Goal: Task Accomplishment & Management: Manage account settings

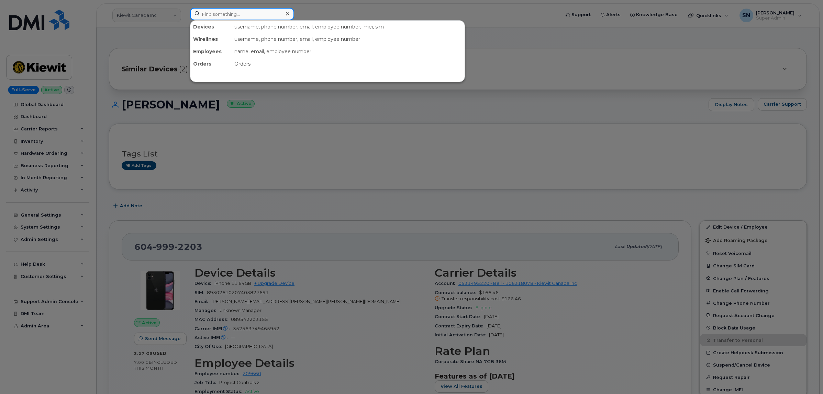
click at [218, 11] on input at bounding box center [242, 14] width 104 height 12
paste input "289-259-4204"
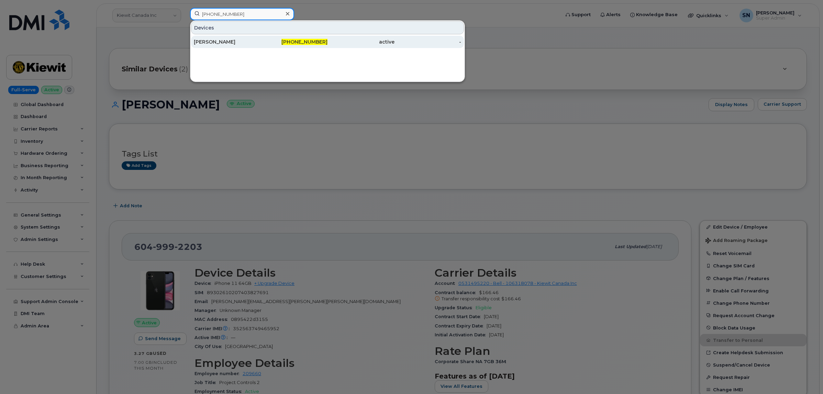
type input "289-259-4204"
click at [230, 48] on div "[PERSON_NAME]" at bounding box center [227, 42] width 67 height 12
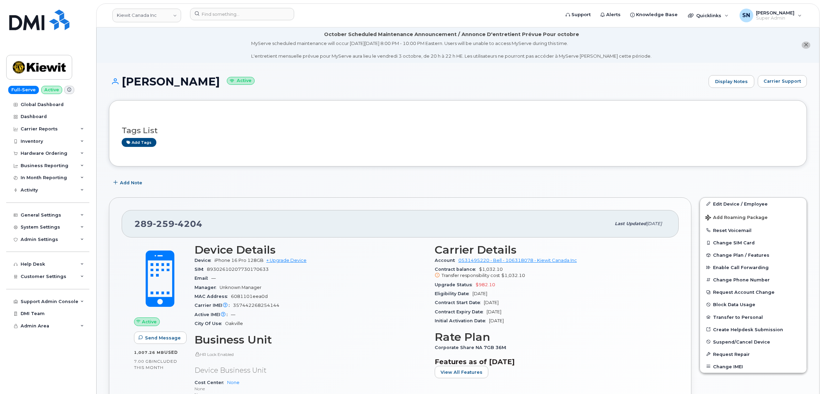
click at [803, 48] on li "October Scheduled Maintenance Announcement / Annonce D'entretient Prévue Pour o…" at bounding box center [458, 44] width 722 height 35
click at [196, 184] on div "Add Note" at bounding box center [458, 183] width 698 height 12
click at [806, 43] on icon "close notification" at bounding box center [805, 45] width 4 height 4
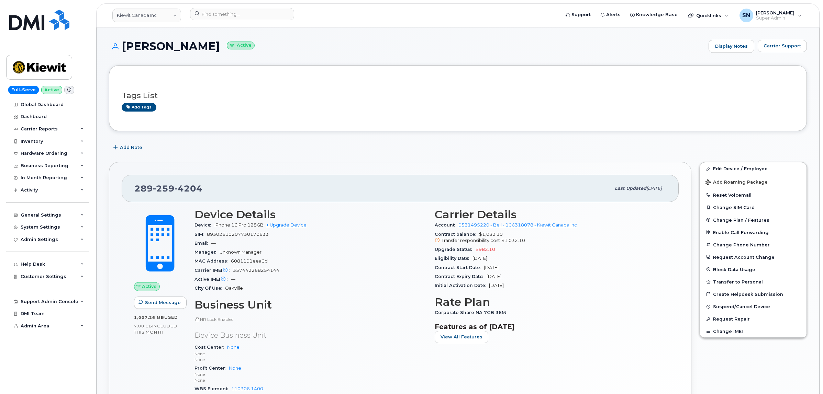
click at [241, 63] on div "Leena Dhar Active Display Notes Carrier Support" at bounding box center [458, 52] width 698 height 25
click at [273, 150] on div "Add Note" at bounding box center [458, 148] width 698 height 12
drag, startPoint x: 292, startPoint y: 148, endPoint x: 285, endPoint y: 145, distance: 7.5
click at [291, 148] on div "Add Note" at bounding box center [458, 148] width 698 height 12
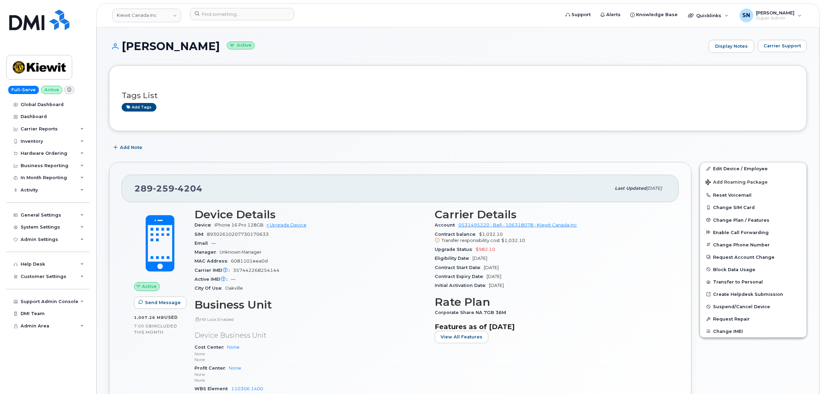
click at [443, 78] on div "Tags List Add tags" at bounding box center [458, 98] width 672 height 41
click at [149, 15] on link "Kiewit Canada Inc" at bounding box center [146, 16] width 69 height 14
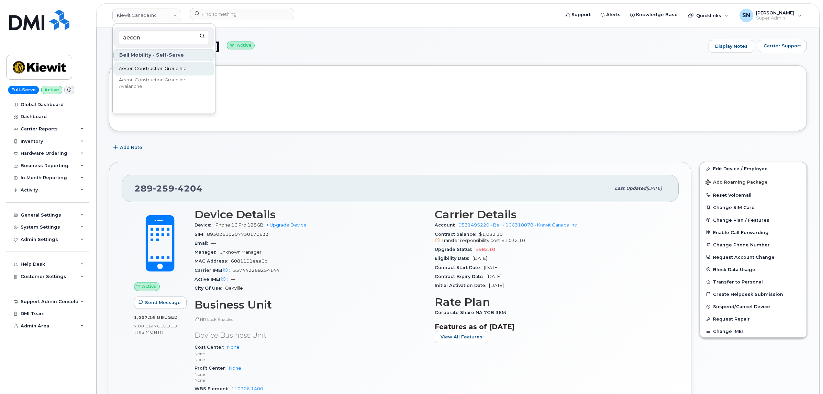
type input "aecon"
click at [162, 72] on link "Aecon Construction Group Inc" at bounding box center [163, 69] width 101 height 14
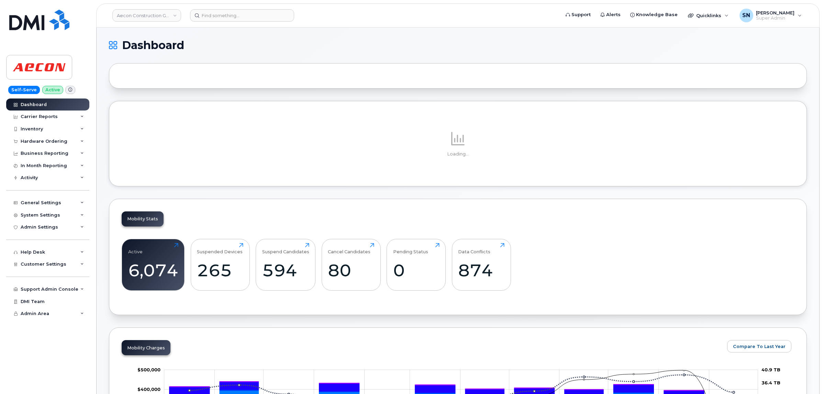
click at [271, 48] on h1 "Dashboard" at bounding box center [456, 45] width 694 height 11
click at [216, 46] on h1 "Dashboard" at bounding box center [456, 45] width 694 height 11
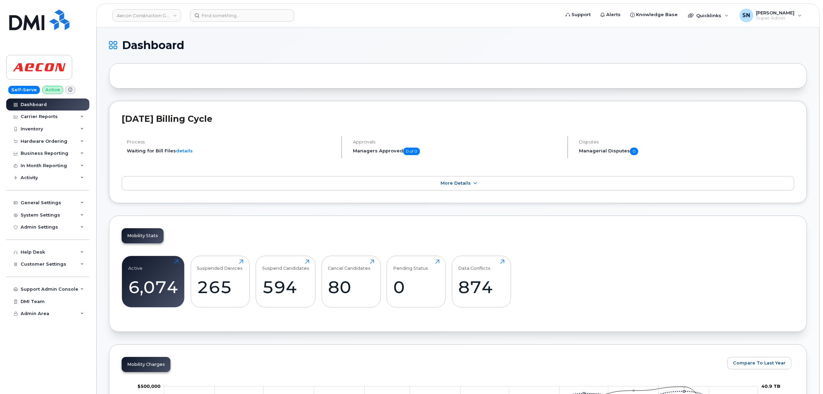
click at [216, 46] on h1 "Dashboard" at bounding box center [456, 45] width 694 height 11
click at [259, 47] on h1 "Dashboard" at bounding box center [456, 45] width 694 height 11
click at [47, 143] on div "Hardware Ordering" at bounding box center [44, 141] width 47 height 5
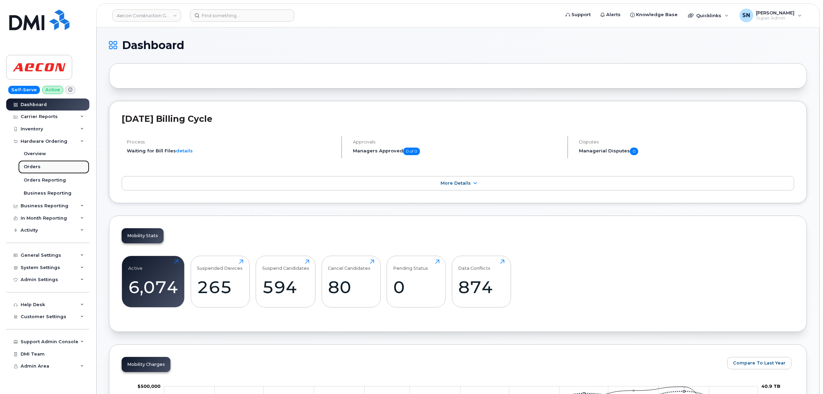
click at [41, 169] on link "Orders" at bounding box center [53, 166] width 71 height 13
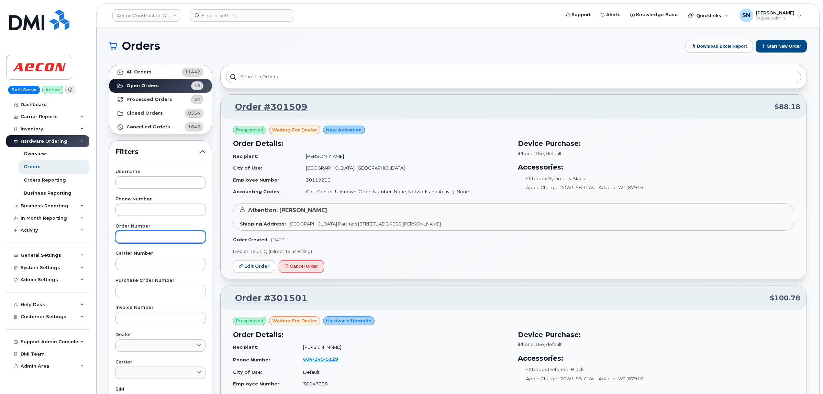
click at [155, 234] on input "text" at bounding box center [160, 237] width 90 height 12
paste input "301476"
type input "301476"
click at [139, 71] on strong "All Orders" at bounding box center [138, 71] width 25 height 5
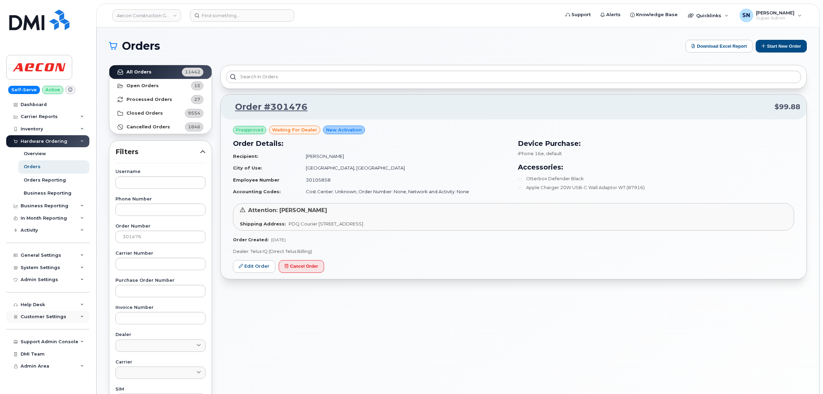
click at [46, 319] on span "Customer Settings" at bounding box center [44, 316] width 46 height 5
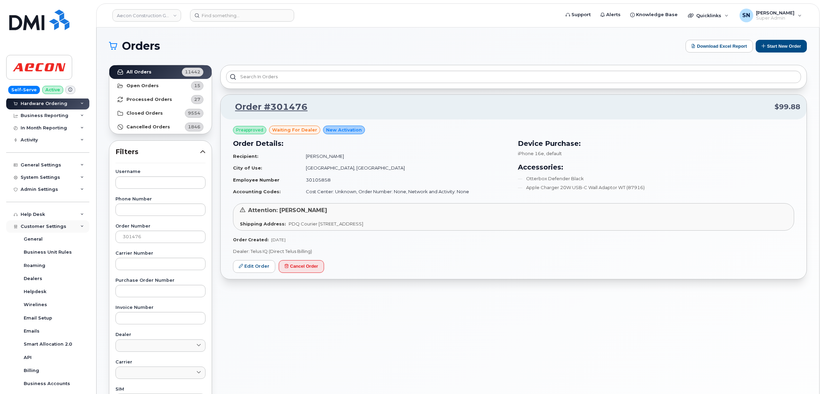
scroll to position [172, 0]
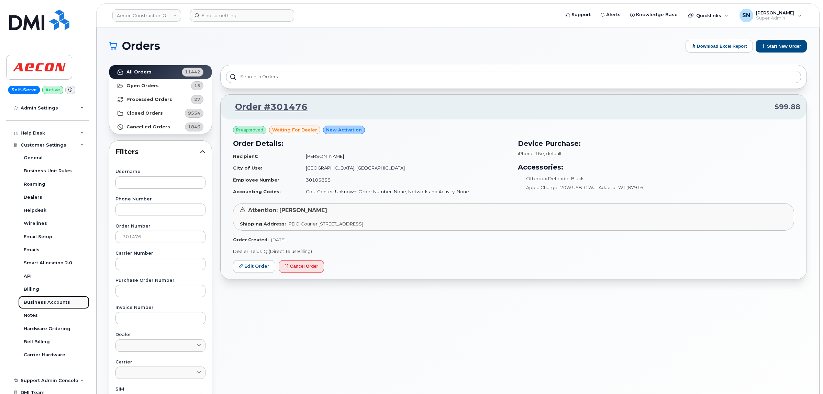
click at [51, 303] on div "Business Accounts" at bounding box center [47, 303] width 46 height 6
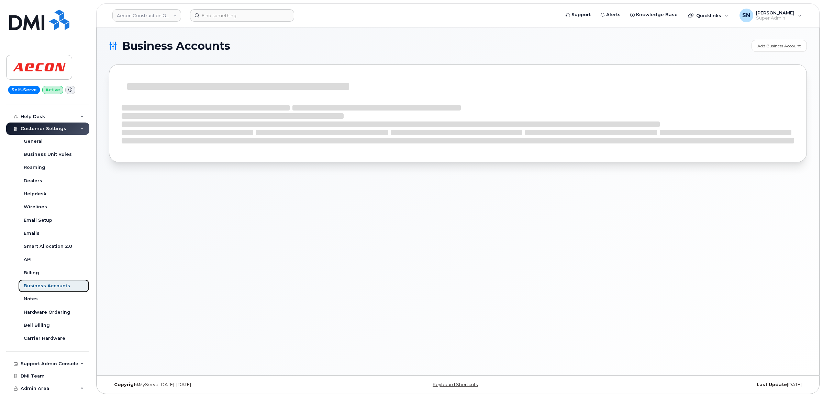
scroll to position [119, 0]
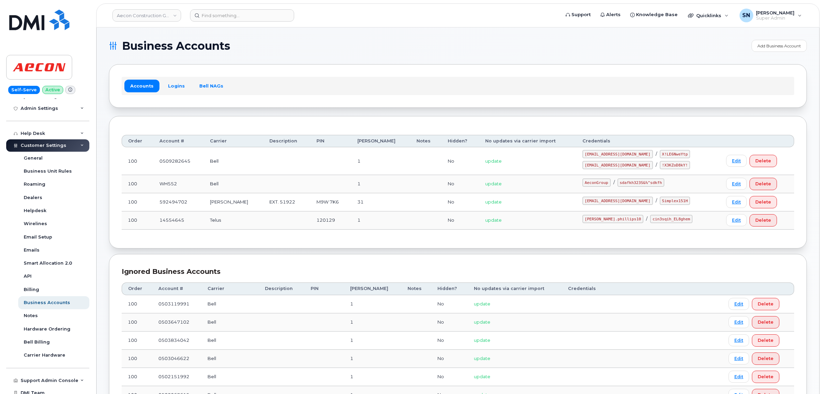
click at [180, 93] on div "Accounts Logins Bell NAGs" at bounding box center [458, 86] width 672 height 18
click at [177, 83] on link "Logins" at bounding box center [176, 86] width 29 height 12
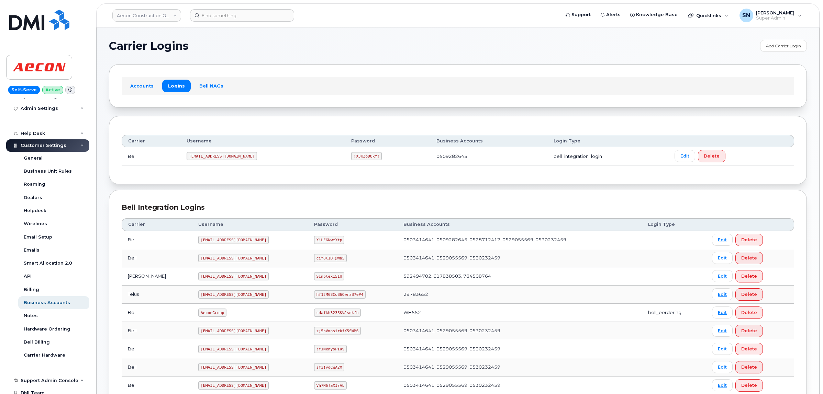
click at [290, 55] on section "Carrier Logins Add Carrier Login Accounts Logins Bell NAGs Carrier Username Pas…" at bounding box center [458, 318] width 698 height 556
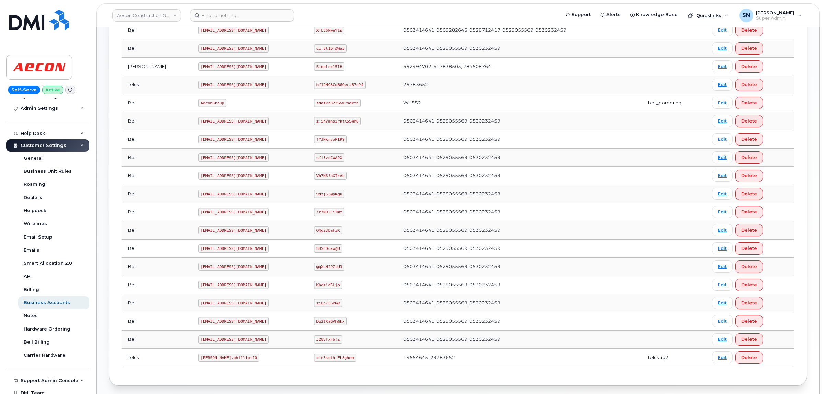
scroll to position [244, 0]
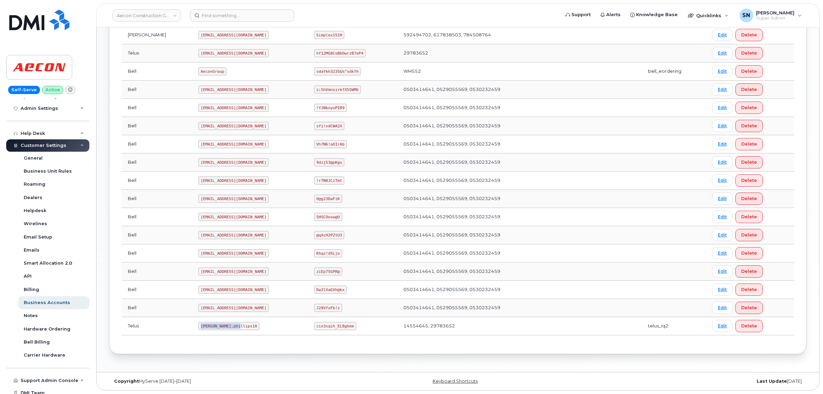
drag, startPoint x: 171, startPoint y: 326, endPoint x: 35, endPoint y: 304, distance: 138.1
click at [211, 334] on td "Taylor.phillips10" at bounding box center [249, 326] width 115 height 18
copy code "Taylor.phillips10"
drag, startPoint x: 300, startPoint y: 327, endPoint x: 336, endPoint y: 331, distance: 36.0
click at [336, 331] on td "cin3sqih_EL8ghem" at bounding box center [352, 326] width 89 height 18
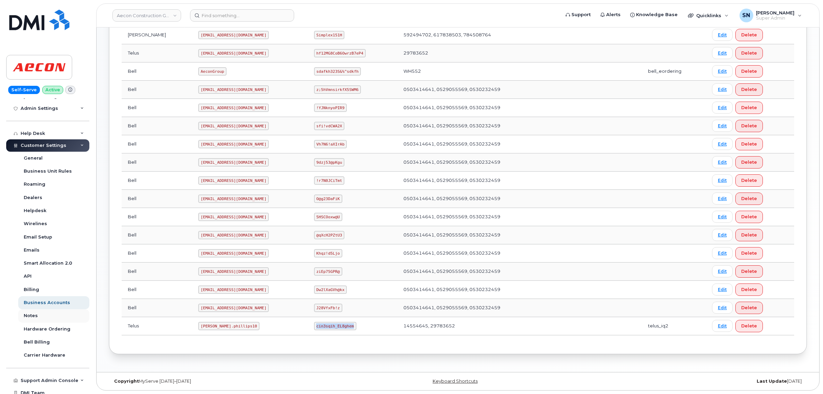
copy code "cin3sqih_EL8ghem"
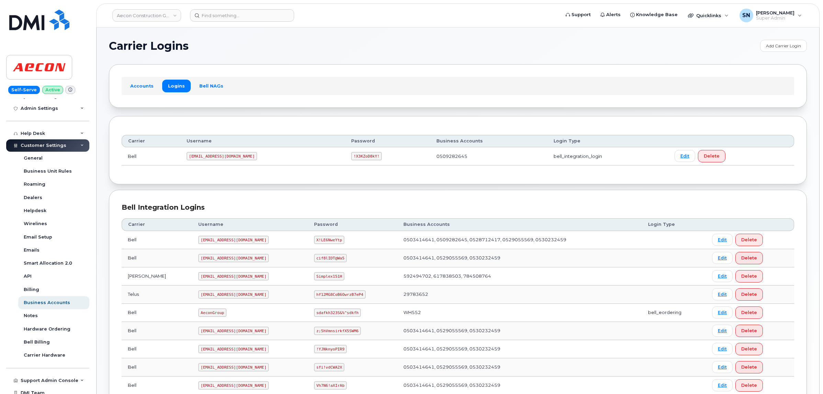
scroll to position [86, 0]
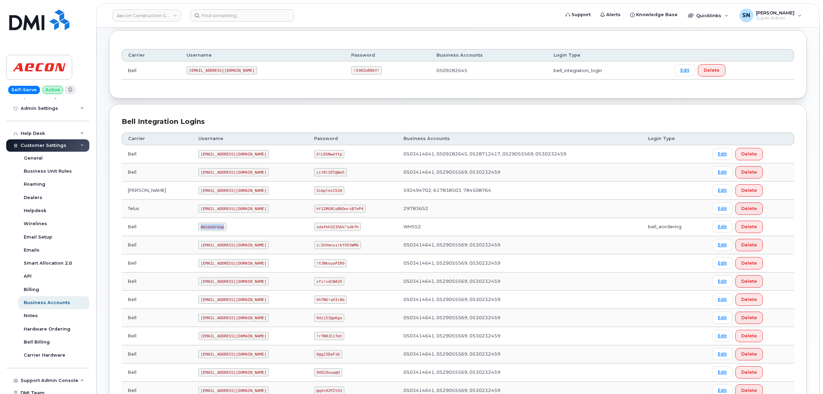
drag, startPoint x: 170, startPoint y: 229, endPoint x: 193, endPoint y: 231, distance: 23.1
click at [198, 231] on code "AeconGroup" at bounding box center [212, 227] width 28 height 8
copy code "AeconGroup"
drag, startPoint x: 302, startPoint y: 229, endPoint x: 344, endPoint y: 233, distance: 42.4
click at [344, 233] on td "sdafkh323S&%^sdkfh" at bounding box center [352, 227] width 89 height 18
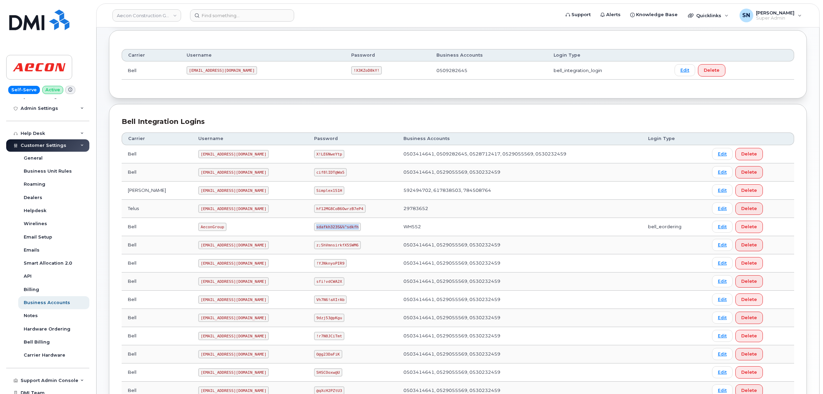
copy code "sdafkh323S&%^sdkfh"
click at [234, 20] on input at bounding box center [242, 15] width 104 height 12
paste input "9059811472"
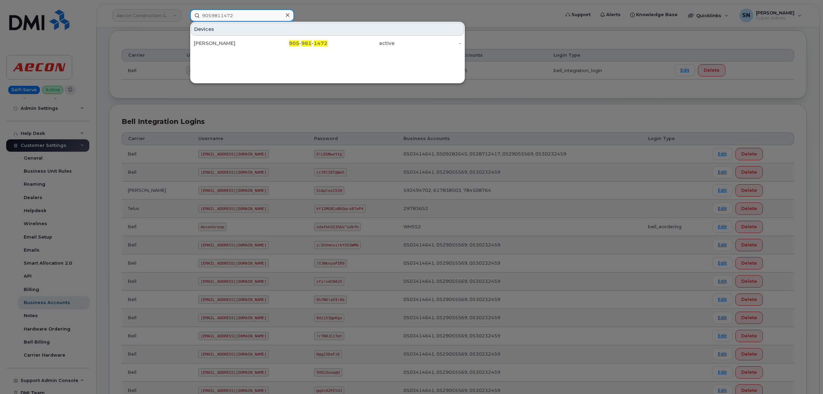
type input "9059811472"
click at [238, 37] on div "Ian Eckersley" at bounding box center [227, 43] width 67 height 12
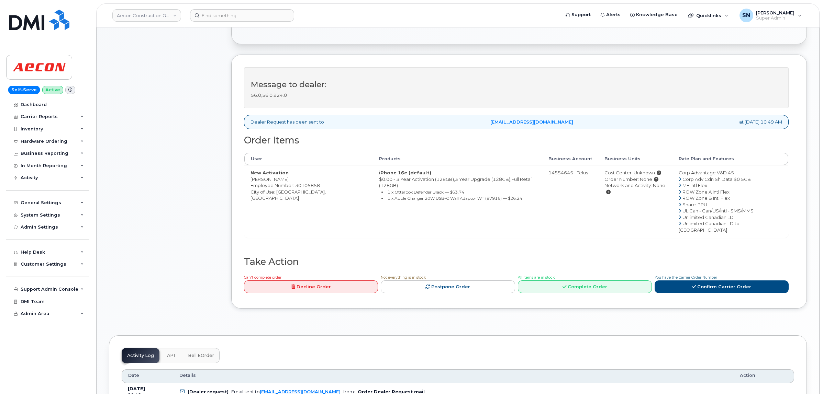
scroll to position [172, 0]
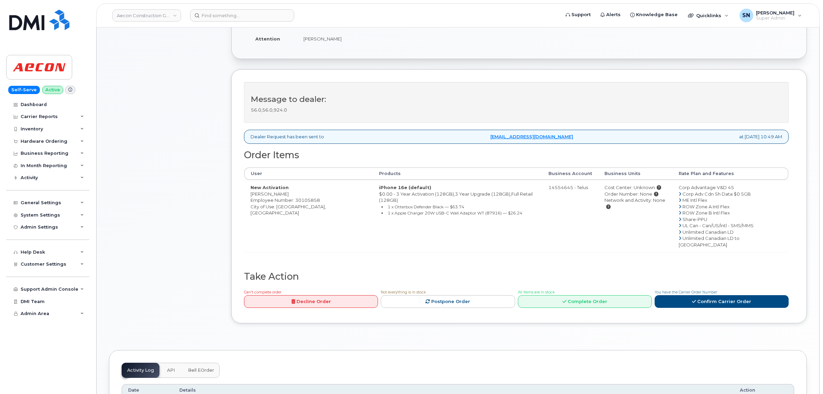
click at [162, 190] on div "Comments Leave Comment" at bounding box center [164, 130] width 110 height 407
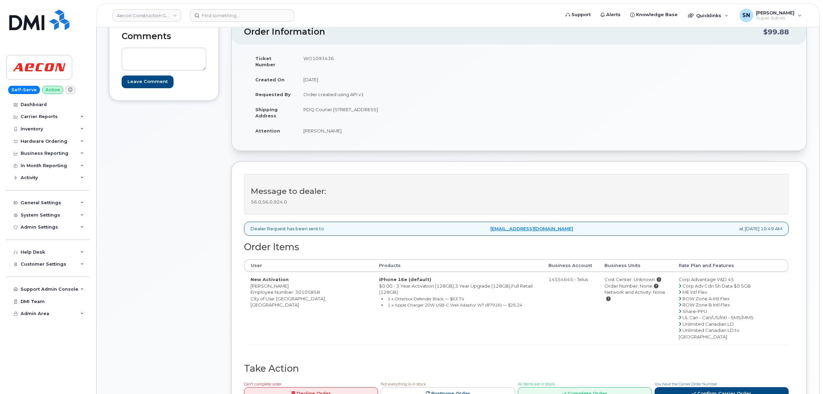
scroll to position [0, 0]
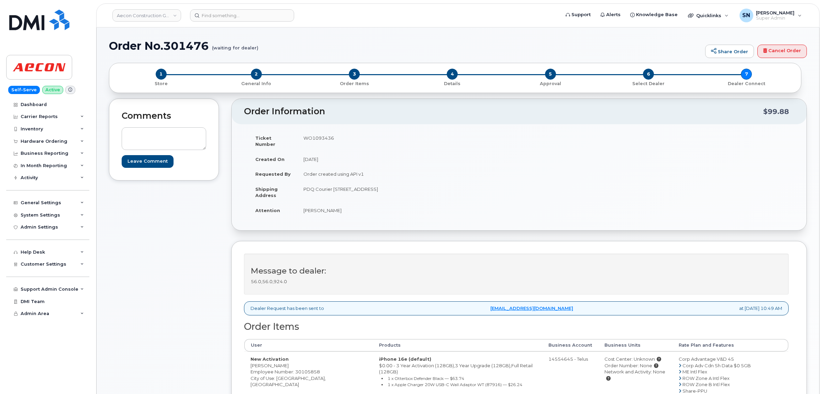
click at [223, 101] on div "Comments Leave Comment Order Information $99.88 Ticket Number WO1093436 Created…" at bounding box center [458, 302] width 698 height 407
click at [172, 272] on div "Comments Leave Comment" at bounding box center [164, 302] width 110 height 407
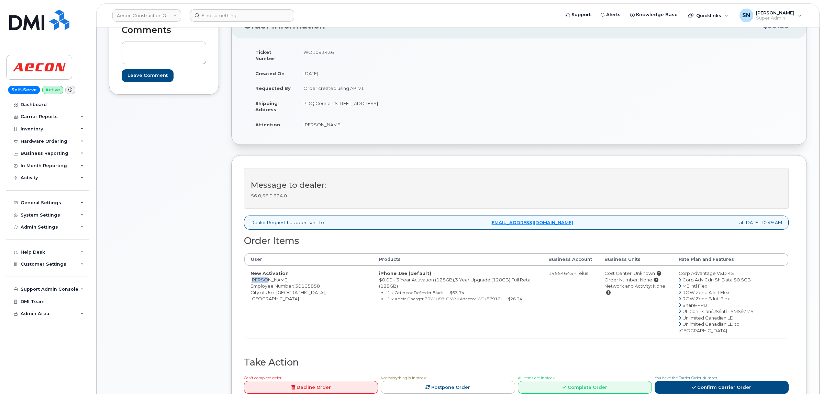
drag, startPoint x: 251, startPoint y: 277, endPoint x: 264, endPoint y: 277, distance: 13.1
click at [264, 277] on td "New Activation [PERSON_NAME] Amanambu Employee Number: 30105858 City of Use: [G…" at bounding box center [308, 302] width 128 height 72
copy td "Ekene"
click at [270, 274] on td "New Activation [PERSON_NAME] Amanambu Employee Number: 30105858 City of Use: [G…" at bounding box center [308, 302] width 128 height 72
drag, startPoint x: 265, startPoint y: 273, endPoint x: 272, endPoint y: 274, distance: 6.9
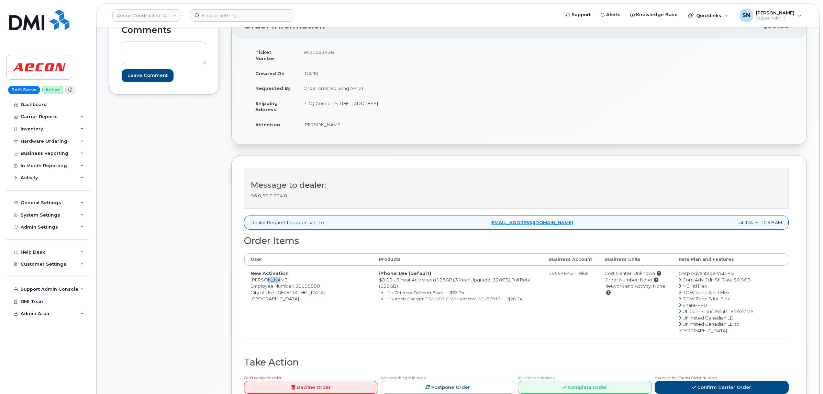
click at [272, 274] on td "New Activation [PERSON_NAME] Amanambu Employee Number: 30105858 City of Use: [G…" at bounding box center [308, 302] width 128 height 72
click at [270, 283] on span "Employee Number: 30105858" at bounding box center [284, 285] width 69 height 5
drag, startPoint x: 266, startPoint y: 274, endPoint x: 311, endPoint y: 274, distance: 44.7
click at [311, 274] on td "New Activation [PERSON_NAME] Amanambu Employee Number: 30105858 City of Use: [G…" at bounding box center [308, 302] width 128 height 72
copy td "Franklin Amanambu"
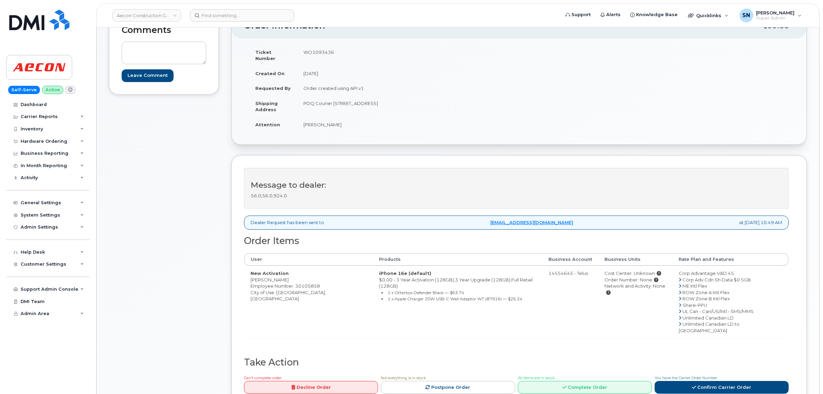
click at [285, 290] on td "New Activation Ekene Franklin Amanambu Employee Number: 30105858 City of Use: S…" at bounding box center [308, 302] width 128 height 72
copy td "Saskatoon"
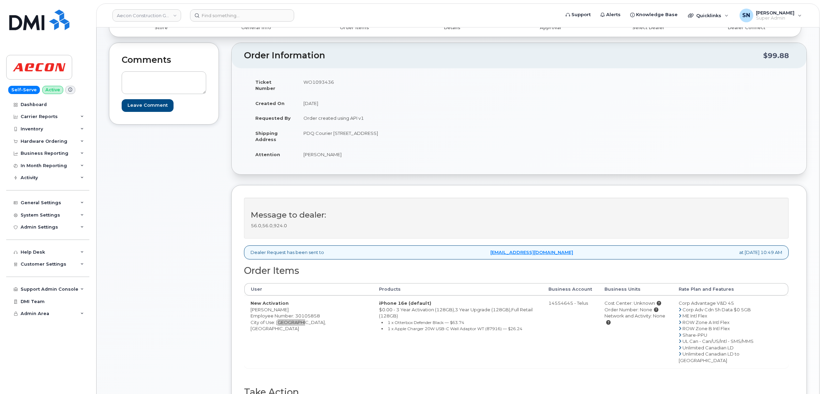
scroll to position [43, 0]
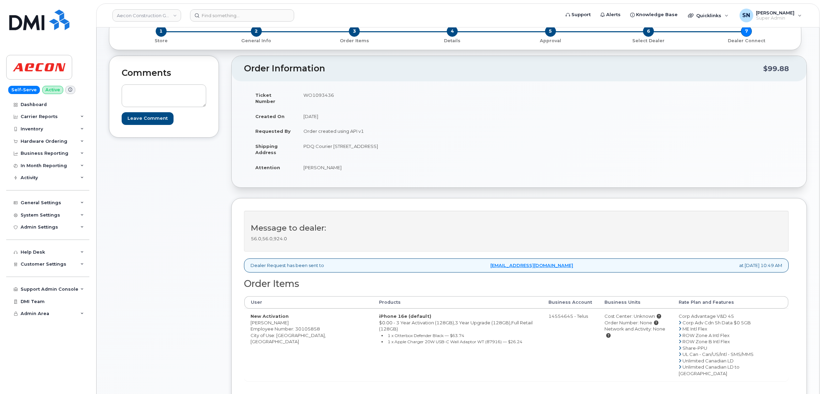
click at [327, 94] on td "WO1093436" at bounding box center [405, 98] width 217 height 21
copy td "WO1093436"
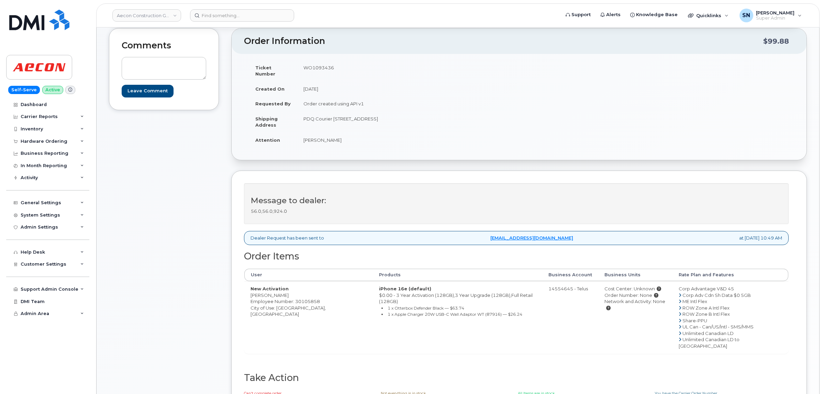
scroll to position [86, 0]
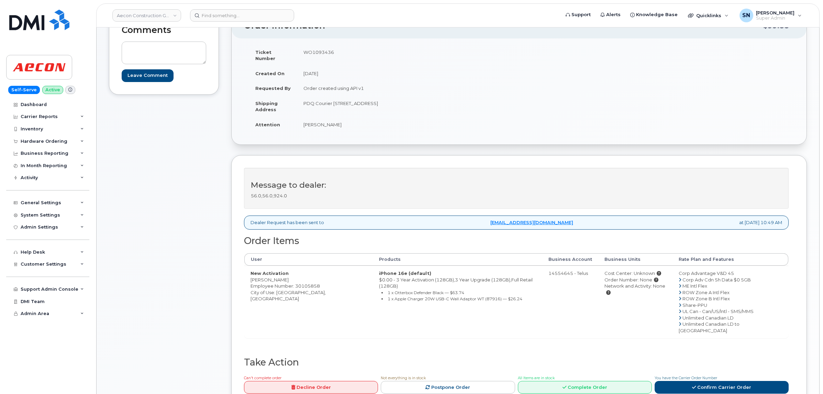
click at [305, 119] on td "Ekene Franklin Amanambu" at bounding box center [405, 124] width 217 height 15
copy td "Ekene"
click at [320, 128] on div "Ticket Number WO1093436 Created On September 23, 2025 Requested By Order create…" at bounding box center [381, 92] width 275 height 94
drag, startPoint x: 318, startPoint y: 117, endPoint x: 364, endPoint y: 120, distance: 46.1
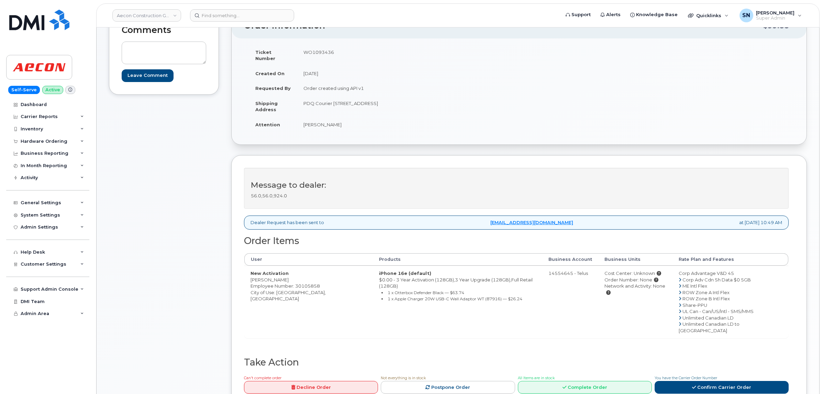
click at [364, 120] on td "Ekene Franklin Amanambu" at bounding box center [405, 124] width 217 height 15
copy td "Franklin Amanambu"
click at [310, 103] on td "PDQ Courier 403 44th St. E Saskatoon Saskatoon SK S7K 0V9" at bounding box center [405, 106] width 217 height 21
drag, startPoint x: 332, startPoint y: 95, endPoint x: 366, endPoint y: 98, distance: 33.8
click at [366, 98] on td "PDQ Courier 403 44th St. E Saskatoon Saskatoon SK S7K 0V9" at bounding box center [405, 106] width 217 height 21
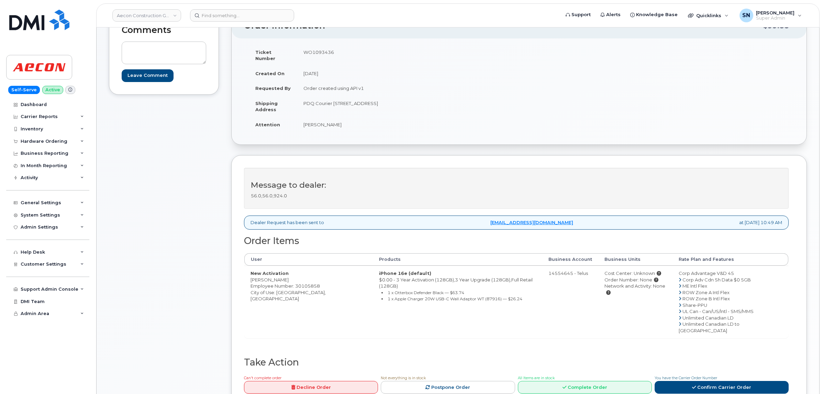
copy td "403 44th St. E"
click at [374, 97] on td "PDQ Courier 403 44th St. E Saskatoon Saskatoon SK S7K 0V9" at bounding box center [405, 106] width 217 height 21
copy td "Saskatoon"
click at [398, 96] on td "PDQ Courier 403 44th St. E Saskatoon Saskatoon SK S7K 0V9" at bounding box center [405, 106] width 217 height 21
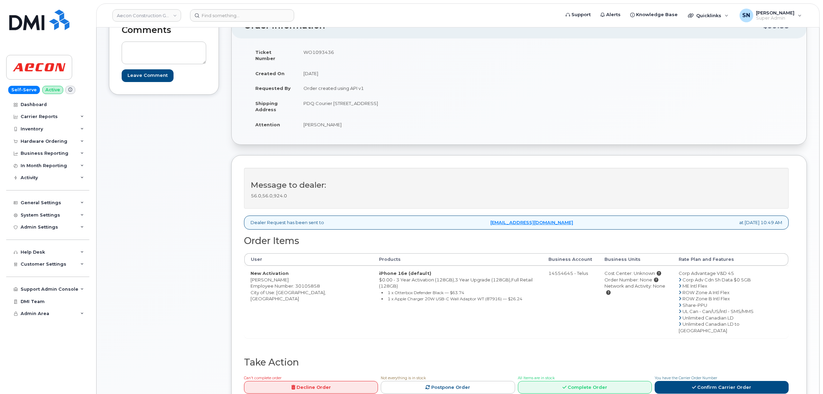
click at [398, 96] on td "PDQ Courier 403 44th St. E Saskatoon Saskatoon SK S7K 0V9" at bounding box center [405, 106] width 217 height 21
copy td "Saskatoon"
click at [310, 96] on td "PDQ Courier 403 44th St. E Saskatoon Saskatoon SK S7K 0V9" at bounding box center [405, 106] width 217 height 21
drag, startPoint x: 304, startPoint y: 97, endPoint x: 331, endPoint y: 97, distance: 27.1
click at [331, 97] on td "PDQ Courier 403 44th St. E Saskatoon Saskatoon SK S7K 0V9" at bounding box center [405, 106] width 217 height 21
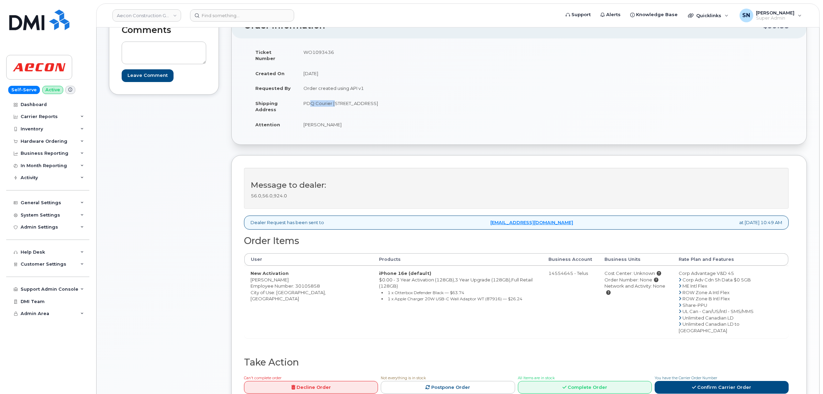
copy td "PDQ Courier"
click at [447, 110] on td "PDQ Courier 403 44th St. E Saskatoon Saskatoon SK S7K 0V9" at bounding box center [405, 106] width 217 height 21
drag, startPoint x: 423, startPoint y: 97, endPoint x: 441, endPoint y: 98, distance: 18.6
click at [441, 98] on td "PDQ Courier 403 44th St. E Saskatoon Saskatoon SK S7K 0V9" at bounding box center [405, 106] width 217 height 21
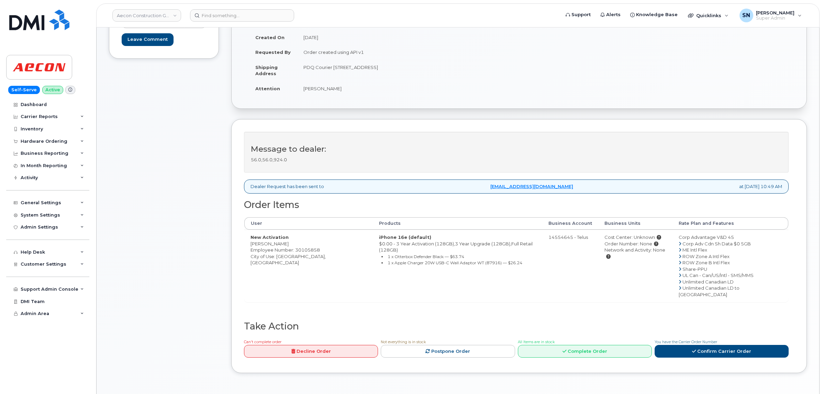
scroll to position [172, 0]
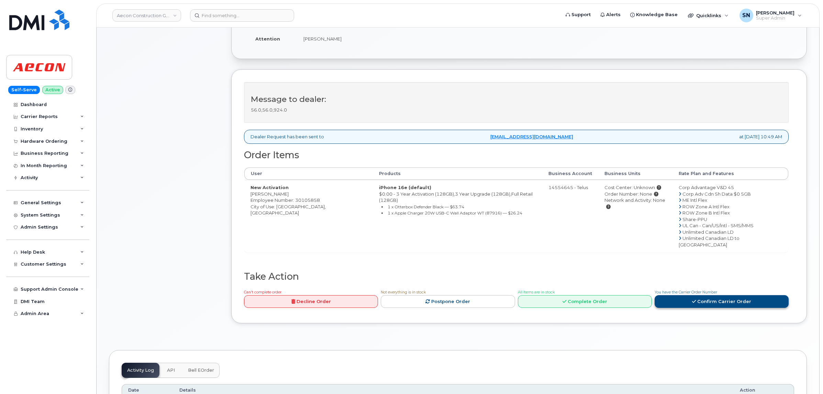
click at [701, 295] on link "Confirm Carrier Order" at bounding box center [721, 301] width 134 height 13
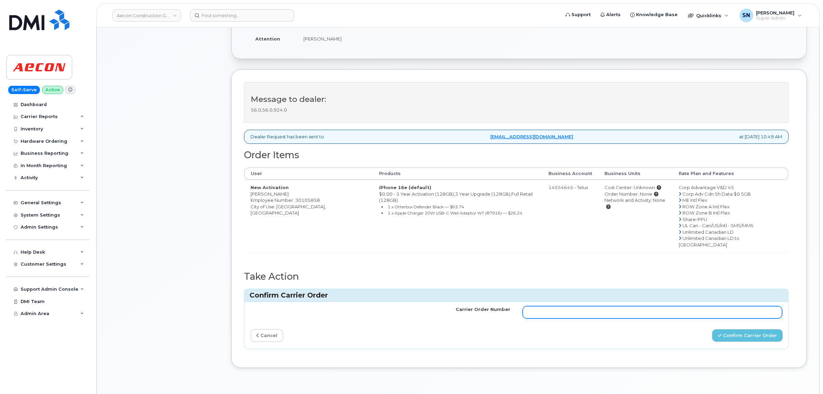
click at [701, 306] on input "Carrier Order Number" at bounding box center [652, 312] width 260 height 12
paste input "TL60031696"
type input "TL60031696"
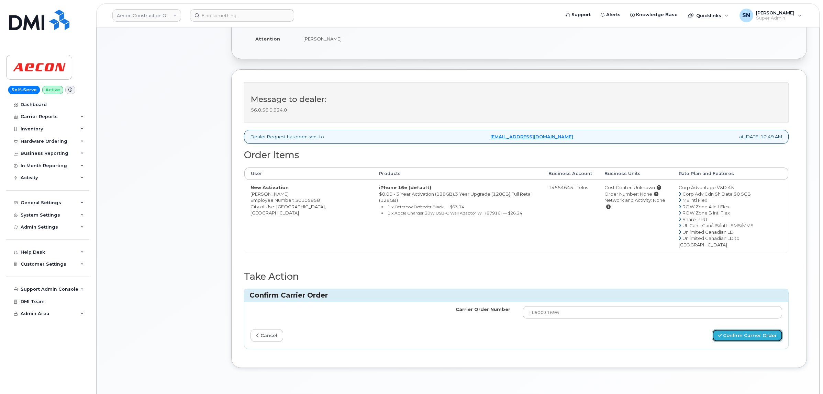
click at [735, 329] on button "Confirm Carrier Order" at bounding box center [747, 335] width 71 height 13
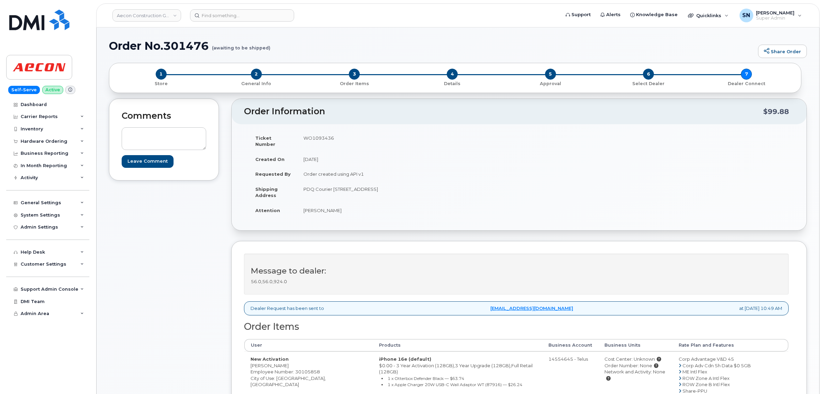
drag, startPoint x: 312, startPoint y: 361, endPoint x: 251, endPoint y: 359, distance: 60.1
click at [251, 359] on td "New Activation [PERSON_NAME] Amanambu Employee Number: 30105858 City of Use: [G…" at bounding box center [308, 388] width 128 height 72
copy td "[PERSON_NAME]"
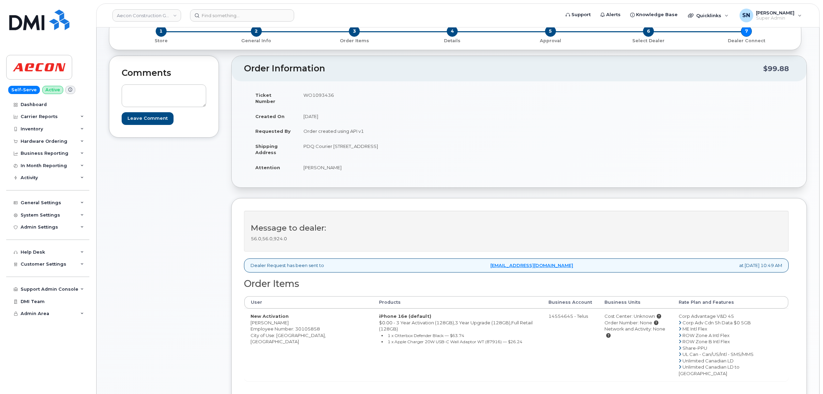
scroll to position [129, 0]
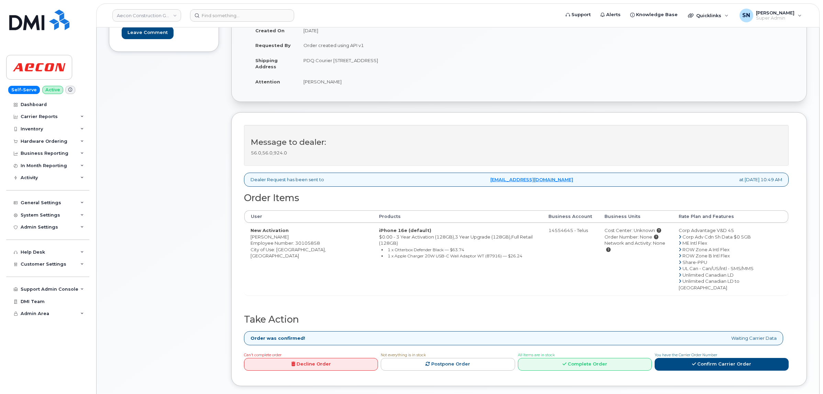
click at [241, 236] on div "Message to dealer: 56.0,56.0,924.0 Dealer Request has been sent to [EMAIL_ADDRE…" at bounding box center [518, 249] width 575 height 274
drag, startPoint x: 250, startPoint y: 232, endPoint x: 264, endPoint y: 232, distance: 14.1
click at [264, 232] on td "New Activation [PERSON_NAME] Amanambu Employee Number: 30105858 City of Use: [G…" at bounding box center [308, 259] width 128 height 72
copy td "Ekene"
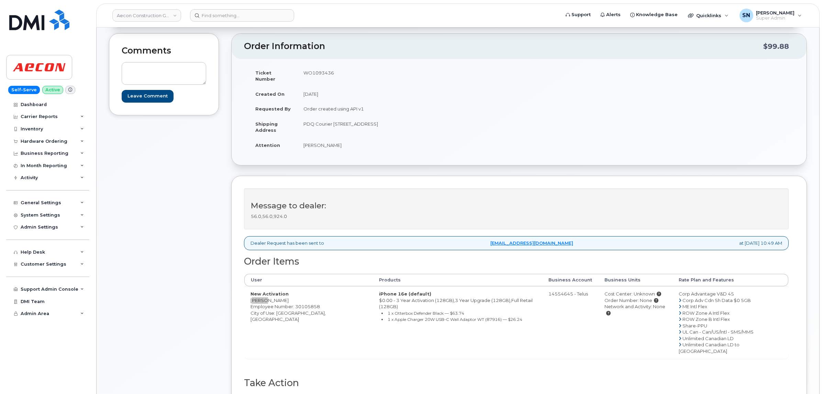
scroll to position [0, 0]
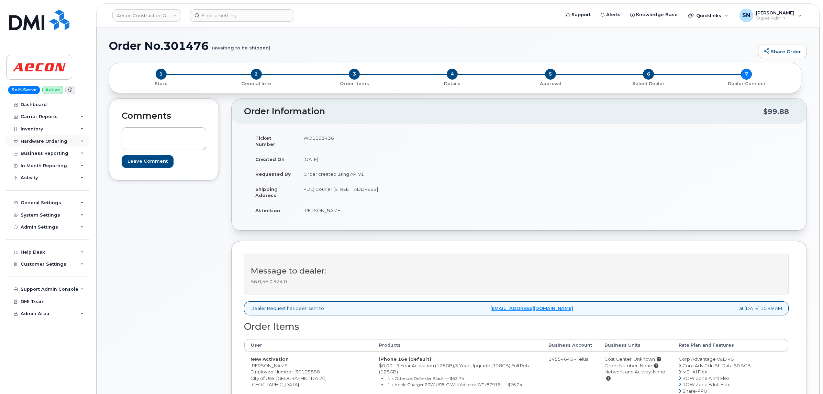
click at [50, 143] on div "Hardware Ordering" at bounding box center [44, 141] width 47 height 5
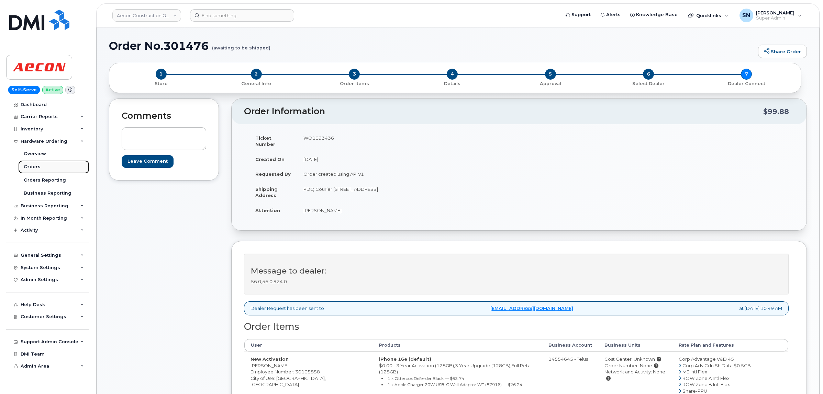
click at [34, 165] on div "Orders" at bounding box center [32, 167] width 17 height 6
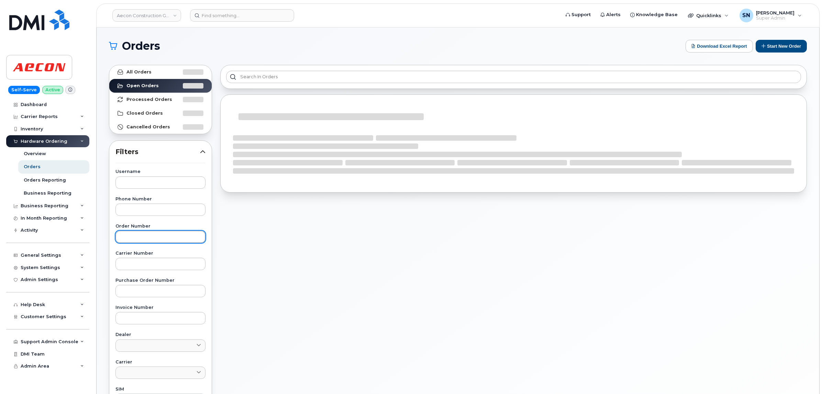
click at [167, 239] on input "text" at bounding box center [160, 237] width 90 height 12
paste input "301470"
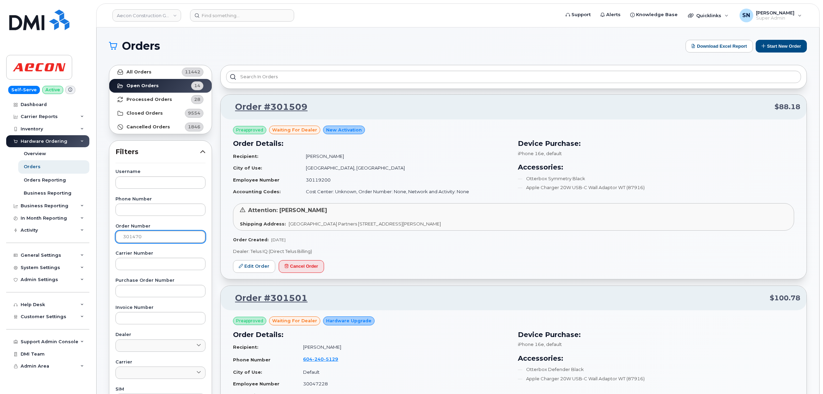
type input "301470"
click at [145, 76] on link "All Orders 11442" at bounding box center [160, 72] width 102 height 14
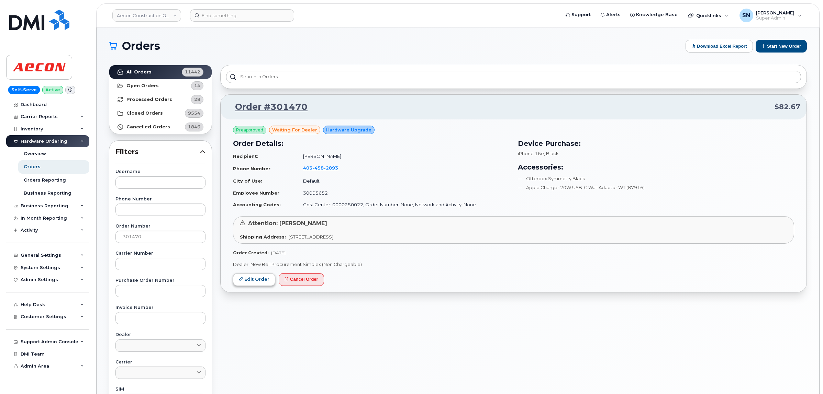
drag, startPoint x: 261, startPoint y: 272, endPoint x: 261, endPoint y: 276, distance: 4.1
click at [261, 274] on div "Preapproved waiting for dealer Hardware Upgrade Order Details: Recipient: [PERS…" at bounding box center [514, 206] width 586 height 173
click at [261, 276] on link "Edit Order" at bounding box center [254, 279] width 42 height 13
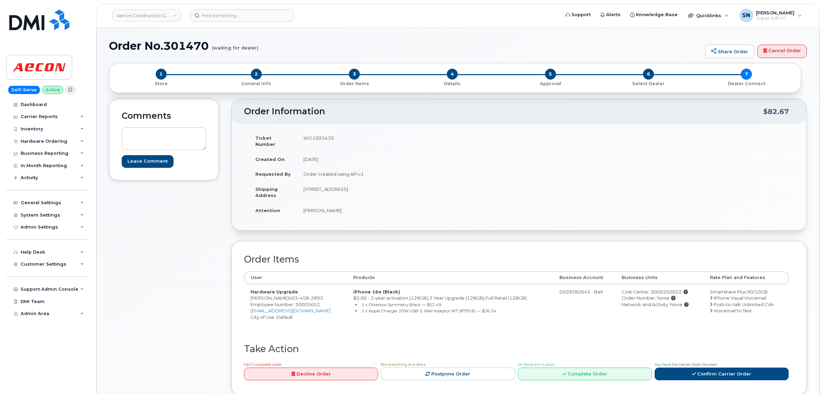
click at [323, 222] on div "Ticket Number WO1093430 Created On September 23, 2025 Requested By Order create…" at bounding box center [518, 177] width 575 height 106
drag, startPoint x: 276, startPoint y: 294, endPoint x: 313, endPoint y: 293, distance: 37.1
click at [313, 293] on td "Hardware Upgrade Kajia Miller 403 458 2893 Employee Number: 30005652 kmiller@ae…" at bounding box center [295, 304] width 103 height 41
copy span "403 458 2893"
drag, startPoint x: 302, startPoint y: 181, endPoint x: 350, endPoint y: 188, distance: 48.5
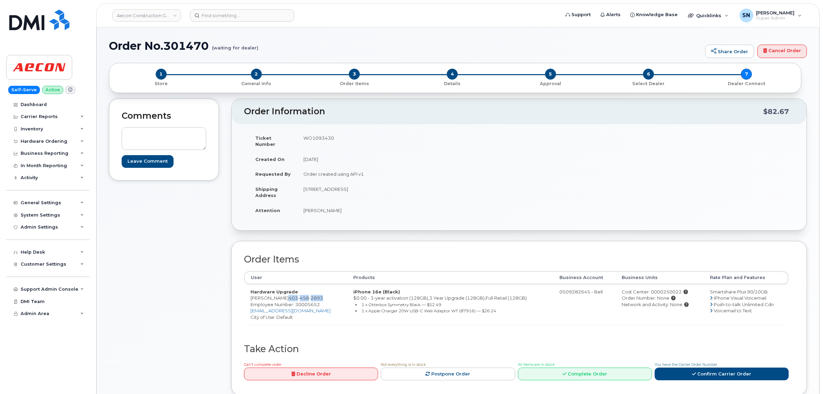
click at [350, 188] on td "[STREET_ADDRESS]" at bounding box center [405, 192] width 217 height 21
copy td "590 Highway Ave NE"
click at [399, 190] on td "[STREET_ADDRESS]" at bounding box center [405, 192] width 217 height 21
drag, startPoint x: 378, startPoint y: 183, endPoint x: 396, endPoint y: 186, distance: 18.1
click at [396, 186] on td "[STREET_ADDRESS]" at bounding box center [405, 192] width 217 height 21
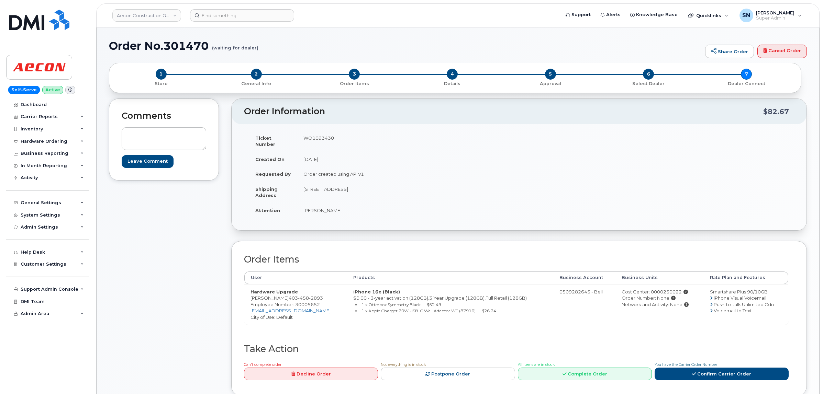
copy td "T0J 2P0"
drag, startPoint x: 304, startPoint y: 203, endPoint x: 329, endPoint y: 206, distance: 24.9
click at [329, 206] on td "[PERSON_NAME]" at bounding box center [405, 210] width 217 height 15
copy td "[PERSON_NAME]"
drag, startPoint x: 276, startPoint y: 292, endPoint x: 207, endPoint y: 276, distance: 71.0
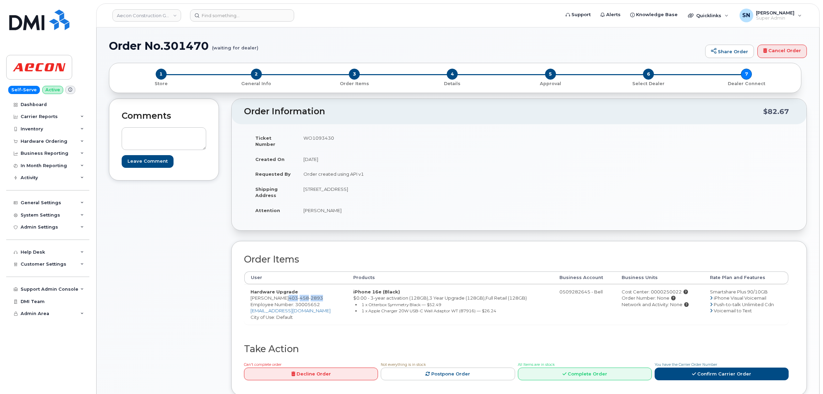
click at [313, 293] on td "Hardware Upgrade Kajia Miller 403 458 2893 Employee Number: 30005652 kmiller@ae…" at bounding box center [295, 304] width 103 height 41
copy span "403 458 2893"
drag, startPoint x: 230, startPoint y: 290, endPoint x: 236, endPoint y: 292, distance: 5.7
click at [231, 290] on div "Comments Leave Comment Order Information $82.67 Ticket Number WO1093430 Created…" at bounding box center [458, 253] width 698 height 308
drag, startPoint x: 270, startPoint y: 294, endPoint x: 314, endPoint y: 292, distance: 44.7
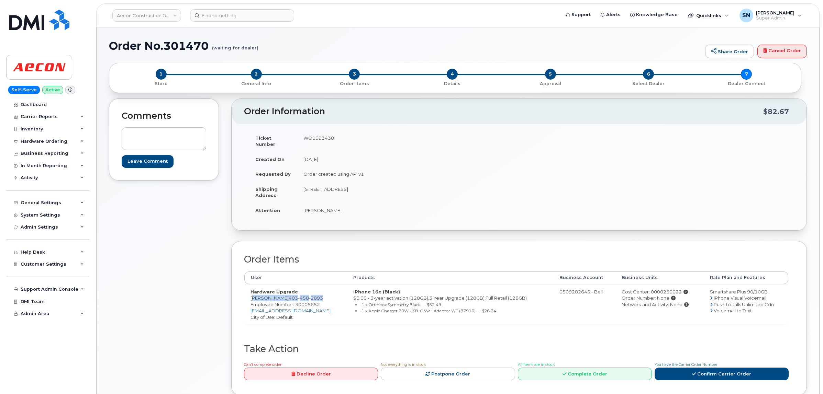
click at [314, 292] on td "Hardware Upgrade Kajia Miller 403 458 2893 Employee Number: 30005652 kmiller@ae…" at bounding box center [295, 304] width 103 height 41
copy td "Kajia Miller 403 458 2893"
click at [327, 137] on td "WO1093430" at bounding box center [405, 141] width 217 height 21
copy td "WO1093430"
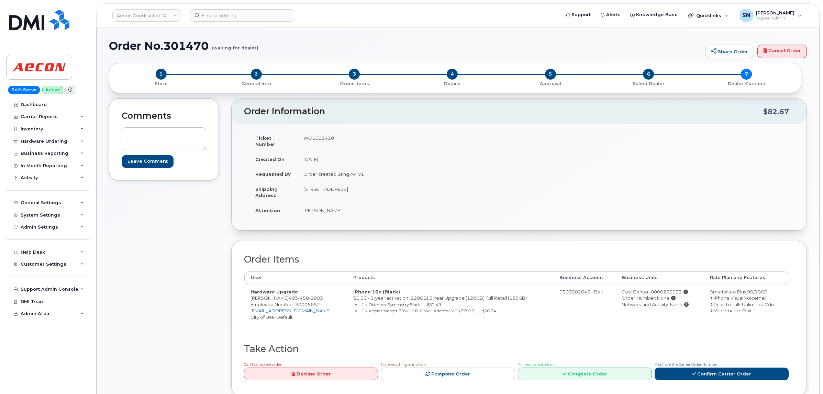
click at [615, 298] on td "Cost Center: 0000250022 Order Number: None Network and Activity: None" at bounding box center [659, 304] width 88 height 41
drag, startPoint x: 657, startPoint y: 285, endPoint x: 675, endPoint y: 290, distance: 18.7
click at [675, 290] on div "Cost Center: 0000250022" at bounding box center [659, 292] width 76 height 7
copy div "250022"
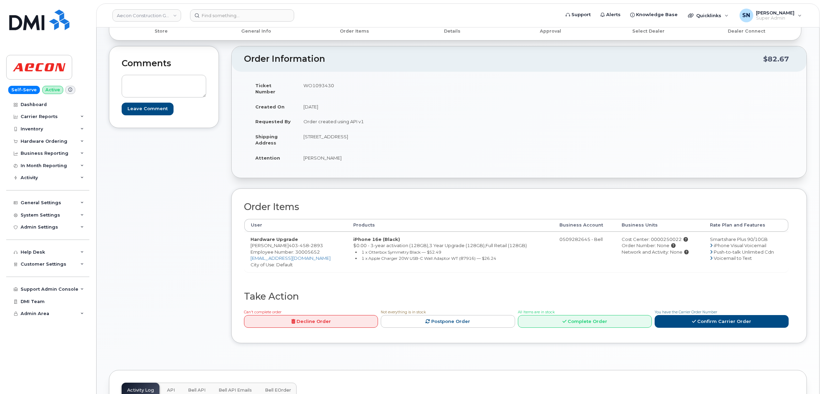
scroll to position [129, 0]
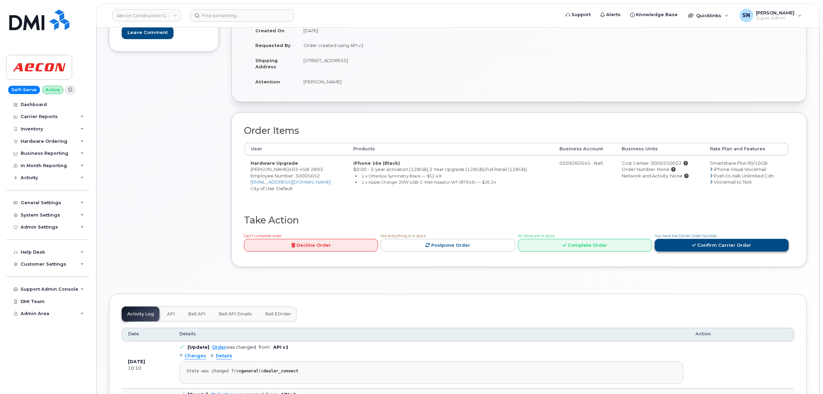
click at [732, 240] on link "Confirm Carrier Order" at bounding box center [721, 245] width 134 height 13
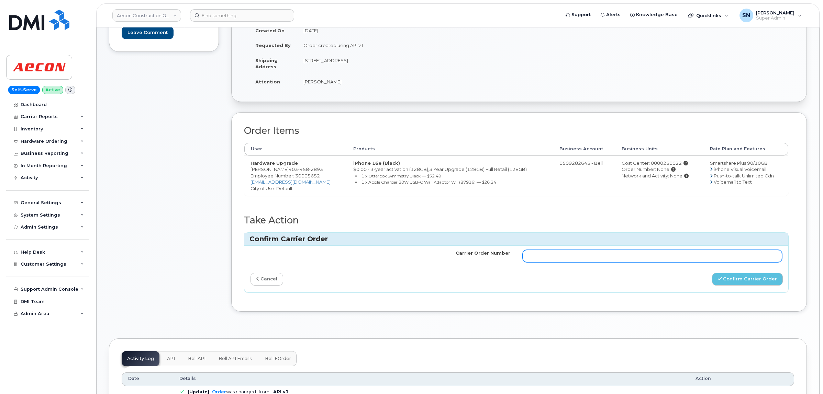
click at [648, 253] on input "Carrier Order Number" at bounding box center [652, 256] width 260 height 12
paste input "3020286"
type input "3020286"
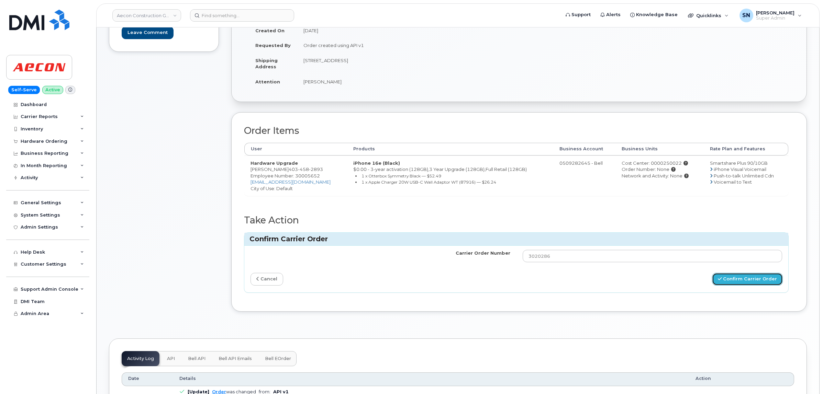
click at [734, 280] on button "Confirm Carrier Order" at bounding box center [747, 279] width 71 height 13
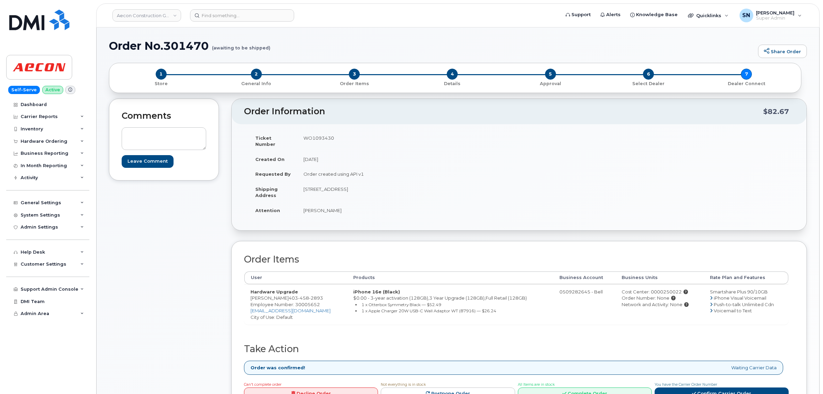
click at [182, 258] on div "Comments Leave Comment" at bounding box center [164, 263] width 110 height 328
click at [53, 144] on div "Hardware Ordering" at bounding box center [44, 141] width 47 height 5
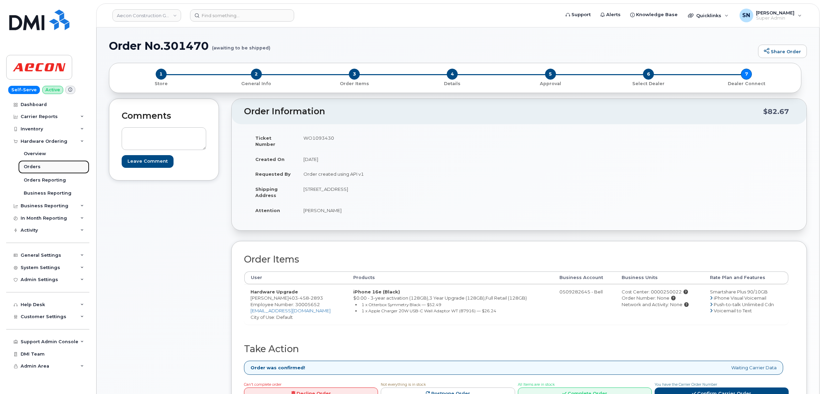
click at [39, 166] on link "Orders" at bounding box center [53, 166] width 71 height 13
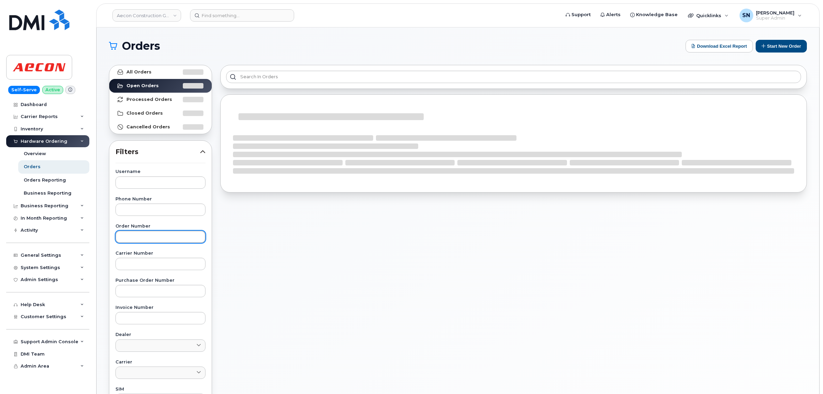
click at [164, 238] on input "text" at bounding box center [160, 237] width 90 height 12
paste input "301466"
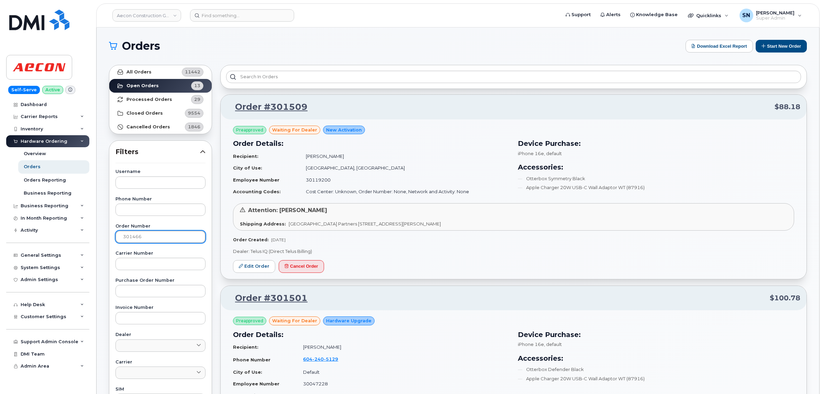
type input "301466"
click at [141, 76] on link "All Orders 11442" at bounding box center [160, 72] width 102 height 14
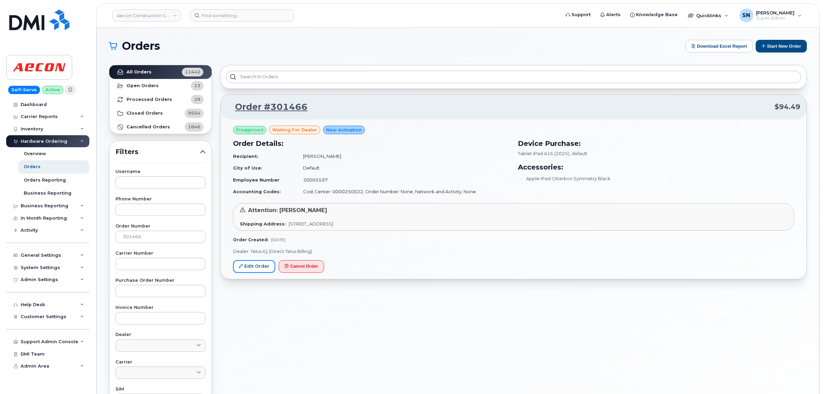
drag, startPoint x: 257, startPoint y: 263, endPoint x: 266, endPoint y: 318, distance: 55.1
click at [257, 263] on link "Edit Order" at bounding box center [254, 266] width 42 height 13
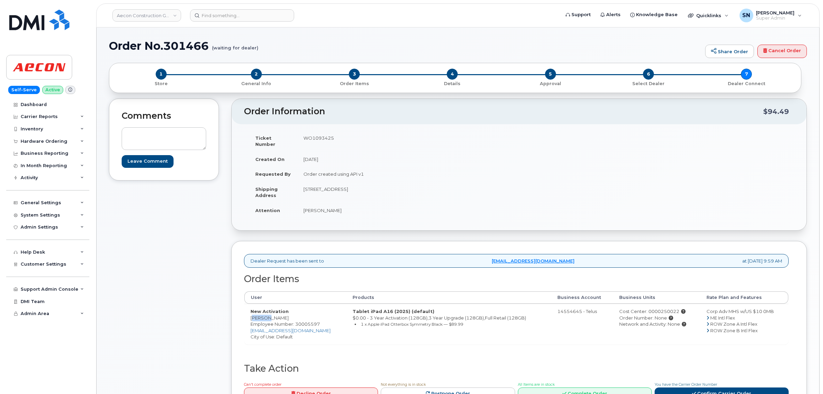
drag, startPoint x: 250, startPoint y: 313, endPoint x: 263, endPoint y: 313, distance: 13.4
click at [263, 313] on td "New Activation Chelsi Entz Employee Number: 30005597 centz@aecon.com City of Us…" at bounding box center [295, 324] width 102 height 41
copy td "Chelsi"
click at [271, 311] on td "New Activation Chelsi Entz Employee Number: 30005597 centz@aecon.com City of Us…" at bounding box center [295, 324] width 102 height 41
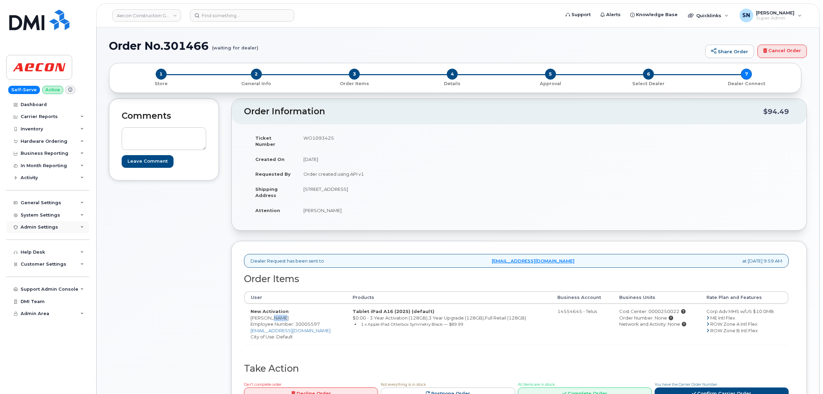
copy td "Entz"
click at [311, 136] on td "WO1093425" at bounding box center [405, 141] width 217 height 21
copy td "WO1093425"
drag, startPoint x: 302, startPoint y: 204, endPoint x: 318, endPoint y: 206, distance: 15.6
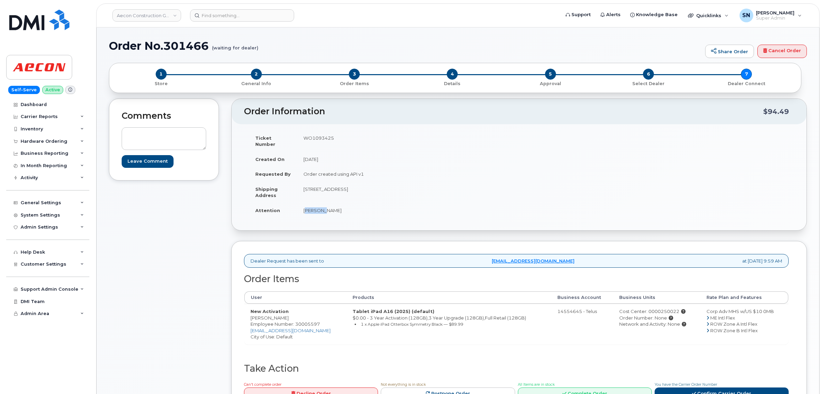
click at [318, 206] on td "Chelsi Entz" at bounding box center [405, 210] width 217 height 15
copy td "Chelsi"
click at [325, 203] on td "Chelsi Entz" at bounding box center [405, 210] width 217 height 15
copy td "Entz"
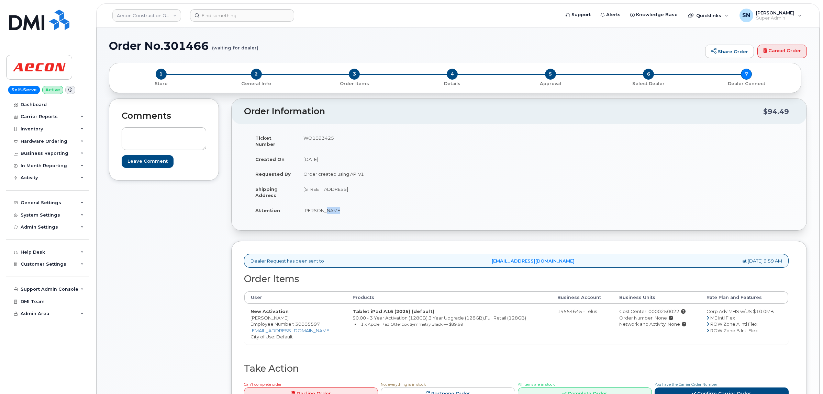
drag, startPoint x: 304, startPoint y: 183, endPoint x: 351, endPoint y: 188, distance: 47.0
click at [351, 188] on td "9700 Endeavor Drive Calgary AB TS3 0A1" at bounding box center [405, 192] width 217 height 21
copy td "9700 Endeavor Drive"
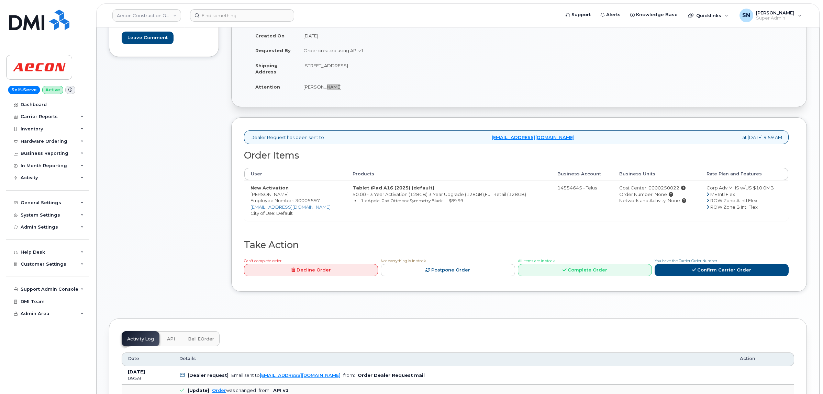
scroll to position [172, 0]
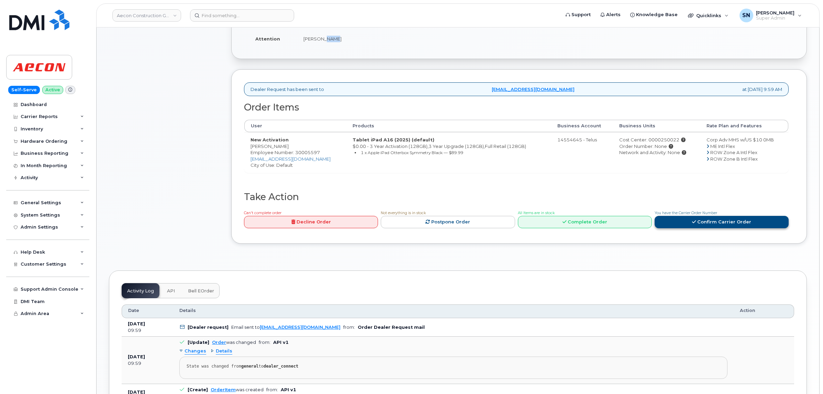
click at [693, 220] on icon at bounding box center [694, 222] width 4 height 4
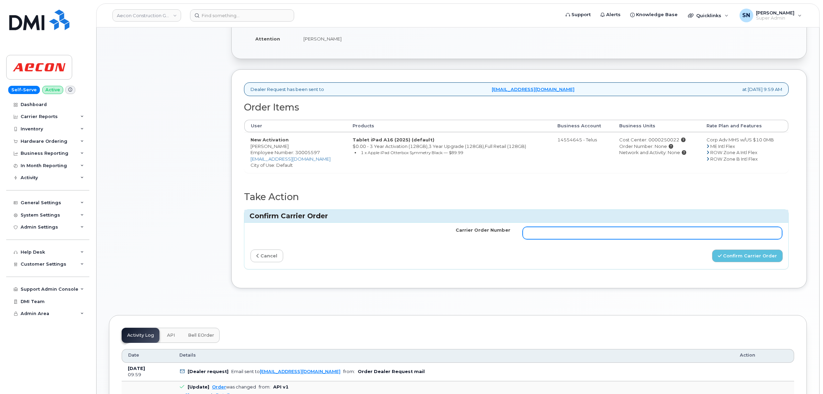
click at [680, 228] on input "Carrier Order Number" at bounding box center [652, 233] width 260 height 12
paste input "TL60031709"
type input "TL60031709"
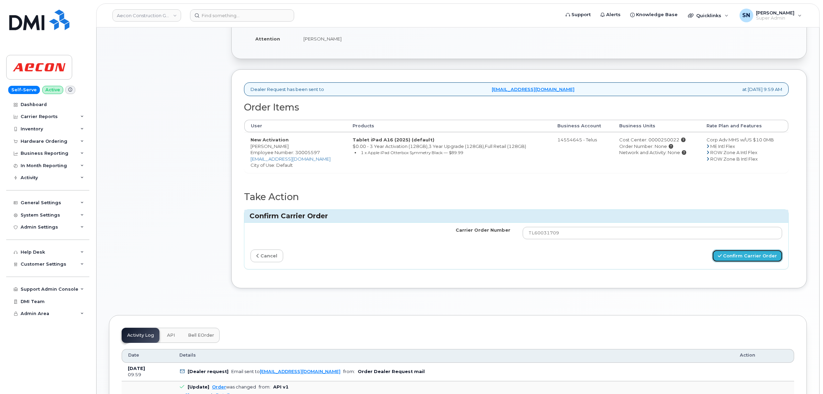
click at [738, 255] on button "Confirm Carrier Order" at bounding box center [747, 256] width 71 height 13
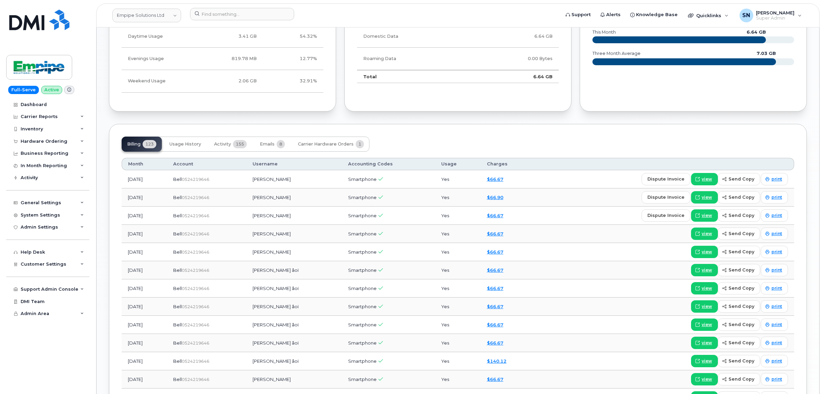
scroll to position [472, 0]
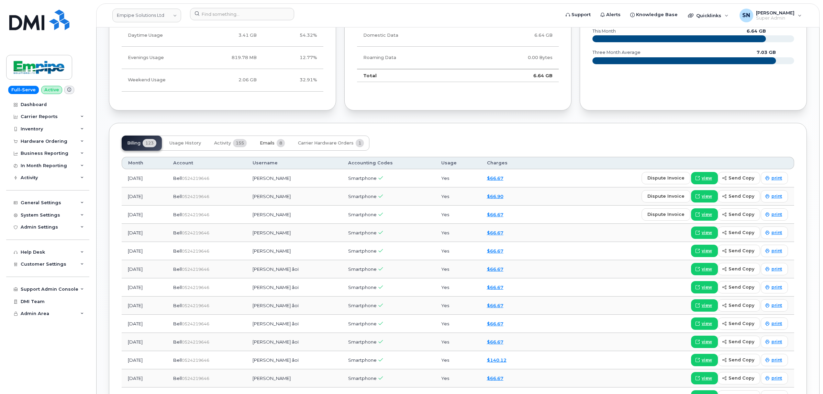
click at [270, 148] on button "Emails 8" at bounding box center [272, 143] width 36 height 15
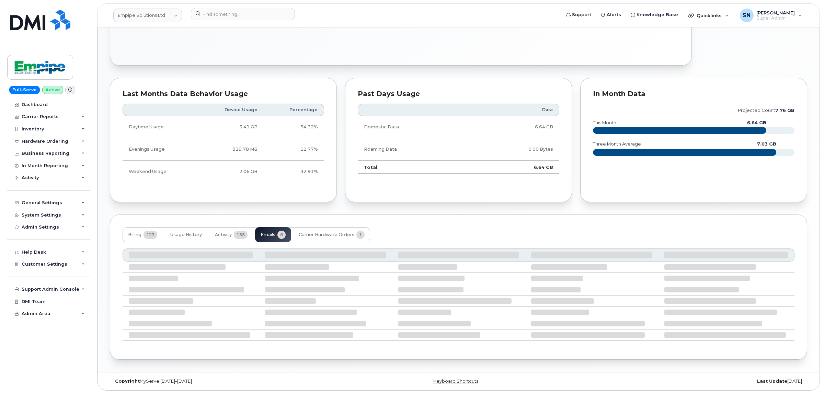
scroll to position [400, 0]
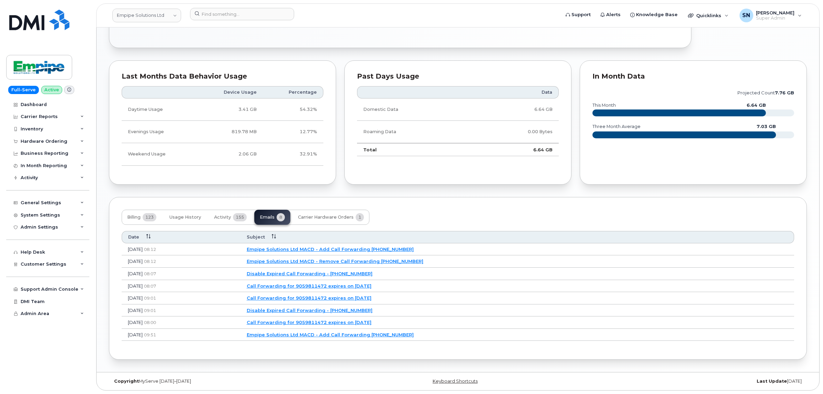
click at [339, 311] on link "Disable Expired Call Forwarding - [PHONE_NUMBER]" at bounding box center [310, 310] width 126 height 5
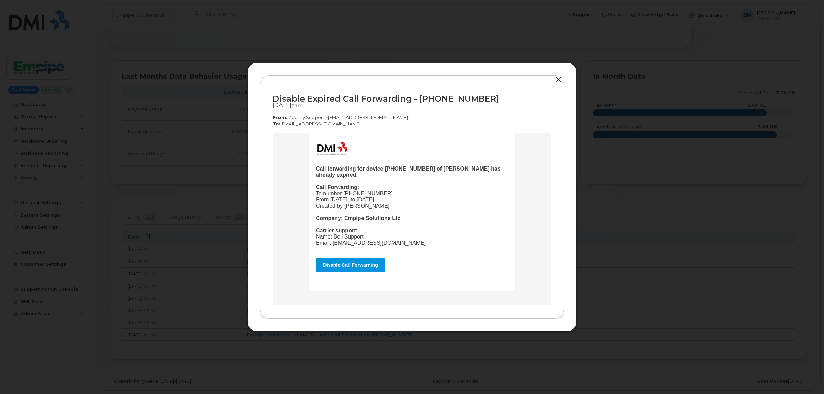
scroll to position [33, 0]
click at [558, 81] on button "button" at bounding box center [558, 80] width 10 height 10
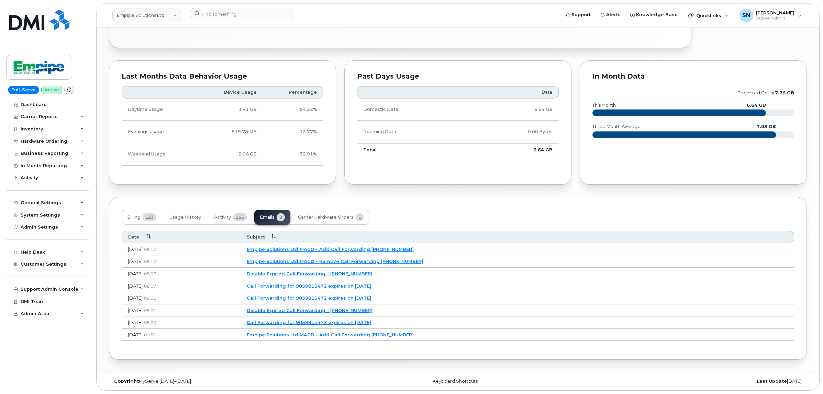
click at [332, 261] on link "Empipe Solutions Ltd MACD - Remove Call Forwarding [PHONE_NUMBER]" at bounding box center [335, 261] width 177 height 5
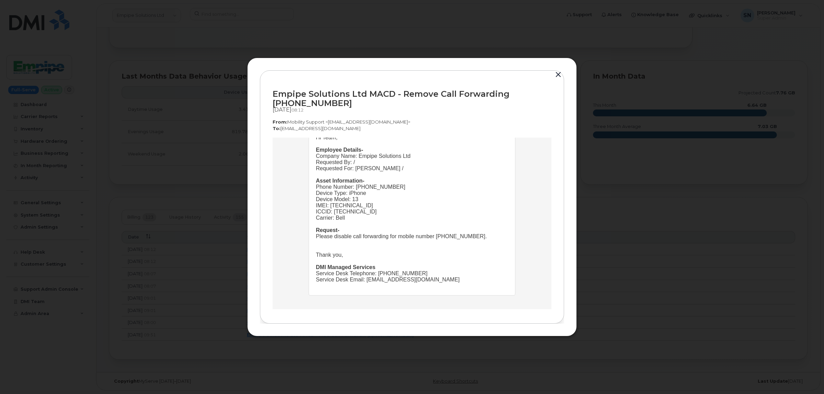
scroll to position [67, 0]
click at [560, 75] on button "button" at bounding box center [558, 75] width 10 height 10
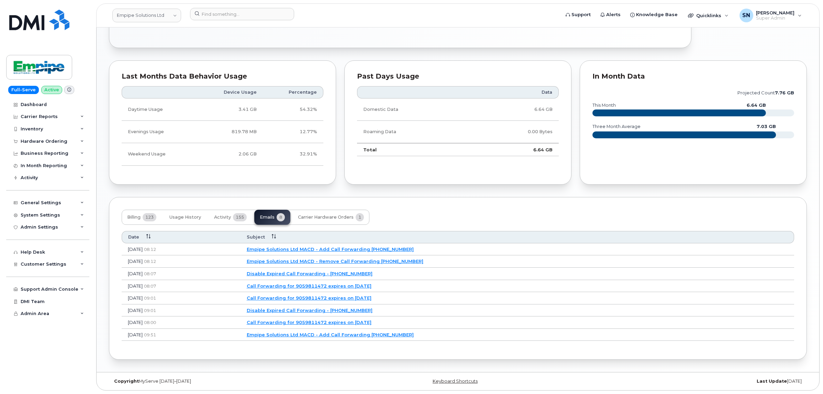
click at [340, 248] on link "Empipe Solutions Ltd MACD - Add Call Forwarding 9059811472" at bounding box center [330, 249] width 167 height 5
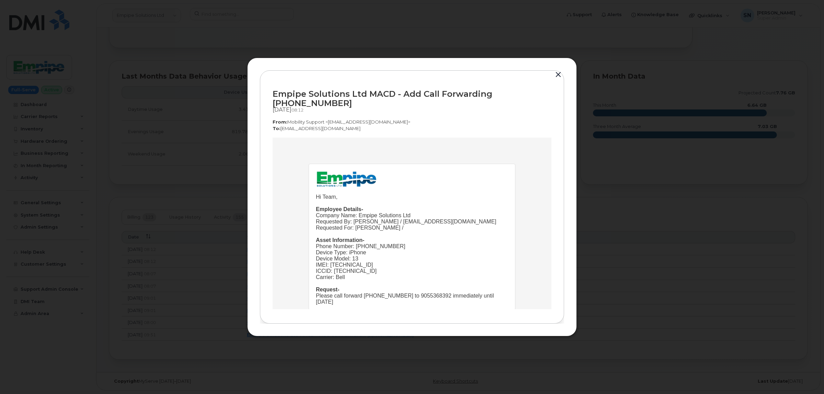
scroll to position [0, 0]
click at [557, 80] on button "button" at bounding box center [558, 75] width 10 height 10
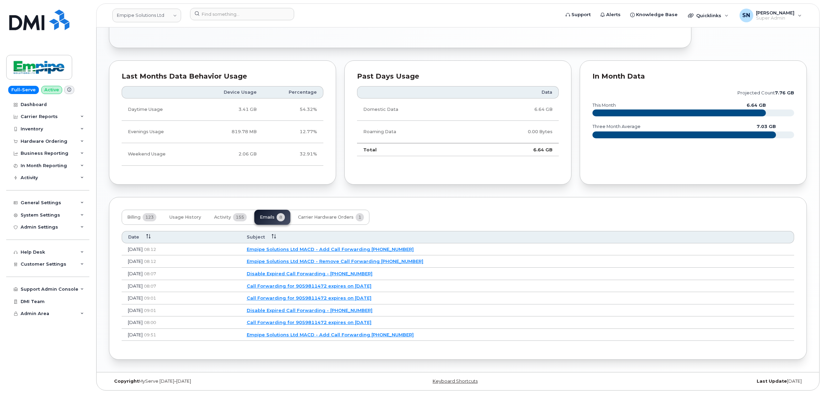
click at [321, 259] on link "Empipe Solutions Ltd MACD - Remove Call Forwarding 9059811472" at bounding box center [335, 261] width 177 height 5
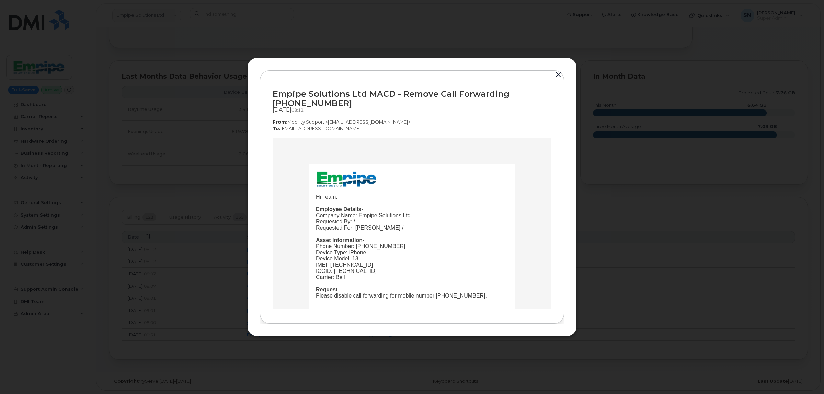
click at [557, 76] on button "button" at bounding box center [558, 75] width 10 height 10
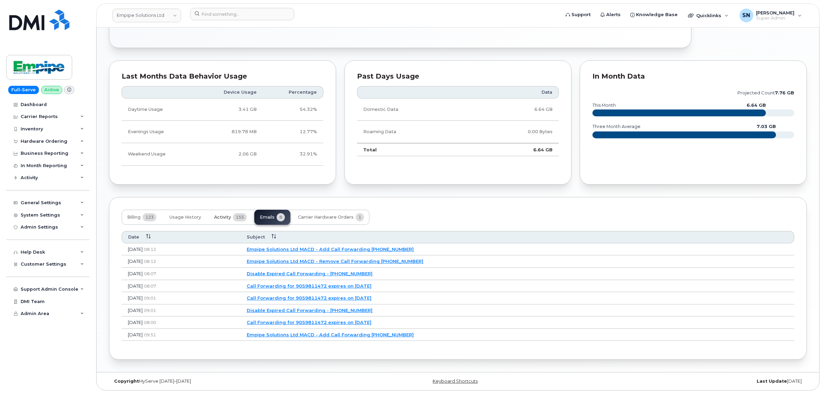
click at [224, 215] on span "Activity" at bounding box center [222, 217] width 17 height 5
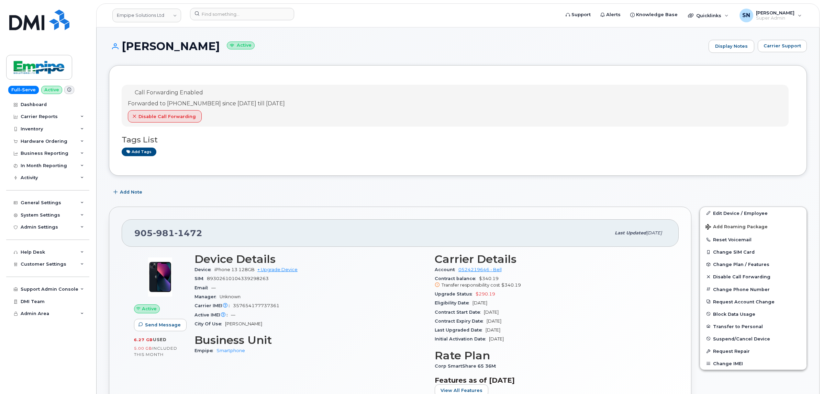
drag, startPoint x: 123, startPoint y: 45, endPoint x: 200, endPoint y: 46, distance: 77.3
click at [200, 46] on h1 "Ian Eckersley Active" at bounding box center [407, 46] width 596 height 12
copy h1 "Ian Eckersley"
click at [229, 13] on input at bounding box center [242, 14] width 104 height 12
paste input "2892604887"
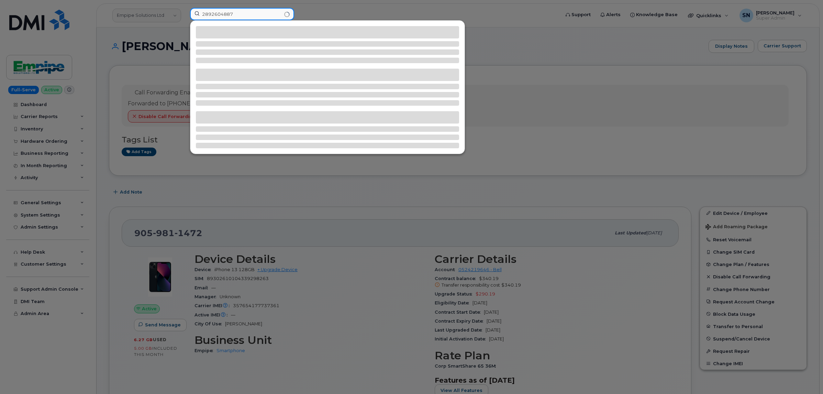
type input "2892604887"
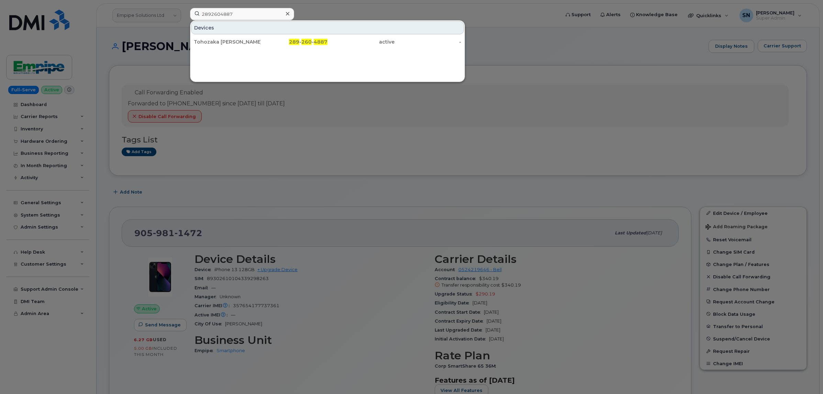
drag, startPoint x: 299, startPoint y: 36, endPoint x: 295, endPoint y: 48, distance: 12.7
click at [299, 36] on div "289 - 260 - 4887" at bounding box center [294, 42] width 67 height 12
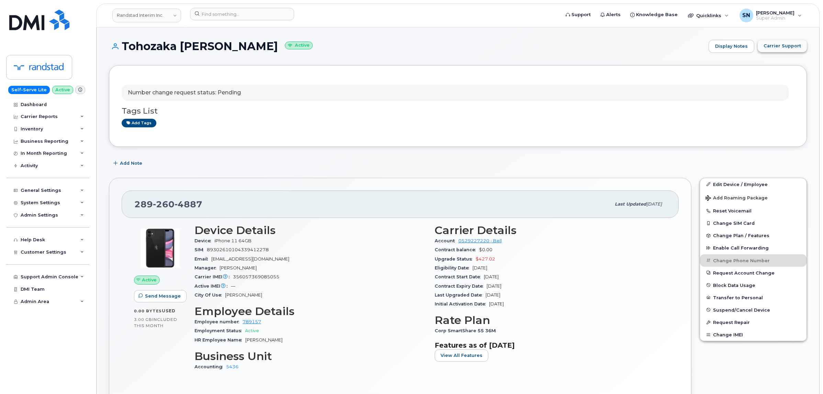
click at [789, 51] on button "Carrier Support" at bounding box center [781, 46] width 49 height 12
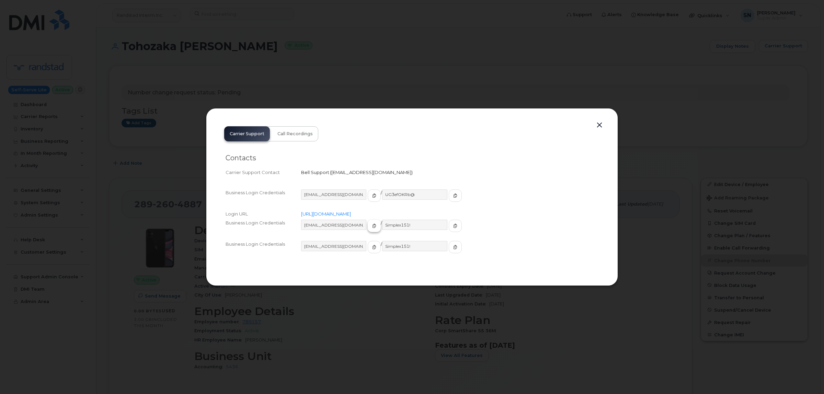
click at [369, 226] on button "button" at bounding box center [374, 226] width 13 height 12
click at [453, 224] on icon "button" at bounding box center [455, 226] width 4 height 4
click at [598, 127] on button "button" at bounding box center [600, 126] width 10 height 10
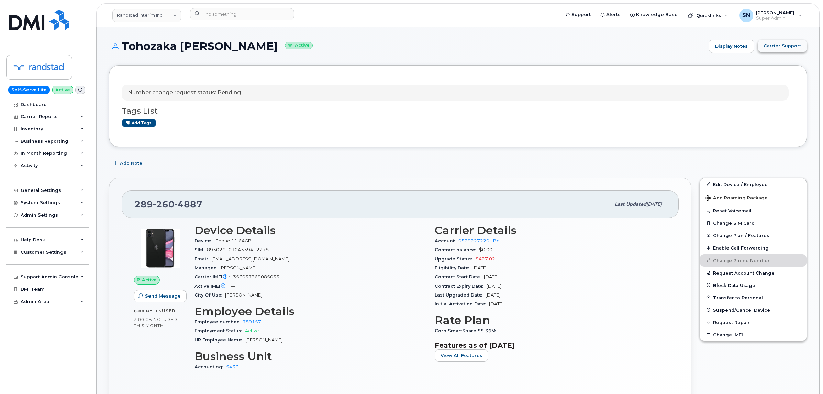
click at [796, 42] on button "Carrier Support" at bounding box center [781, 46] width 49 height 12
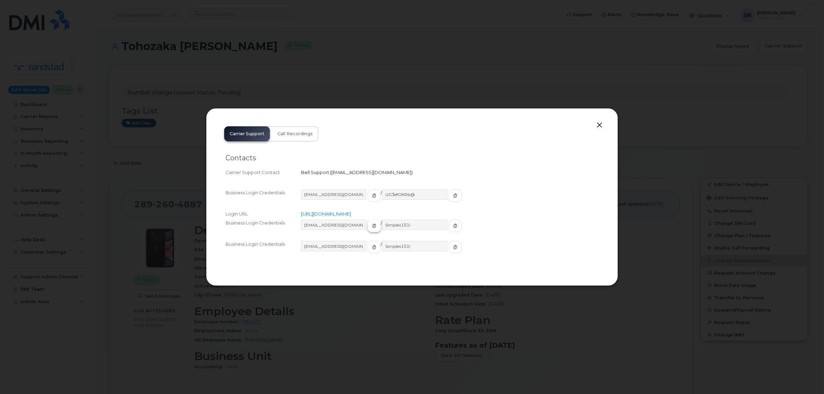
click at [372, 226] on icon "button" at bounding box center [374, 226] width 4 height 4
click at [452, 225] on span "button" at bounding box center [455, 226] width 6 height 6
click at [600, 125] on button "button" at bounding box center [600, 126] width 10 height 10
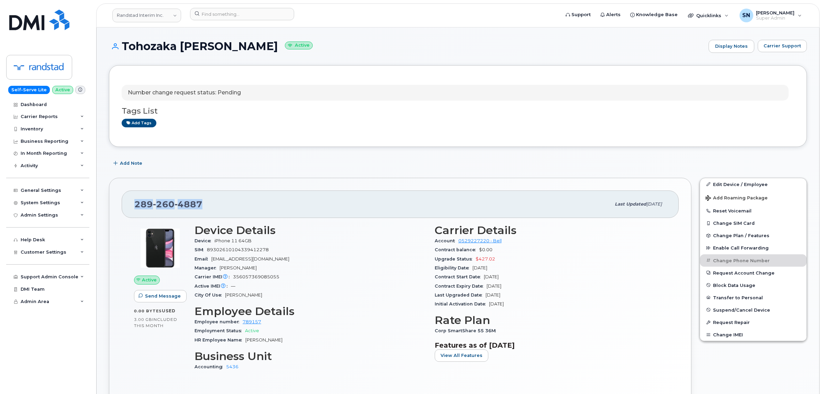
drag, startPoint x: 136, startPoint y: 201, endPoint x: 200, endPoint y: 205, distance: 64.0
click at [200, 205] on span "289 260 4887" at bounding box center [168, 204] width 68 height 10
copy span "289 260 4887"
click at [796, 44] on span "Carrier Support" at bounding box center [781, 46] width 37 height 7
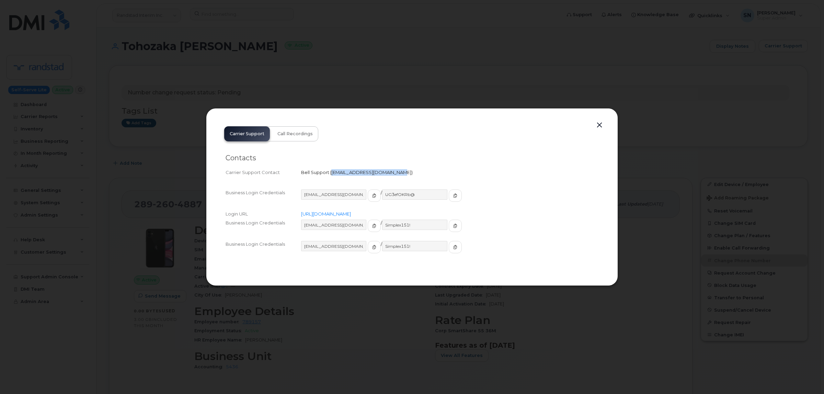
drag, startPoint x: 331, startPoint y: 172, endPoint x: 389, endPoint y: 175, distance: 57.4
click at [389, 175] on div "Bell Support   wirelessclientcare@bell.ca" at bounding box center [449, 172] width 297 height 7
copy span "wirelessclientcare@bell.ca"
click at [598, 125] on button "button" at bounding box center [600, 126] width 10 height 10
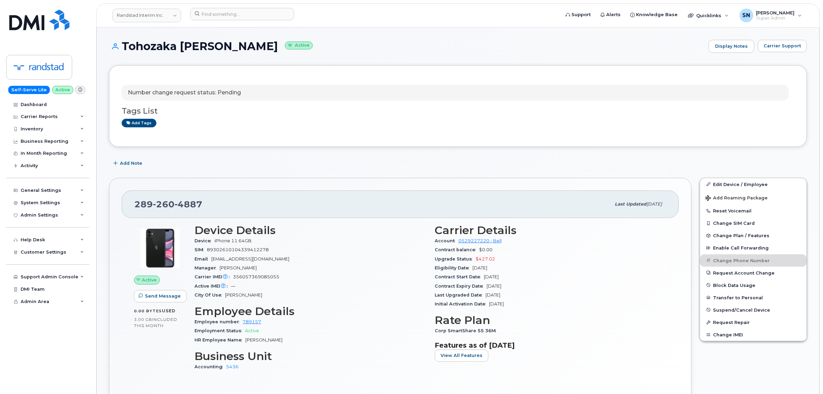
click at [320, 100] on div "Number change request status: Pending" at bounding box center [455, 93] width 667 height 16
click at [332, 174] on div "289 260 4887 Last updated Sep 23, 2025 Active Send Message 0.00 Bytes  used 3.0…" at bounding box center [400, 299] width 590 height 251
drag, startPoint x: 122, startPoint y: 43, endPoint x: 245, endPoint y: 52, distance: 122.9
click at [245, 52] on h1 "Tohozaka Paul Sileny Active" at bounding box center [407, 46] width 596 height 12
copy h1 "Tohozaka Paul Sileny"
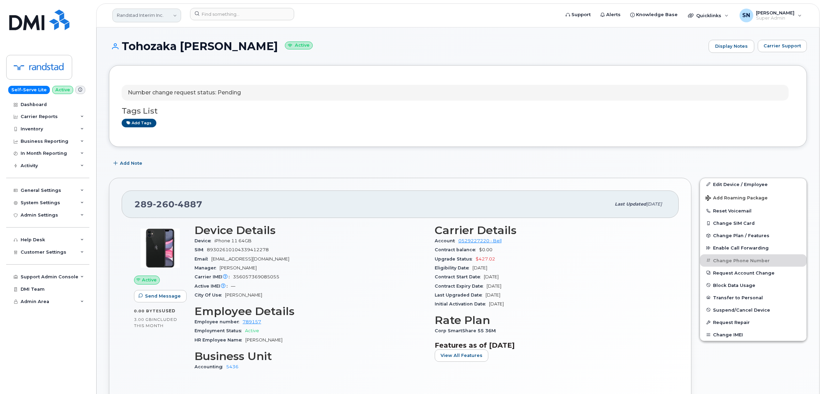
click at [138, 11] on link "Randstad Interim Inc." at bounding box center [146, 16] width 69 height 14
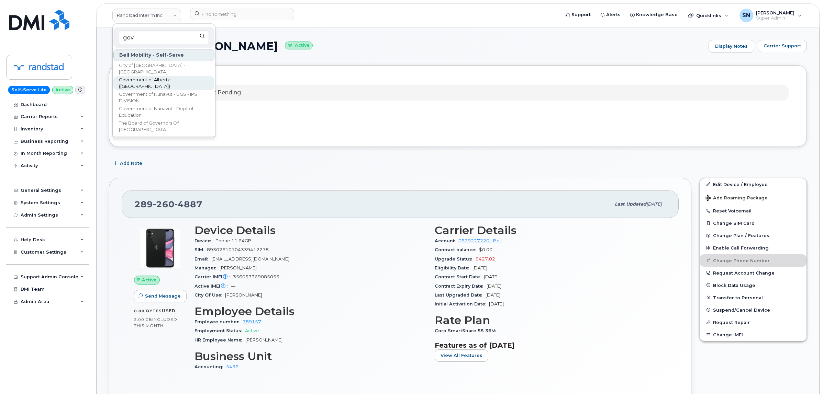
type input "gov"
click at [161, 85] on span "Government of Alberta ([GEOGRAPHIC_DATA])" at bounding box center [158, 83] width 79 height 13
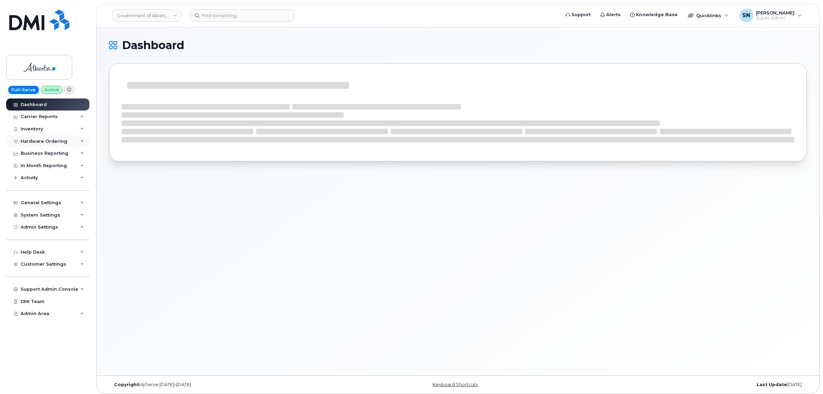
click at [47, 138] on div "Hardware Ordering" at bounding box center [47, 141] width 83 height 12
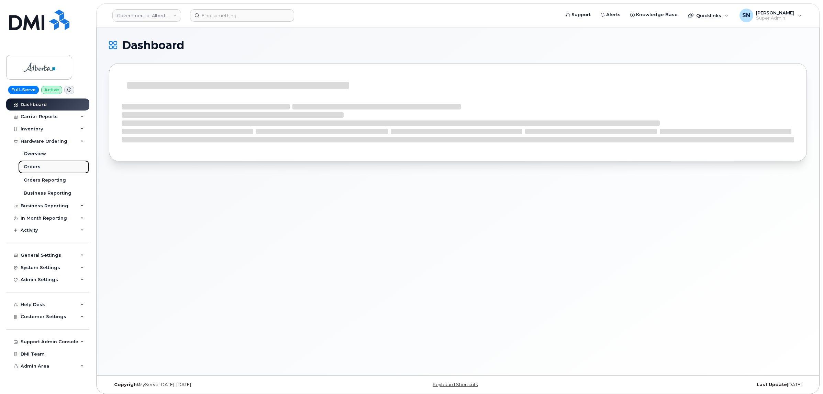
click at [34, 167] on div "Orders" at bounding box center [32, 167] width 17 height 6
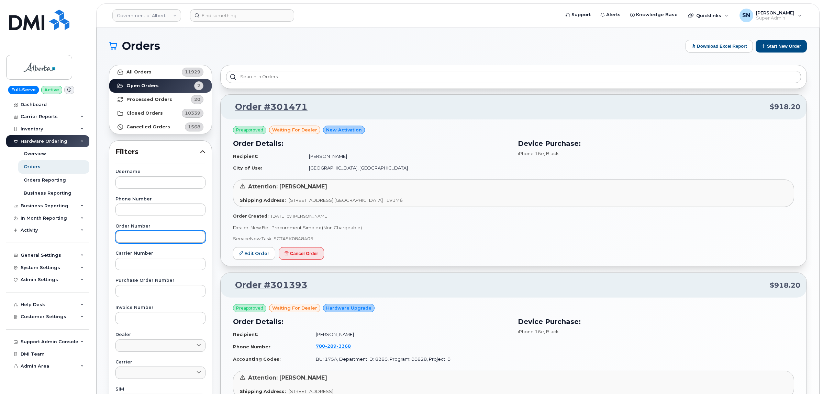
click at [176, 241] on input "text" at bounding box center [160, 237] width 90 height 12
paste input "301393"
type input "301393"
click at [157, 68] on link "All Orders 11929" at bounding box center [160, 72] width 102 height 14
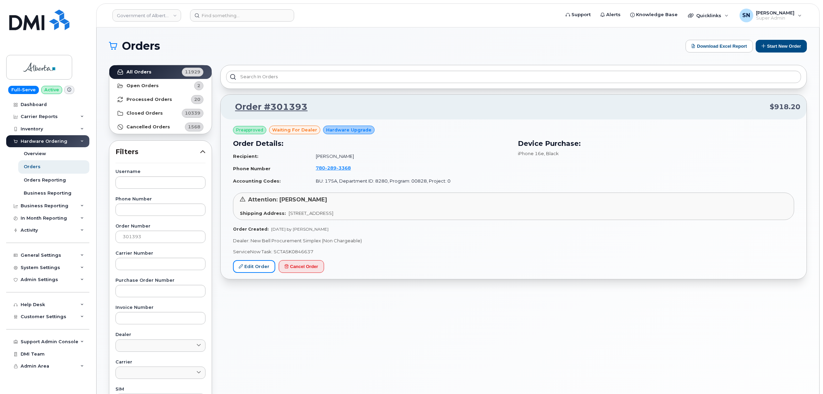
drag, startPoint x: 249, startPoint y: 264, endPoint x: 239, endPoint y: 287, distance: 25.1
click at [249, 264] on link "Edit Order" at bounding box center [254, 266] width 42 height 13
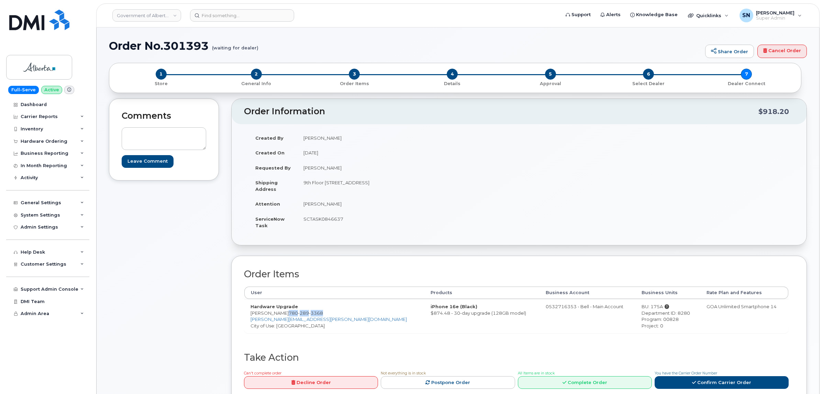
drag, startPoint x: 287, startPoint y: 314, endPoint x: 319, endPoint y: 315, distance: 32.0
click at [319, 315] on span "[PHONE_NUMBER]" at bounding box center [306, 312] width 34 height 5
copy span "[PHONE_NUMBER]"
drag, startPoint x: 251, startPoint y: 314, endPoint x: 283, endPoint y: 315, distance: 32.3
click at [283, 315] on td "Hardware Upgrade Craig Froehlich 780 289 3368 Craig.Froehlich@gov.ab.ca City of…" at bounding box center [334, 316] width 180 height 34
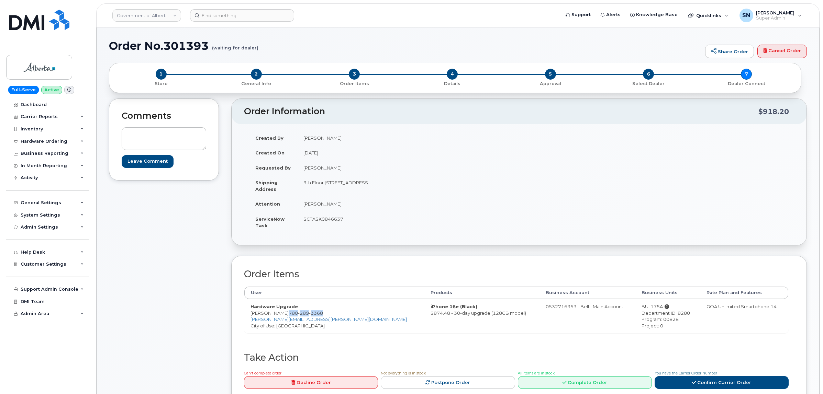
copy td "Craig Froehlich"
drag, startPoint x: 326, startPoint y: 183, endPoint x: 365, endPoint y: 188, distance: 39.2
click at [365, 188] on td "9th Floor 9820 - 107 Street Edmonton Alberta T5K1E9" at bounding box center [405, 185] width 217 height 21
copy td "9820 - 107 Street"
drag, startPoint x: 410, startPoint y: 182, endPoint x: 428, endPoint y: 184, distance: 17.9
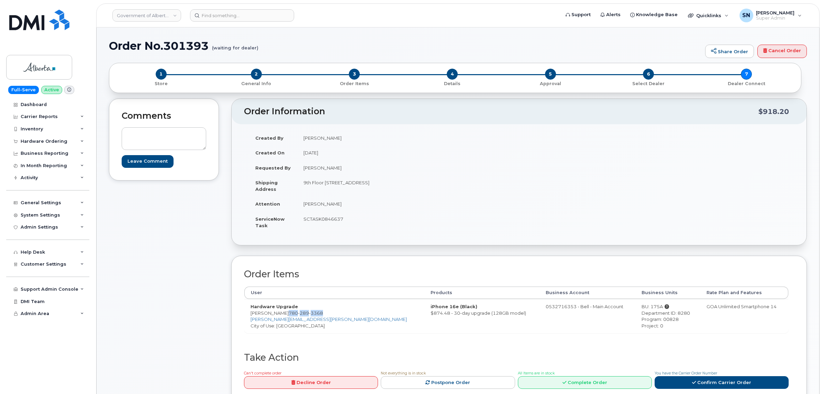
click at [428, 184] on td "9th Floor 9820 - 107 Street Edmonton Alberta T5K1E9" at bounding box center [405, 185] width 217 height 21
copy td "T5K1E9"
drag, startPoint x: 303, startPoint y: 183, endPoint x: 324, endPoint y: 186, distance: 21.2
click at [324, 186] on td "9th Floor 9820 - 107 Street Edmonton Alberta T5K1E9" at bounding box center [405, 185] width 217 height 21
copy td "9th Floor"
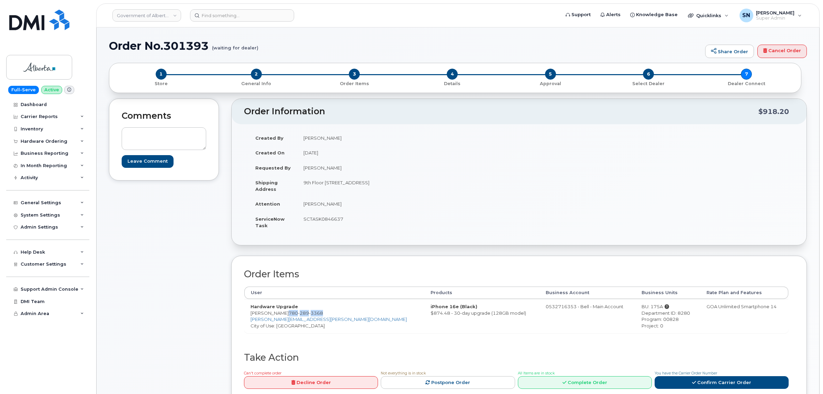
drag, startPoint x: 286, startPoint y: 314, endPoint x: 320, endPoint y: 315, distance: 34.0
click at [320, 315] on span "780 289 3368" at bounding box center [306, 312] width 34 height 5
copy span "780 289 3368"
drag, startPoint x: 249, startPoint y: 313, endPoint x: 320, endPoint y: 314, distance: 70.4
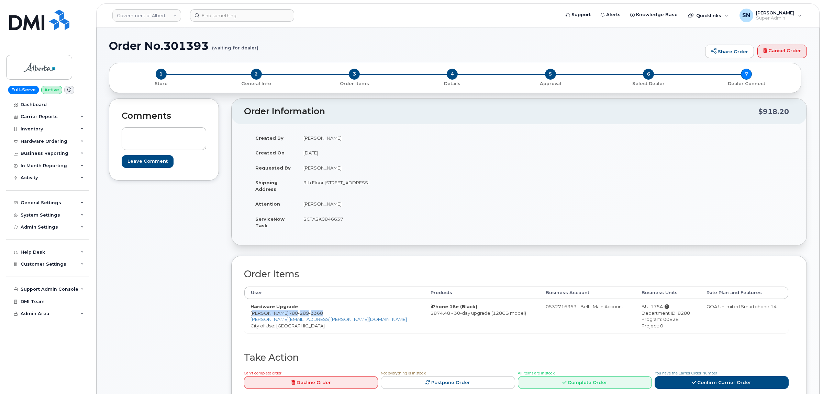
click at [320, 314] on td "Hardware Upgrade Craig Froehlich 780 289 3368 Craig.Froehlich@gov.ab.ca City of…" at bounding box center [334, 316] width 180 height 34
copy td "Craig Froehlich 780 289 3368"
drag, startPoint x: 619, startPoint y: 307, endPoint x: 630, endPoint y: 308, distance: 10.7
click at [641, 308] on div "BU: 175A" at bounding box center [667, 307] width 53 height 7
copy div "175A"
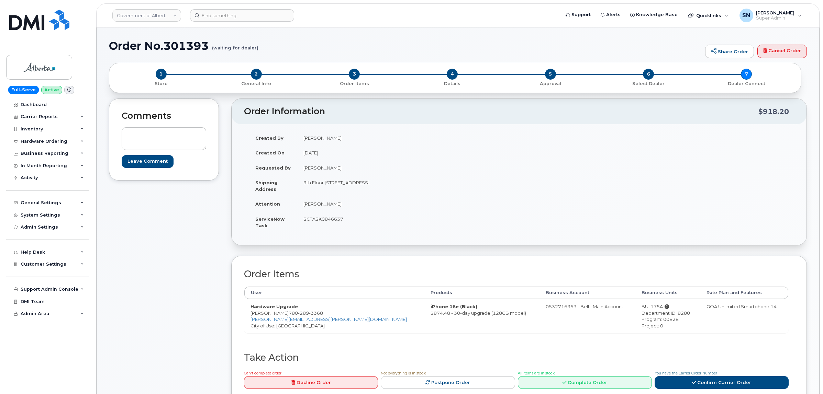
click at [650, 315] on div "Department ID: 8280" at bounding box center [667, 313] width 53 height 7
copy div "8280"
click at [641, 320] on div "Program: 00828" at bounding box center [667, 319] width 53 height 7
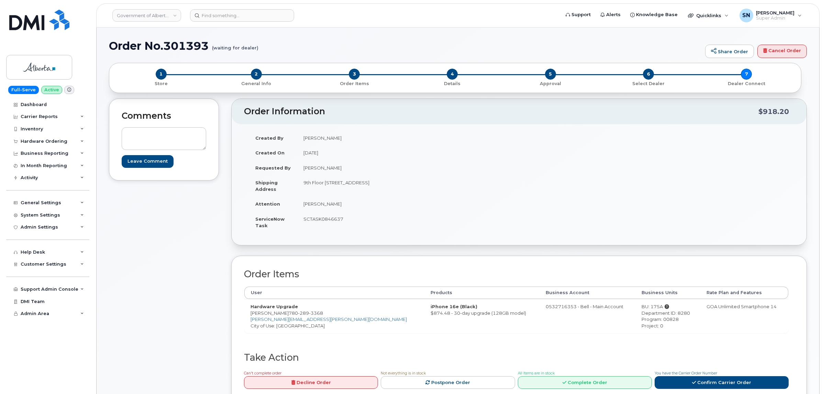
click at [318, 220] on td "SCTASK0846637" at bounding box center [405, 222] width 217 height 21
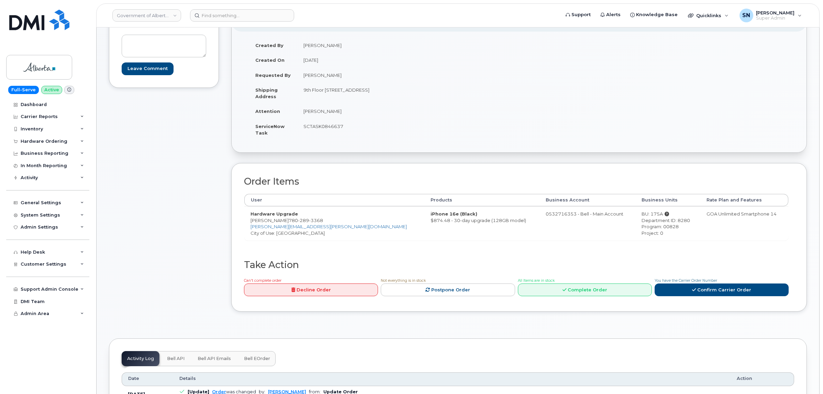
scroll to position [172, 0]
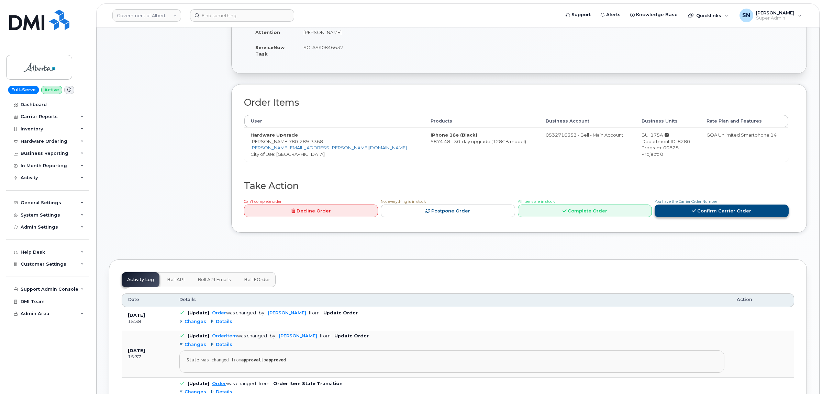
click at [694, 210] on icon at bounding box center [694, 211] width 4 height 4
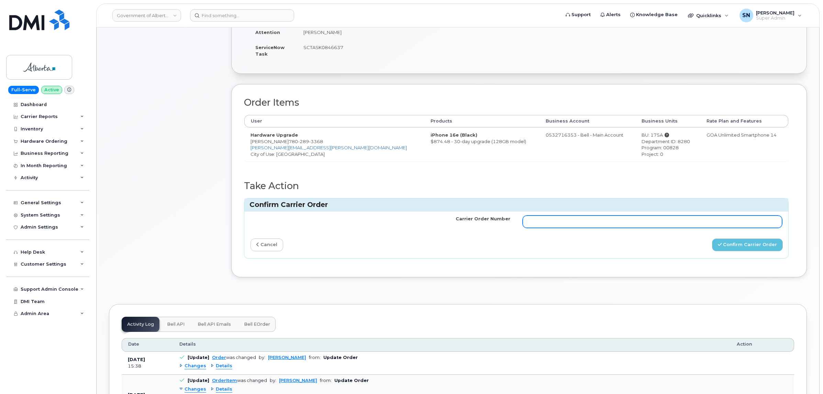
click at [612, 222] on input "Carrier Order Number" at bounding box center [652, 222] width 260 height 12
paste input "3020314"
type input "3020314"
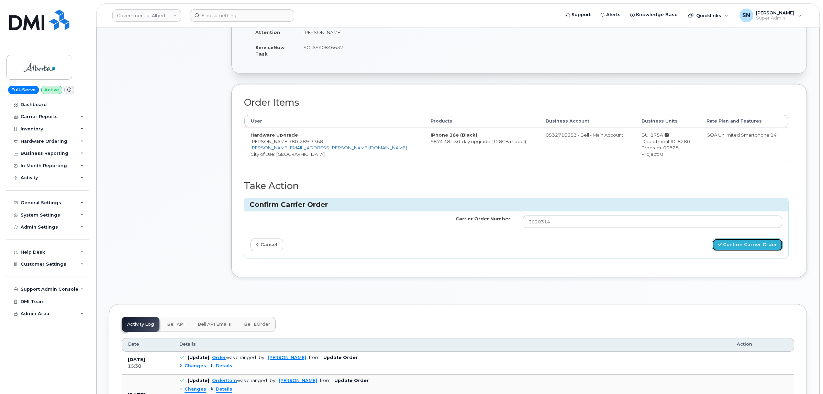
click at [751, 250] on button "Confirm Carrier Order" at bounding box center [747, 245] width 71 height 13
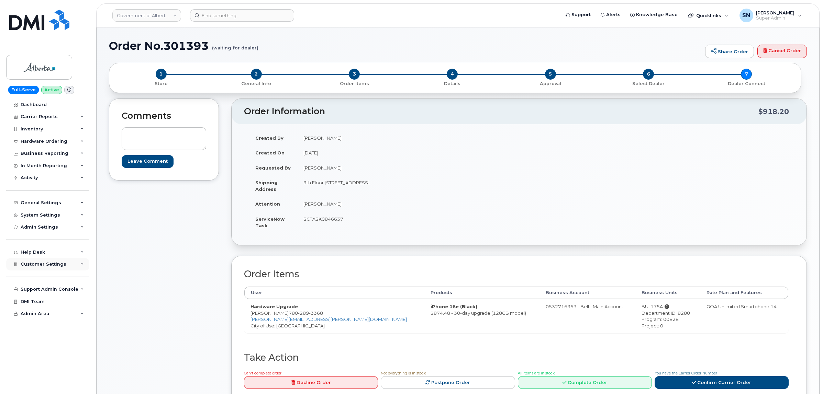
click at [62, 267] on span "Customer Settings" at bounding box center [44, 264] width 46 height 5
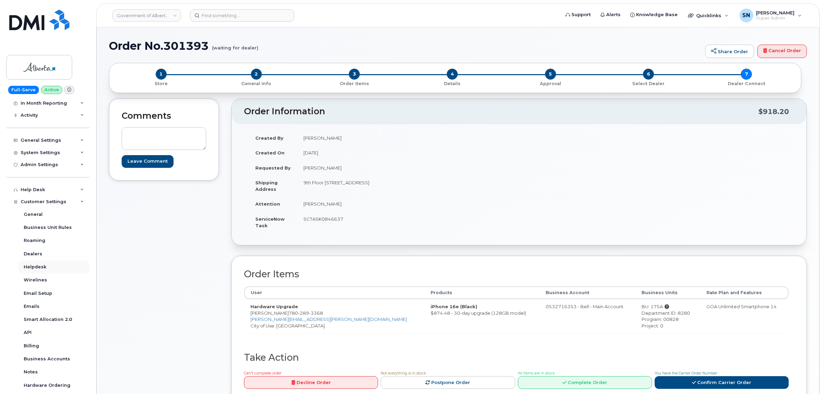
scroll to position [129, 0]
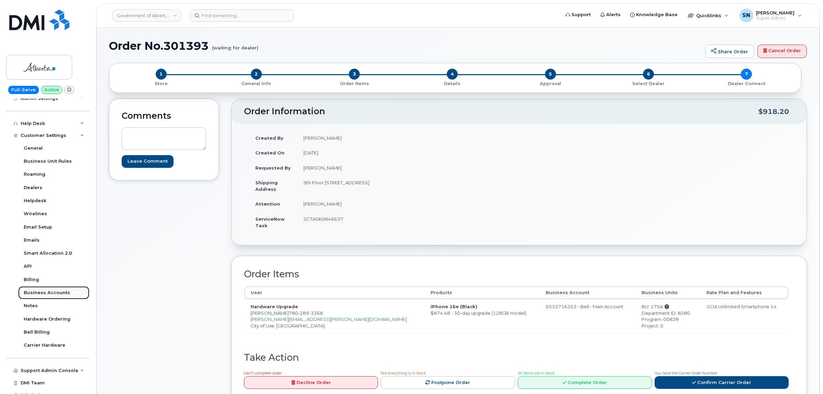
click at [49, 294] on div "Business Accounts" at bounding box center [47, 293] width 46 height 6
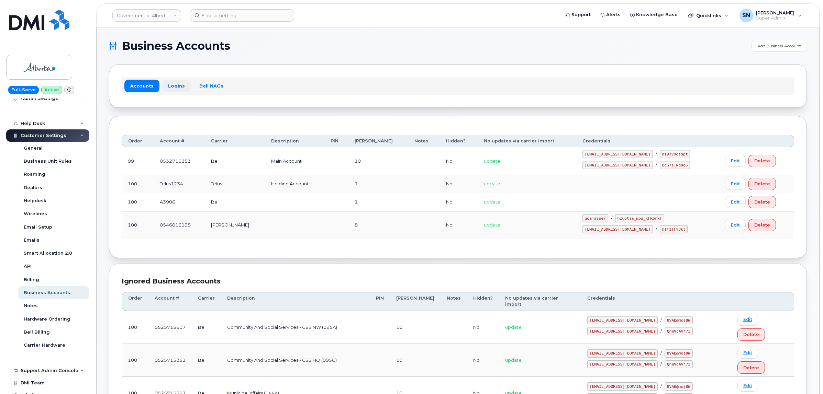
click at [173, 86] on link "Logins" at bounding box center [176, 86] width 29 height 12
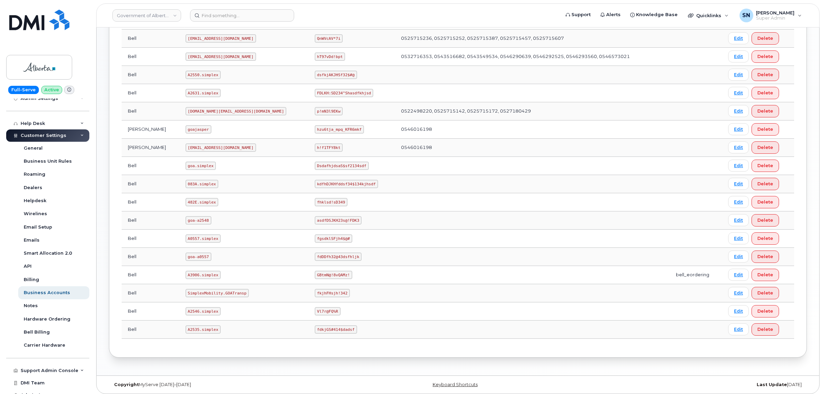
scroll to position [317, 0]
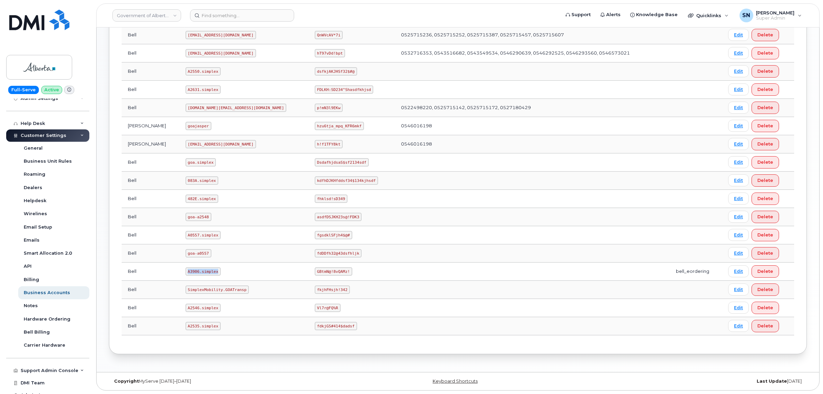
drag, startPoint x: 176, startPoint y: 271, endPoint x: 205, endPoint y: 273, distance: 29.3
click at [205, 273] on code "A3906.simplex" at bounding box center [202, 272] width 35 height 8
copy code "A3906.simplex"
drag, startPoint x: 263, startPoint y: 272, endPoint x: 298, endPoint y: 275, distance: 34.8
click at [308, 275] on td "GBtmN@!8vQAMz!" at bounding box center [351, 272] width 86 height 18
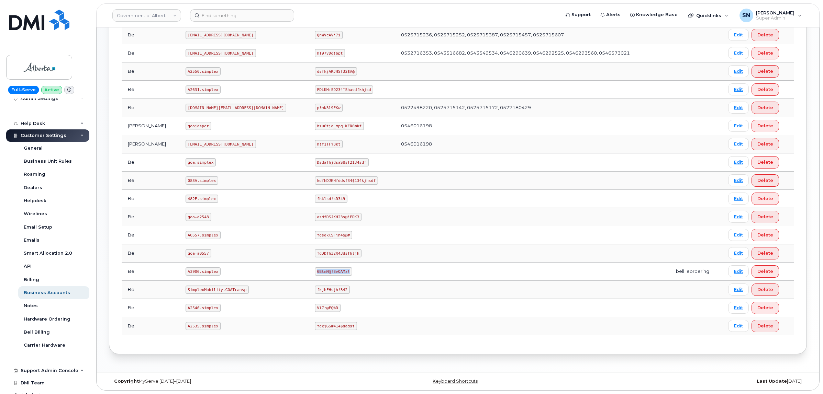
copy code "GBtmN@!8vQAMz!"
click at [160, 18] on link "Government of Alberta ([GEOGRAPHIC_DATA])" at bounding box center [146, 15] width 69 height 12
type input "rdc"
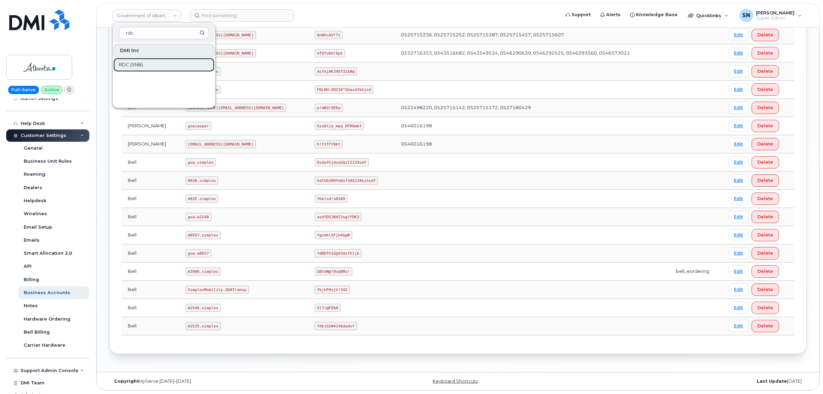
click at [142, 65] on span "RDC (SNB)" at bounding box center [131, 64] width 24 height 7
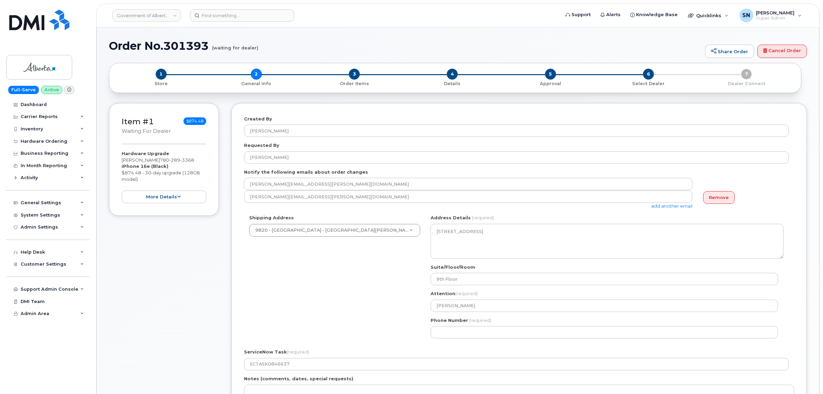
select select
click at [330, 267] on div "Shipping Address 9820 - 107 Street - Queen Elizabeth II Building New Address 10…" at bounding box center [516, 279] width 544 height 129
click at [410, 300] on div "Shipping Address 9820 - 107 Street - Queen Elizabeth II Building New Address 10…" at bounding box center [516, 279] width 544 height 129
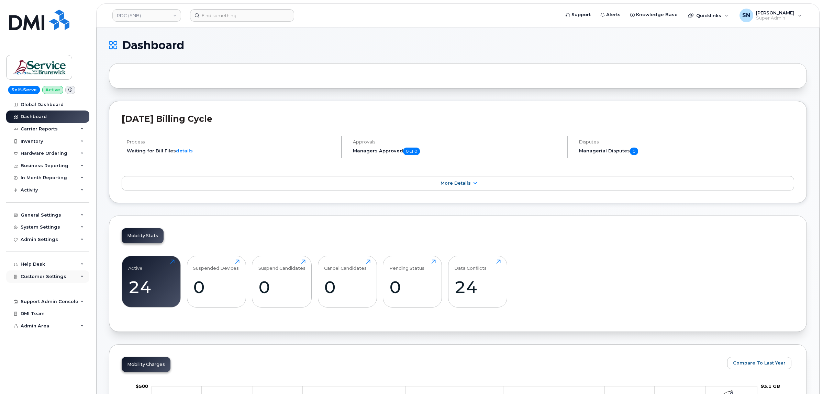
click at [35, 278] on span "Customer Settings" at bounding box center [44, 276] width 46 height 5
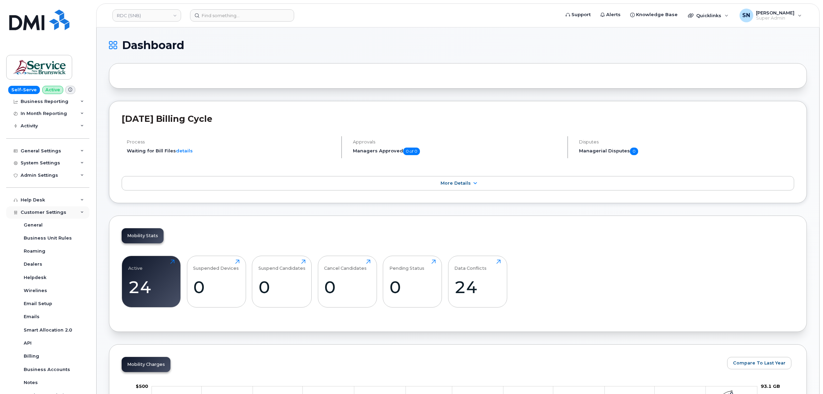
scroll to position [129, 0]
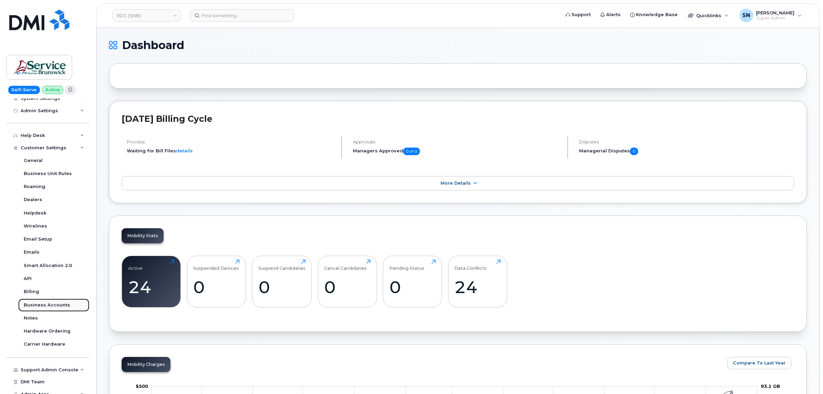
click at [50, 308] on div "Business Accounts" at bounding box center [47, 305] width 46 height 6
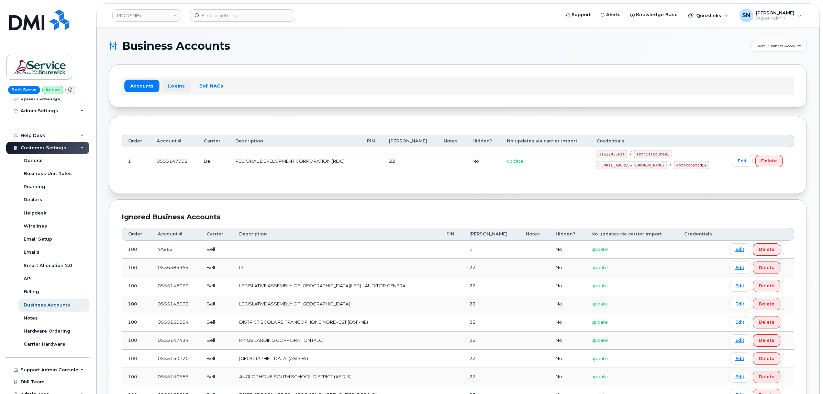
click at [176, 88] on link "Logins" at bounding box center [176, 86] width 29 height 12
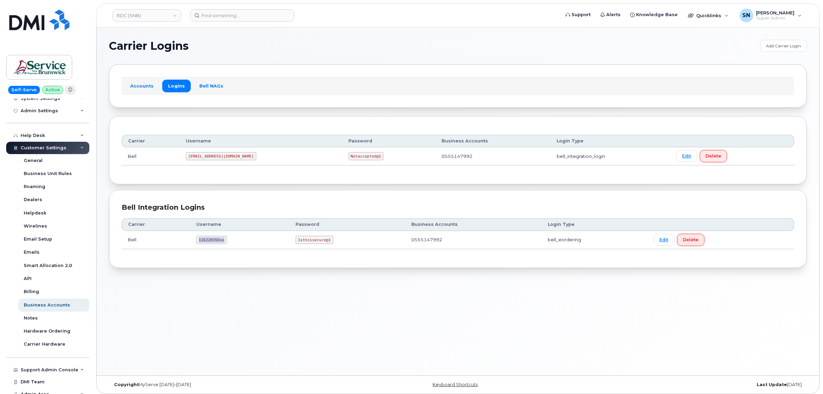
drag, startPoint x: 195, startPoint y: 241, endPoint x: 226, endPoint y: 246, distance: 31.3
click at [226, 246] on td "116220356ss" at bounding box center [239, 240] width 99 height 18
copy code "116220356ss"
drag, startPoint x: 296, startPoint y: 239, endPoint x: 329, endPoint y: 246, distance: 32.9
click at [329, 246] on td "Isthissecure@1" at bounding box center [347, 240] width 116 height 18
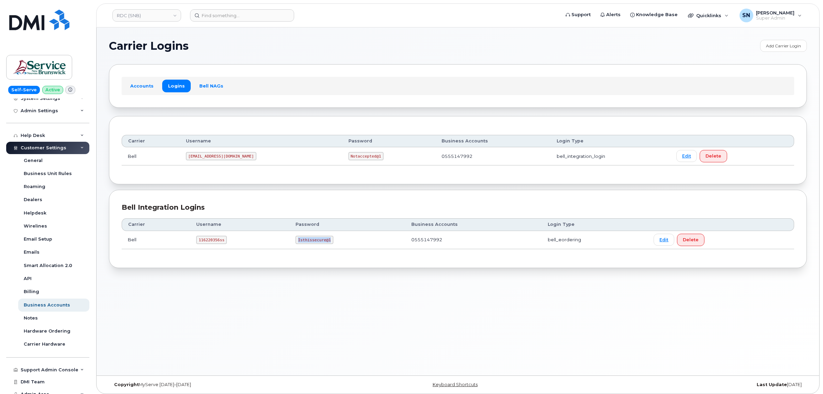
copy code "Isthissecure@1"
drag, startPoint x: 199, startPoint y: 242, endPoint x: 222, endPoint y: 245, distance: 23.1
click at [222, 244] on code "116220356ss" at bounding box center [211, 240] width 31 height 8
copy code "116220356ss"
drag, startPoint x: 296, startPoint y: 242, endPoint x: 327, endPoint y: 245, distance: 31.3
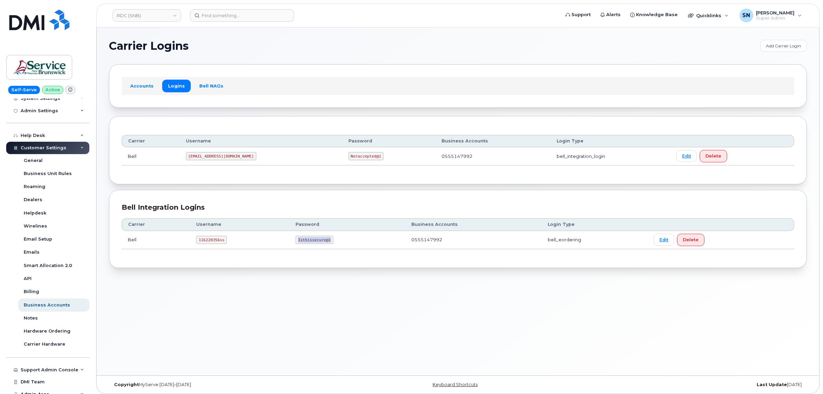
click at [327, 244] on code "Isthissecure@1" at bounding box center [313, 240] width 37 height 8
copy code "Isthissecure@1"
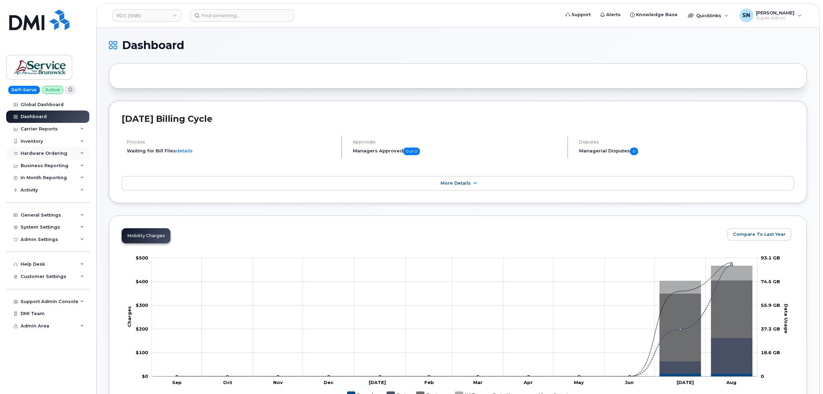
click at [42, 158] on div "Hardware Ordering" at bounding box center [47, 153] width 83 height 12
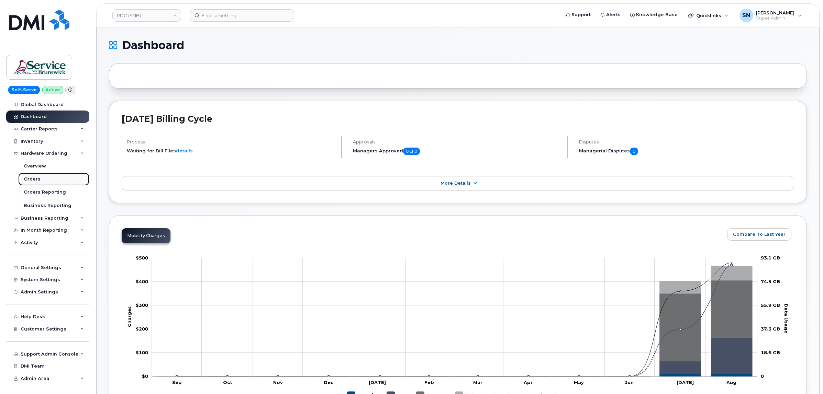
click at [38, 177] on link "Orders" at bounding box center [53, 179] width 71 height 13
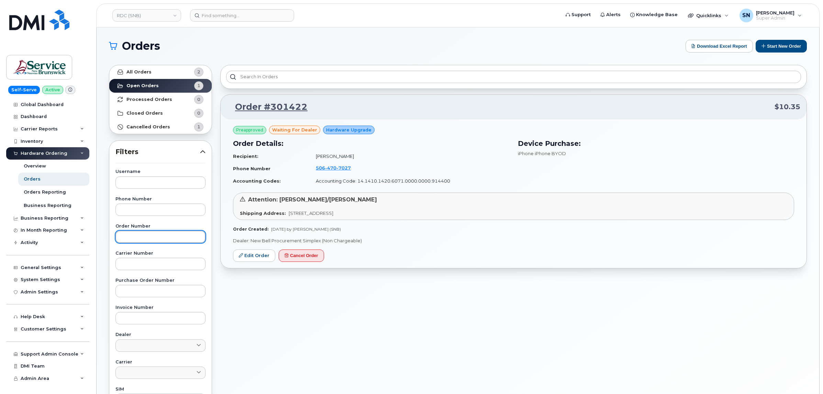
click at [174, 239] on input "text" at bounding box center [160, 237] width 90 height 12
paste input "301422"
type input "301422"
click at [162, 81] on link "Open Orders 1" at bounding box center [160, 86] width 102 height 14
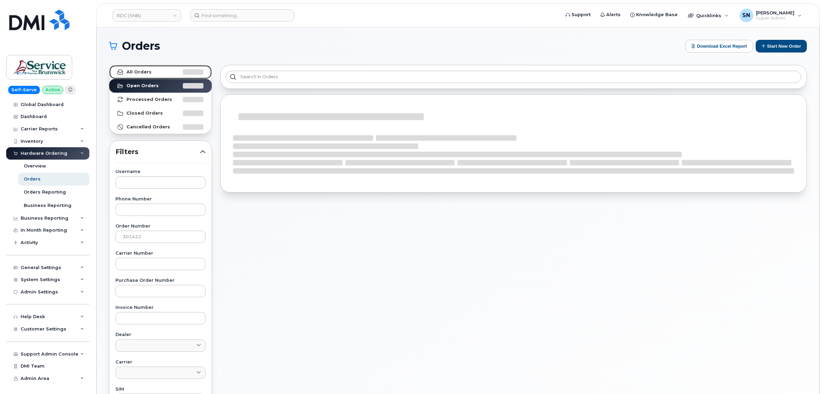
click at [161, 77] on link "All Orders" at bounding box center [160, 72] width 102 height 14
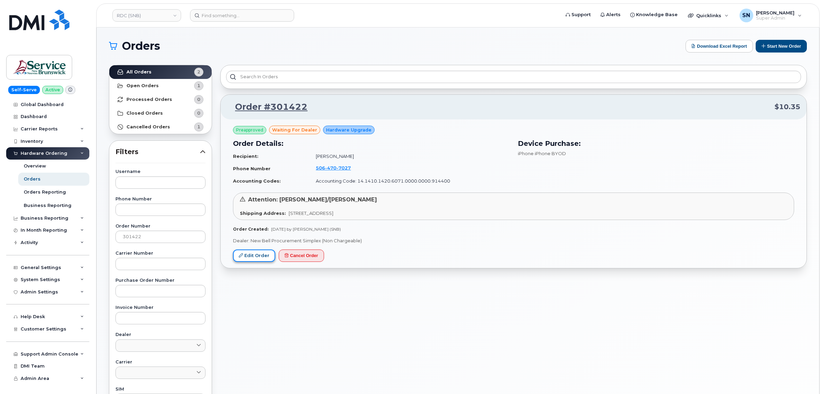
click at [261, 252] on link "Edit Order" at bounding box center [254, 256] width 42 height 13
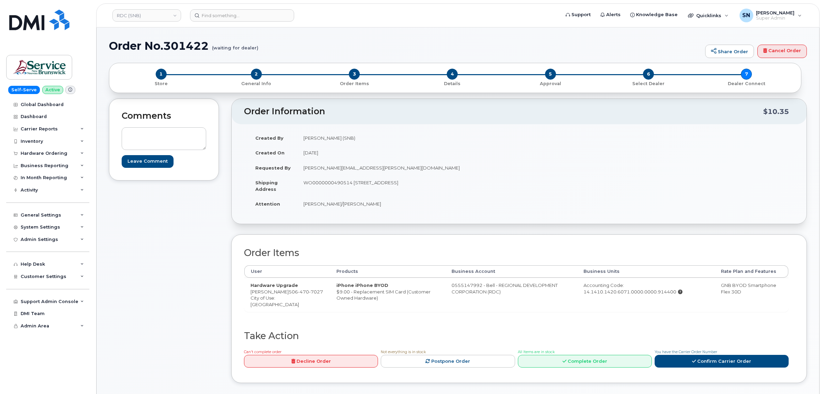
click at [177, 238] on div "Comments Leave Comment" at bounding box center [164, 246] width 110 height 295
drag, startPoint x: 354, startPoint y: 182, endPoint x: 390, endPoint y: 186, distance: 35.9
click at [390, 186] on td "WO0000000490514 [STREET_ADDRESS]" at bounding box center [405, 185] width 217 height 21
copy td "[STREET_ADDRESS]"
drag, startPoint x: 413, startPoint y: 203, endPoint x: 406, endPoint y: 194, distance: 11.2
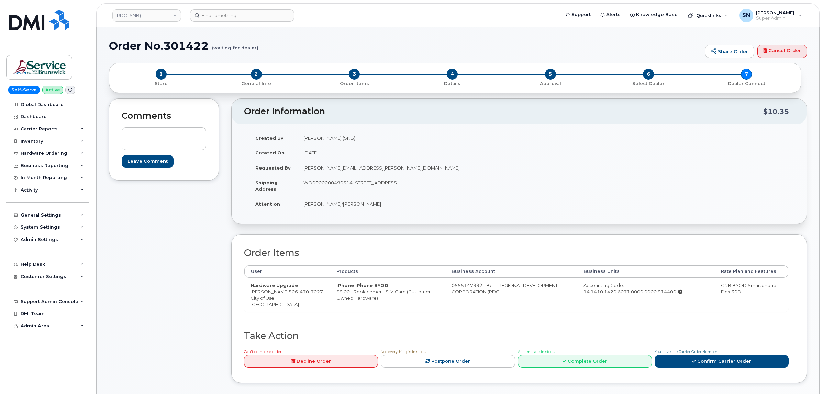
click at [412, 202] on td "[PERSON_NAME]/[PERSON_NAME]" at bounding box center [405, 203] width 217 height 15
drag, startPoint x: 392, startPoint y: 183, endPoint x: 414, endPoint y: 187, distance: 21.9
click at [414, 187] on td "WO0000000490514 [STREET_ADDRESS]" at bounding box center [405, 185] width 217 height 21
copy td "Rm 1072"
click at [475, 192] on td "WO0000000490514 [STREET_ADDRESS]" at bounding box center [405, 185] width 217 height 21
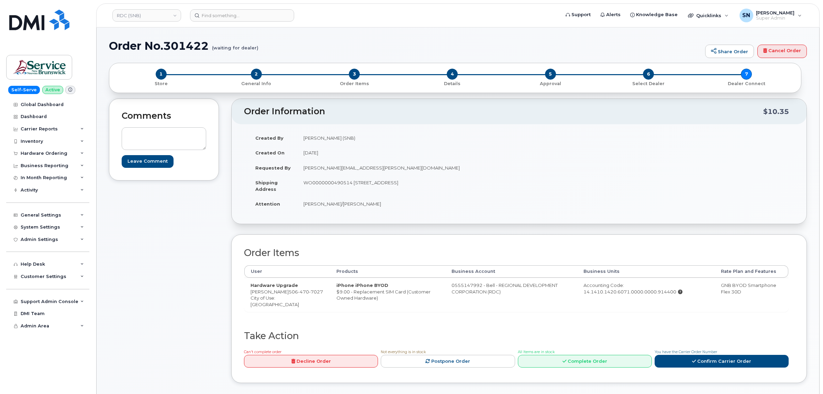
drag, startPoint x: 481, startPoint y: 184, endPoint x: 497, endPoint y: 188, distance: 16.4
click at [497, 188] on td "WO0000000490514 [STREET_ADDRESS]" at bounding box center [405, 185] width 217 height 21
copy td "E3B 1E9"
click at [415, 212] on td "[PERSON_NAME]/[PERSON_NAME]" at bounding box center [405, 203] width 217 height 15
drag, startPoint x: 304, startPoint y: 205, endPoint x: 366, endPoint y: 210, distance: 61.6
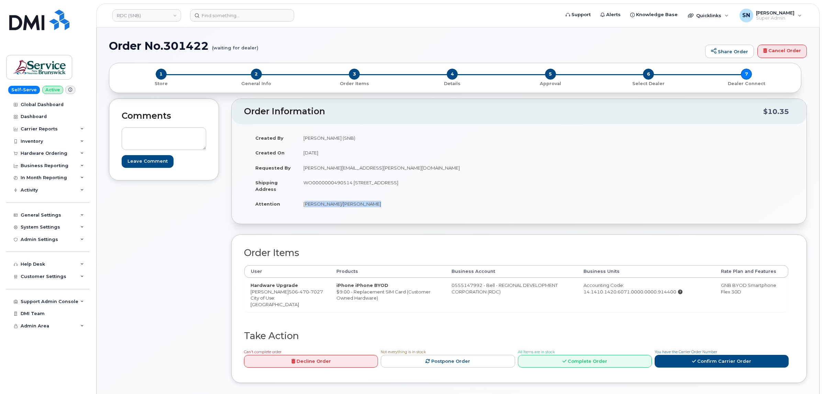
click at [366, 210] on td "[PERSON_NAME]/[PERSON_NAME]" at bounding box center [405, 203] width 217 height 15
copy td "[PERSON_NAME]/[PERSON_NAME]"
drag, startPoint x: 273, startPoint y: 291, endPoint x: 281, endPoint y: 297, distance: 9.5
click at [281, 297] on td "Hardware Upgrade [PERSON_NAME] [PHONE_NUMBER] City of Use: [GEOGRAPHIC_DATA]" at bounding box center [287, 295] width 86 height 34
copy span "[PHONE_NUMBER]"
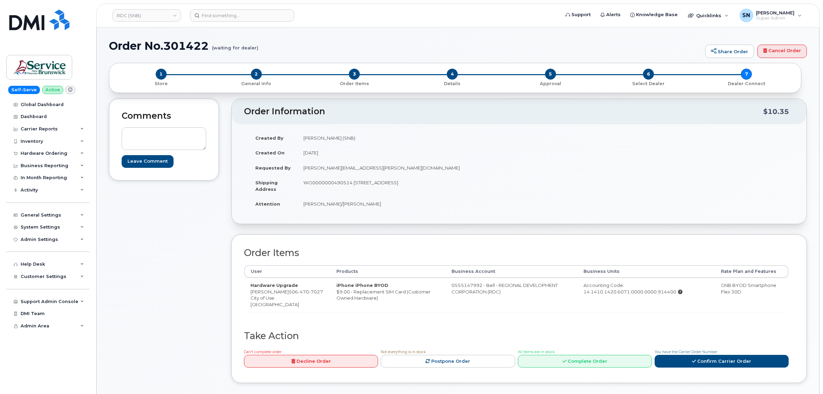
click at [292, 198] on td "Attention" at bounding box center [273, 203] width 48 height 15
drag, startPoint x: 304, startPoint y: 183, endPoint x: 353, endPoint y: 189, distance: 49.5
click at [353, 189] on td "WO0000000490514 [STREET_ADDRESS]" at bounding box center [405, 185] width 217 height 21
copy td "WO0000000490514"
click at [303, 184] on td "WO0000000490514 [STREET_ADDRESS]" at bounding box center [405, 185] width 217 height 21
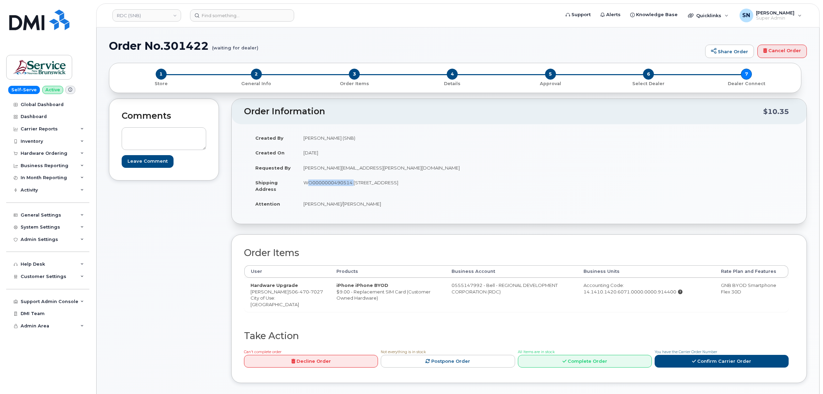
drag, startPoint x: 303, startPoint y: 184, endPoint x: 339, endPoint y: 184, distance: 35.4
click at [339, 184] on td "WO0000000490514 [STREET_ADDRESS]" at bounding box center [405, 185] width 217 height 21
drag, startPoint x: 251, startPoint y: 292, endPoint x: 270, endPoint y: 298, distance: 20.2
click at [270, 298] on td "Hardware Upgrade [PERSON_NAME] [PHONE_NUMBER] City of Use: [GEOGRAPHIC_DATA]" at bounding box center [287, 295] width 86 height 34
copy td "[PERSON_NAME] [PHONE_NUMBER]"
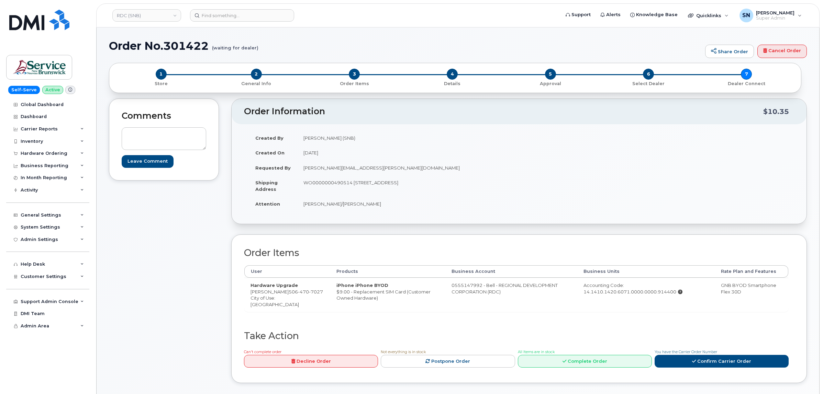
click at [281, 303] on td "Hardware Upgrade [PERSON_NAME] [PHONE_NUMBER] City of Use: [GEOGRAPHIC_DATA]" at bounding box center [287, 295] width 86 height 34
drag, startPoint x: 273, startPoint y: 291, endPoint x: 279, endPoint y: 298, distance: 9.0
click at [279, 298] on td "Hardware Upgrade [PERSON_NAME] [PHONE_NUMBER] City of Use: [GEOGRAPHIC_DATA]" at bounding box center [287, 295] width 86 height 34
copy span "[PHONE_NUMBER]"
click at [232, 301] on div "Order Items User Products Business Account Business Units Rate Plan and Feature…" at bounding box center [518, 309] width 575 height 149
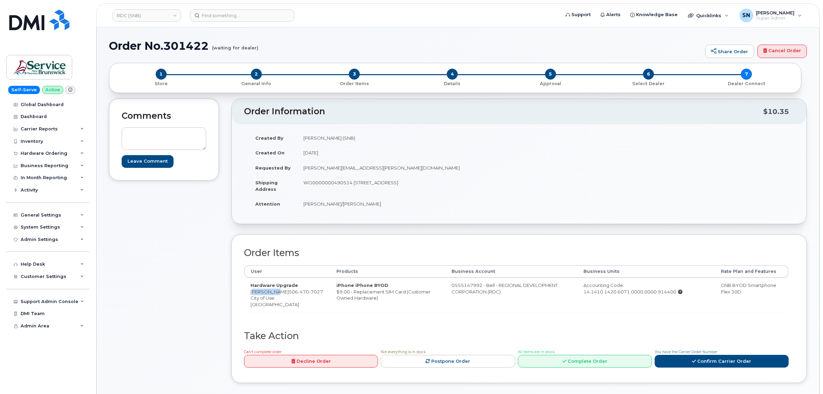
drag, startPoint x: 251, startPoint y: 293, endPoint x: 270, endPoint y: 295, distance: 19.7
click at [270, 295] on td "Hardware Upgrade [PERSON_NAME] [PHONE_NUMBER] City of Use: [GEOGRAPHIC_DATA]" at bounding box center [287, 295] width 86 height 34
copy td "[PERSON_NAME]"
drag, startPoint x: 353, startPoint y: 183, endPoint x: 389, endPoint y: 188, distance: 36.3
click at [389, 188] on td "WO0000000490514 [STREET_ADDRESS]" at bounding box center [405, 185] width 217 height 21
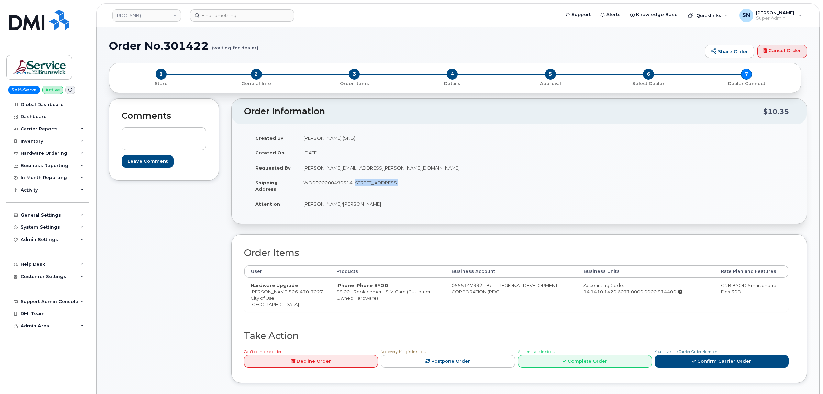
copy td "675 King Street"
click at [400, 190] on td "WO0000000490514 [STREET_ADDRESS]" at bounding box center [405, 185] width 217 height 21
drag, startPoint x: 392, startPoint y: 181, endPoint x: 408, endPoint y: 181, distance: 16.1
click at [413, 183] on td "WO0000000490514 [STREET_ADDRESS]" at bounding box center [405, 185] width 217 height 21
click at [432, 182] on td "WO0000000490514 [STREET_ADDRESS]" at bounding box center [405, 185] width 217 height 21
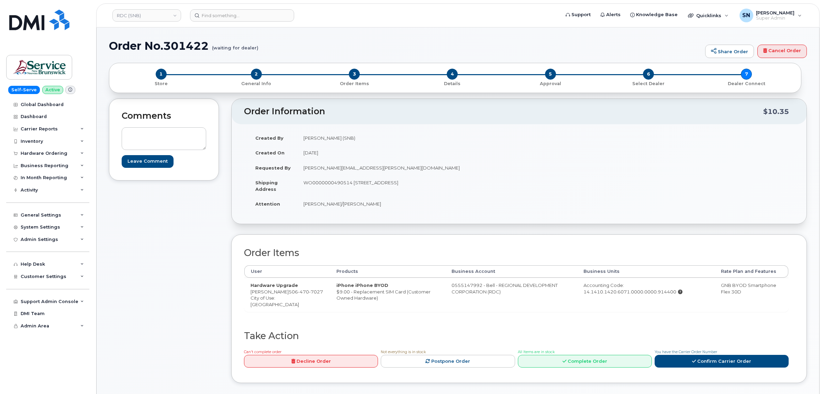
click at [432, 182] on td "WO0000000490514 [STREET_ADDRESS]" at bounding box center [405, 185] width 217 height 21
click at [486, 203] on td "[PERSON_NAME]/[PERSON_NAME]" at bounding box center [405, 203] width 217 height 15
drag, startPoint x: 477, startPoint y: 183, endPoint x: 499, endPoint y: 186, distance: 21.9
click at [499, 186] on td "WO0000000490514 [STREET_ADDRESS]" at bounding box center [405, 185] width 217 height 21
drag, startPoint x: 304, startPoint y: 204, endPoint x: 369, endPoint y: 208, distance: 64.7
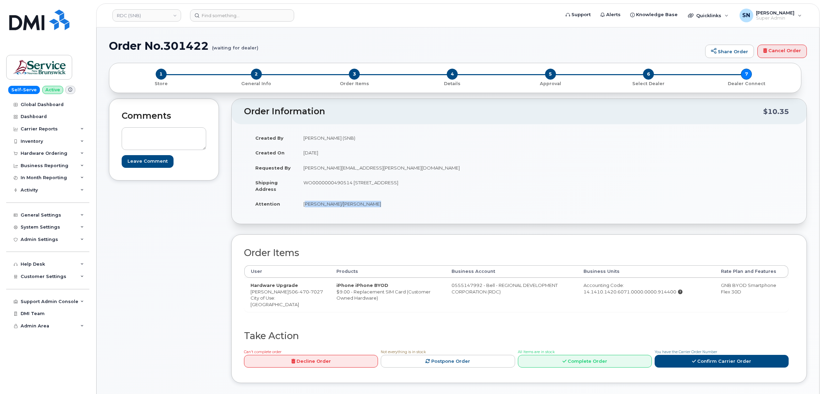
click at [369, 208] on td "[PERSON_NAME]/[PERSON_NAME]" at bounding box center [405, 203] width 217 height 15
drag, startPoint x: 273, startPoint y: 293, endPoint x: 280, endPoint y: 297, distance: 8.4
click at [280, 297] on td "Hardware Upgrade Rob Kelly 506 470 7027 City of Use: Fredericton" at bounding box center [287, 295] width 86 height 34
drag, startPoint x: 166, startPoint y: 48, endPoint x: 210, endPoint y: 51, distance: 44.4
click at [210, 51] on h1 "Order No.301422 (waiting for dealer)" at bounding box center [405, 46] width 592 height 12
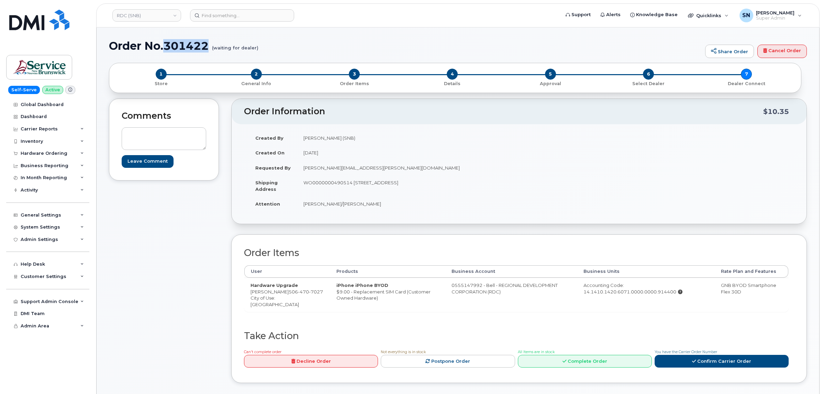
drag, startPoint x: 308, startPoint y: 33, endPoint x: 288, endPoint y: 44, distance: 23.0
click at [172, 264] on div "Comments Leave Comment" at bounding box center [164, 246] width 110 height 295
click at [135, 18] on link "RDC (SNB)" at bounding box center [146, 15] width 69 height 12
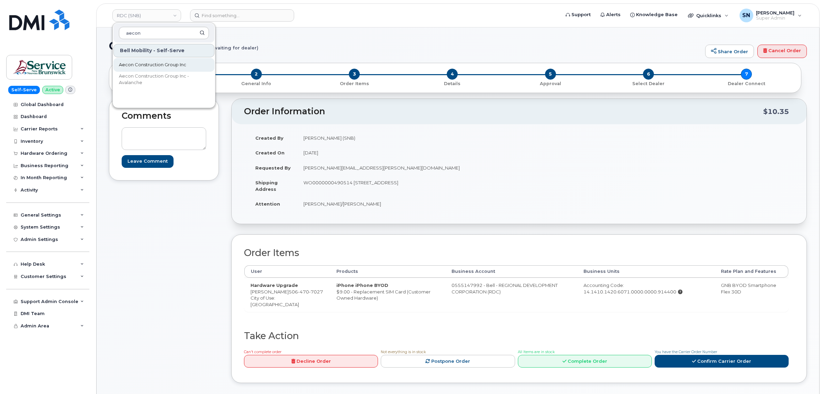
type input "aecon"
click at [172, 65] on span "Aecon Construction Group Inc" at bounding box center [152, 64] width 67 height 7
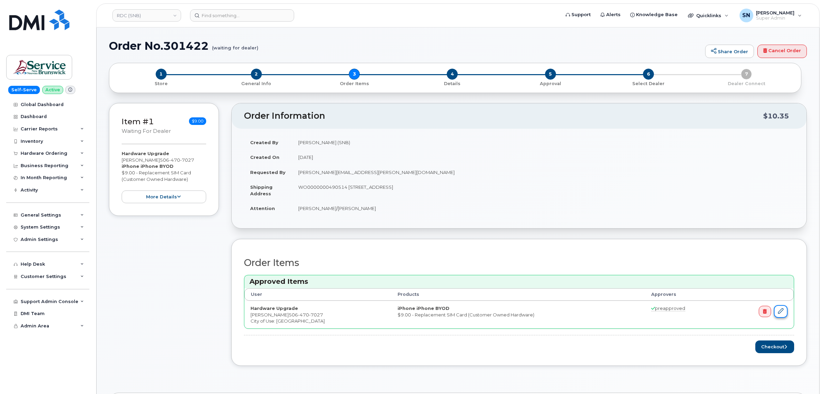
click at [777, 310] on link at bounding box center [780, 311] width 14 height 13
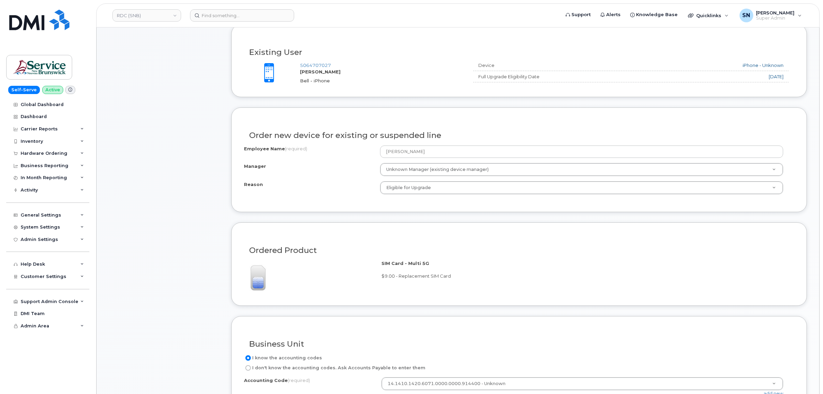
scroll to position [86, 0]
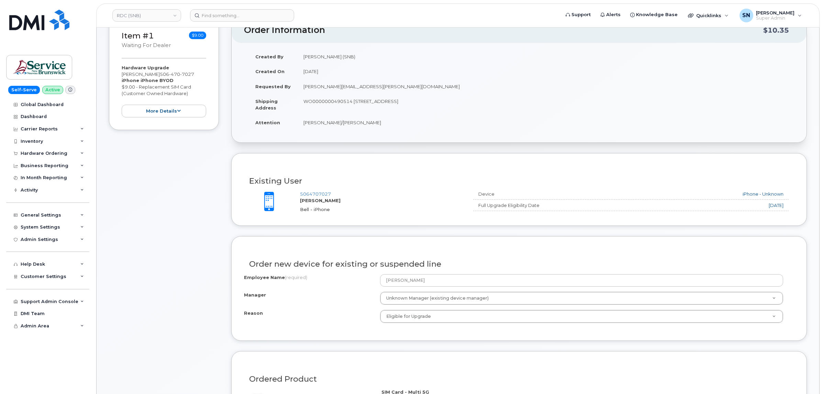
click at [196, 222] on div "Item #1 waiting for dealer $9.00 Hardware Upgrade Rob Kelly 506 470 7027 iPhone…" at bounding box center [164, 295] width 110 height 557
drag, startPoint x: 144, startPoint y: 77, endPoint x: 177, endPoint y: 75, distance: 32.7
click at [177, 75] on span "506 470 7027" at bounding box center [177, 73] width 34 height 5
copy span "506 470 7027"
drag, startPoint x: 122, startPoint y: 72, endPoint x: 143, endPoint y: 76, distance: 20.6
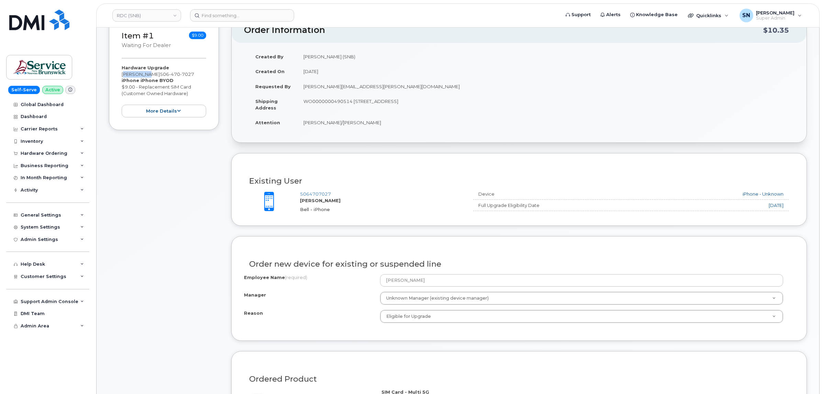
click at [143, 76] on div "Hardware Upgrade Rob Kelly 506 470 7027 iPhone iPhone BYOD $9.00 - Replacement …" at bounding box center [164, 91] width 84 height 53
copy div "Rob Kelly"
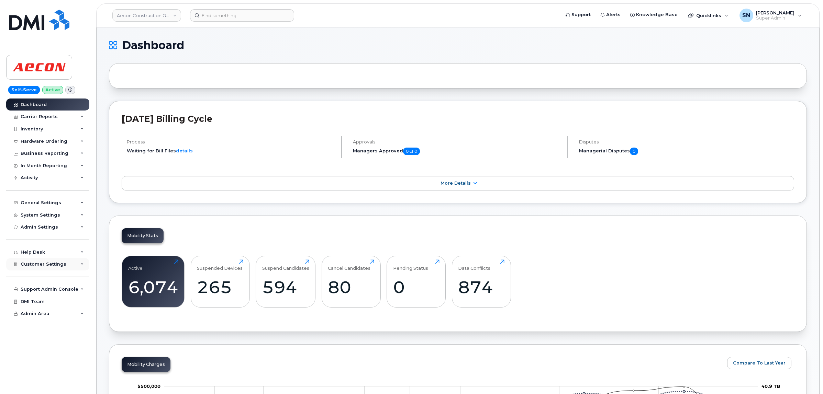
click at [59, 267] on span "Customer Settings" at bounding box center [44, 264] width 46 height 5
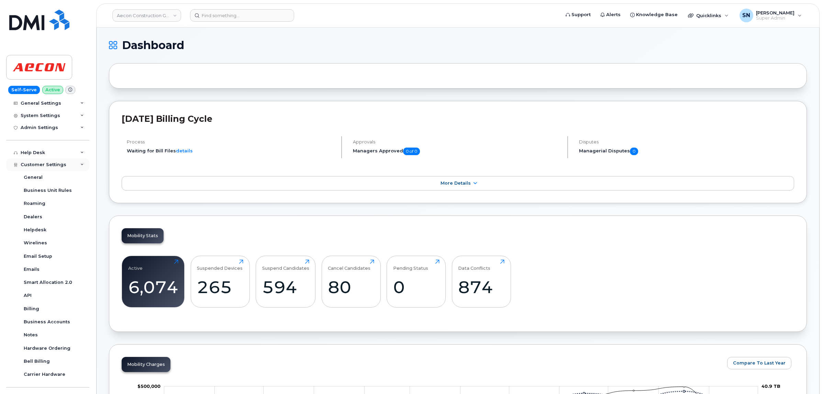
scroll to position [138, 0]
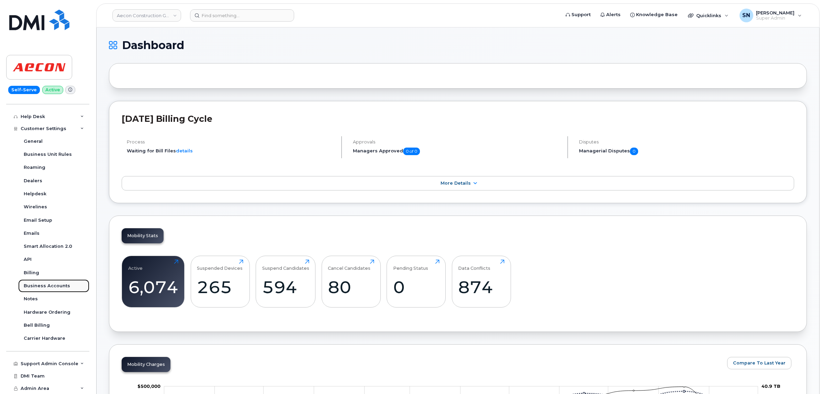
click at [62, 287] on div "Business Accounts" at bounding box center [47, 286] width 46 height 6
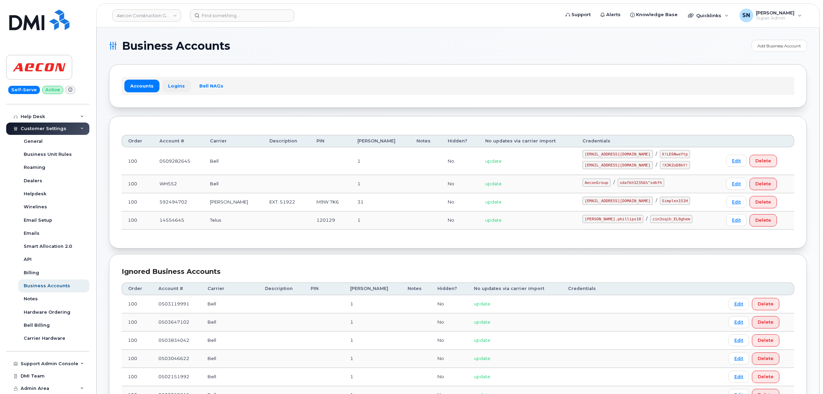
click at [177, 81] on link "Logins" at bounding box center [176, 86] width 29 height 12
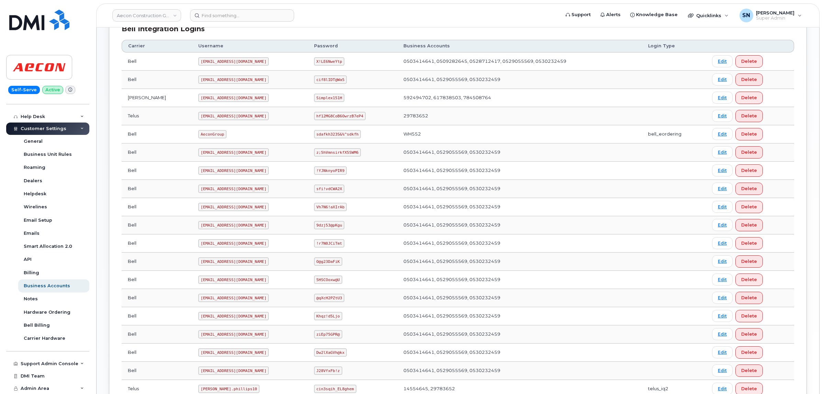
scroll to position [244, 0]
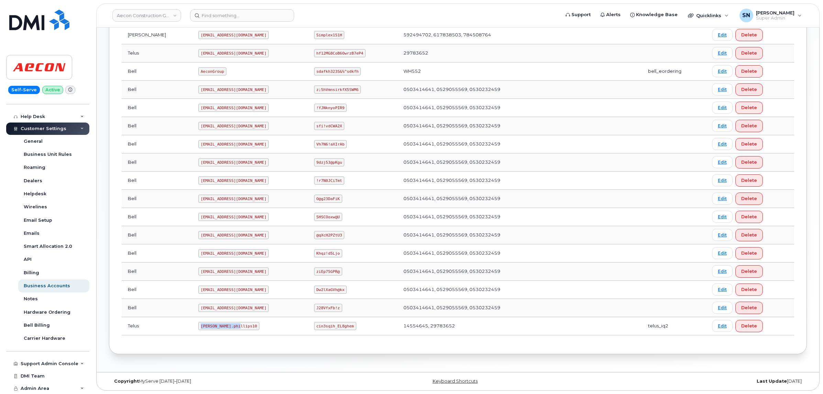
drag, startPoint x: 170, startPoint y: 327, endPoint x: 200, endPoint y: 332, distance: 29.6
click at [200, 332] on td "[PERSON_NAME].phillips10" at bounding box center [249, 326] width 115 height 18
copy code "Taylor.phillips10"
drag, startPoint x: 306, startPoint y: 329, endPoint x: 342, endPoint y: 329, distance: 36.1
click at [342, 329] on td "cin3sqih_EL8ghem" at bounding box center [352, 326] width 89 height 18
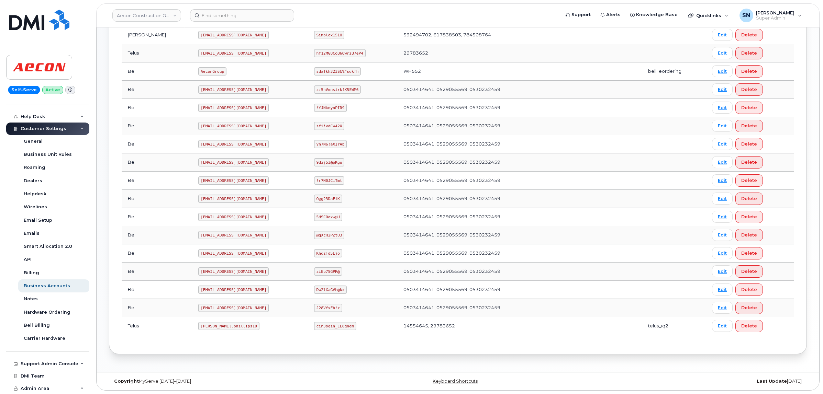
click at [314, 328] on code "cin3sqih_EL8ghem" at bounding box center [335, 326] width 42 height 8
drag, startPoint x: 304, startPoint y: 328, endPoint x: 321, endPoint y: 328, distance: 17.2
click at [321, 328] on code "cin3sqih_EL8ghem" at bounding box center [335, 326] width 42 height 8
copy code "cin3sqih_EL8ghem"
drag, startPoint x: 172, startPoint y: 325, endPoint x: 208, endPoint y: 330, distance: 37.1
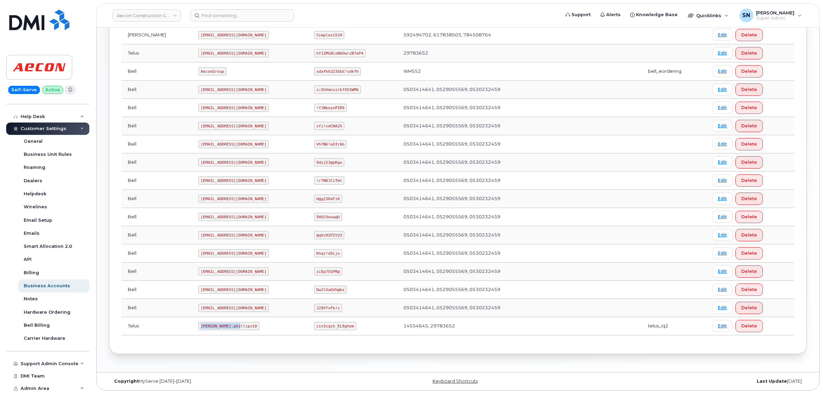
click at [208, 330] on td "Taylor.phillips10" at bounding box center [249, 326] width 115 height 18
copy code "Taylor.phillips10"
drag, startPoint x: 302, startPoint y: 329, endPoint x: 340, endPoint y: 329, distance: 38.8
click at [340, 329] on td "cin3sqih_EL8ghem" at bounding box center [352, 326] width 89 height 18
copy code "cin3sqih_EL8ghem"
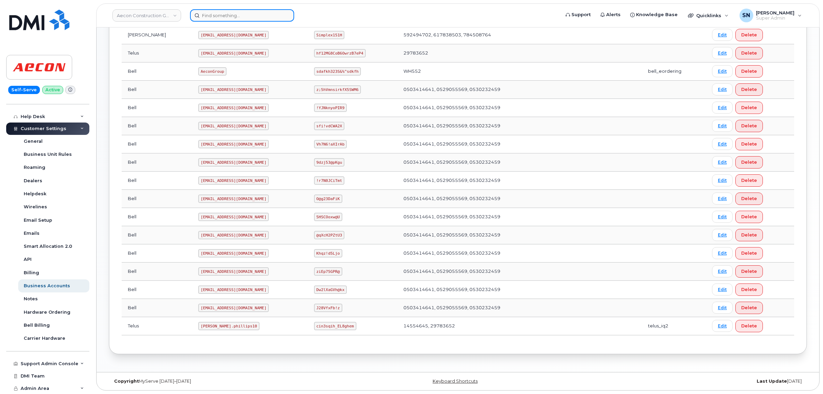
click at [221, 14] on input at bounding box center [242, 15] width 104 height 12
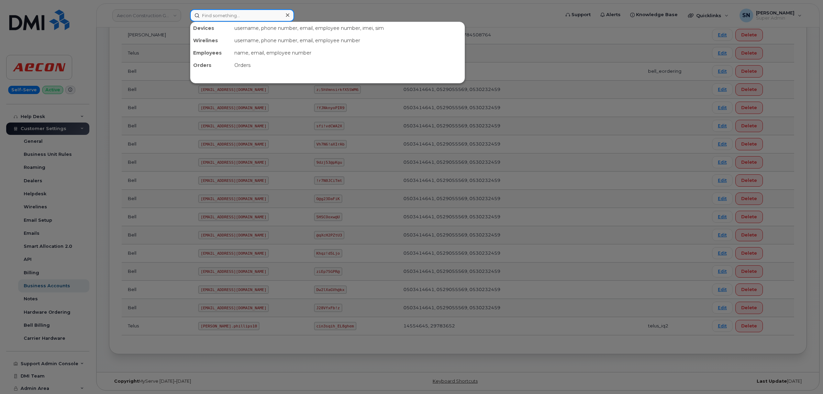
paste input "6478085277"
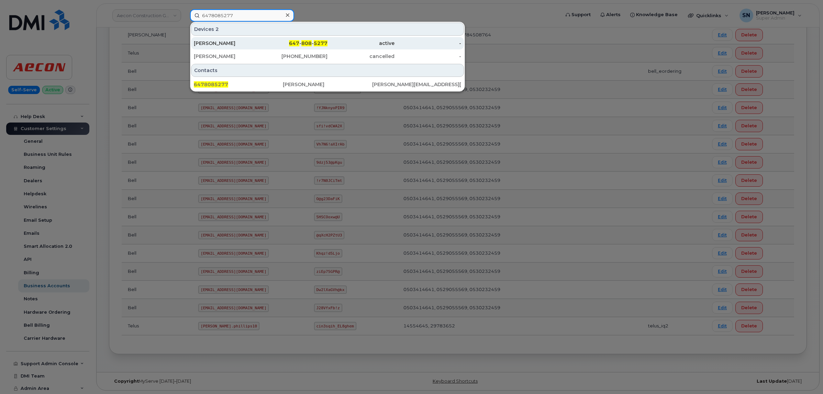
type input "6478085277"
click at [241, 39] on div "Clint Miranda" at bounding box center [227, 43] width 67 height 12
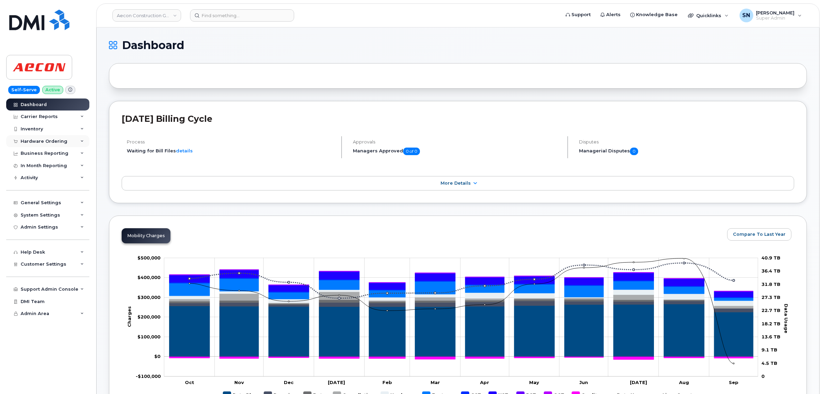
click div "Hardware Ordering"
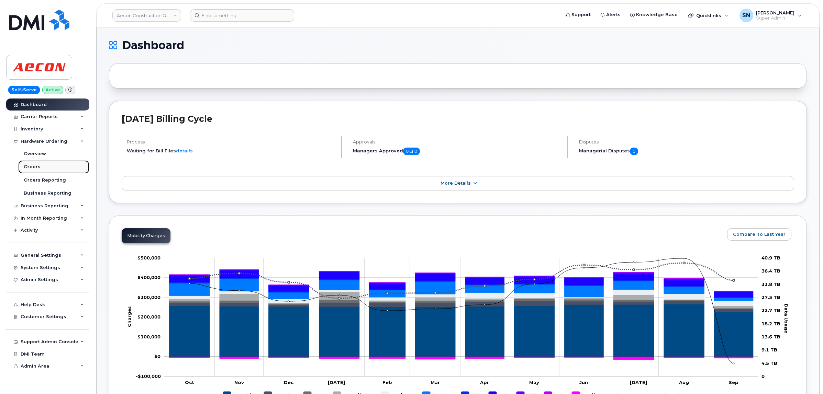
click link "Orders"
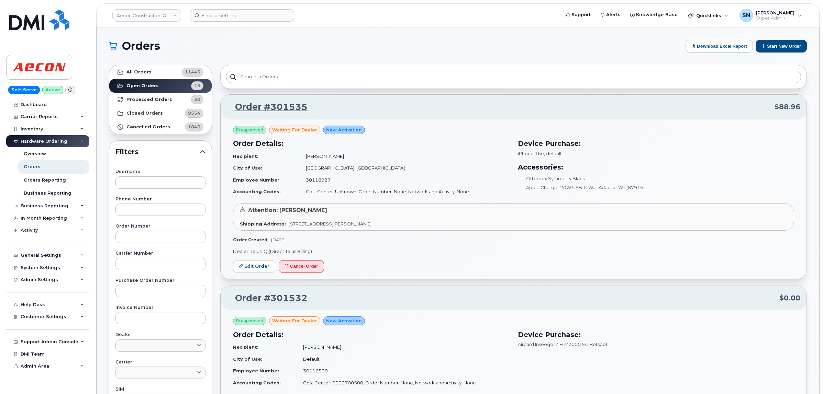
click h1 "Orders"
click section "Orders Download Excel Report Start New Order All Orders 11445 Open Orders 15 Pr…"
click p "Order #301535 $88.96"
click input "text"
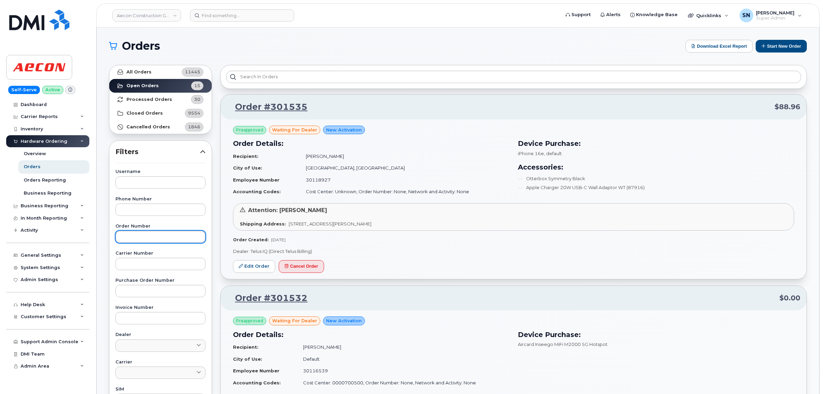
paste input "301509"
type input "301509"
click strong "All Orders"
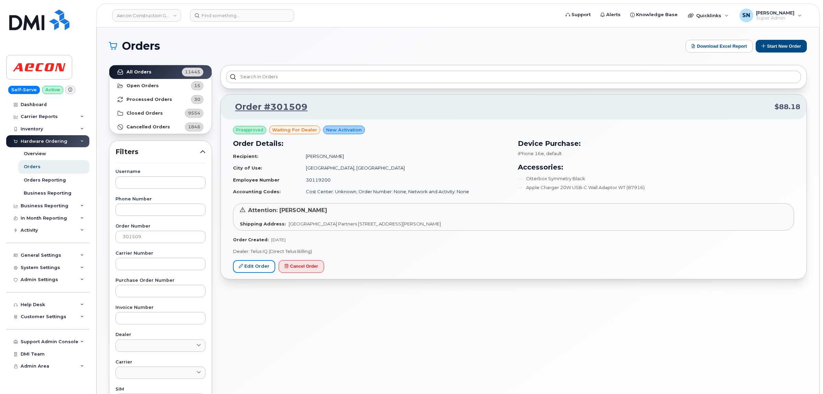
drag, startPoint x: 264, startPoint y: 266, endPoint x: 236, endPoint y: 145, distance: 124.0
click link "Edit Order"
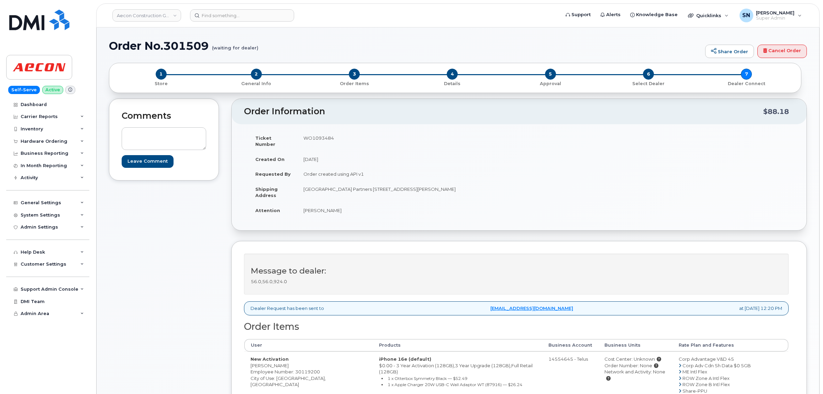
click at [213, 260] on div "Comments Leave Comment" at bounding box center [164, 302] width 110 height 407
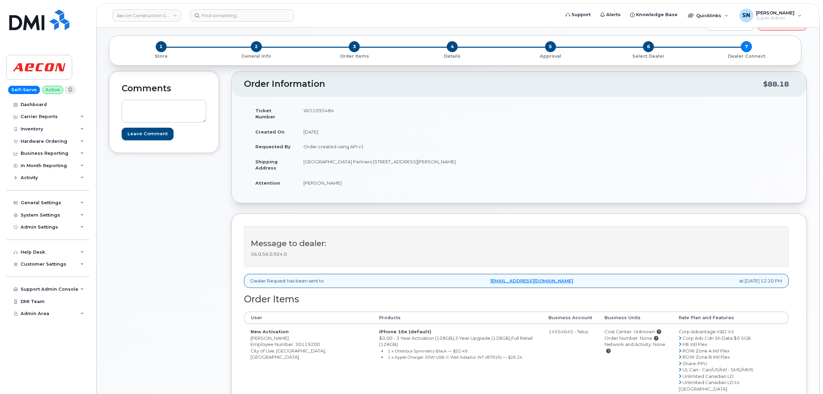
scroll to position [43, 0]
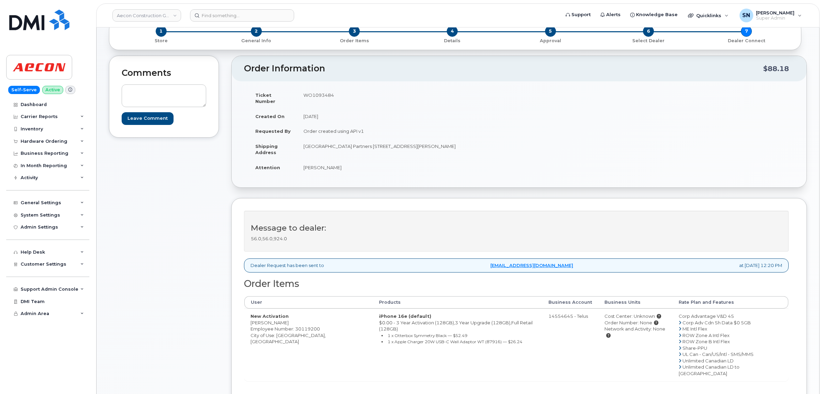
click at [256, 318] on td "New Activation Danielle Amaral Employee Number: 30119200 City of Use: Vancouver…" at bounding box center [308, 345] width 128 height 72
copy td "Danielle"
click at [279, 316] on td "New Activation Danielle Amaral Employee Number: 30119200 City of Use: Vancouver…" at bounding box center [308, 345] width 128 height 72
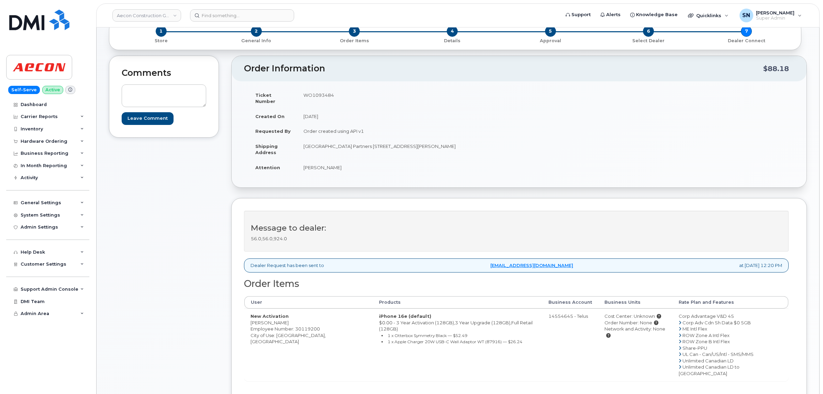
copy td "Amaral"
click at [282, 329] on td "New Activation Danielle Amaral Employee Number: 30119200 City of Use: Vancouver…" at bounding box center [308, 345] width 128 height 72
copy td "Vancouver"
click at [314, 93] on td "WO1093484" at bounding box center [405, 98] width 217 height 21
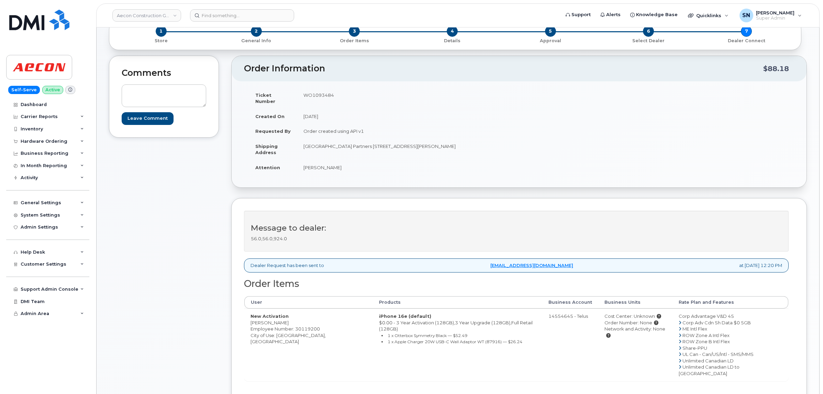
click at [313, 94] on td "WO1093484" at bounding box center [405, 98] width 217 height 21
click at [315, 95] on td "WO1093484" at bounding box center [405, 98] width 217 height 21
copy td "WO1093484"
click at [304, 160] on td "Danielle Amaral" at bounding box center [405, 167] width 217 height 15
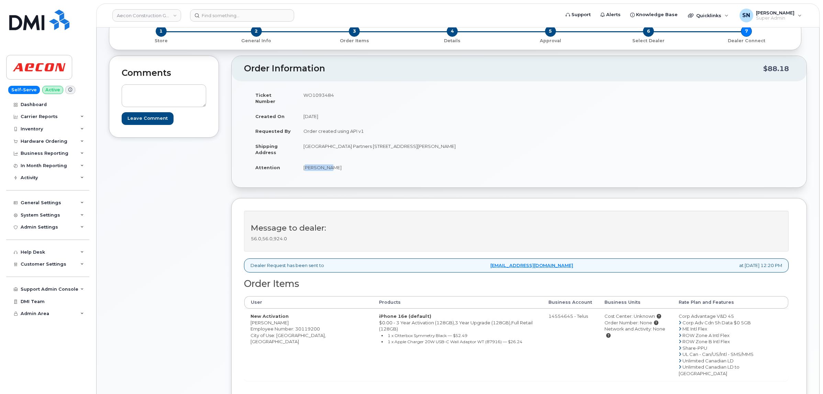
click at [305, 160] on td "Danielle Amaral" at bounding box center [405, 167] width 217 height 15
copy td "Danielle"
click at [331, 162] on td "Danielle Amaral" at bounding box center [405, 167] width 217 height 15
copy td "Amaral"
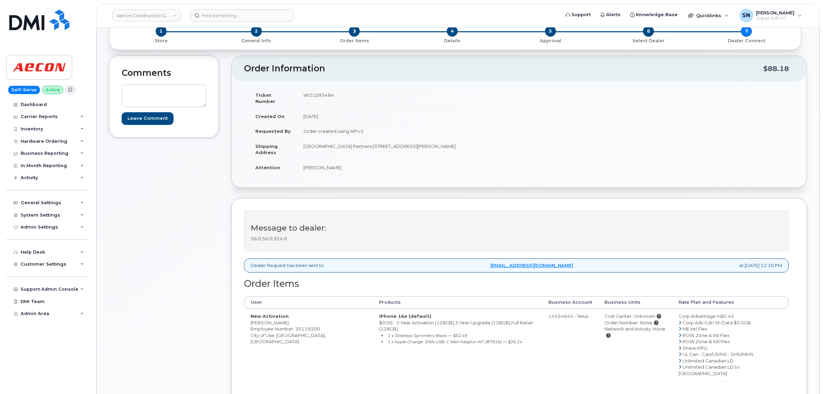
click at [356, 160] on td "Danielle Amaral" at bounding box center [405, 167] width 217 height 15
drag, startPoint x: 387, startPoint y: 138, endPoint x: 439, endPoint y: 143, distance: 51.4
click at [439, 143] on td "South Fraser Station Partners 1000 - 9850 King George Blvd, 10th Floor Surrey B…" at bounding box center [405, 149] width 217 height 21
copy td "9850 King George Blvd"
click at [382, 152] on td "South Fraser Station Partners 1000 - 9850 King George Blvd, 10th Floor Surrey B…" at bounding box center [405, 149] width 217 height 21
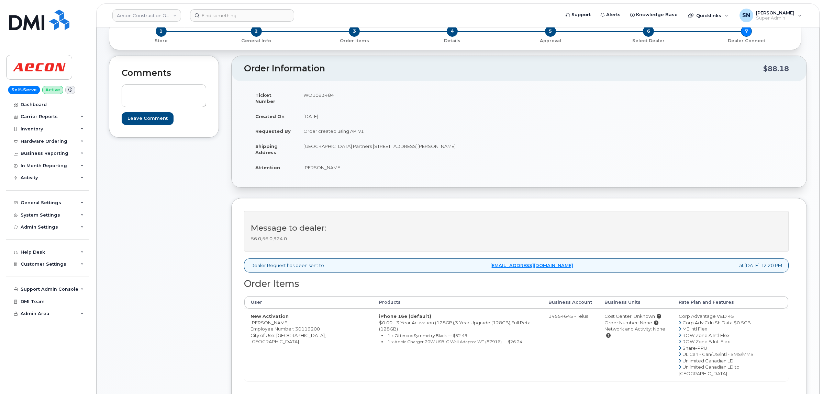
drag, startPoint x: 371, startPoint y: 138, endPoint x: 439, endPoint y: 143, distance: 68.2
click at [439, 143] on td "South Fraser Station Partners 1000 - 9850 King George Blvd, 10th Floor Surrey B…" at bounding box center [405, 149] width 217 height 21
copy td "1000 - 9850 King George Blvd"
drag, startPoint x: 490, startPoint y: 140, endPoint x: 492, endPoint y: 145, distance: 5.1
click at [492, 145] on td "South Fraser Station Partners 1000 - 9850 King George Blvd, 10th Floor Surrey B…" at bounding box center [405, 149] width 217 height 21
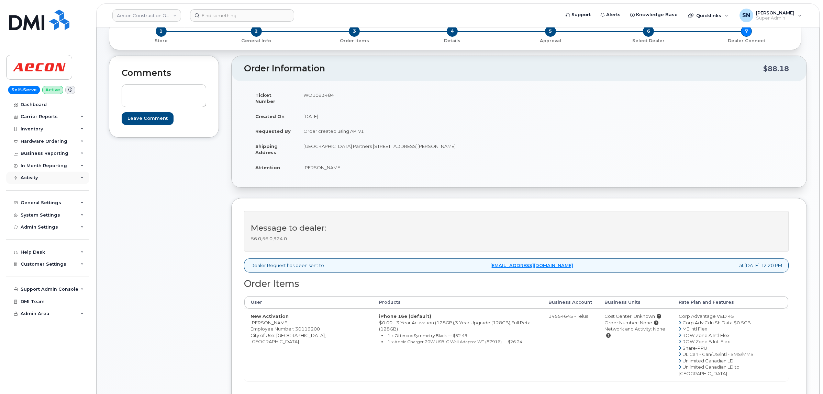
copy td "V3T 0P9"
click at [395, 167] on td "Danielle Amaral" at bounding box center [405, 167] width 217 height 15
drag, startPoint x: 372, startPoint y: 138, endPoint x: 384, endPoint y: 142, distance: 12.7
click at [384, 142] on td "South Fraser Station Partners 1000 - 9850 King George Blvd, 10th Floor Surrey B…" at bounding box center [405, 149] width 217 height 21
copy td "1000"
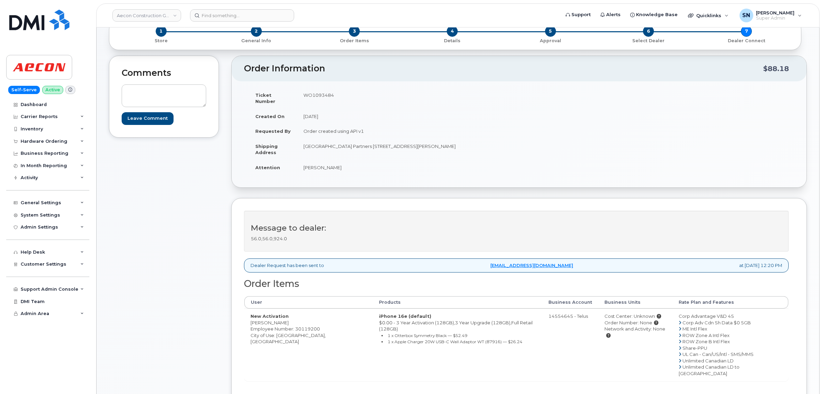
click at [433, 148] on td "South Fraser Station Partners 1000 - 9850 King George Blvd, 10th Floor Surrey B…" at bounding box center [405, 149] width 217 height 21
drag, startPoint x: 443, startPoint y: 142, endPoint x: 466, endPoint y: 140, distance: 22.7
click at [466, 140] on td "South Fraser Station Partners 1000 - 9850 King George Blvd, 10th Floor Surrey B…" at bounding box center [405, 149] width 217 height 21
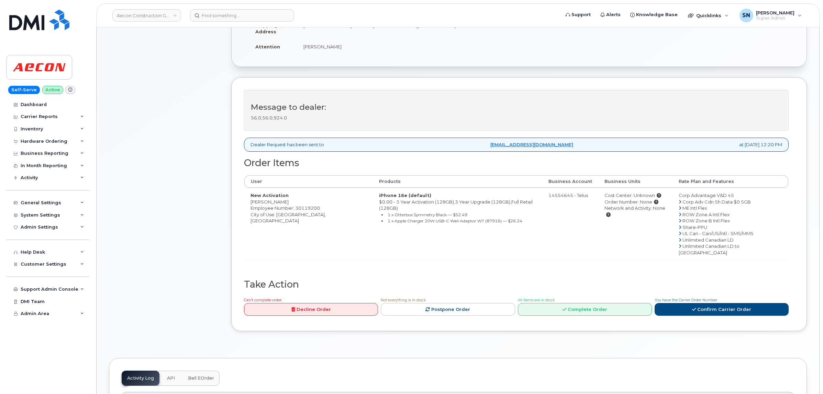
scroll to position [215, 0]
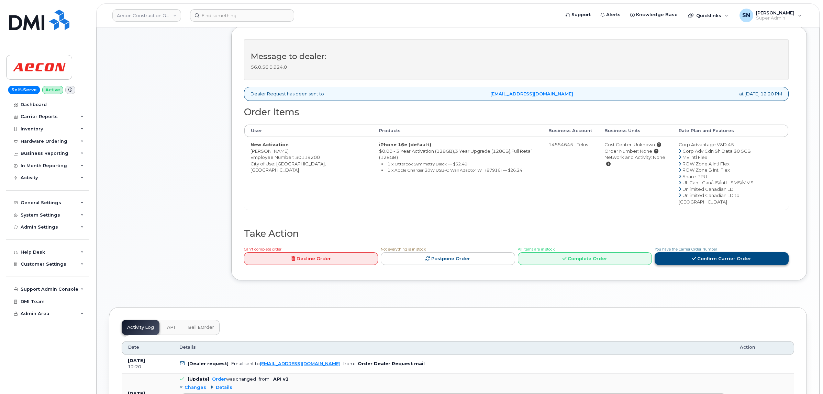
click at [721, 252] on link "Confirm Carrier Order" at bounding box center [721, 258] width 134 height 13
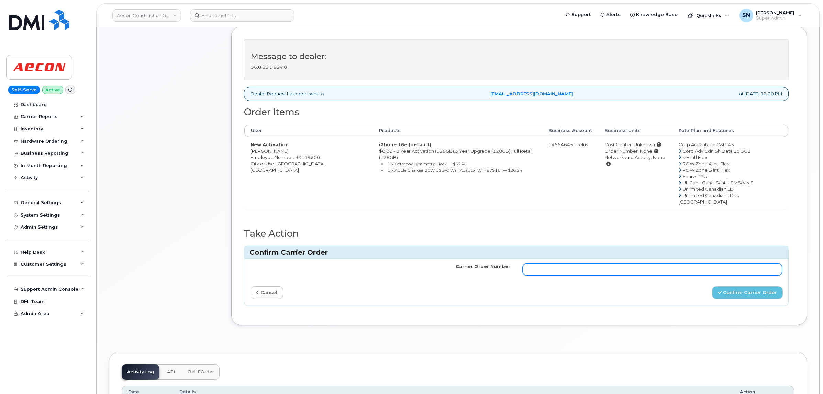
click at [639, 264] on input "Carrier Order Number" at bounding box center [652, 269] width 260 height 12
paste input "TL60031765"
type input "TL60031765"
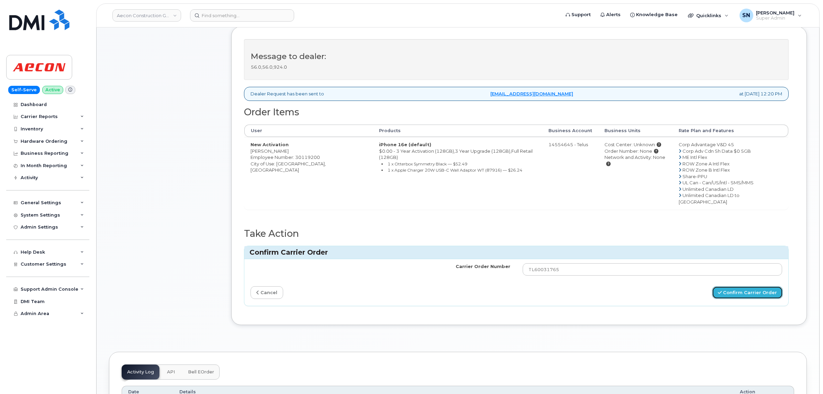
click at [722, 287] on button "Confirm Carrier Order" at bounding box center [747, 292] width 71 height 13
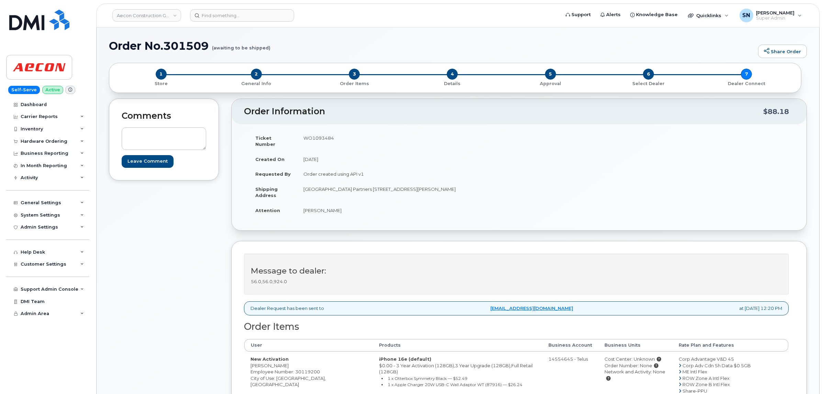
scroll to position [43, 0]
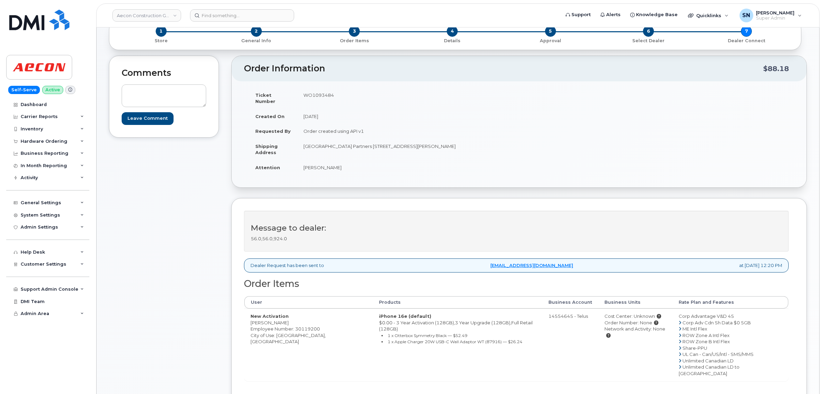
drag, startPoint x: 292, startPoint y: 317, endPoint x: 252, endPoint y: 315, distance: 40.6
click at [252, 315] on td "New Activation [PERSON_NAME] Employee Number: 30119200 City of Use: [GEOGRAPHIC…" at bounding box center [308, 345] width 128 height 72
copy td "[PERSON_NAME]"
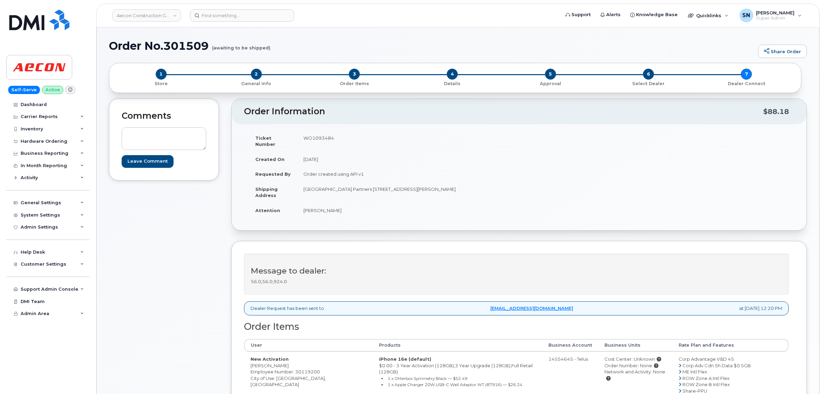
drag, startPoint x: 303, startPoint y: 204, endPoint x: 341, endPoint y: 204, distance: 38.1
click at [341, 204] on td "Danielle Amaral" at bounding box center [405, 210] width 217 height 15
copy td "Danielle Amaral"
click at [171, 15] on link "Aecon Construction Group Inc" at bounding box center [146, 15] width 69 height 12
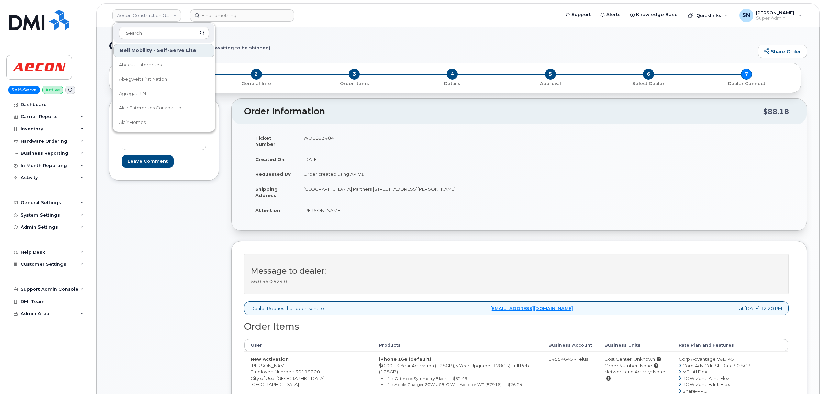
click at [172, 232] on div "Comments Leave Comment" at bounding box center [164, 312] width 110 height 427
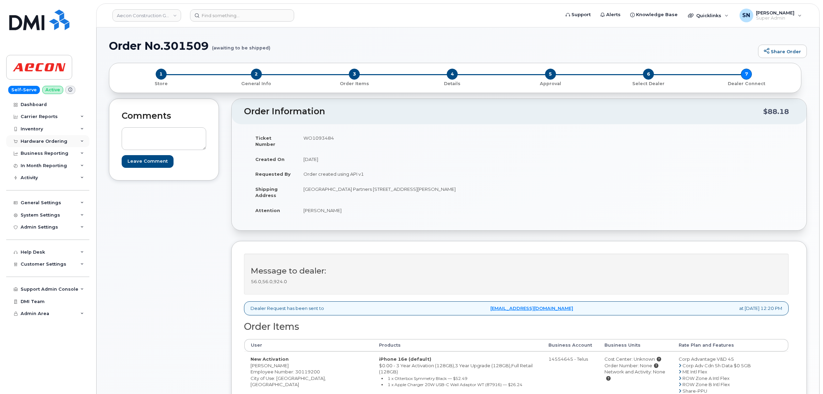
click at [43, 143] on div "Hardware Ordering" at bounding box center [44, 141] width 47 height 5
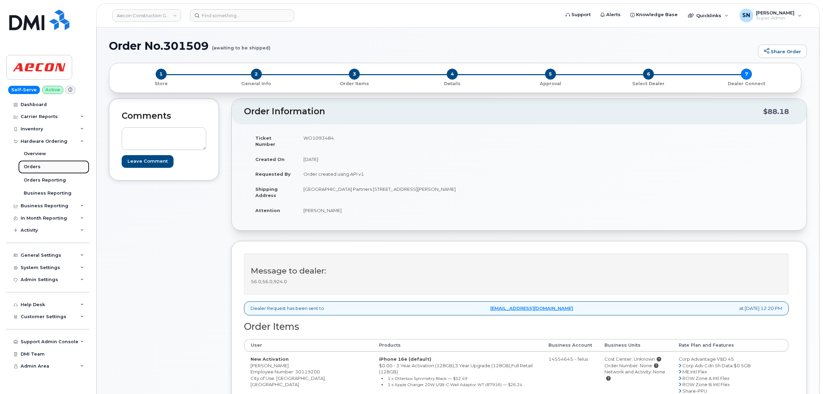
click at [42, 169] on link "Orders" at bounding box center [53, 166] width 71 height 13
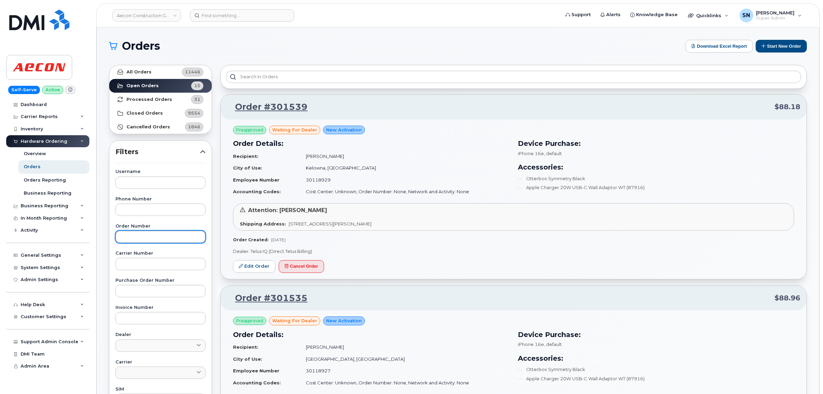
click at [137, 239] on input "text" at bounding box center [160, 237] width 90 height 12
paste input "301532"
type input "301532"
click at [149, 67] on link "All Orders 11446" at bounding box center [160, 72] width 102 height 14
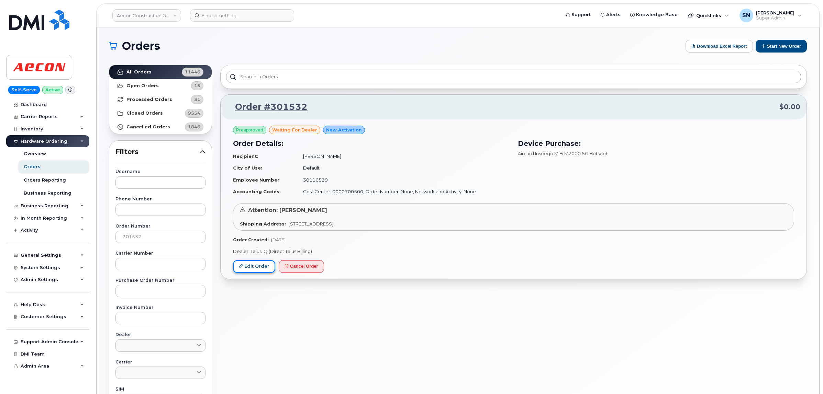
click at [241, 269] on link "Edit Order" at bounding box center [254, 266] width 42 height 13
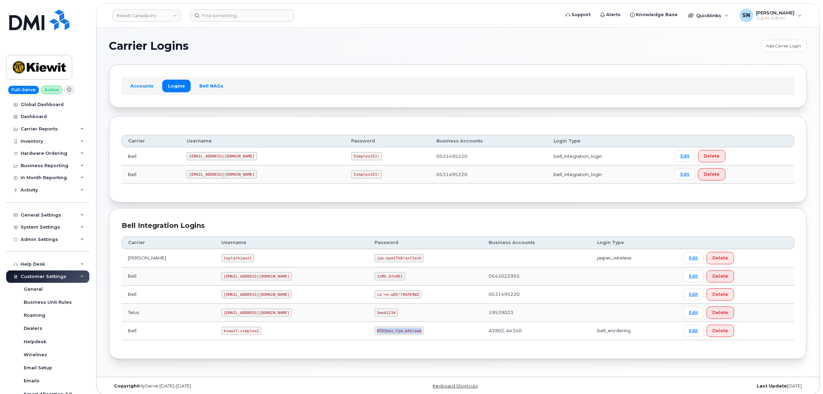
scroll to position [119, 0]
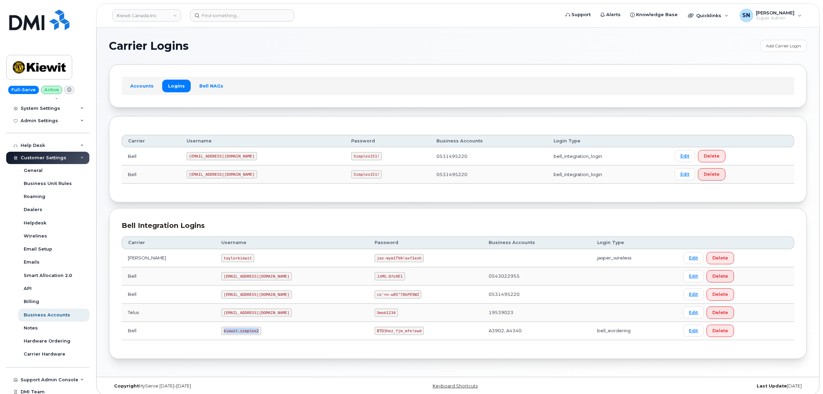
drag, startPoint x: 206, startPoint y: 330, endPoint x: 244, endPoint y: 332, distance: 38.2
click at [245, 332] on td "kiewit.simplex2" at bounding box center [291, 331] width 153 height 18
copy code "kiewit.simplex2"
drag, startPoint x: 344, startPoint y: 332, endPoint x: 385, endPoint y: 340, distance: 41.6
click at [385, 340] on td "BTD3hez_fjm_mfe!ewd" at bounding box center [425, 331] width 114 height 18
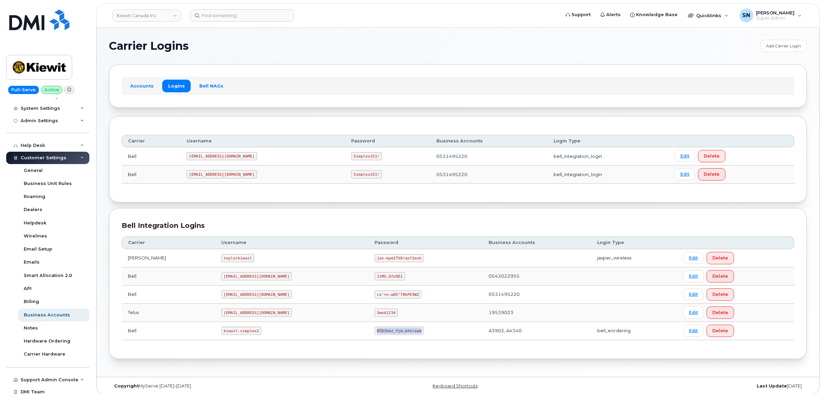
copy code "BTD3hez_fjm_mfe!ewd"
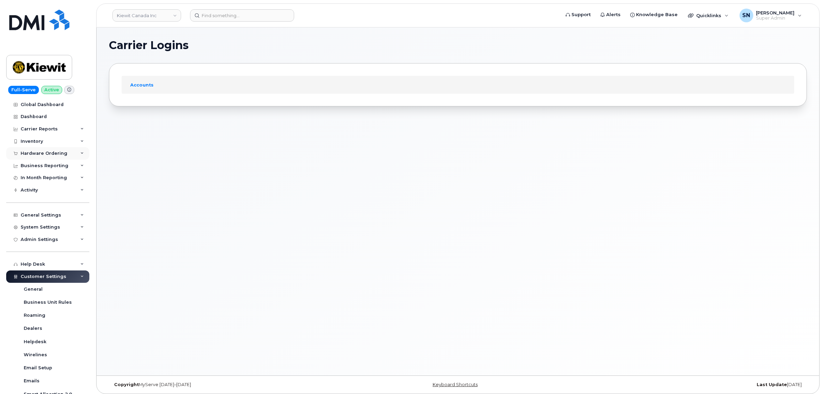
click at [48, 149] on div "Hardware Ordering" at bounding box center [47, 153] width 83 height 12
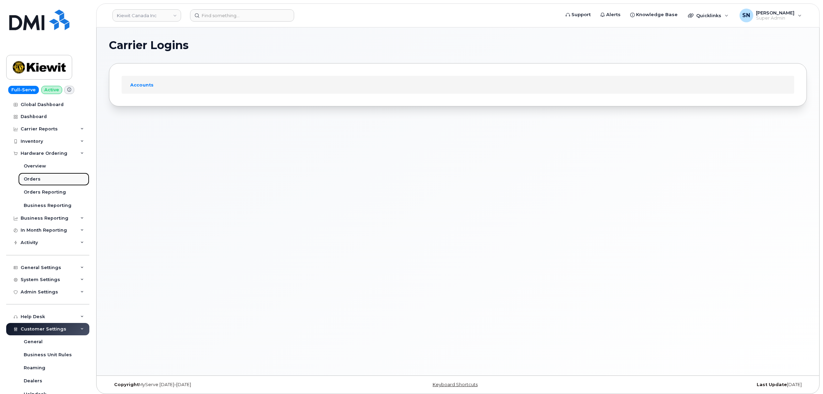
click at [38, 178] on div "Orders" at bounding box center [32, 179] width 17 height 6
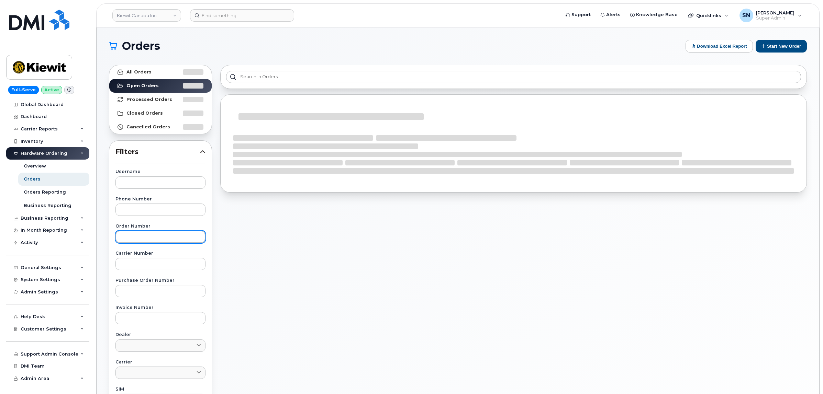
click at [171, 239] on input "text" at bounding box center [160, 237] width 90 height 12
paste input "3013109"
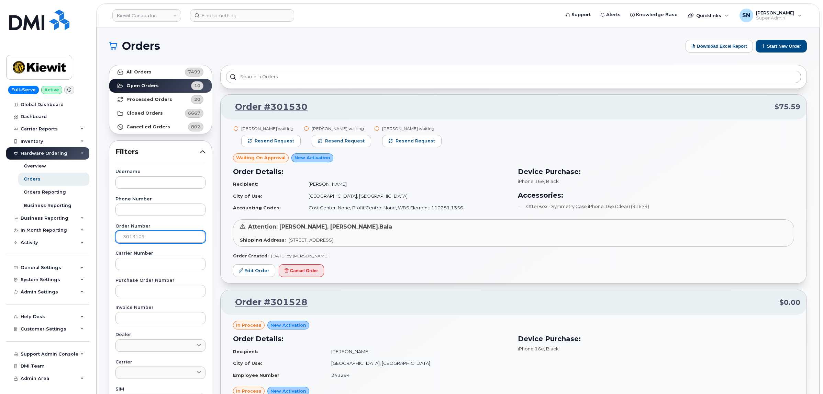
type input "3013109"
click at [160, 72] on link "All Orders 7499" at bounding box center [160, 72] width 102 height 14
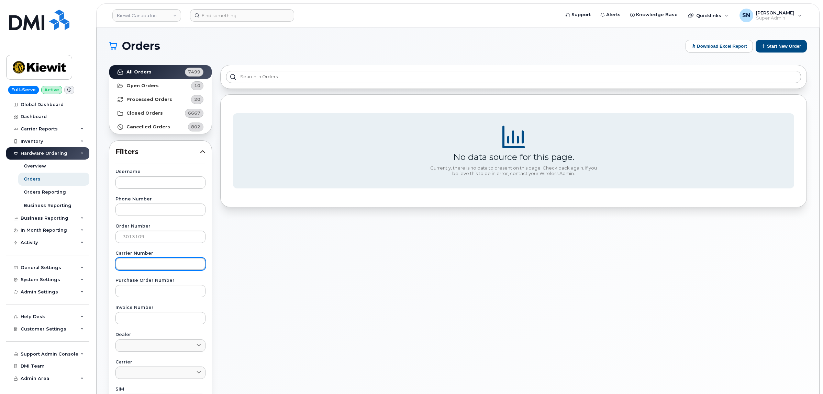
click at [148, 266] on input "text" at bounding box center [160, 264] width 90 height 12
paste input "3013109"
type input "3013109"
drag, startPoint x: 149, startPoint y: 235, endPoint x: 58, endPoint y: 231, distance: 91.1
click at [97, 231] on div "Kiewit Canada Inc Support Alerts Knowledge Base Quicklinks Suspend / Cancel Dev…" at bounding box center [458, 289] width 722 height 524
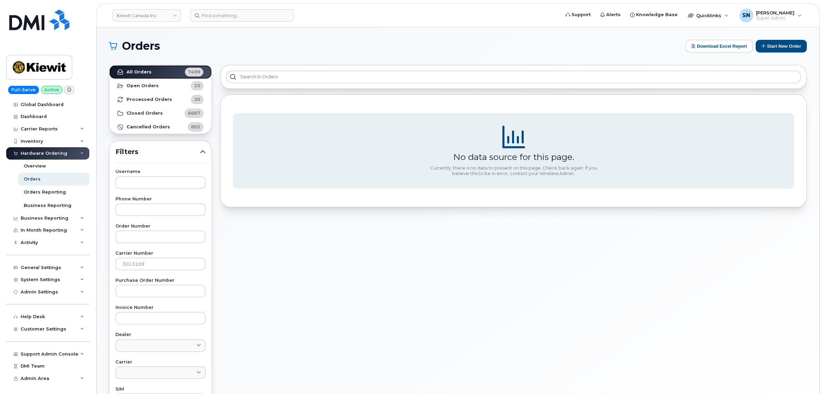
click at [131, 75] on strong "All Orders" at bounding box center [138, 71] width 25 height 5
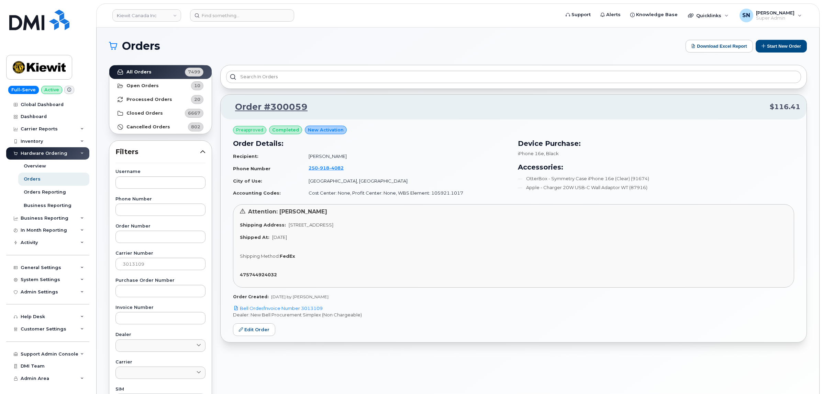
click at [371, 375] on div "Order #300059 $116.41 Preapproved completed New Activation Order Details: Recip…" at bounding box center [513, 302] width 595 height 483
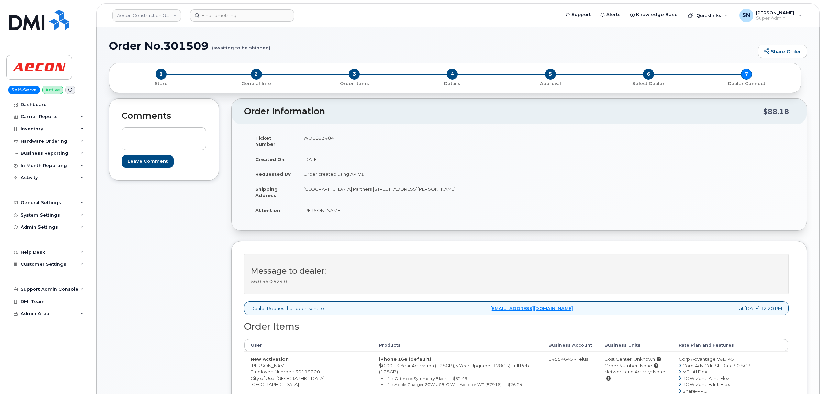
click at [151, 18] on link "Aecon Construction Group Inc" at bounding box center [146, 15] width 69 height 12
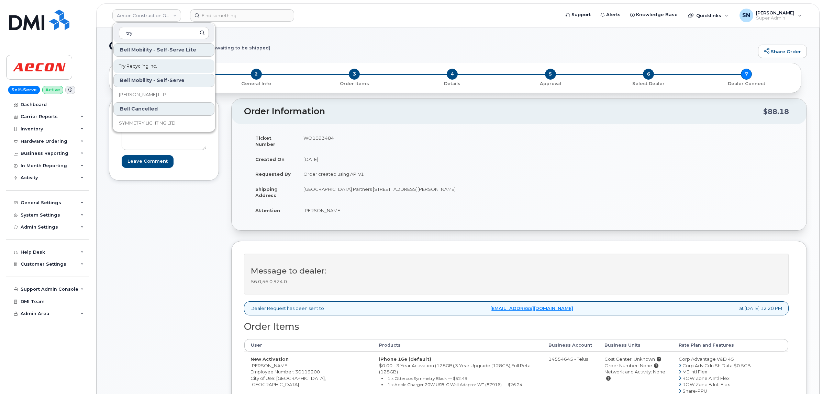
scroll to position [15, 0]
type input "try"
click at [145, 64] on span "Try Recycling Inc." at bounding box center [138, 64] width 38 height 7
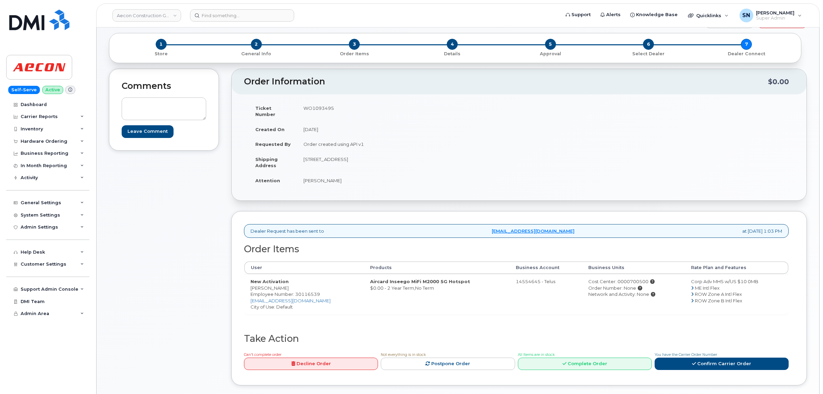
scroll to position [43, 0]
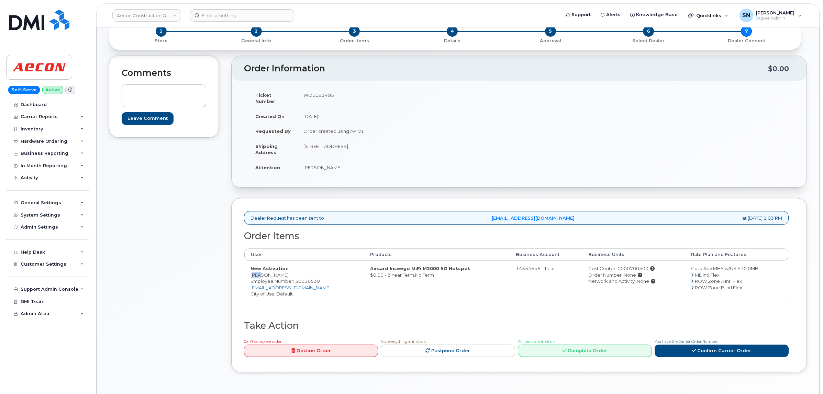
drag, startPoint x: 251, startPoint y: 270, endPoint x: 258, endPoint y: 271, distance: 6.9
click at [258, 271] on td "New Activation [PERSON_NAME] Employee Number: 30116539 [EMAIL_ADDRESS][DOMAIN_N…" at bounding box center [304, 281] width 120 height 41
copy td "Edi"
click at [262, 268] on td "New Activation [PERSON_NAME] Employee Number: 30116539 [EMAIL_ADDRESS][DOMAIN_N…" at bounding box center [304, 281] width 120 height 41
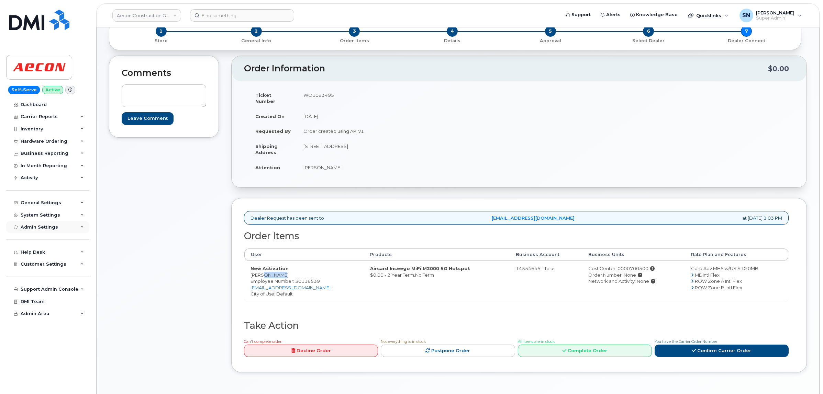
copy td "Gerrard"
drag, startPoint x: 387, startPoint y: 139, endPoint x: 409, endPoint y: 139, distance: 22.3
click at [409, 139] on td "[STREET_ADDRESS]" at bounding box center [405, 149] width 217 height 21
copy td "V2X 7P3"
click at [308, 95] on td "WO1093495" at bounding box center [405, 98] width 217 height 21
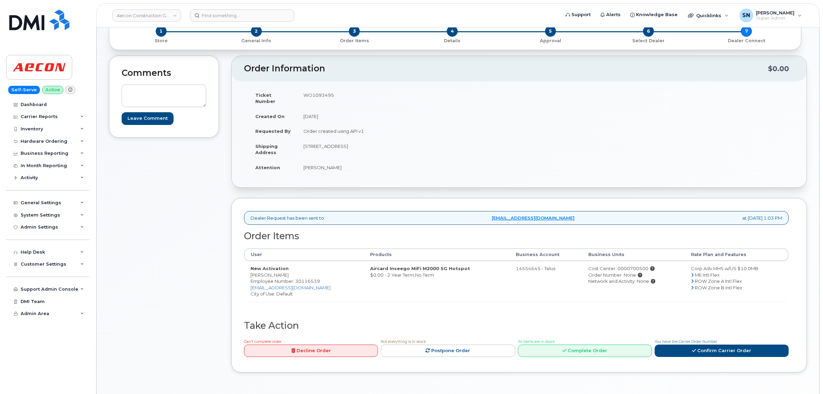
click at [308, 95] on td "WO1093495" at bounding box center [405, 98] width 217 height 21
copy td "WO1093495"
drag, startPoint x: 301, startPoint y: 161, endPoint x: 310, endPoint y: 163, distance: 9.9
click at [310, 163] on td "[PERSON_NAME]" at bounding box center [405, 167] width 217 height 15
copy td "Edi"
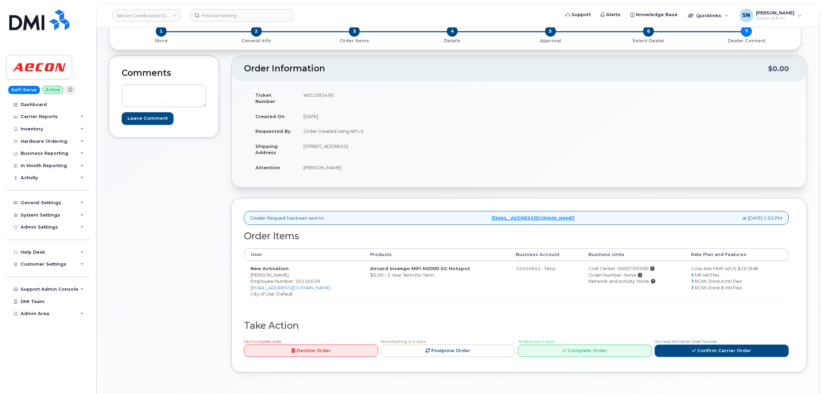
click at [320, 160] on td "[PERSON_NAME]" at bounding box center [405, 167] width 217 height 15
copy td "Gerrard"
drag, startPoint x: 303, startPoint y: 141, endPoint x: 348, endPoint y: 144, distance: 44.8
click at [348, 144] on td "[STREET_ADDRESS]" at bounding box center [405, 149] width 217 height 21
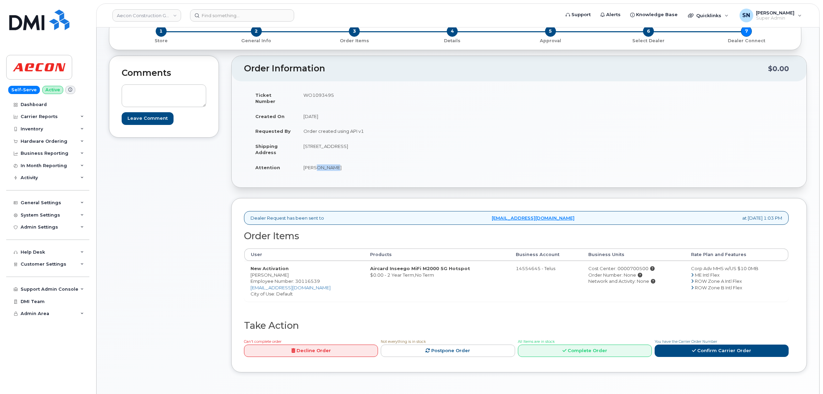
copy td "11955 210th street"
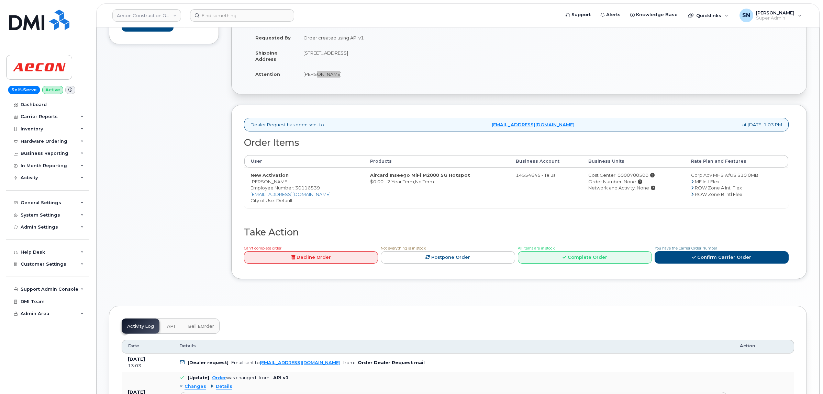
scroll to position [258, 0]
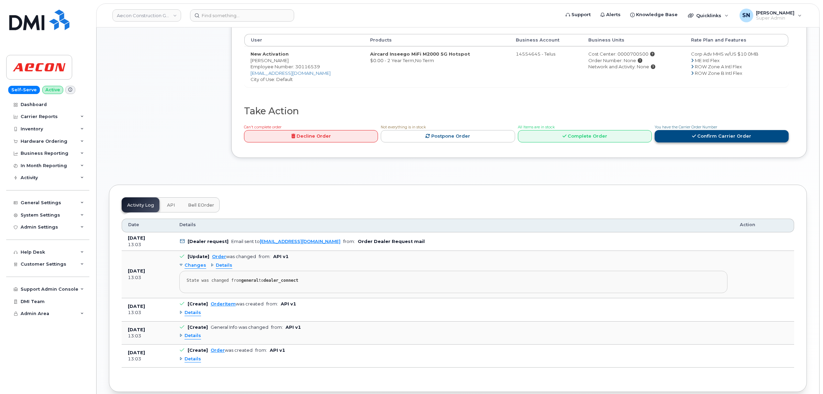
click at [696, 134] on icon at bounding box center [694, 136] width 4 height 4
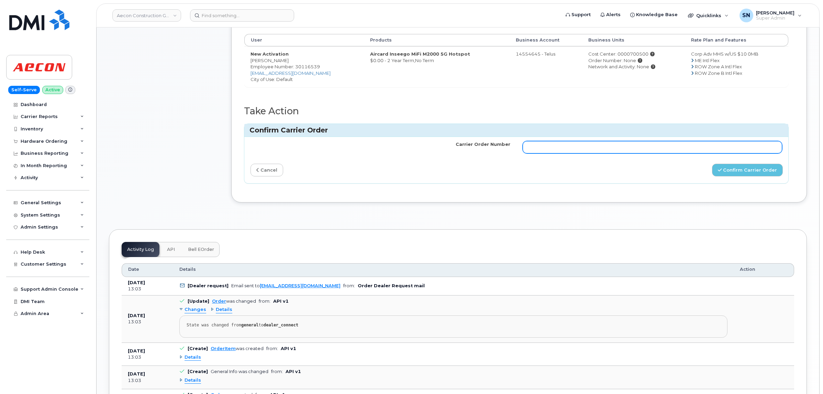
click at [690, 142] on input "Carrier Order Number" at bounding box center [652, 147] width 260 height 12
paste input "TL60031786"
type input "TL60031786"
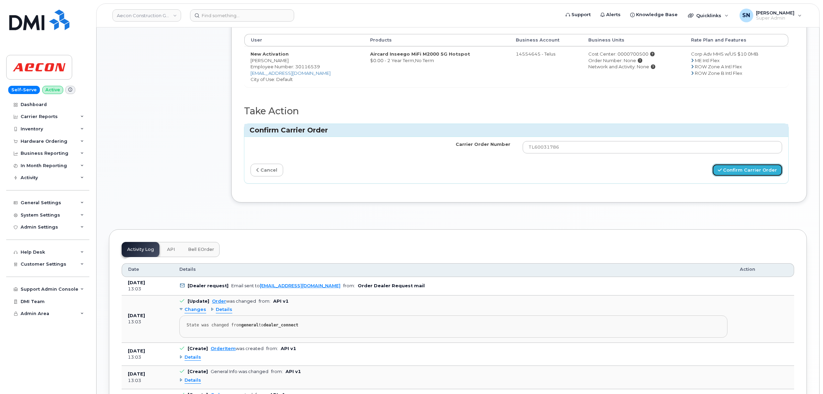
click at [735, 170] on button "Confirm Carrier Order" at bounding box center [747, 170] width 71 height 13
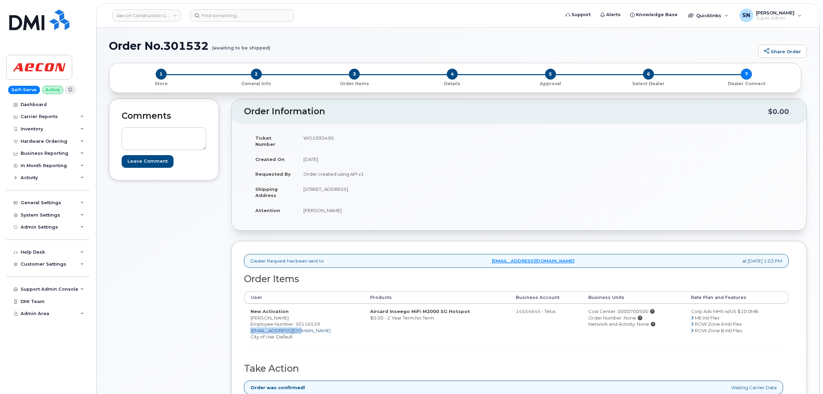
drag, startPoint x: 300, startPoint y: 326, endPoint x: 251, endPoint y: 327, distance: 48.4
click at [251, 327] on td "New Activation [PERSON_NAME] Employee Number: 30116539 [EMAIL_ADDRESS][DOMAIN_N…" at bounding box center [304, 324] width 120 height 41
copy link "[EMAIL_ADDRESS][DOMAIN_NAME]"
click at [250, 315] on td "New Activation [PERSON_NAME] Employee Number: 30116539 [EMAIL_ADDRESS][DOMAIN_N…" at bounding box center [304, 324] width 120 height 41
drag, startPoint x: 250, startPoint y: 313, endPoint x: 258, endPoint y: 314, distance: 8.0
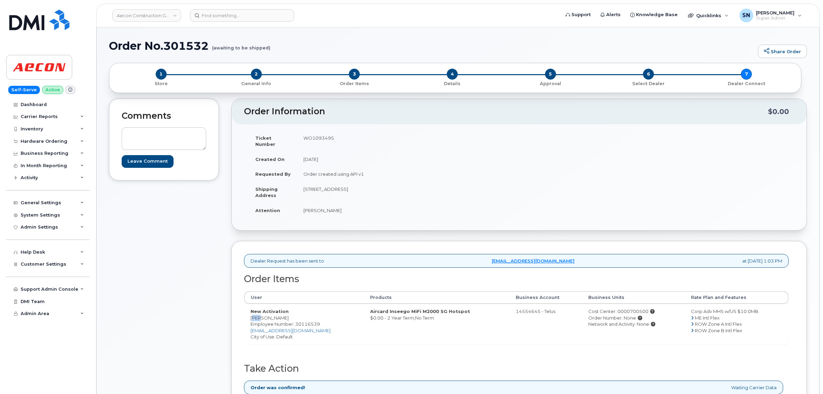
click at [258, 314] on td "New Activation [PERSON_NAME] Employee Number: 30116539 [EMAIL_ADDRESS][DOMAIN_N…" at bounding box center [304, 324] width 120 height 41
copy td "Edi"
click at [42, 144] on div "Hardware Ordering" at bounding box center [44, 141] width 47 height 5
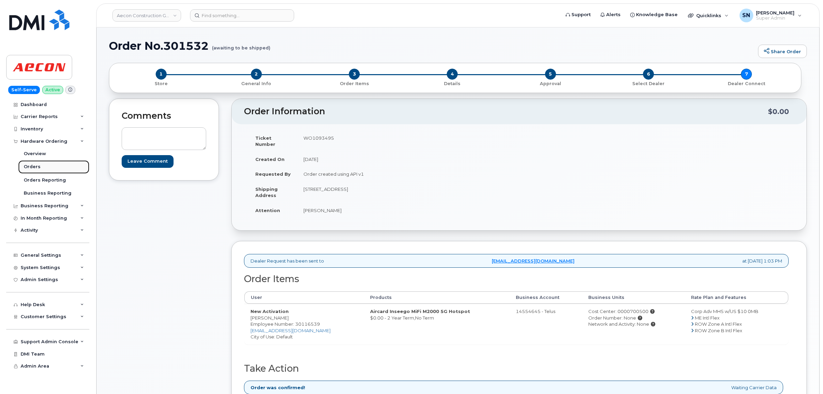
click at [38, 169] on div "Orders" at bounding box center [32, 167] width 17 height 6
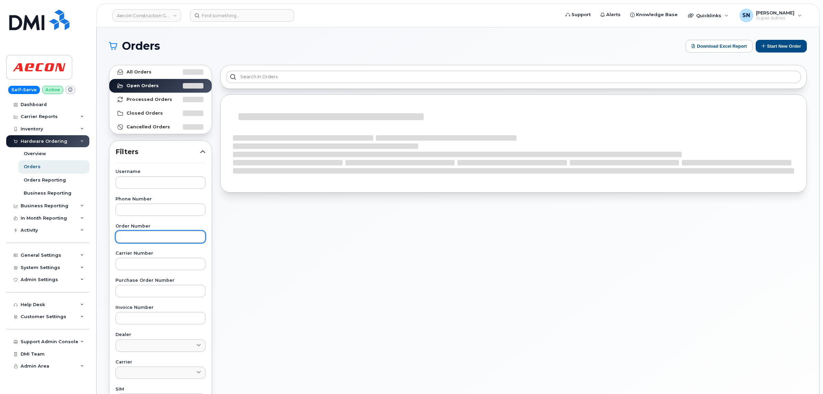
click at [147, 236] on input "text" at bounding box center [160, 237] width 90 height 12
paste input "301501"
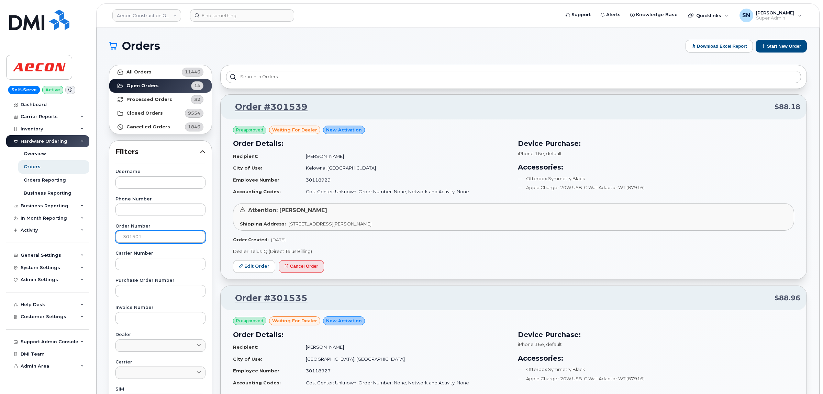
type input "301501"
click at [148, 71] on strong "All Orders" at bounding box center [138, 71] width 25 height 5
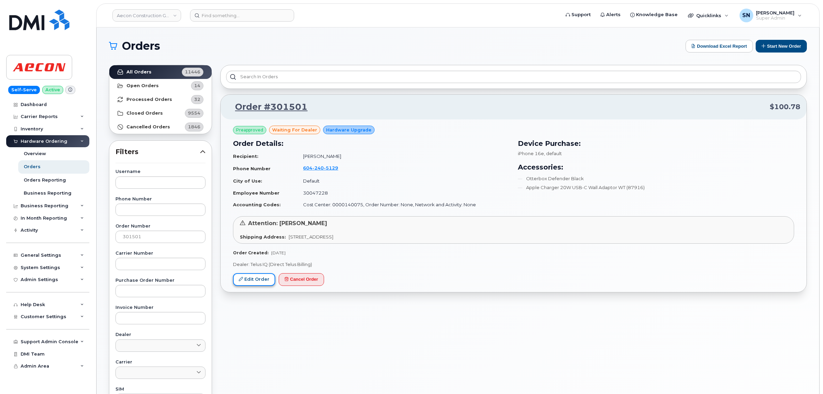
click at [252, 282] on link "Edit Order" at bounding box center [254, 279] width 42 height 13
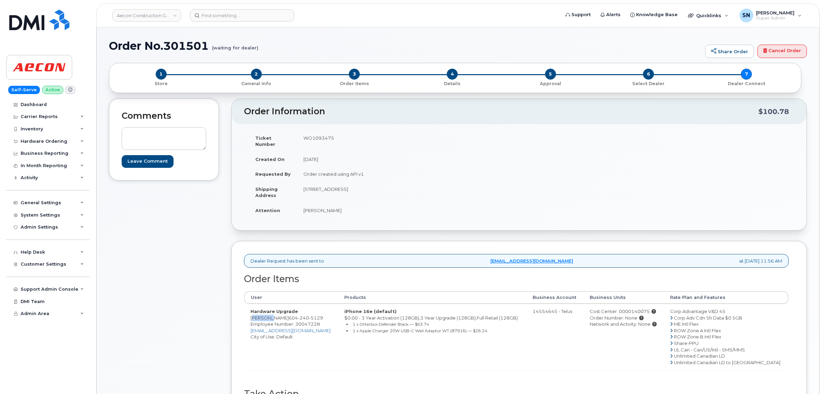
drag, startPoint x: 251, startPoint y: 313, endPoint x: 272, endPoint y: 313, distance: 20.3
click at [272, 313] on td "Hardware Upgrade Raymond Li 604 240 5129 Employee Number: 30047228 rli@aecon.co…" at bounding box center [291, 337] width 94 height 66
copy td "Raymond"
click at [416, 184] on td "1055 Dunsmuir Street, Suite 2124, Vancouver Vancouver BC V7X1G4" at bounding box center [405, 192] width 217 height 21
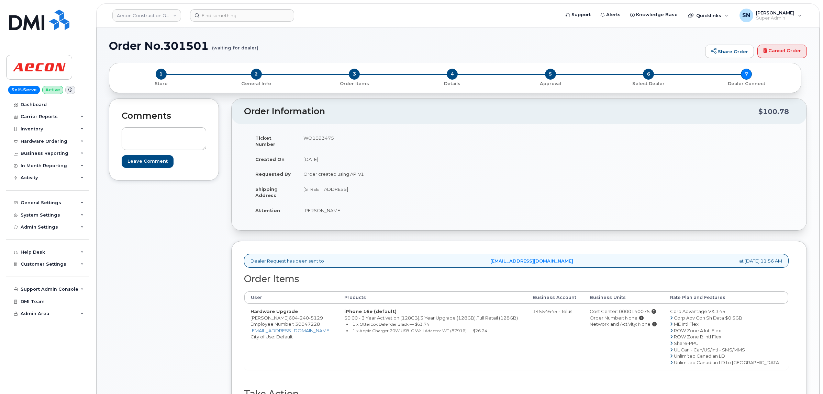
copy td "Vancouver"
drag, startPoint x: 279, startPoint y: 311, endPoint x: 313, endPoint y: 313, distance: 34.8
click at [313, 313] on td "Hardware Upgrade Raymond Li 604 240 5129 Employee Number: 30047228 rli@aecon.co…" at bounding box center [291, 337] width 94 height 66
copy span "604 240 5129"
click at [327, 138] on td "WO1093475" at bounding box center [405, 141] width 217 height 21
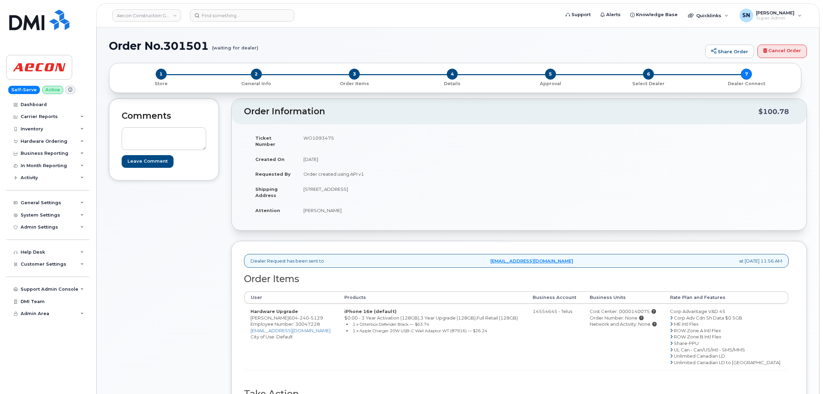
click at [327, 138] on td "WO1093475" at bounding box center [405, 141] width 217 height 21
copy td "WO1093475"
drag, startPoint x: 302, startPoint y: 207, endPoint x: 325, endPoint y: 209, distance: 22.8
click at [325, 209] on td "Raymond Li" at bounding box center [405, 210] width 217 height 15
copy td "Raymond"
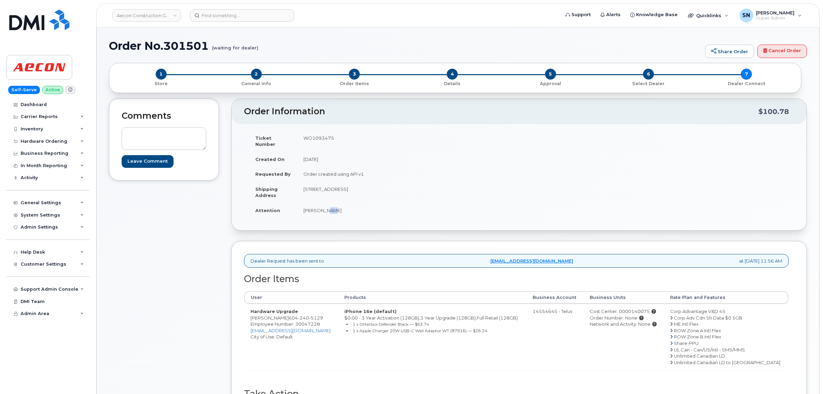
drag, startPoint x: 327, startPoint y: 203, endPoint x: 332, endPoint y: 203, distance: 5.2
click at [332, 203] on td "Raymond Li" at bounding box center [405, 210] width 217 height 15
copy td "Li"
click at [303, 184] on td "1055 Dunsmuir Street, Suite 2124, Vancouver Vancouver BC V7X1G4" at bounding box center [405, 192] width 217 height 21
copy td "1055 Dunsmuir Street"
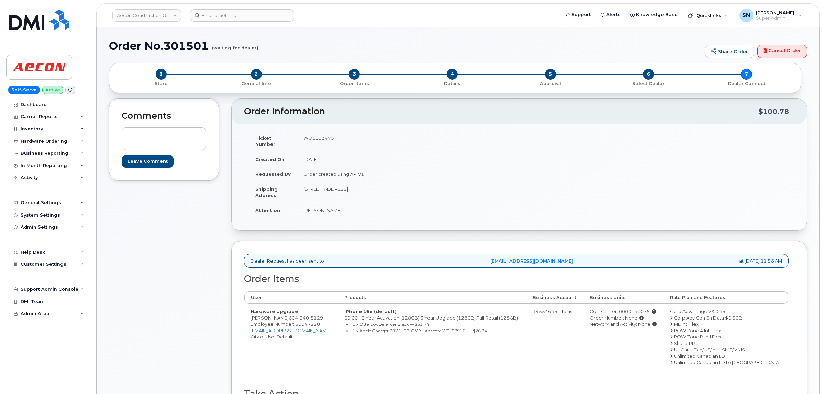
drag, startPoint x: 303, startPoint y: 184, endPoint x: 351, endPoint y: 187, distance: 48.2
click at [351, 187] on td "1055 Dunsmuir Street, Suite 2124, Vancouver Vancouver BC V7X1G4" at bounding box center [405, 192] width 217 height 21
drag, startPoint x: 280, startPoint y: 312, endPoint x: 314, endPoint y: 314, distance: 34.4
click at [314, 314] on td "Hardware Upgrade Raymond Li 604 240 5129 Employee Number: 30047228 rli@aecon.co…" at bounding box center [291, 337] width 94 height 66
copy span "604 240 5129"
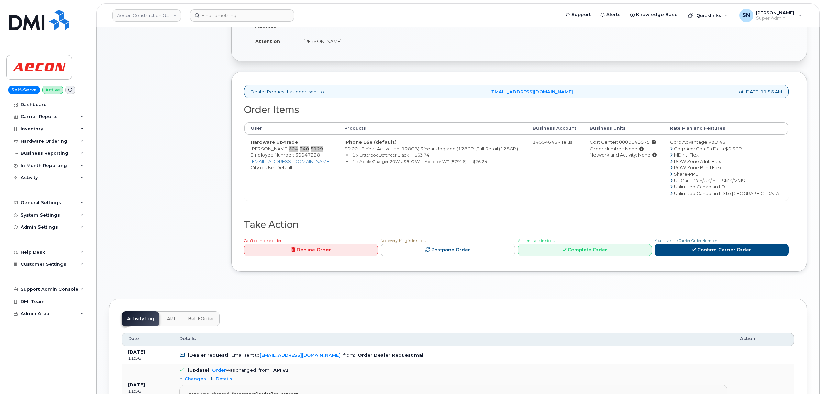
scroll to position [215, 0]
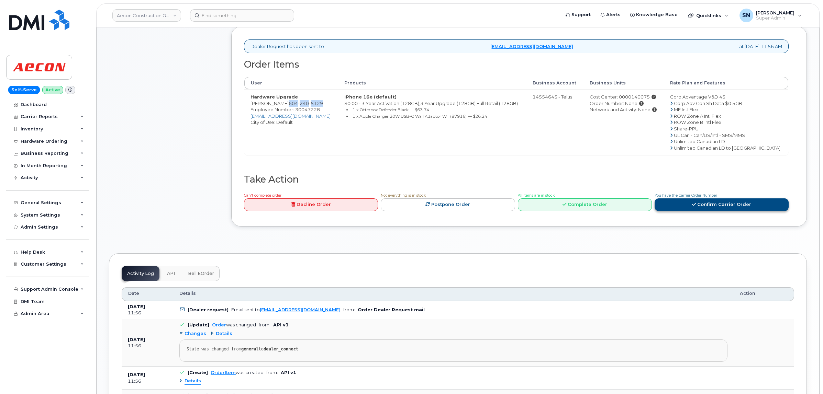
click at [705, 204] on link "Confirm Carrier Order" at bounding box center [721, 205] width 134 height 13
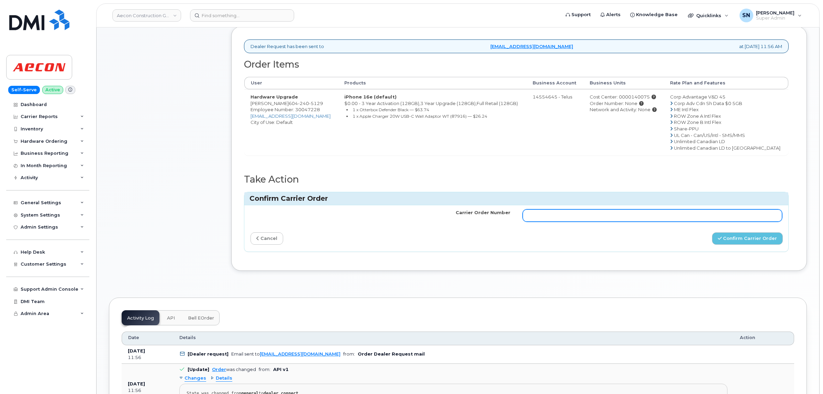
click at [701, 210] on input "Carrier Order Number" at bounding box center [652, 216] width 260 height 12
paste input "TL60031794"
type input "TL60031794"
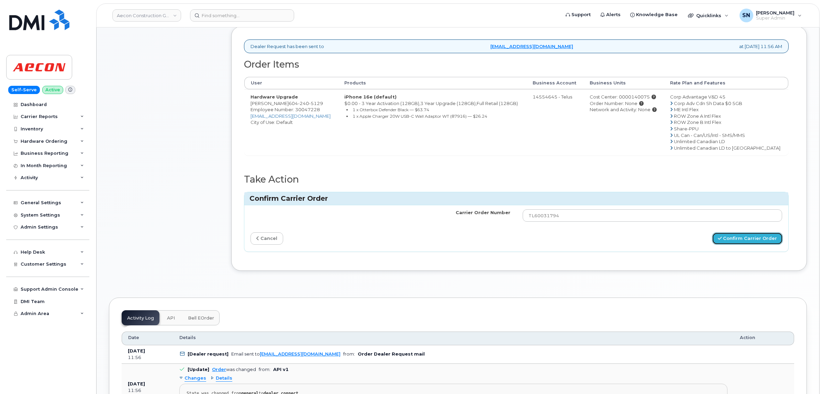
click at [747, 233] on button "Confirm Carrier Order" at bounding box center [747, 239] width 71 height 13
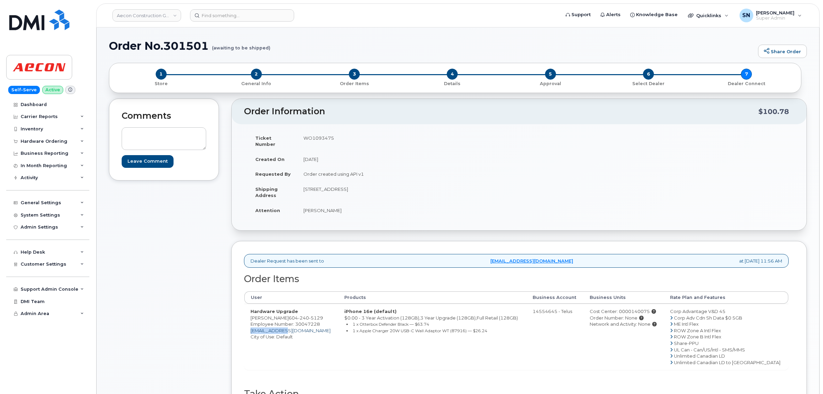
drag, startPoint x: 286, startPoint y: 327, endPoint x: 251, endPoint y: 324, distance: 35.2
click at [251, 324] on td "Hardware Upgrade Raymond Li 604 240 5129 Employee Number: 30047228 rli@aecon.co…" at bounding box center [291, 337] width 94 height 66
copy link "rli@aecon.com"
click at [49, 141] on div "Hardware Ordering" at bounding box center [44, 141] width 47 height 5
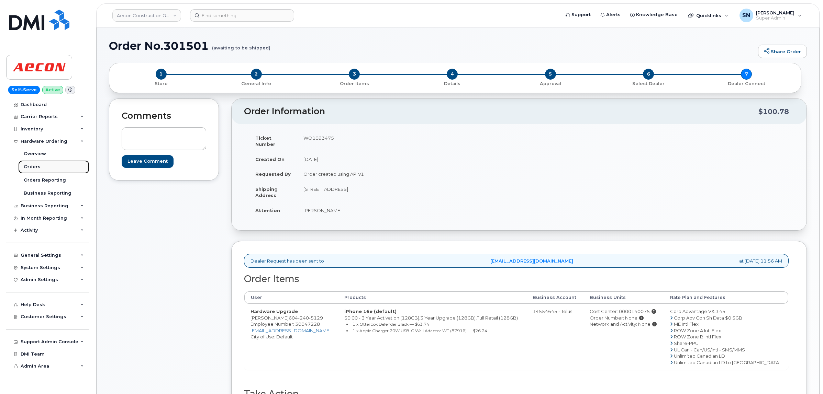
click at [47, 168] on link "Orders" at bounding box center [53, 166] width 71 height 13
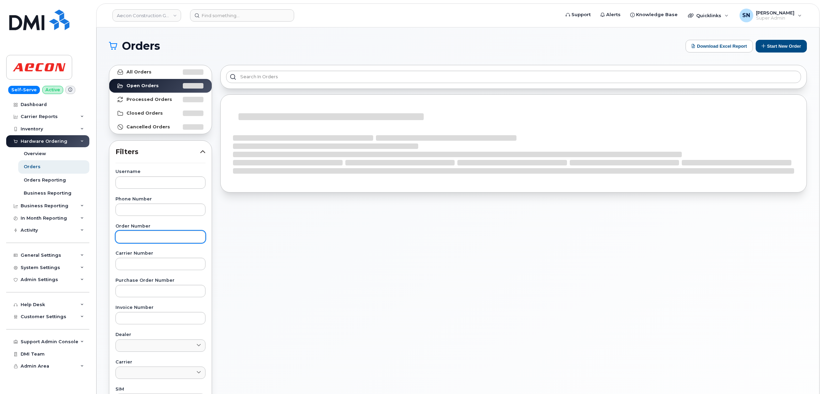
drag, startPoint x: 167, startPoint y: 246, endPoint x: 167, endPoint y: 240, distance: 5.2
click at [167, 245] on div "Username Phone Number Order Number Carrier Number Purchase Order Number Invoice…" at bounding box center [160, 329] width 106 height 318
click at [167, 240] on input "text" at bounding box center [160, 237] width 90 height 12
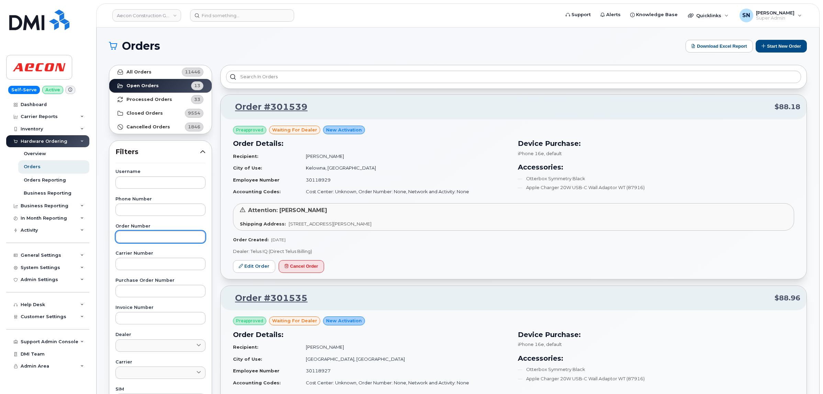
paste input "301531"
type input "301531"
click at [151, 71] on link "All Orders 11446" at bounding box center [160, 72] width 102 height 14
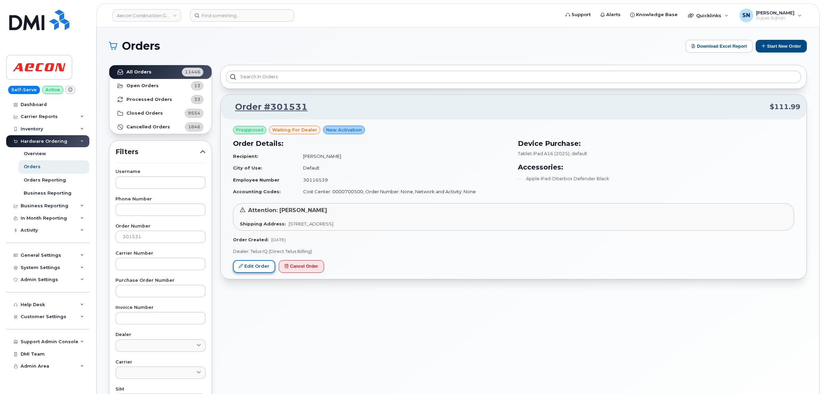
click at [255, 267] on link "Edit Order" at bounding box center [254, 266] width 42 height 13
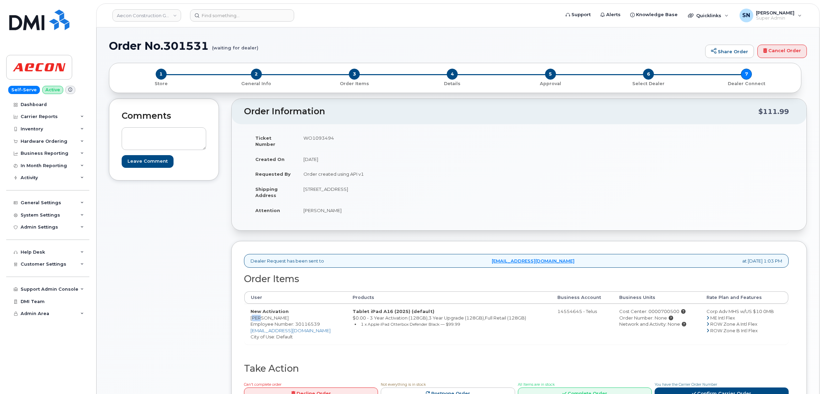
drag, startPoint x: 250, startPoint y: 315, endPoint x: 258, endPoint y: 313, distance: 8.1
click at [258, 313] on td "New Activation [PERSON_NAME] Employee Number: 30116539 [EMAIL_ADDRESS][DOMAIN_N…" at bounding box center [295, 324] width 102 height 41
copy td "Edi"
click at [270, 312] on td "New Activation [PERSON_NAME] Employee Number: 30116539 [EMAIL_ADDRESS][DOMAIN_N…" at bounding box center [295, 324] width 102 height 41
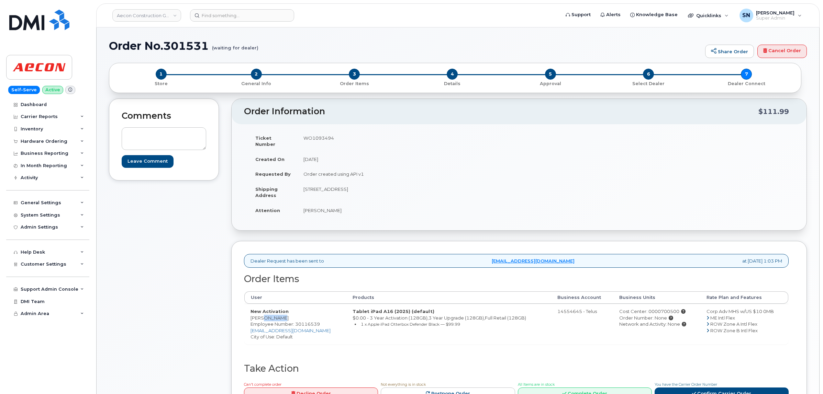
copy td "[PERSON_NAME]"
drag, startPoint x: 374, startPoint y: 182, endPoint x: 395, endPoint y: 184, distance: 21.4
click at [395, 184] on td "[STREET_ADDRESS]" at bounding box center [405, 192] width 217 height 21
copy td "V2X 7P3"
click at [327, 134] on td "WO1093494" at bounding box center [405, 141] width 217 height 21
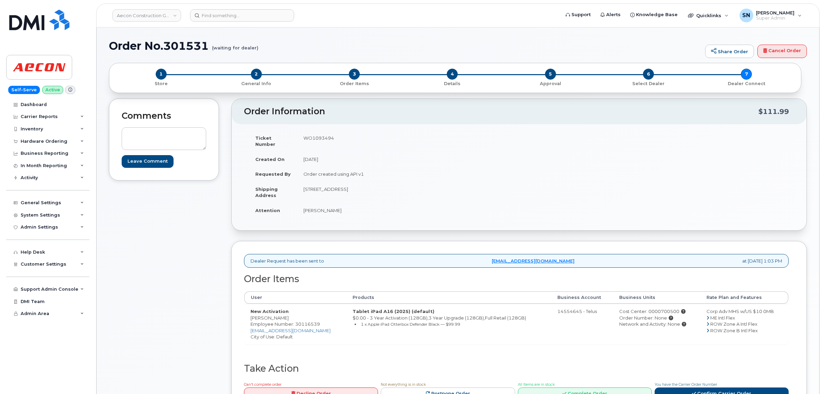
click at [325, 138] on td "WO1093494" at bounding box center [405, 141] width 217 height 21
copy td "WO1093494"
drag, startPoint x: 302, startPoint y: 208, endPoint x: 311, endPoint y: 208, distance: 8.6
click at [311, 208] on td "[PERSON_NAME]" at bounding box center [405, 210] width 217 height 15
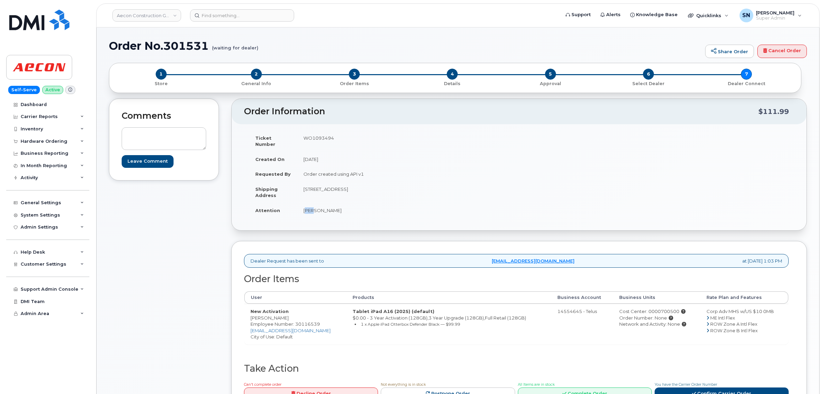
copy td "Edi"
click at [318, 203] on td "[PERSON_NAME]" at bounding box center [405, 210] width 217 height 15
click at [318, 203] on td "Edi Gerrard" at bounding box center [405, 210] width 217 height 15
copy td "Gerrard"
drag, startPoint x: 304, startPoint y: 182, endPoint x: 394, endPoint y: 185, distance: 90.4
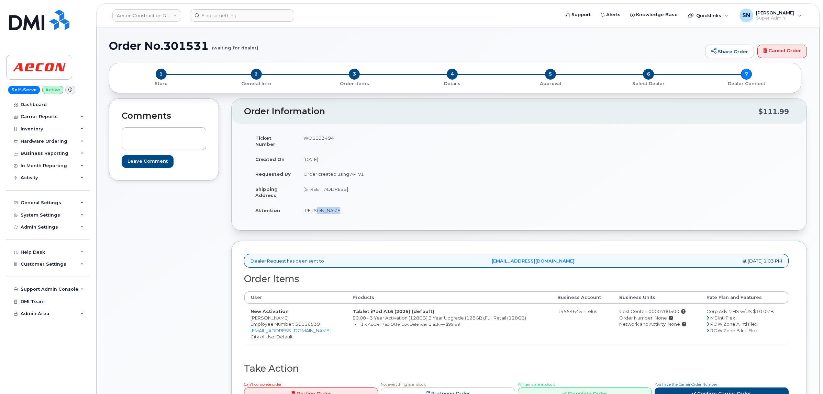
click at [394, 185] on td "11955 210 St. Maple Ridge BC V2X 7P3" at bounding box center [405, 192] width 217 height 21
copy td "11955 210 St. Maple Ridge BC V2X 7P3"
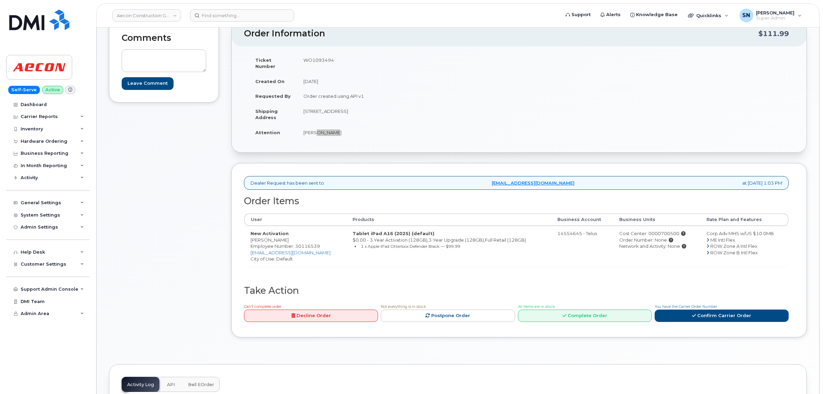
scroll to position [172, 0]
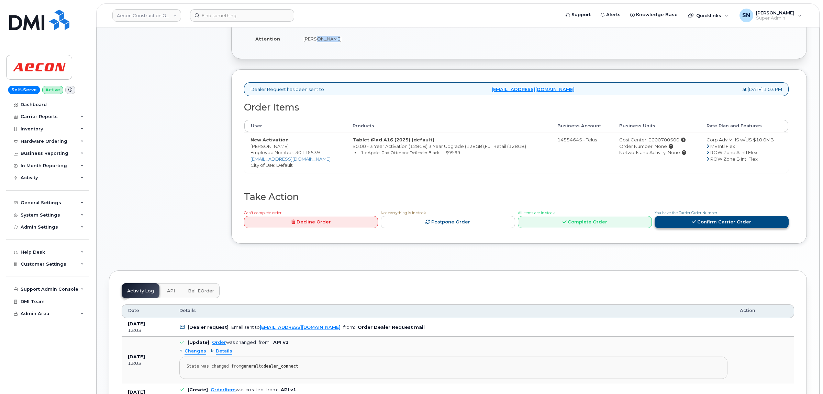
click at [675, 217] on link "Confirm Carrier Order" at bounding box center [721, 222] width 134 height 13
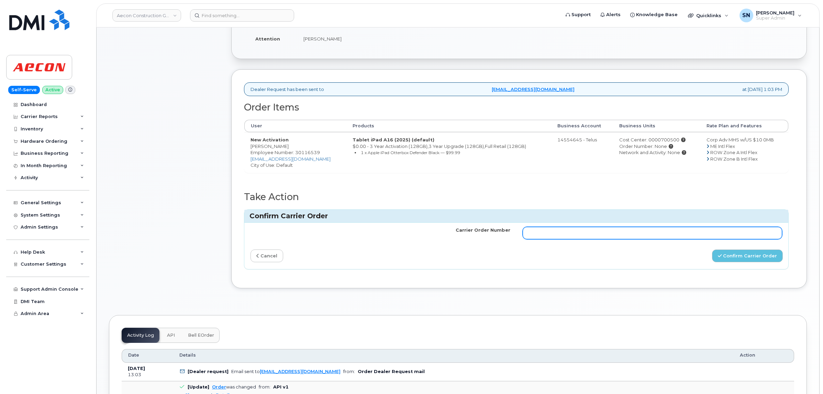
click at [665, 228] on input "Carrier Order Number" at bounding box center [652, 233] width 260 height 12
paste input "TL60031800"
type input "TL60031800"
drag, startPoint x: 725, startPoint y: 247, endPoint x: 586, endPoint y: 232, distance: 139.3
click at [725, 250] on button "Confirm Carrier Order" at bounding box center [747, 256] width 71 height 13
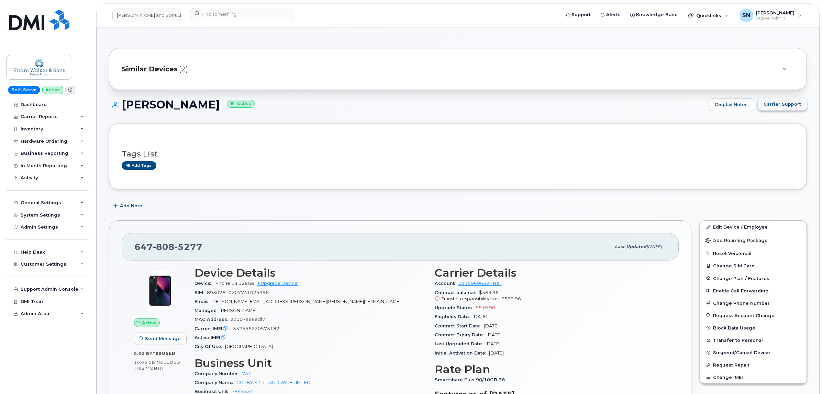
click at [781, 109] on button "Carrier Support" at bounding box center [781, 104] width 49 height 12
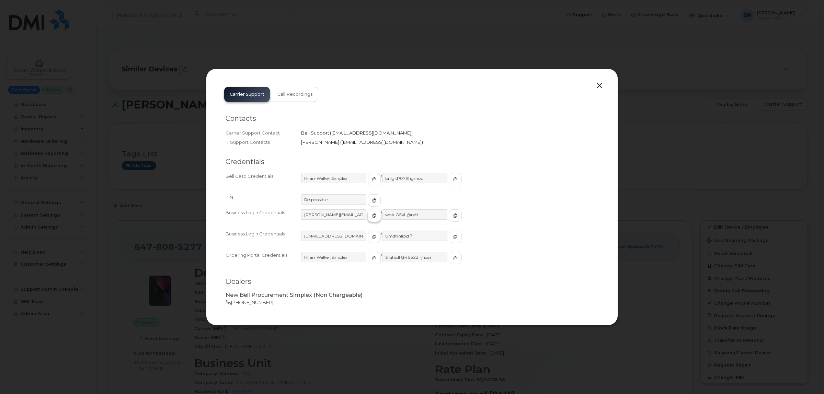
click at [371, 218] on span "button" at bounding box center [374, 216] width 6 height 6
click at [452, 213] on span "button" at bounding box center [455, 216] width 6 height 6
click at [594, 83] on div "Carrier Support Call Recordings Contacts Carrier Support Contact Bell Support  …" at bounding box center [412, 196] width 387 height 231
click at [598, 85] on button "button" at bounding box center [600, 86] width 10 height 10
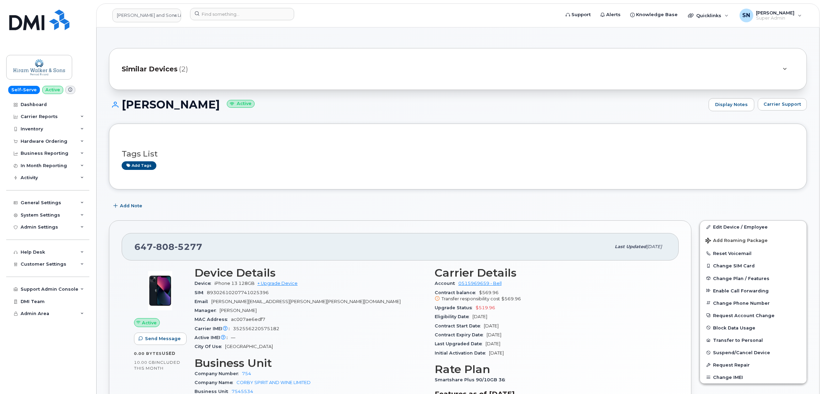
drag, startPoint x: 220, startPoint y: 203, endPoint x: 175, endPoint y: 4, distance: 204.6
click at [220, 203] on div "Add Note" at bounding box center [458, 206] width 698 height 12
click at [221, 11] on input at bounding box center [242, 14] width 104 height 12
paste input "9024305110"
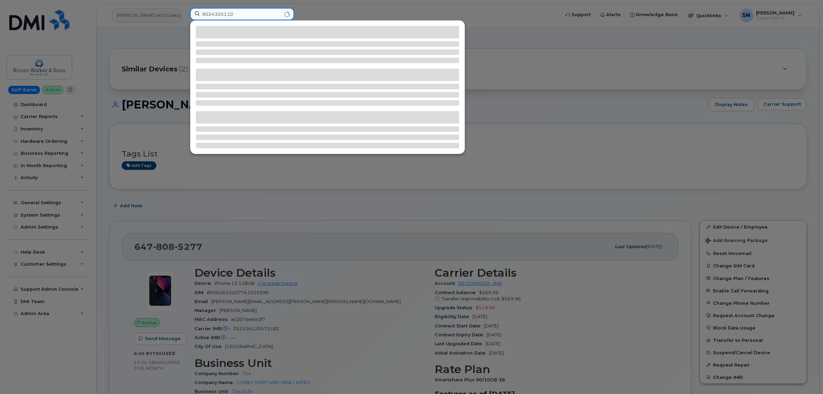
type input "9024305110"
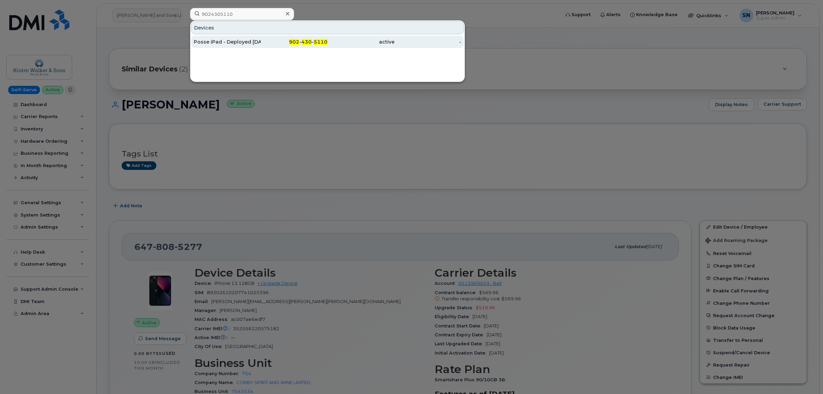
click at [282, 40] on div "902 - 430 - 5110" at bounding box center [294, 41] width 67 height 7
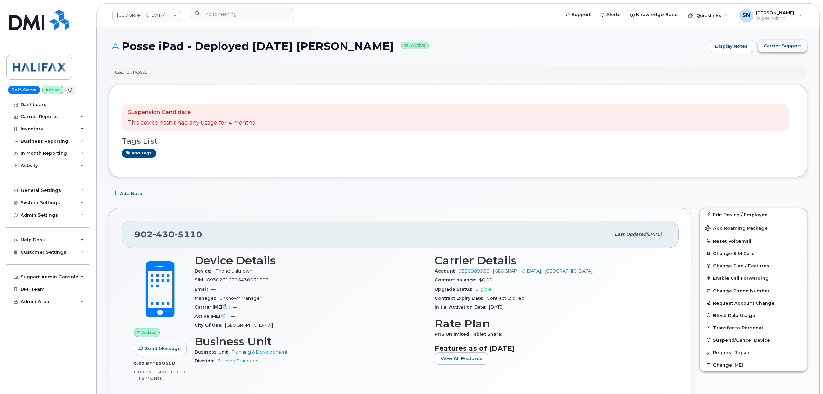
click at [791, 48] on span "Carrier Support" at bounding box center [781, 46] width 37 height 7
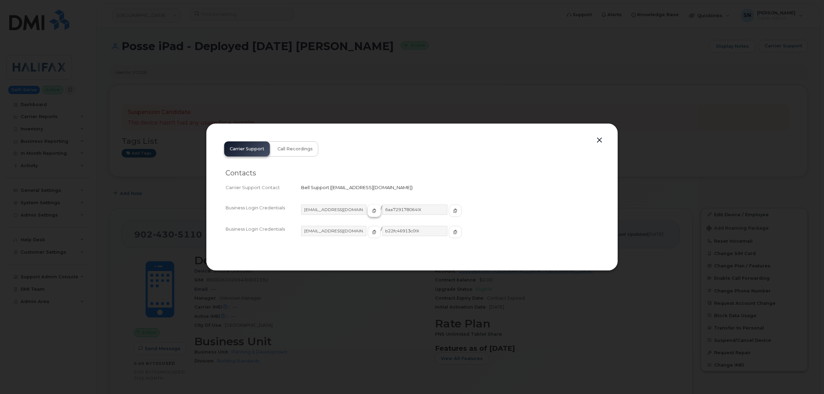
click at [372, 210] on icon "button" at bounding box center [374, 211] width 4 height 4
click at [452, 212] on span "button" at bounding box center [455, 211] width 6 height 6
click at [601, 140] on button "button" at bounding box center [600, 141] width 10 height 10
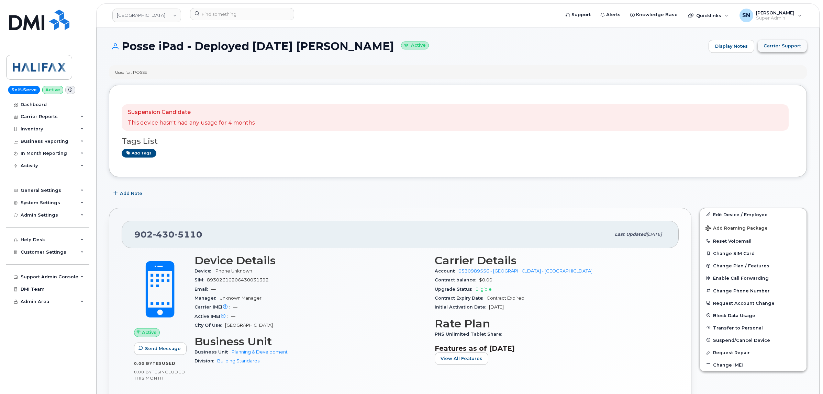
click at [783, 46] on span "Carrier Support" at bounding box center [781, 46] width 37 height 7
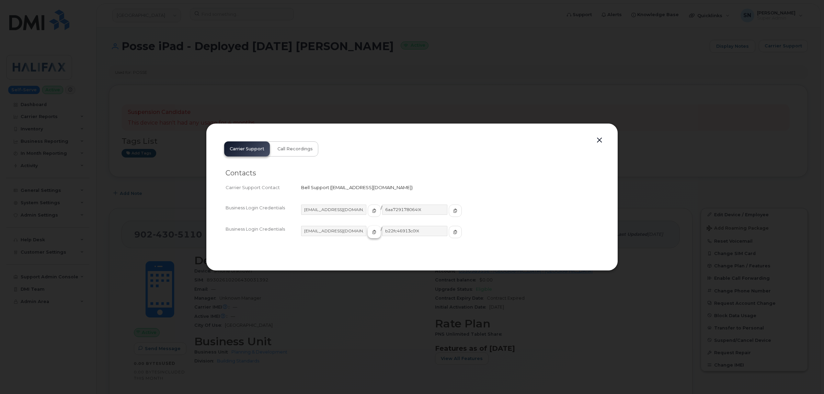
click at [372, 231] on icon "button" at bounding box center [374, 232] width 4 height 4
click at [452, 234] on span "button" at bounding box center [455, 232] width 6 height 6
click at [600, 136] on button "button" at bounding box center [600, 141] width 10 height 10
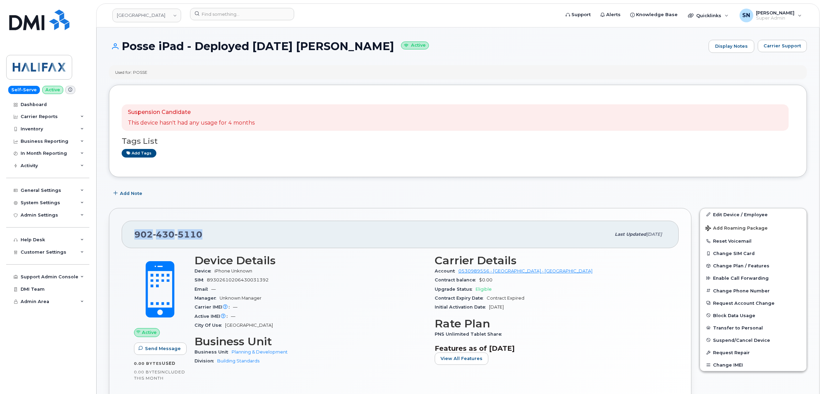
drag, startPoint x: 136, startPoint y: 233, endPoint x: 198, endPoint y: 231, distance: 62.5
click at [198, 231] on span "902 430 5110" at bounding box center [168, 234] width 68 height 10
copy span "902 430 5110"
click at [790, 50] on button "Carrier Support" at bounding box center [781, 46] width 49 height 12
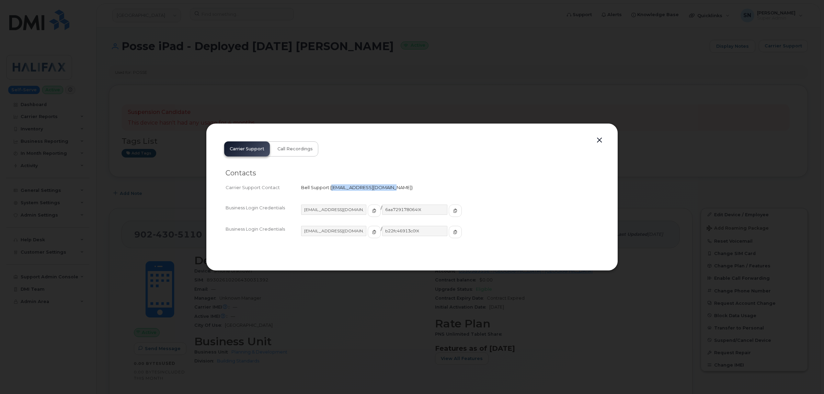
drag, startPoint x: 332, startPoint y: 185, endPoint x: 388, endPoint y: 191, distance: 56.9
click at [388, 191] on div "Bell Support   wirelessbbmcare@bell.ca" at bounding box center [449, 187] width 297 height 7
copy span "wirelessbbmcare@bell.ca"
click at [601, 140] on button "button" at bounding box center [600, 141] width 10 height 10
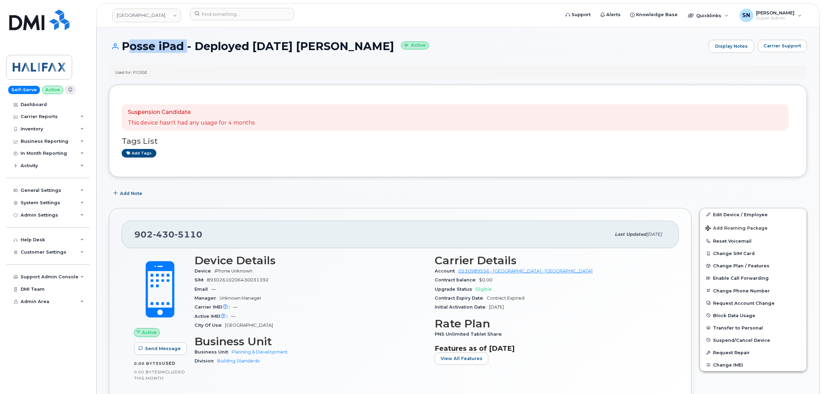
drag, startPoint x: 122, startPoint y: 39, endPoint x: 183, endPoint y: 52, distance: 62.4
click at [183, 52] on h1 "Posse iPad - Deployed Sept 25 Greg Pynn Active" at bounding box center [407, 46] width 596 height 12
copy h1 "Posse iPad"
click at [121, 47] on h1 "Posse iPad - Deployed Sept 25 Greg Pynn Active" at bounding box center [407, 46] width 596 height 12
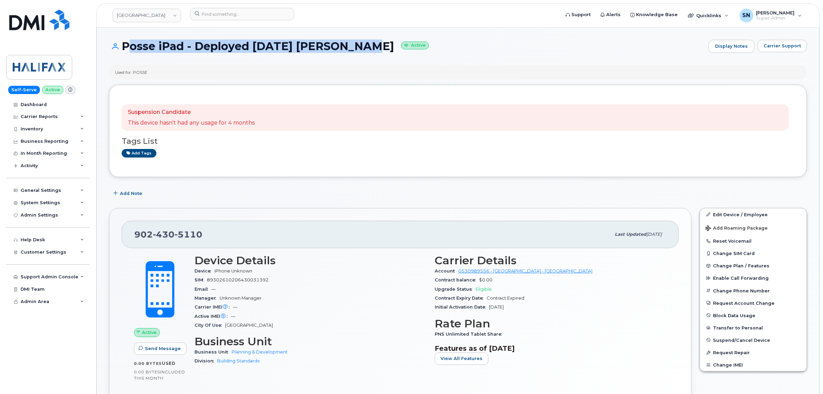
drag, startPoint x: 121, startPoint y: 45, endPoint x: 358, endPoint y: 52, distance: 236.7
click at [358, 52] on h1 "Posse iPad - Deployed Sept 25 Greg Pynn Active" at bounding box center [407, 46] width 596 height 12
copy h1 "Posse iPad - Deployed Sept 25 Greg Pynn"
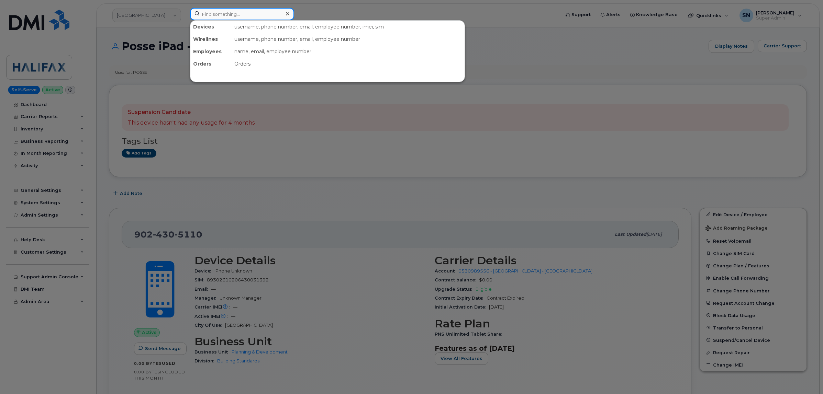
click at [215, 18] on input at bounding box center [242, 14] width 104 height 12
paste input "9024978160"
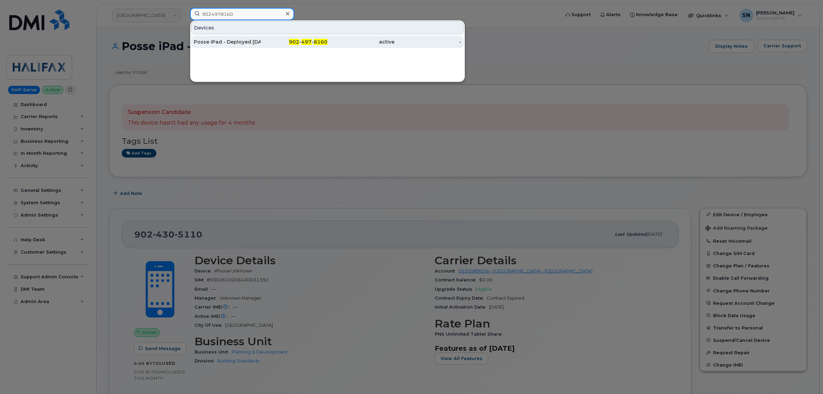
type input "9024978160"
click at [231, 42] on div "Posse iPad - Deployed Sept 2025 Karina Liu" at bounding box center [227, 41] width 67 height 7
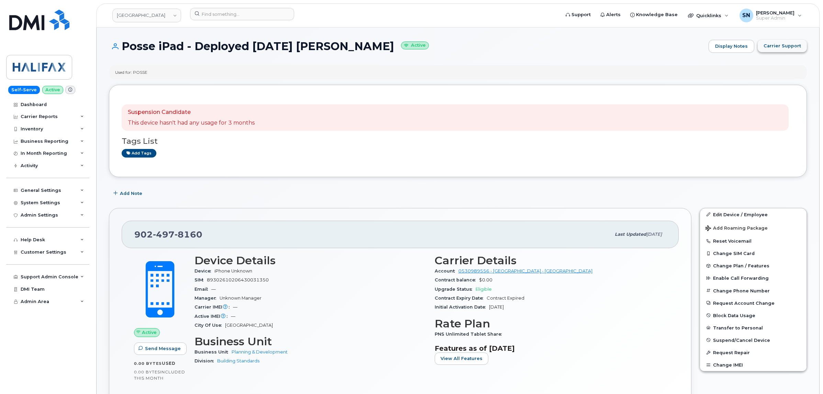
click at [770, 50] on button "Carrier Support" at bounding box center [781, 46] width 49 height 12
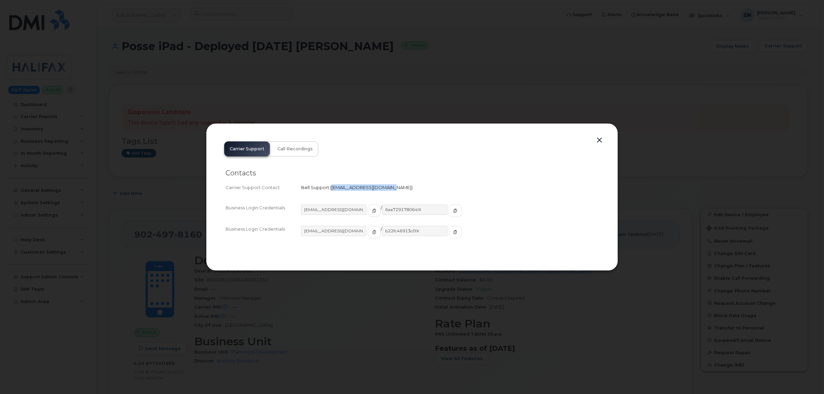
drag, startPoint x: 330, startPoint y: 188, endPoint x: 388, endPoint y: 189, distance: 57.7
click at [388, 189] on span "[EMAIL_ADDRESS][DOMAIN_NAME]" at bounding box center [371, 187] width 83 height 5
copy span "[EMAIL_ADDRESS][DOMAIN_NAME]"
click at [600, 140] on button "button" at bounding box center [600, 141] width 10 height 10
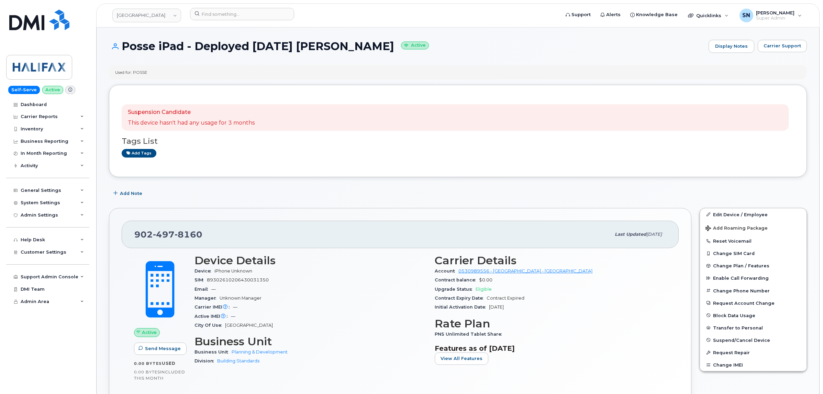
click at [199, 189] on div "Add Note" at bounding box center [458, 194] width 698 height 12
drag, startPoint x: 122, startPoint y: 43, endPoint x: 310, endPoint y: 5, distance: 191.2
click at [373, 48] on h1 "Posse iPad - Deployed [DATE] [PERSON_NAME] Active" at bounding box center [407, 46] width 596 height 12
copy h1 "Posse iPad - Deployed [DATE] [PERSON_NAME]"
drag, startPoint x: 136, startPoint y: 234, endPoint x: 205, endPoint y: 236, distance: 69.1
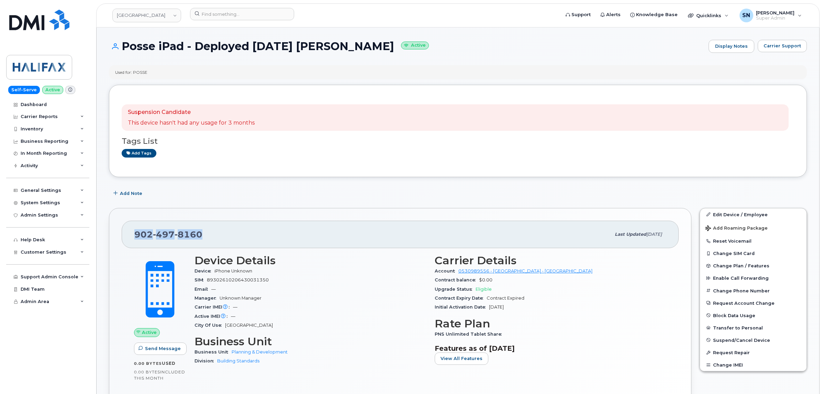
click at [205, 236] on div "[PHONE_NUMBER]" at bounding box center [372, 234] width 476 height 14
copy span "902 497 8160"
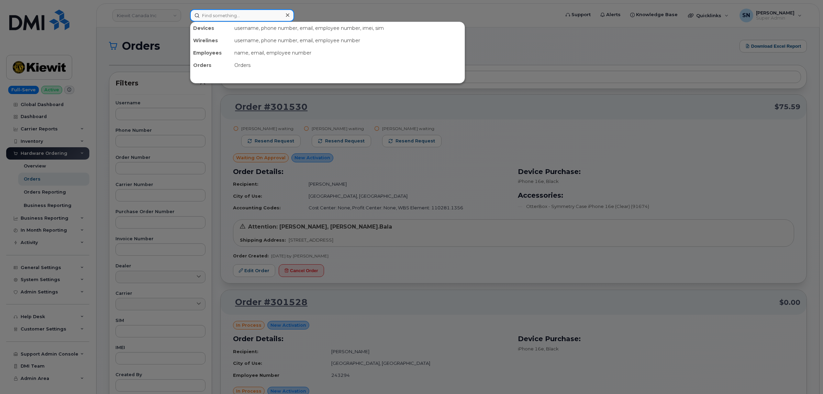
click at [269, 14] on input at bounding box center [242, 15] width 104 height 12
paste input "5874326139"
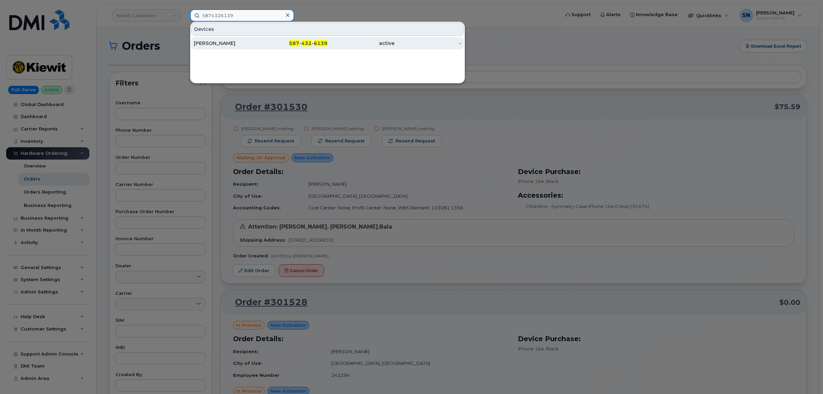
type input "5874326139"
click at [269, 41] on div "587 - 432 - 6139" at bounding box center [294, 43] width 67 height 7
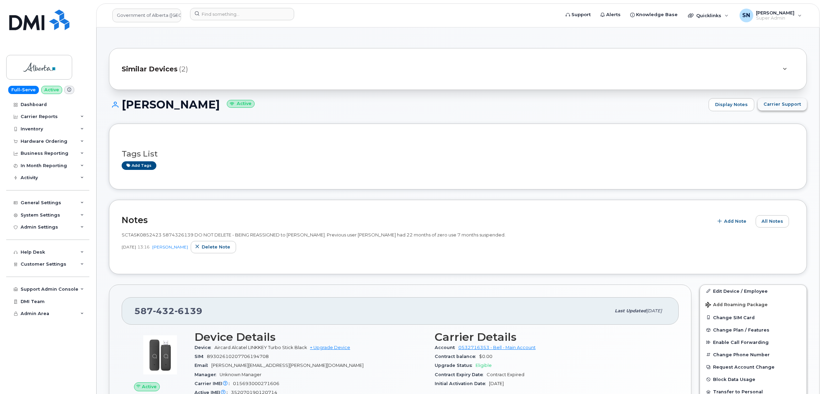
click at [782, 105] on span "Carrier Support" at bounding box center [781, 104] width 37 height 7
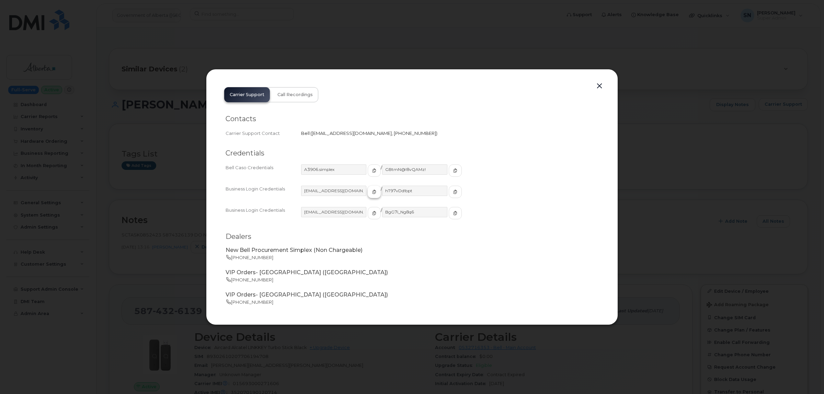
click at [372, 193] on icon "button" at bounding box center [374, 192] width 4 height 4
click at [453, 190] on icon "button" at bounding box center [455, 192] width 4 height 4
click at [599, 87] on button "button" at bounding box center [600, 86] width 10 height 10
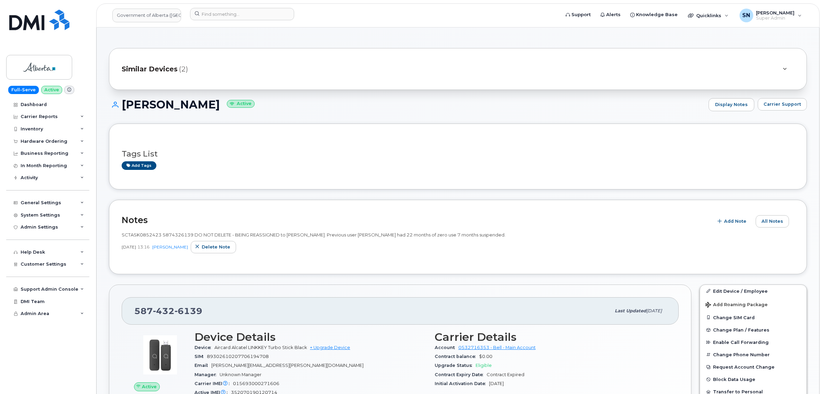
drag, startPoint x: 251, startPoint y: 45, endPoint x: 248, endPoint y: 47, distance: 3.7
click at [49, 145] on div "Hardware Ordering" at bounding box center [47, 141] width 83 height 12
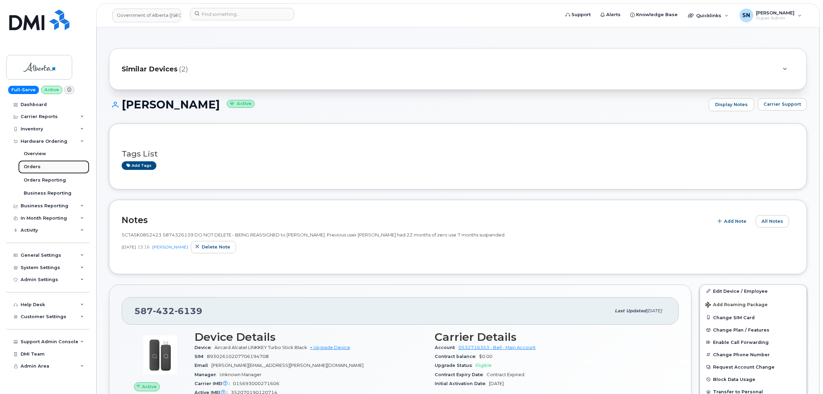
click at [40, 168] on link "Orders" at bounding box center [53, 166] width 71 height 13
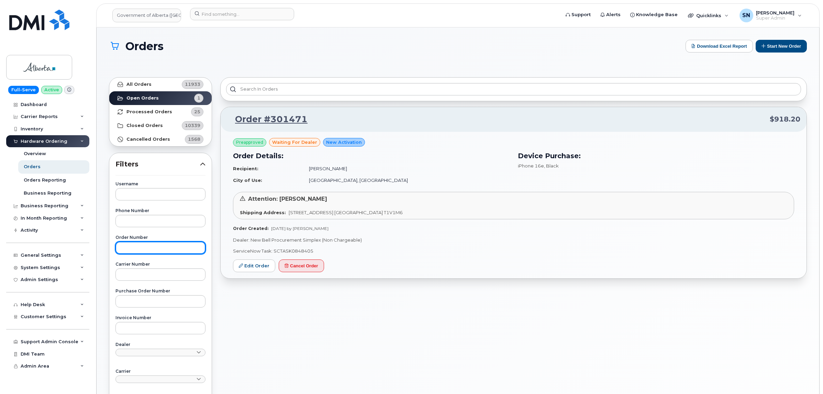
click at [139, 246] on input "text" at bounding box center [160, 248] width 90 height 12
paste input "301471"
type input "301471"
click at [161, 84] on link "All Orders 11933" at bounding box center [160, 85] width 102 height 14
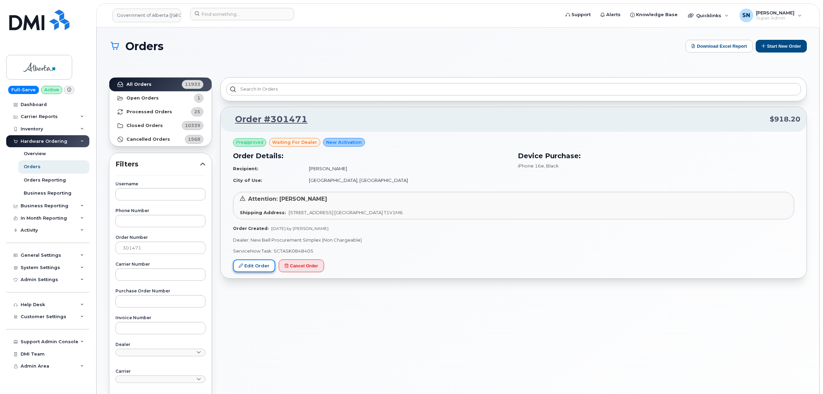
click at [257, 268] on link "Edit Order" at bounding box center [254, 266] width 42 height 13
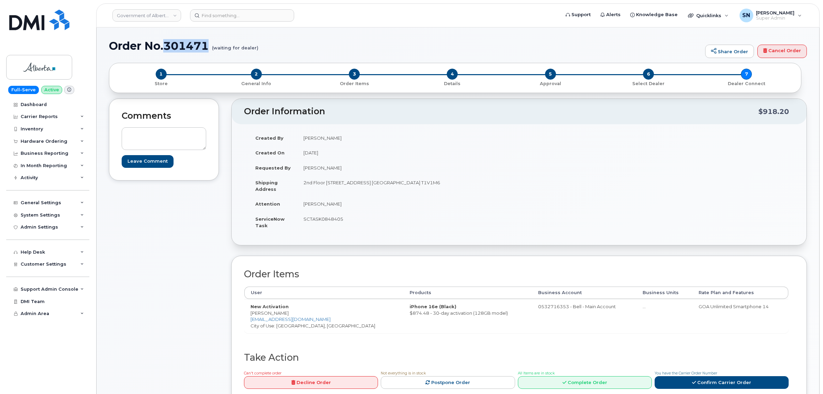
drag, startPoint x: 164, startPoint y: 45, endPoint x: 209, endPoint y: 46, distance: 45.0
click at [209, 46] on h1 "Order No.301471 (waiting for dealer)" at bounding box center [405, 46] width 592 height 12
copy h1 "301471"
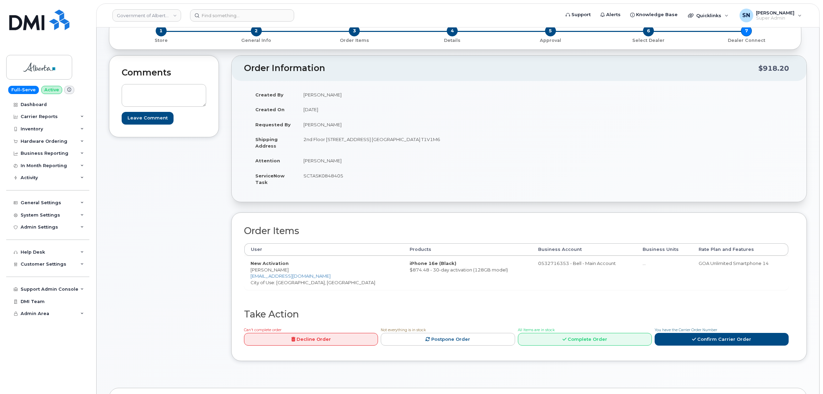
scroll to position [43, 0]
click at [189, 212] on div "Comments Leave Comment" at bounding box center [164, 214] width 110 height 316
drag, startPoint x: 251, startPoint y: 270, endPoint x: 272, endPoint y: 271, distance: 21.7
click at [272, 271] on td "New Activation [PERSON_NAME] [PERSON_NAME][EMAIL_ADDRESS][DOMAIN_NAME] City of …" at bounding box center [323, 273] width 159 height 34
copy td "[PERSON_NAME]"
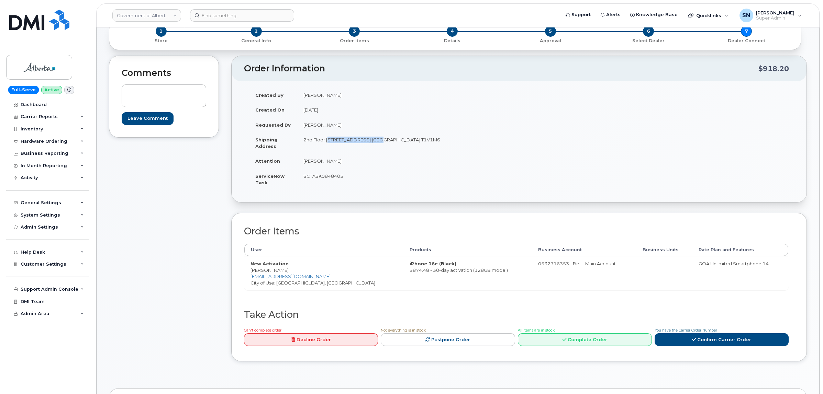
copy td "[STREET_ADDRESS]"
drag, startPoint x: 327, startPoint y: 140, endPoint x: 373, endPoint y: 143, distance: 46.2
click at [373, 143] on td "2nd Floor [STREET_ADDRESS] [GEOGRAPHIC_DATA] T1V1M6" at bounding box center [405, 142] width 217 height 21
click at [429, 156] on td "[PERSON_NAME]" at bounding box center [405, 161] width 217 height 15
drag, startPoint x: 417, startPoint y: 140, endPoint x: 438, endPoint y: 141, distance: 21.3
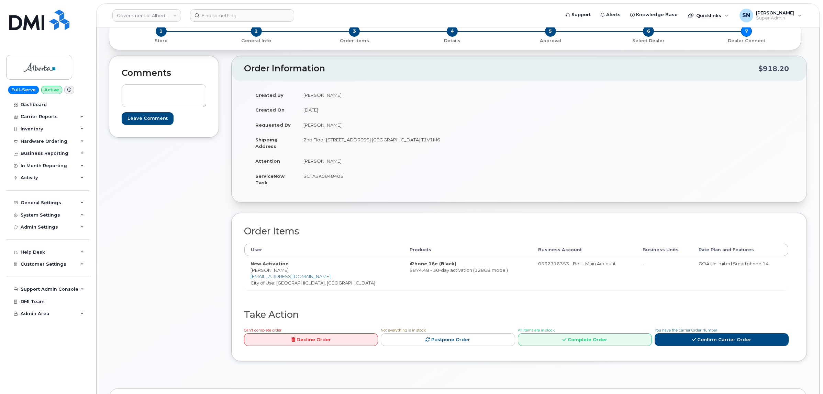
click at [438, 141] on td "2nd Floor [STREET_ADDRESS] [GEOGRAPHIC_DATA] T1V1M6" at bounding box center [405, 142] width 217 height 21
copy td "T1V1M6"
drag, startPoint x: 301, startPoint y: 140, endPoint x: 325, endPoint y: 143, distance: 24.5
click at [325, 143] on td "2nd Floor [STREET_ADDRESS] [GEOGRAPHIC_DATA] T1V1M6" at bounding box center [405, 142] width 217 height 21
copy td "2nd Floor"
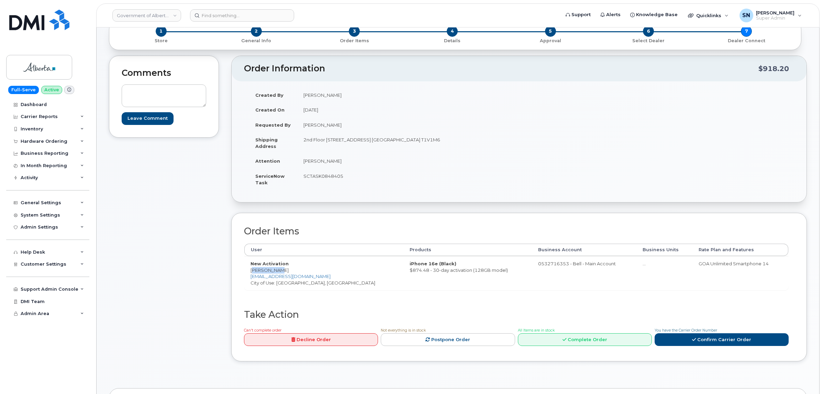
drag, startPoint x: 251, startPoint y: 269, endPoint x: 277, endPoint y: 272, distance: 26.7
click at [277, 272] on td "New Activation Kaila Gray Kaila.Gray@gov.ab.ca City of Use: High River, Alberta" at bounding box center [323, 273] width 159 height 34
copy td "[PERSON_NAME]"
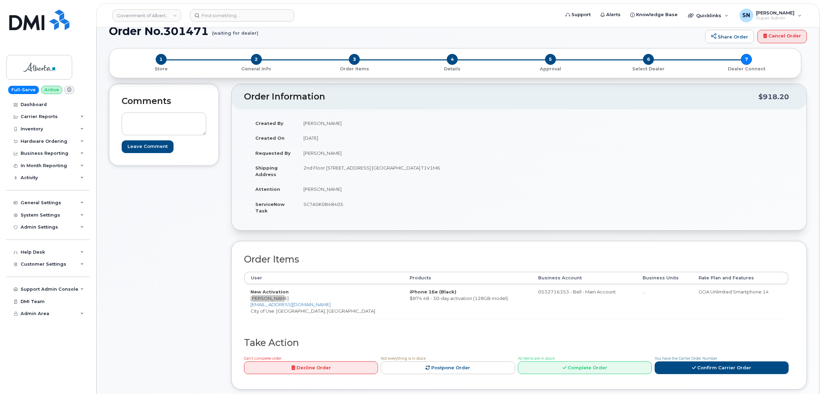
scroll to position [0, 0]
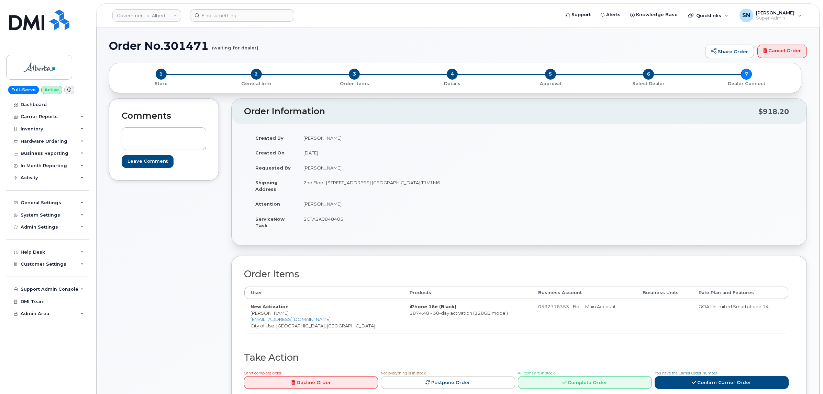
click at [239, 309] on div "Order Items User Products Business Account Business Units Rate Plan and Feature…" at bounding box center [518, 330] width 575 height 149
drag, startPoint x: 266, startPoint y: 314, endPoint x: 274, endPoint y: 314, distance: 8.6
click at [274, 314] on td "New Activation Kaila Gray Kaila.Gray@gov.ab.ca City of Use: High River, Alberta" at bounding box center [323, 316] width 159 height 34
copy td "[PERSON_NAME]"
drag, startPoint x: 304, startPoint y: 203, endPoint x: 341, endPoint y: 204, distance: 36.8
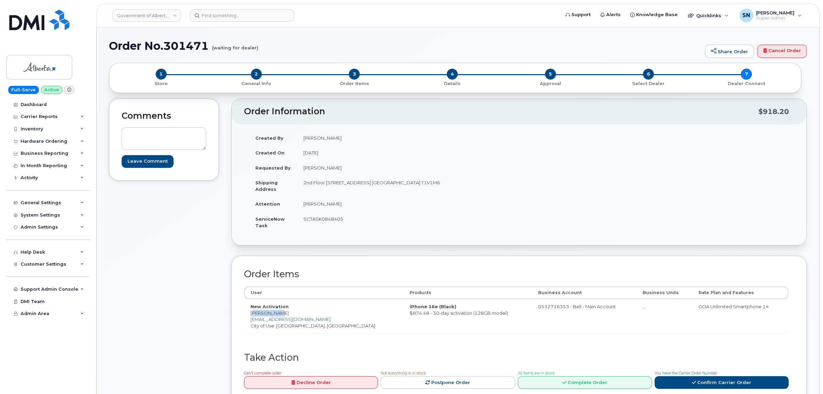
click at [341, 204] on td "[PERSON_NAME]" at bounding box center [405, 203] width 217 height 15
copy td "[PERSON_NAME]"
click at [309, 218] on td "SCTASK0848405" at bounding box center [405, 222] width 217 height 21
copy td "SCTASK0848405"
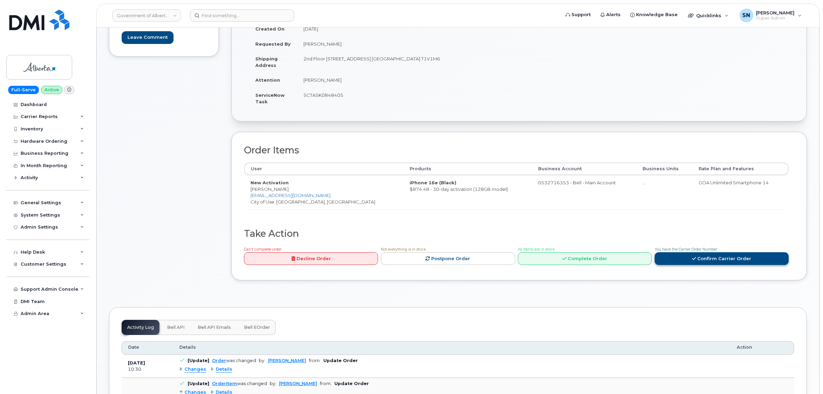
scroll to position [129, 0]
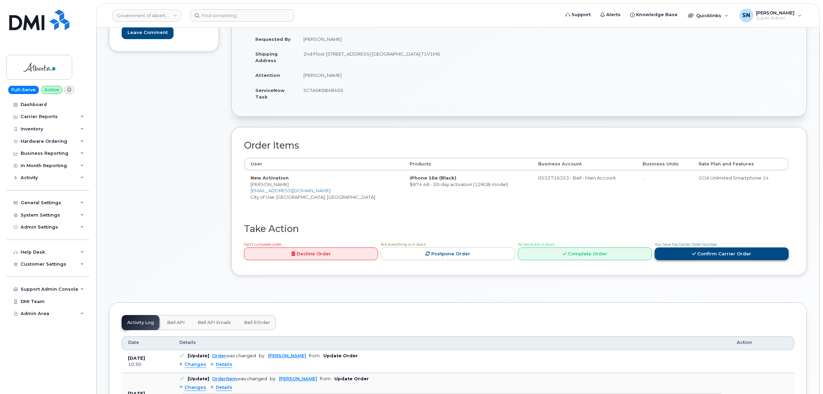
click at [706, 253] on link "Confirm Carrier Order" at bounding box center [721, 254] width 134 height 13
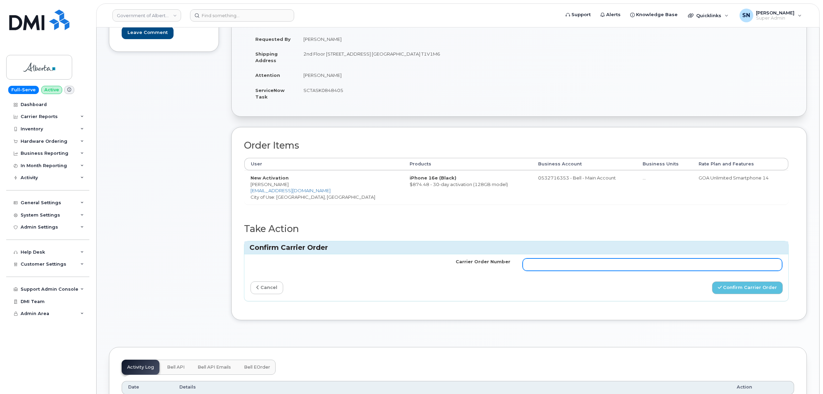
click at [683, 262] on input "Carrier Order Number" at bounding box center [652, 265] width 260 height 12
paste input "3020393"
type input "3020393"
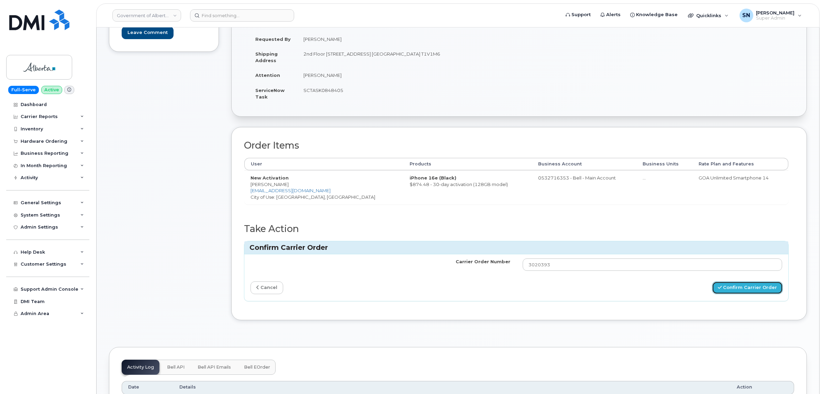
click at [722, 284] on button "Confirm Carrier Order" at bounding box center [747, 288] width 71 height 13
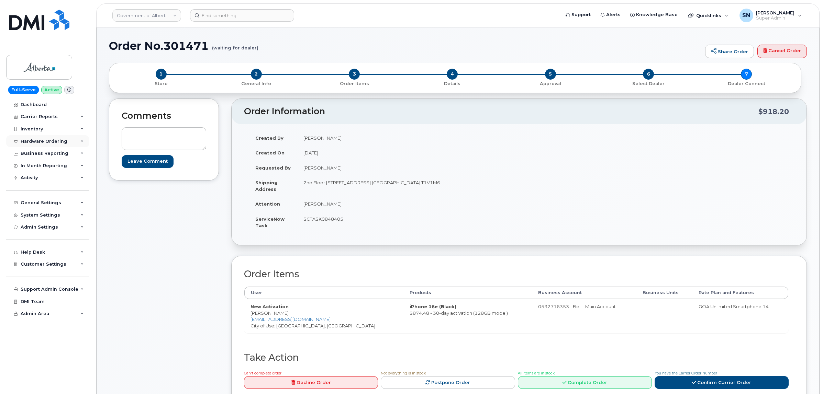
click at [35, 141] on div "Hardware Ordering" at bounding box center [44, 141] width 47 height 5
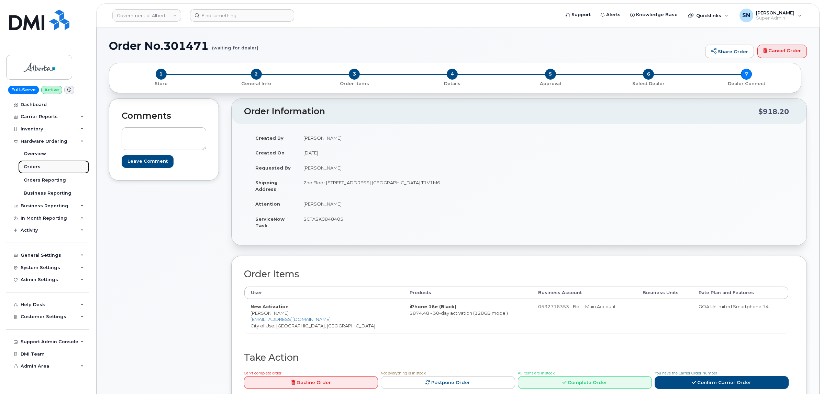
click at [38, 169] on div "Orders" at bounding box center [32, 167] width 17 height 6
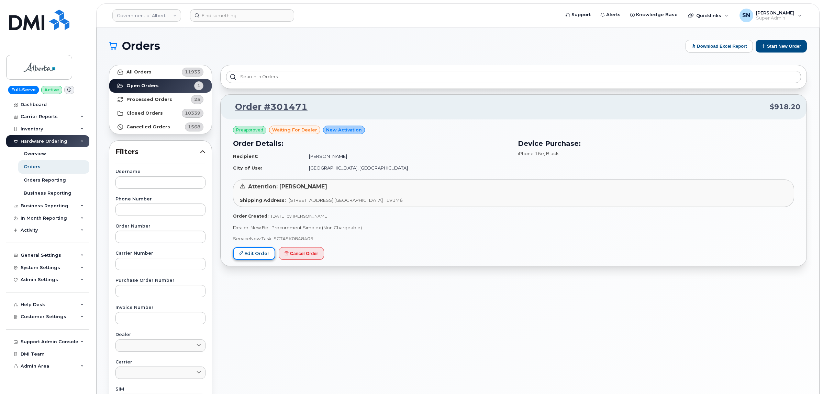
click at [267, 248] on link "Edit Order" at bounding box center [254, 253] width 42 height 13
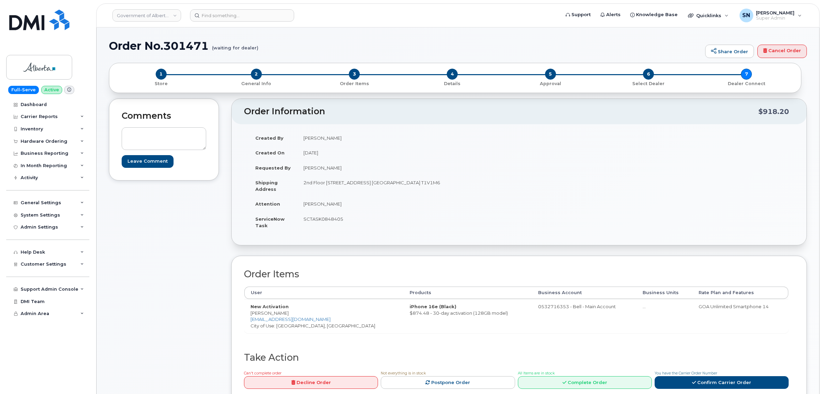
click at [171, 274] on div "Comments Leave Comment" at bounding box center [164, 257] width 110 height 316
click at [63, 267] on span "Customer Settings" at bounding box center [44, 264] width 46 height 5
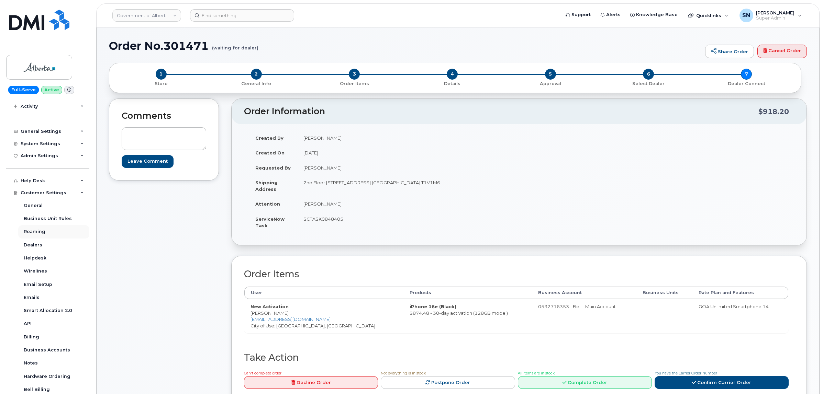
scroll to position [138, 0]
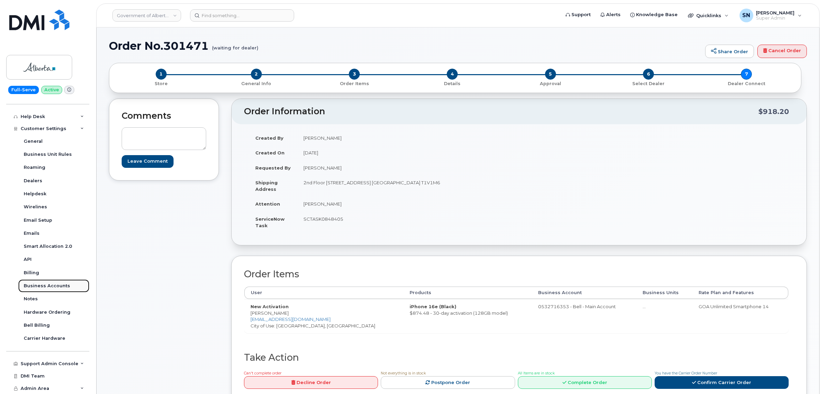
click at [62, 287] on div "Business Accounts" at bounding box center [47, 286] width 46 height 6
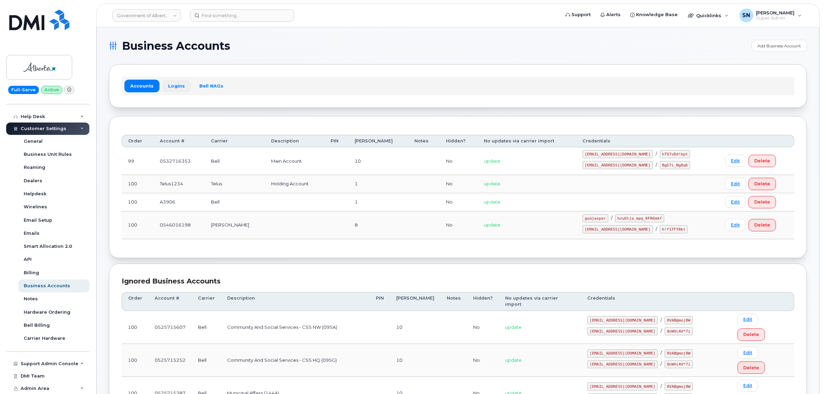
click at [179, 85] on link "Logins" at bounding box center [176, 86] width 29 height 12
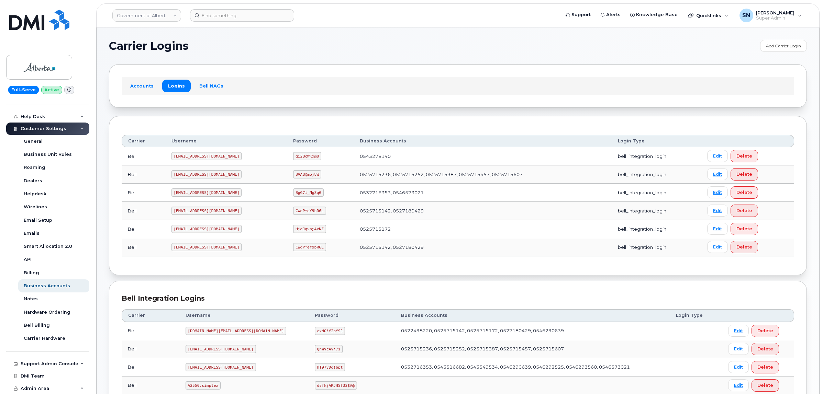
click at [267, 110] on section "Carrier Logins Add Carrier Login Accounts Logins Bell NAGs Carrier Username Pas…" at bounding box center [458, 354] width 698 height 629
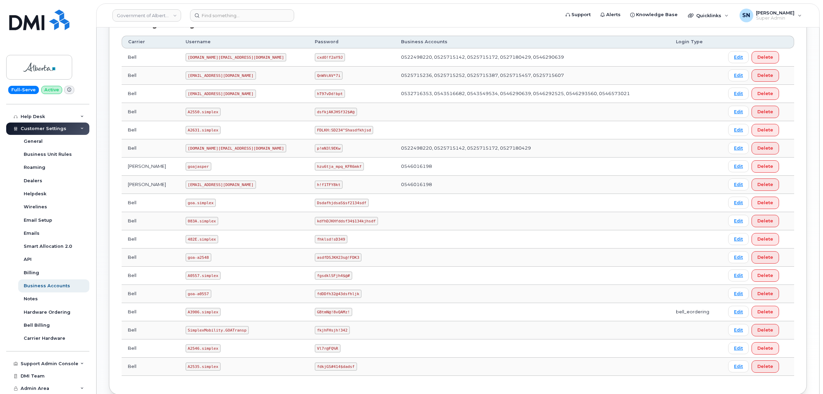
scroll to position [317, 0]
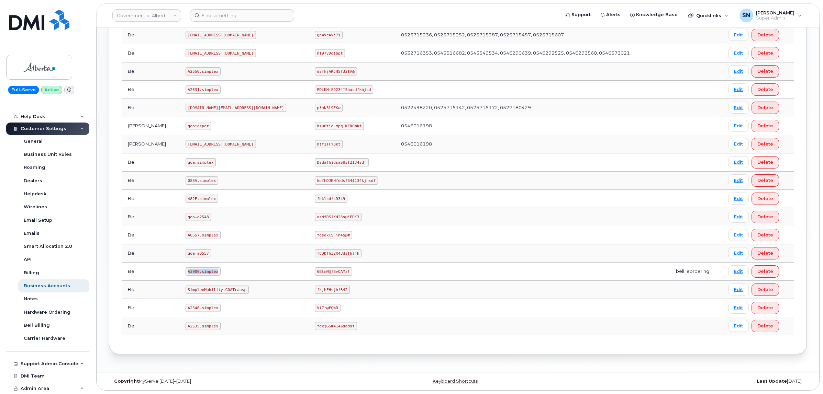
drag, startPoint x: 176, startPoint y: 270, endPoint x: 211, endPoint y: 275, distance: 34.8
click at [211, 275] on td "A3906.simplex" at bounding box center [243, 272] width 129 height 18
copy code "A3906.simplex"
drag, startPoint x: 266, startPoint y: 270, endPoint x: 298, endPoint y: 272, distance: 31.6
click at [315, 272] on code "GBtmN@!8vQAMz!" at bounding box center [333, 272] width 37 height 8
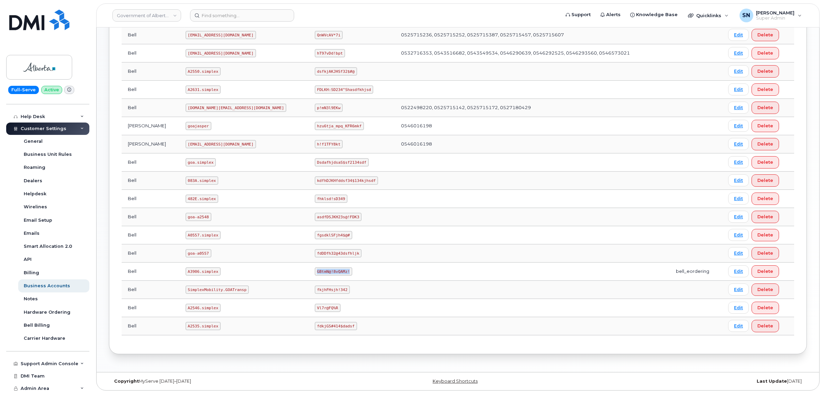
copy code "GBtmN@!8vQAMz!"
click at [227, 13] on input at bounding box center [242, 15] width 104 height 12
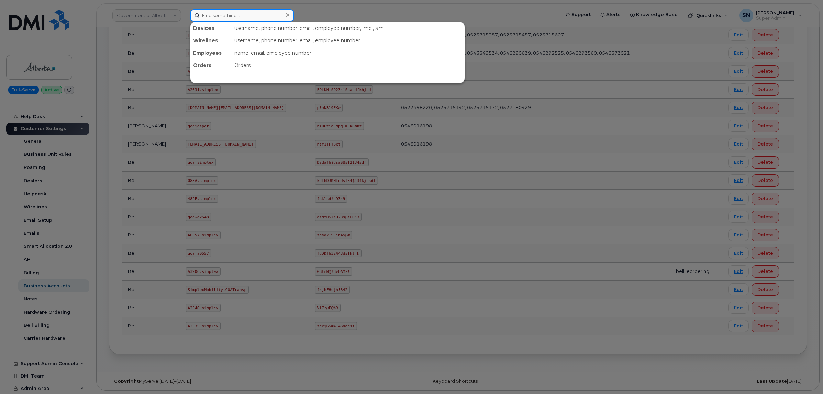
paste input "4037000940"
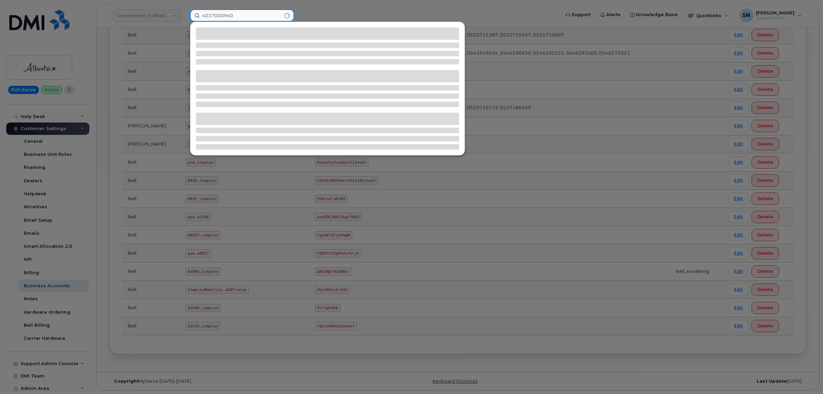
type input "4037000940"
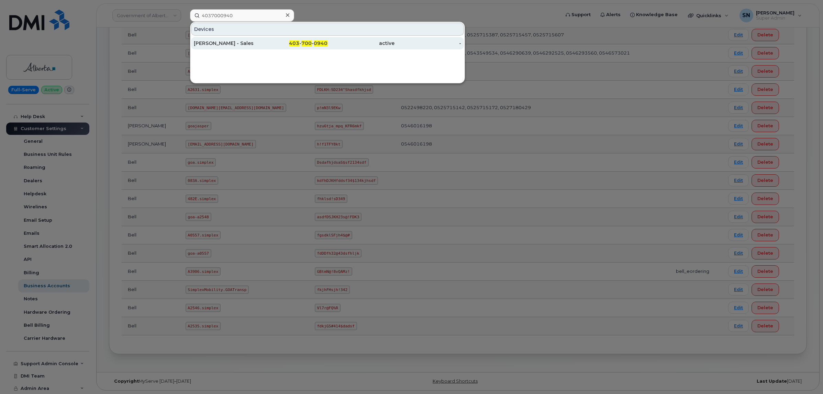
click at [238, 43] on div "[PERSON_NAME] - Sales" at bounding box center [227, 43] width 67 height 7
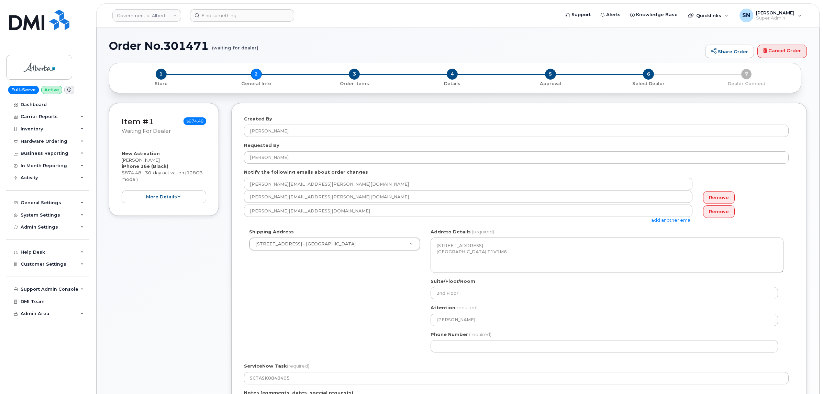
select select
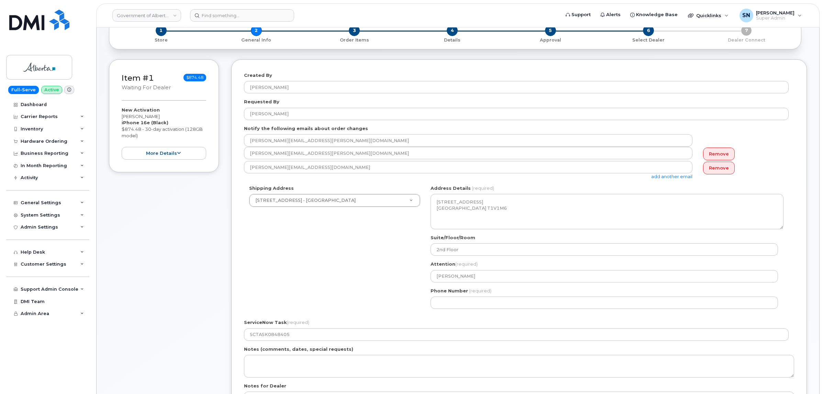
scroll to position [43, 0]
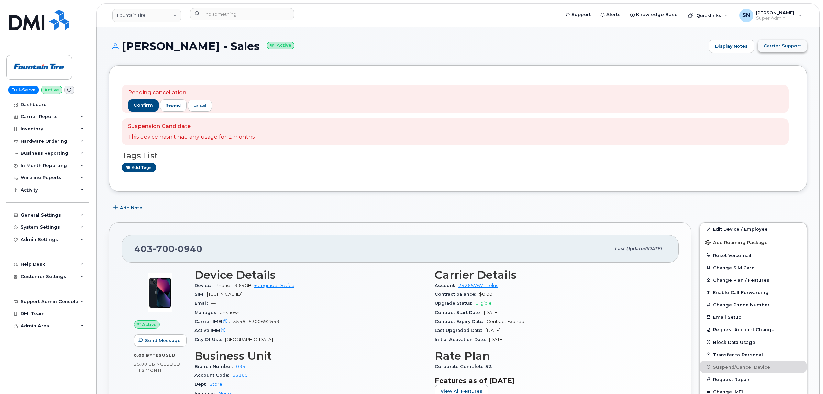
click at [768, 46] on span "Carrier Support" at bounding box center [781, 46] width 37 height 7
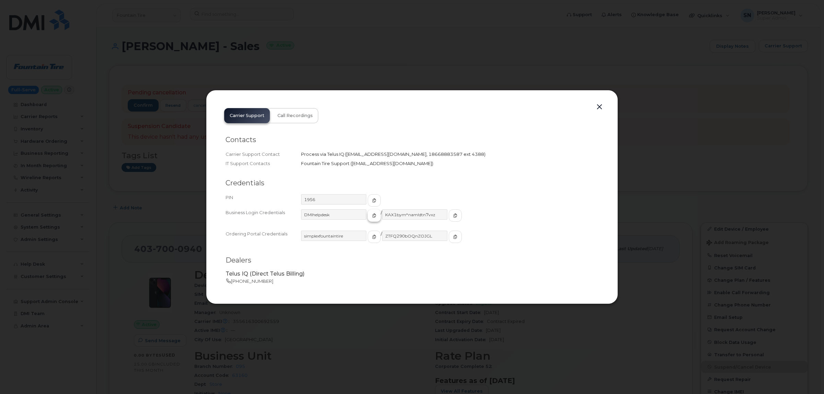
click at [371, 213] on span "button" at bounding box center [374, 216] width 6 height 6
click at [453, 214] on icon "button" at bounding box center [455, 216] width 4 height 4
click at [598, 108] on button "button" at bounding box center [600, 107] width 10 height 10
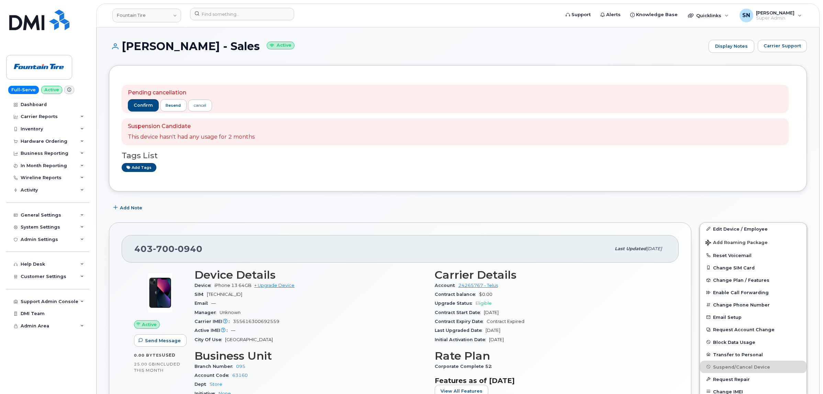
drag, startPoint x: 791, startPoint y: 54, endPoint x: 789, endPoint y: 49, distance: 5.0
click at [789, 49] on div "Kelly Edye - Sales Active Display Notes Carrier Support" at bounding box center [458, 52] width 698 height 25
click at [786, 50] on button "Carrier Support" at bounding box center [781, 46] width 49 height 12
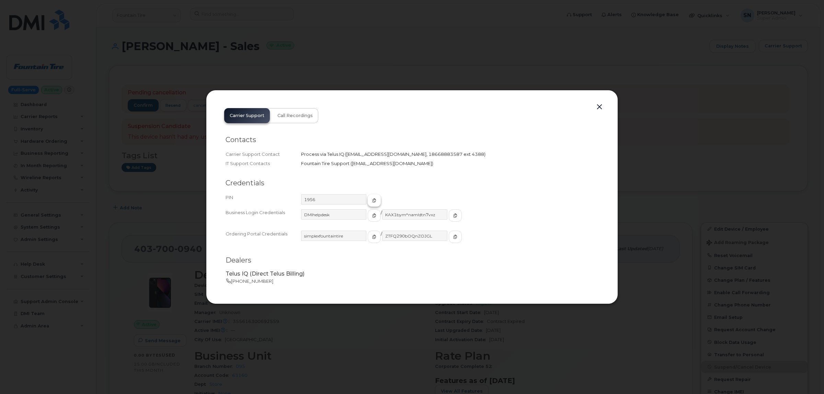
click at [371, 199] on span "button" at bounding box center [374, 200] width 6 height 6
click at [600, 107] on button "button" at bounding box center [600, 107] width 10 height 10
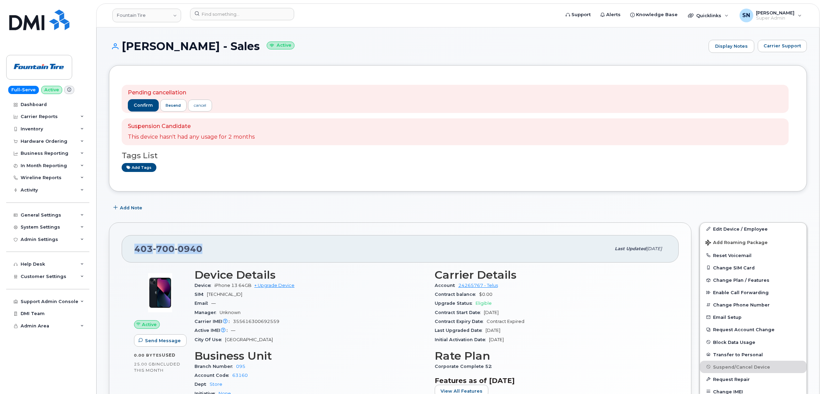
drag, startPoint x: 149, startPoint y: 252, endPoint x: 125, endPoint y: 249, distance: 24.9
click at [204, 255] on div "403 700 0940 Last updated Sep 02, 2023" at bounding box center [400, 248] width 557 height 27
copy span "403 700 0940"
click at [218, 230] on div "403 700 0940 Last updated Sep 02, 2023 Active Send Message 0.00 Bytes  used 25.…" at bounding box center [400, 335] width 582 height 225
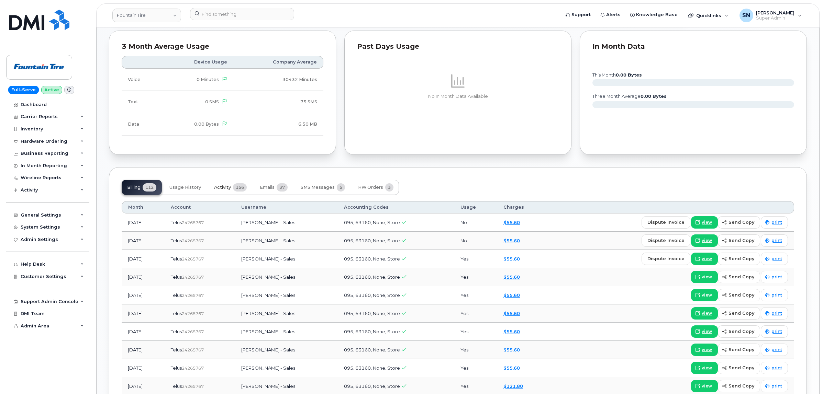
click at [230, 190] on span "Activity" at bounding box center [222, 187] width 17 height 5
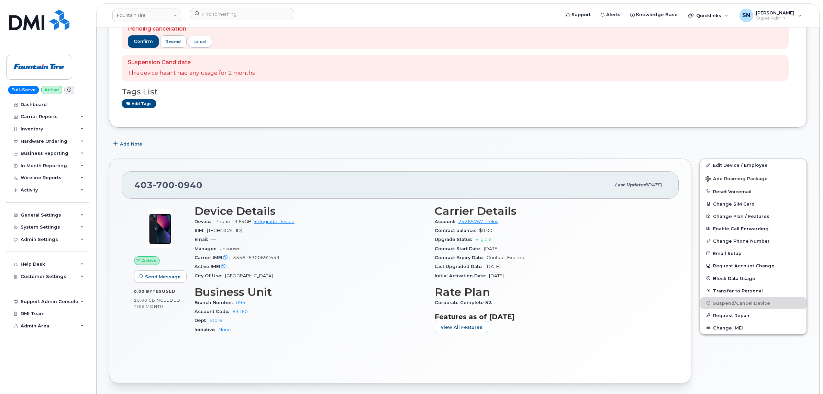
scroll to position [129, 0]
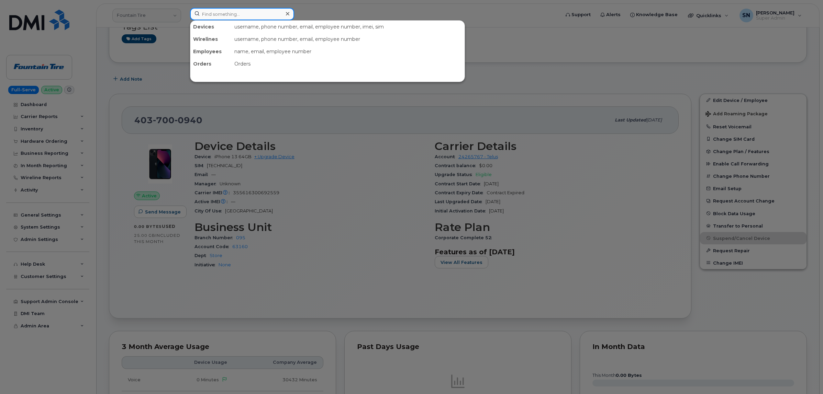
click at [222, 18] on input at bounding box center [242, 14] width 104 height 12
paste input "4037964106"
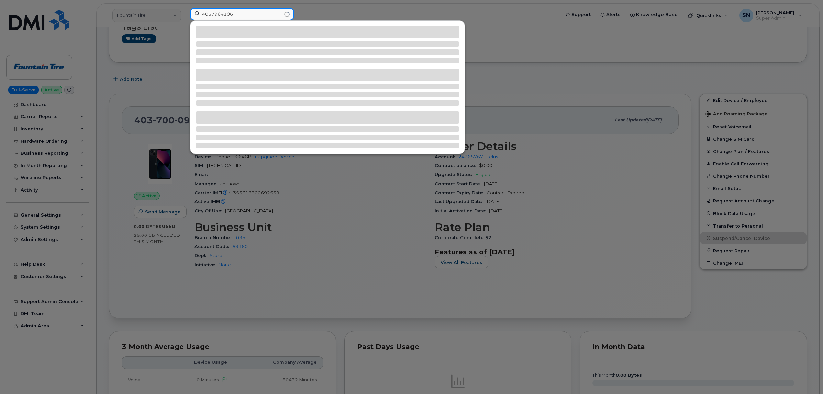
type input "4037964106"
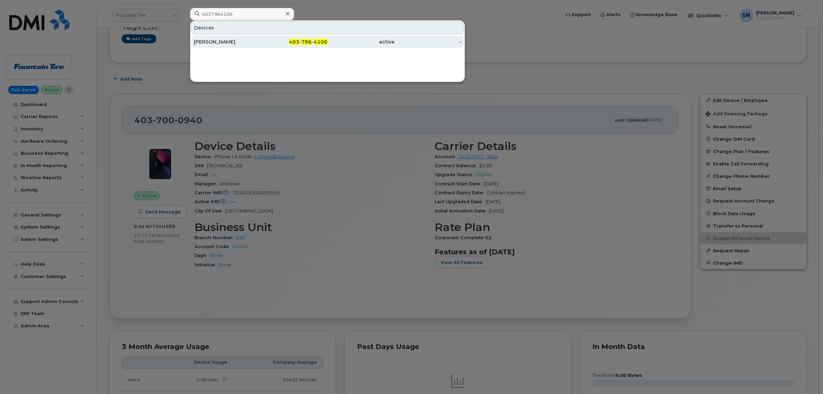
click at [253, 39] on div "Natalie McCaskill" at bounding box center [227, 41] width 67 height 7
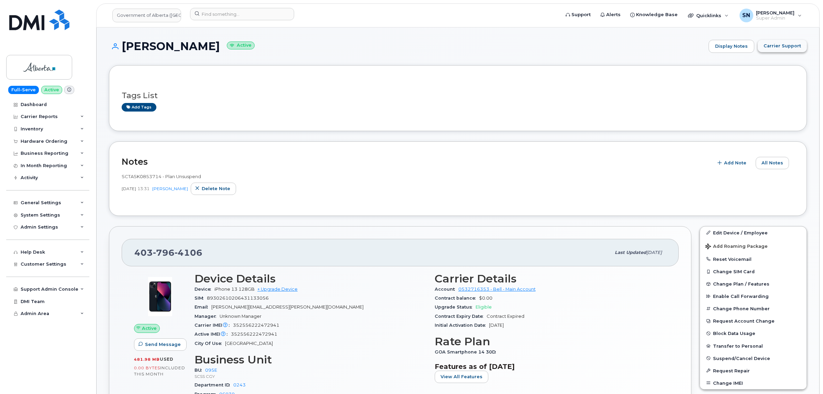
click at [778, 45] on span "Carrier Support" at bounding box center [781, 46] width 37 height 7
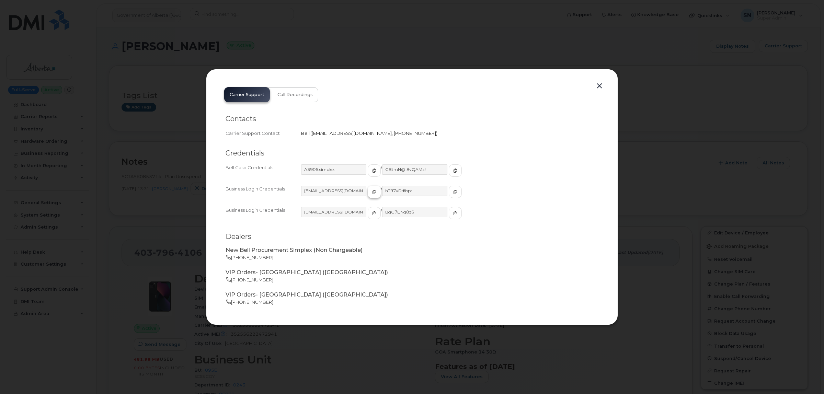
click at [371, 194] on span "button" at bounding box center [374, 192] width 6 height 6
click at [449, 193] on button "button" at bounding box center [455, 192] width 13 height 12
drag, startPoint x: 600, startPoint y: 82, endPoint x: 597, endPoint y: 88, distance: 7.1
click at [600, 82] on button "button" at bounding box center [600, 86] width 10 height 10
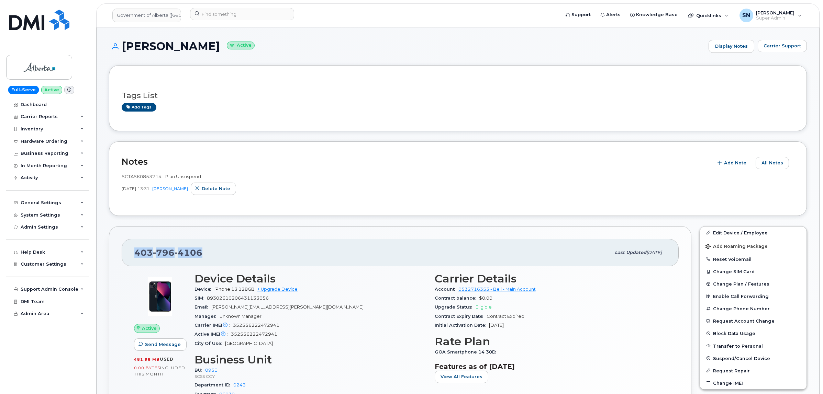
drag, startPoint x: 150, startPoint y: 254, endPoint x: 205, endPoint y: 256, distance: 55.0
click at [205, 256] on div "[PHONE_NUMBER] Last updated [DATE]" at bounding box center [400, 252] width 557 height 27
copy span "[PHONE_NUMBER]"
click at [244, 14] on input at bounding box center [242, 14] width 104 height 12
paste input "5878345760"
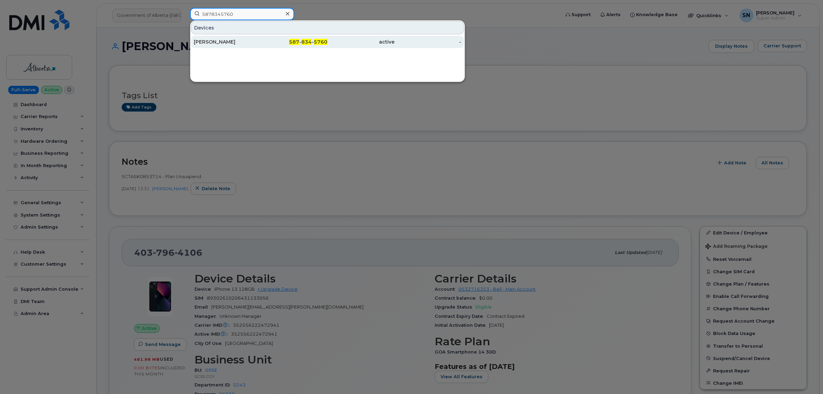
type input "5878345760"
click at [236, 44] on div "[PERSON_NAME]" at bounding box center [227, 41] width 67 height 7
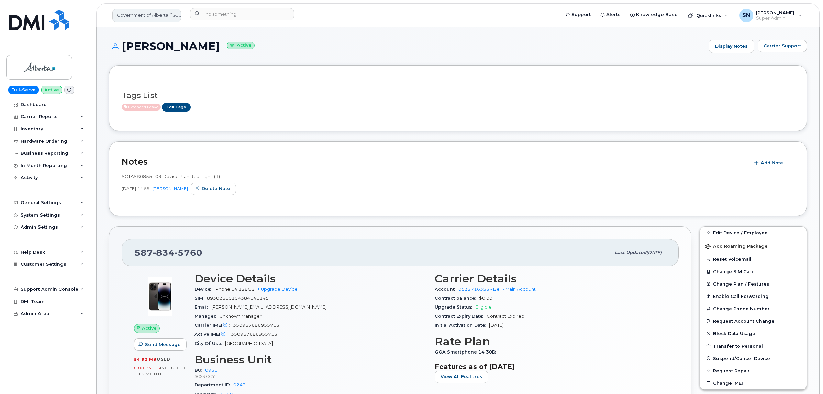
click at [137, 14] on link "Government of Alberta ([GEOGRAPHIC_DATA])" at bounding box center [146, 16] width 69 height 14
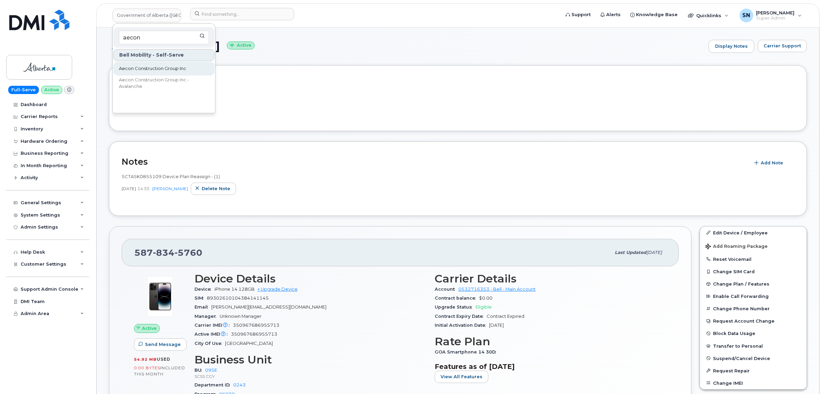
type input "aecon"
click at [145, 69] on span "Aecon Construction Group Inc" at bounding box center [152, 68] width 67 height 7
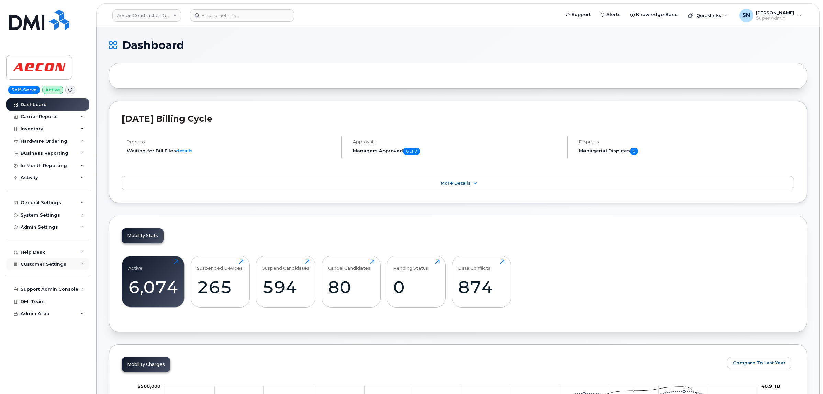
click at [45, 267] on span "Customer Settings" at bounding box center [44, 264] width 46 height 5
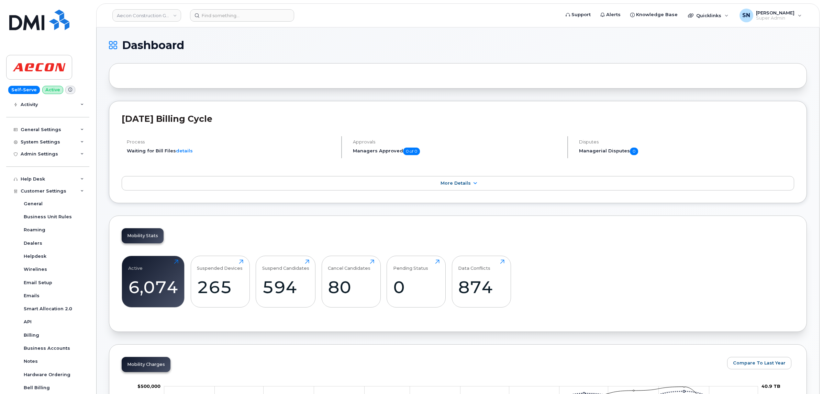
scroll to position [129, 0]
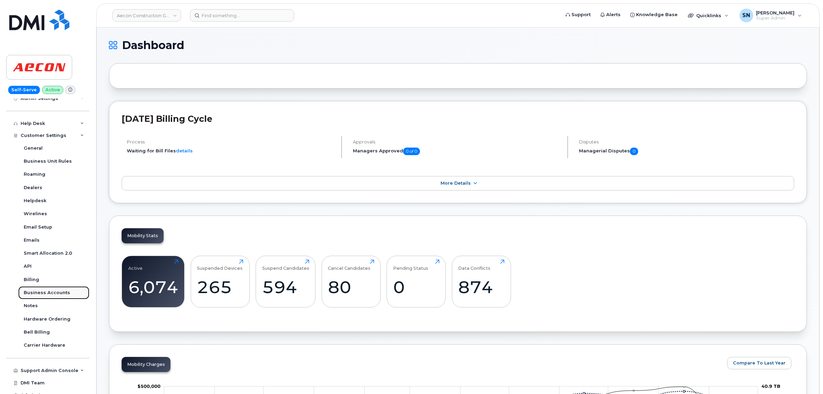
click at [52, 290] on link "Business Accounts" at bounding box center [53, 292] width 71 height 13
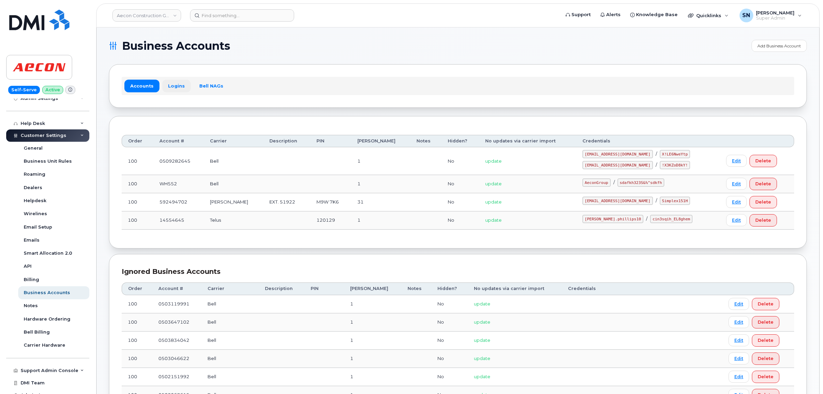
click at [176, 86] on link "Logins" at bounding box center [176, 86] width 29 height 12
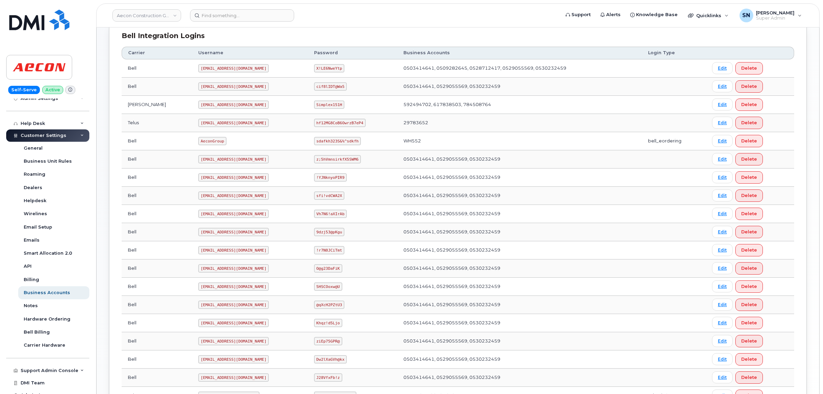
scroll to position [244, 0]
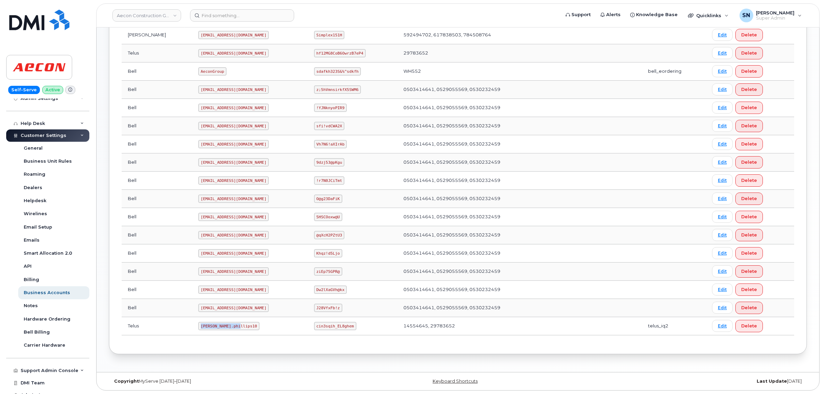
drag, startPoint x: 171, startPoint y: 330, endPoint x: 206, endPoint y: 328, distance: 35.4
click at [206, 328] on code "Taylor.phillips10" at bounding box center [228, 326] width 61 height 8
drag, startPoint x: 171, startPoint y: 325, endPoint x: 207, endPoint y: 328, distance: 36.2
click at [207, 328] on code "Taylor.phillips10" at bounding box center [228, 326] width 61 height 8
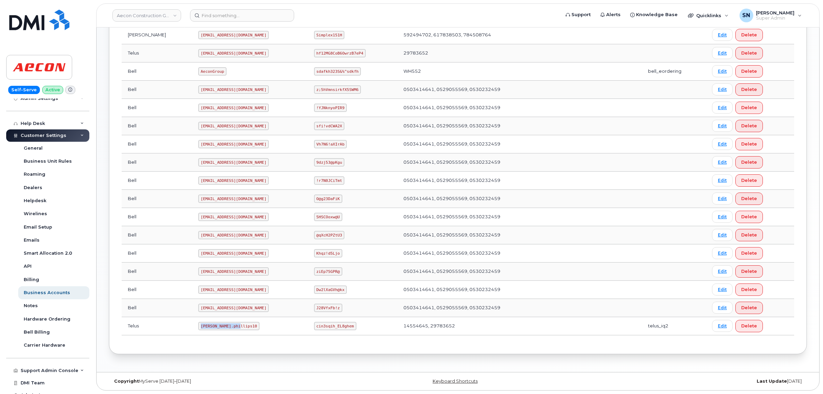
copy code "Taylor.phillips10"
drag, startPoint x: 305, startPoint y: 327, endPoint x: 339, endPoint y: 328, distance: 34.7
click at [339, 328] on code "cin3sqih_EL8ghem" at bounding box center [335, 326] width 42 height 8
copy code "cin3sqih_EL8ghem"
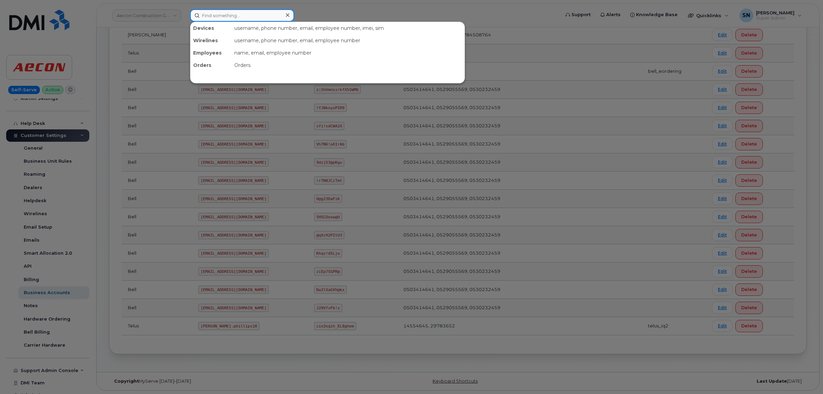
click at [273, 12] on input at bounding box center [242, 15] width 104 height 12
paste input "4035428894"
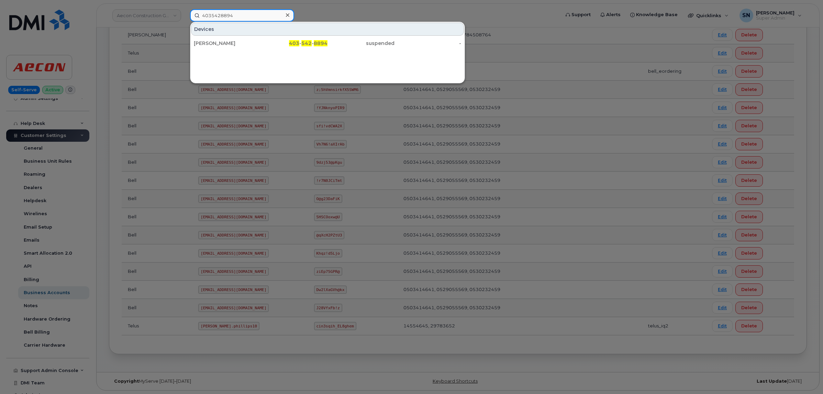
type input "4035428894"
click at [255, 44] on div "[PERSON_NAME]" at bounding box center [227, 43] width 67 height 7
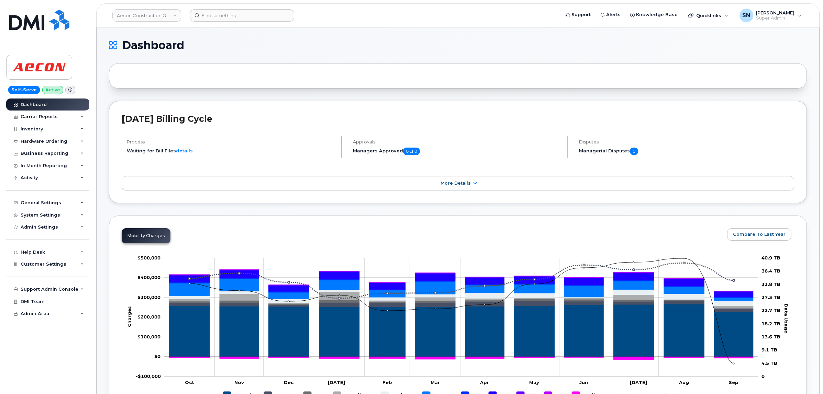
click at [45, 139] on div "Hardware Ordering" at bounding box center [44, 141] width 47 height 5
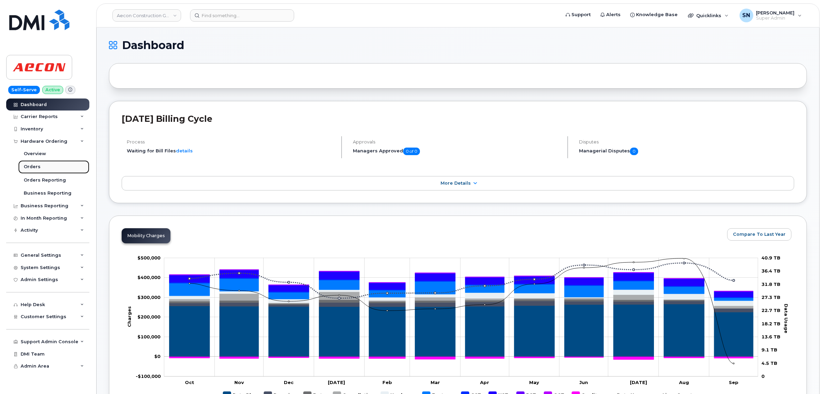
click at [45, 167] on link "Orders" at bounding box center [53, 166] width 71 height 13
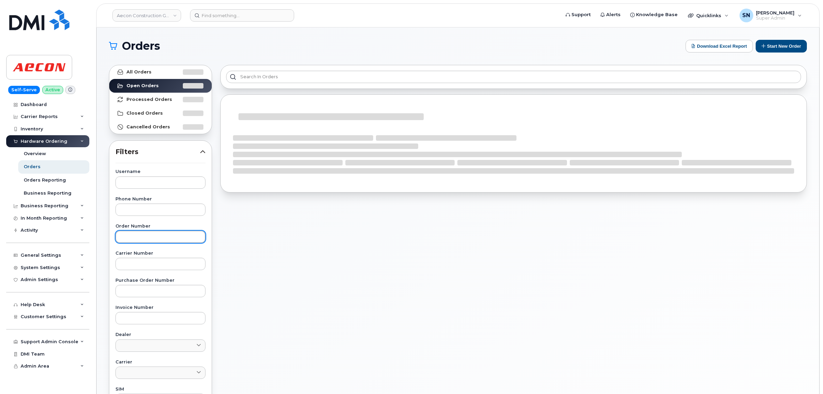
click at [171, 235] on input "text" at bounding box center [160, 237] width 90 height 12
paste input "301535"
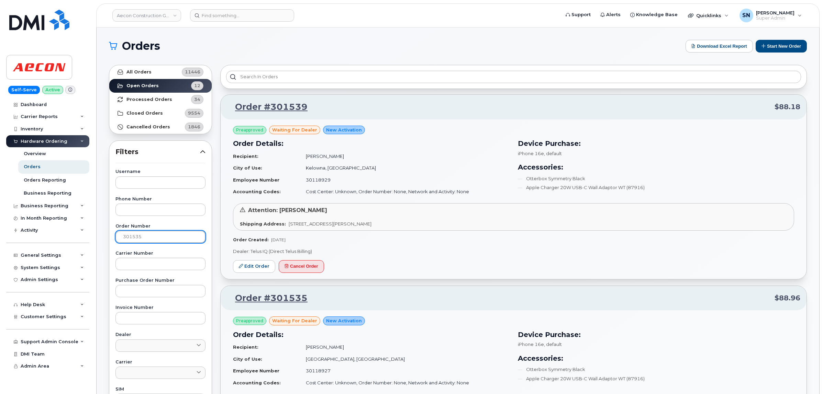
type input "301535"
click at [160, 76] on link "All Orders 11446" at bounding box center [160, 72] width 102 height 14
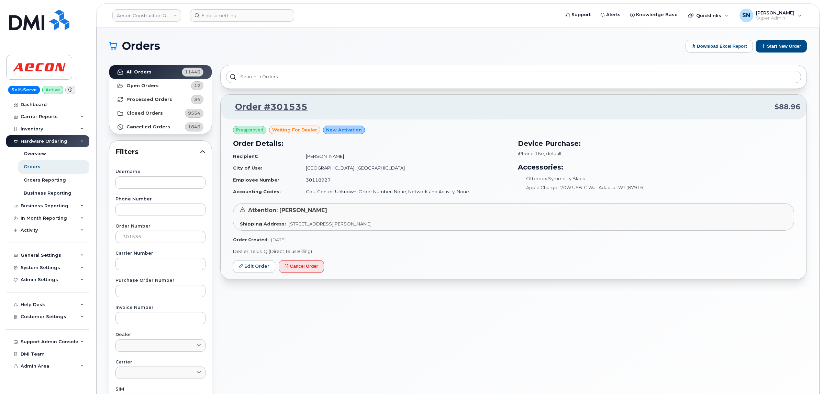
click at [255, 259] on div "Preapproved waiting for dealer New Activation Order Details: Recipient: Maria S…" at bounding box center [514, 200] width 586 height 160
click at [255, 264] on link "Edit Order" at bounding box center [254, 266] width 42 height 13
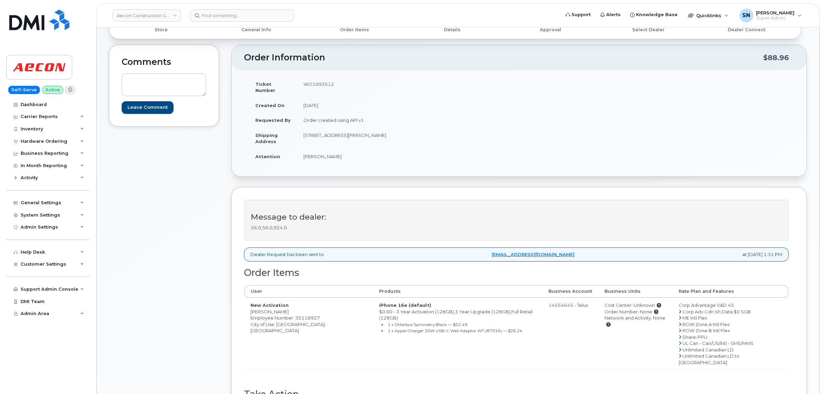
scroll to position [86, 0]
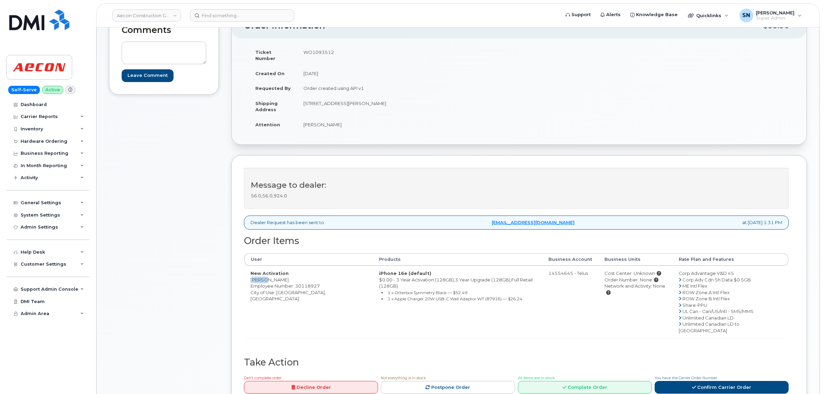
drag, startPoint x: 248, startPoint y: 274, endPoint x: 263, endPoint y: 274, distance: 14.8
click at [263, 274] on td "New Activation [PERSON_NAME] Employee Number: 30118927 City of Use: [GEOGRAPHIC…" at bounding box center [308, 302] width 128 height 72
copy td "[PERSON_NAME]"
click at [271, 273] on td "New Activation [PERSON_NAME] Employee Number: 30118927 City of Use: [GEOGRAPHIC…" at bounding box center [308, 302] width 128 height 72
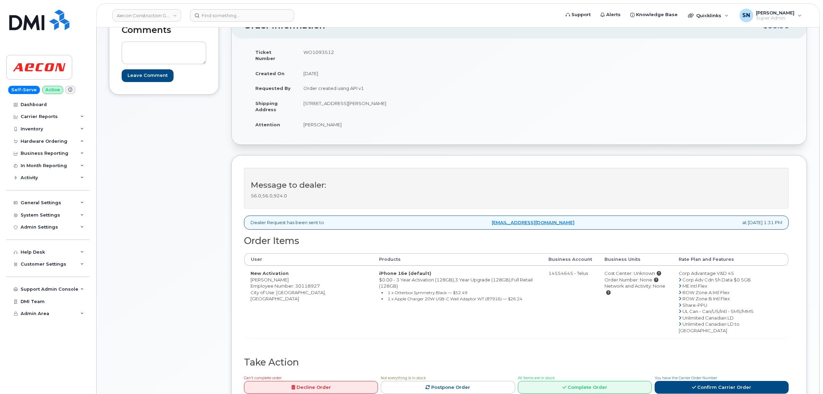
copy td "[PERSON_NAME]"
click at [372, 97] on td "[STREET_ADDRESS][PERSON_NAME]" at bounding box center [405, 106] width 217 height 21
copy td "[GEOGRAPHIC_DATA]"
click at [320, 50] on td "WO1093512" at bounding box center [405, 55] width 217 height 21
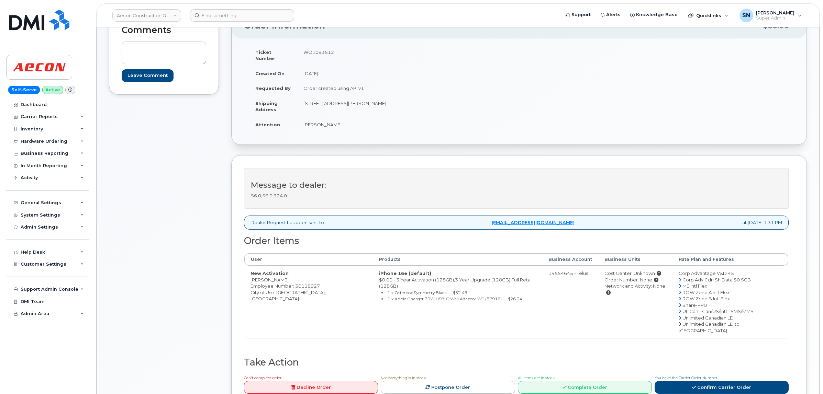
click at [320, 50] on td "WO1093512" at bounding box center [405, 55] width 217 height 21
copy td "WO1093512"
drag, startPoint x: 303, startPoint y: 115, endPoint x: 315, endPoint y: 121, distance: 13.7
click at [315, 121] on td "[PERSON_NAME]" at bounding box center [405, 124] width 217 height 15
copy td "[PERSON_NAME]"
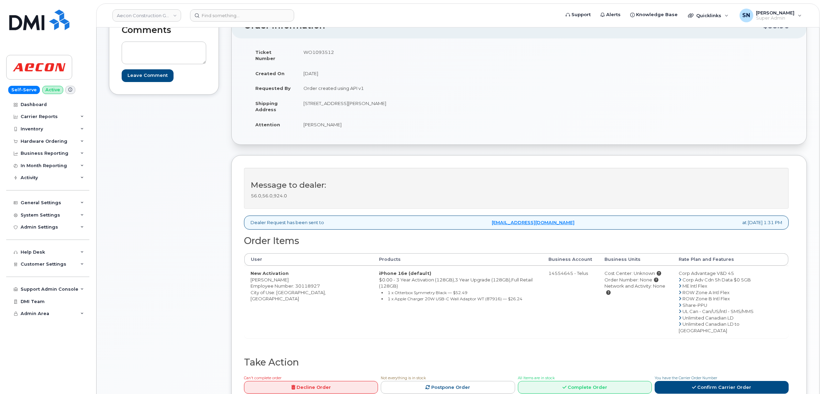
click at [324, 120] on td "[PERSON_NAME]" at bounding box center [405, 124] width 217 height 15
copy td "[PERSON_NAME]"
drag, startPoint x: 304, startPoint y: 96, endPoint x: 342, endPoint y: 102, distance: 37.9
click at [342, 102] on td "[STREET_ADDRESS][PERSON_NAME]" at bounding box center [405, 106] width 217 height 21
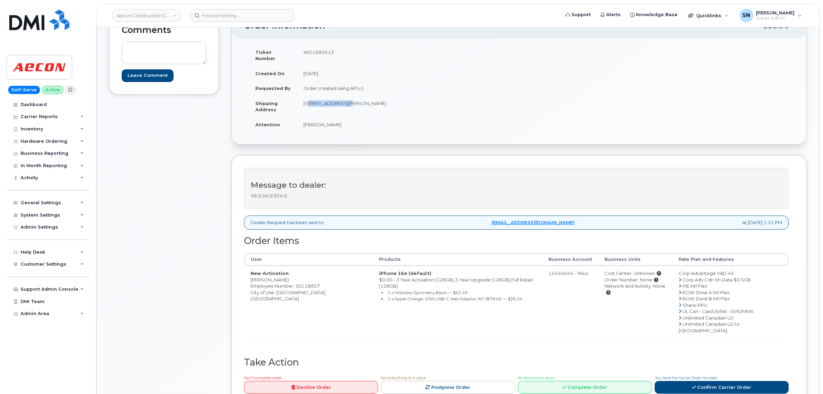
copy td "[STREET_ADDRESS][PERSON_NAME]"
drag, startPoint x: 365, startPoint y: 96, endPoint x: 382, endPoint y: 102, distance: 18.1
click at [382, 102] on td "[STREET_ADDRESS][PERSON_NAME]" at bounding box center [405, 106] width 217 height 21
copy td "[GEOGRAPHIC_DATA]"
drag, startPoint x: 354, startPoint y: 97, endPoint x: 363, endPoint y: 98, distance: 9.0
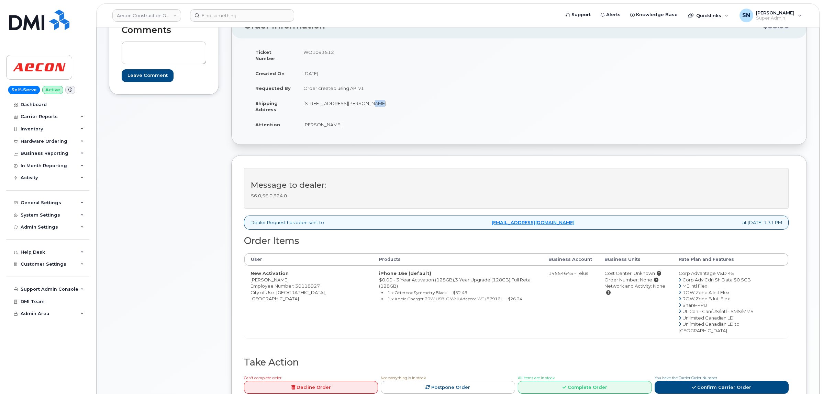
click at [363, 98] on td "[STREET_ADDRESS][PERSON_NAME]" at bounding box center [405, 106] width 217 height 21
copy td "105"
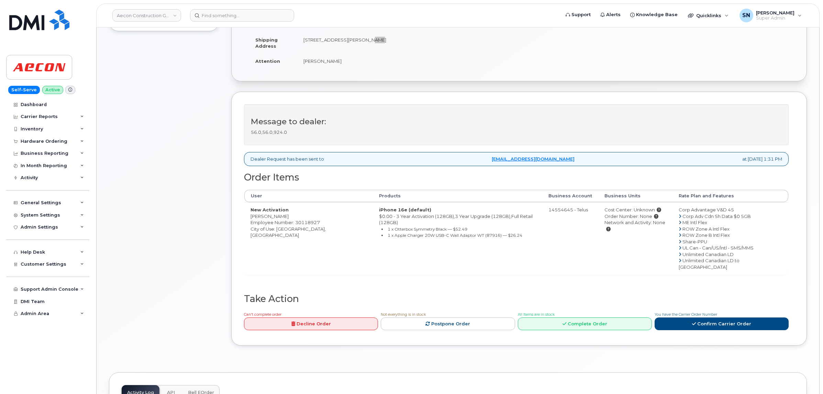
scroll to position [258, 0]
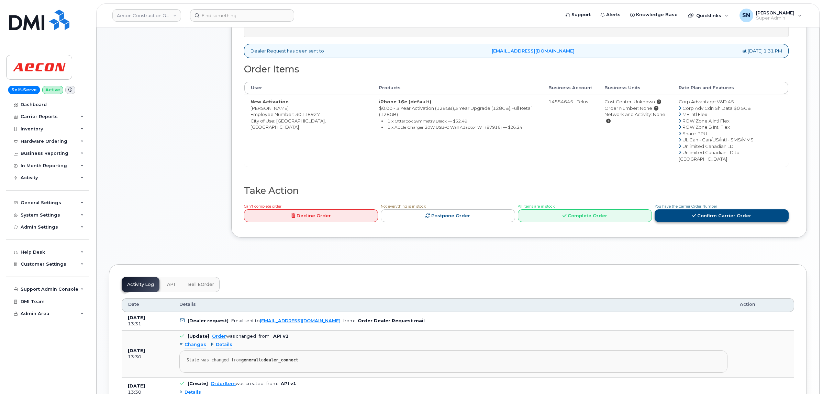
click at [691, 210] on link "Confirm Carrier Order" at bounding box center [721, 216] width 134 height 13
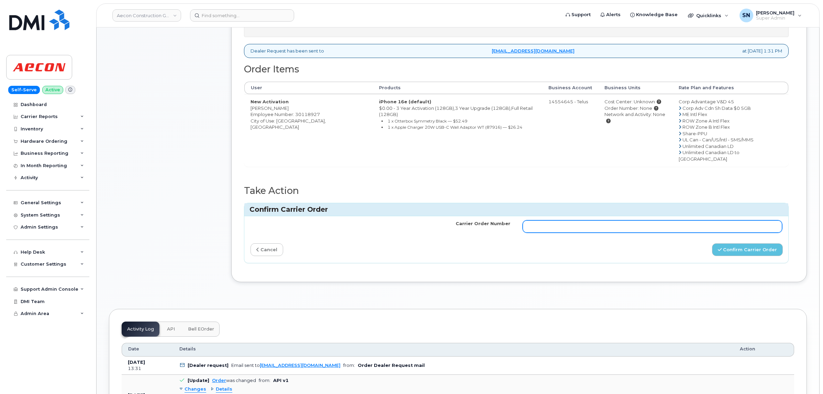
click at [588, 221] on input "Carrier Order Number" at bounding box center [652, 227] width 260 height 12
paste input "TL60031864"
type input "TL60031864"
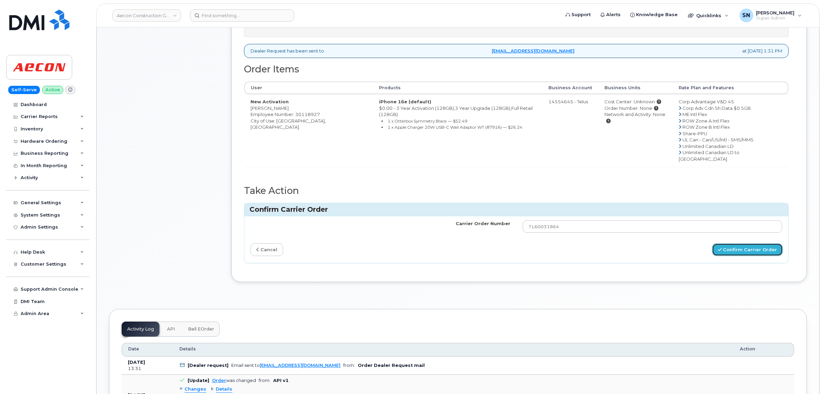
click at [744, 244] on button "Confirm Carrier Order" at bounding box center [747, 250] width 71 height 13
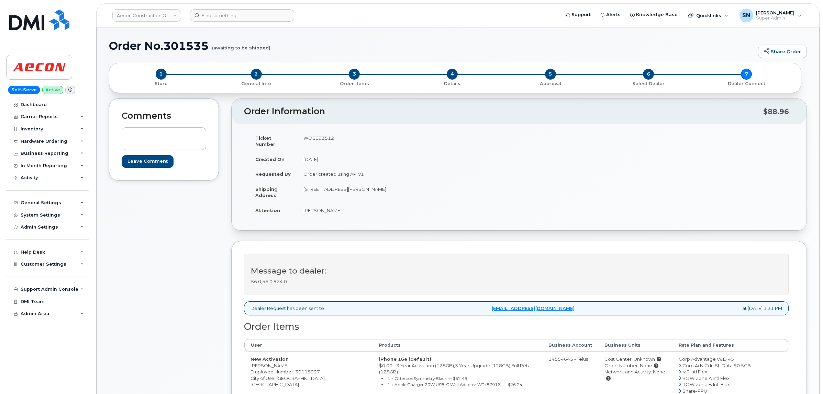
drag, startPoint x: 251, startPoint y: 358, endPoint x: 284, endPoint y: 359, distance: 32.7
click at [284, 359] on td "New Activation [PERSON_NAME] Employee Number: 30118927 City of Use: [GEOGRAPHIC…" at bounding box center [308, 388] width 128 height 72
copy td "[PERSON_NAME]"
click at [42, 141] on div "Hardware Ordering" at bounding box center [44, 141] width 47 height 5
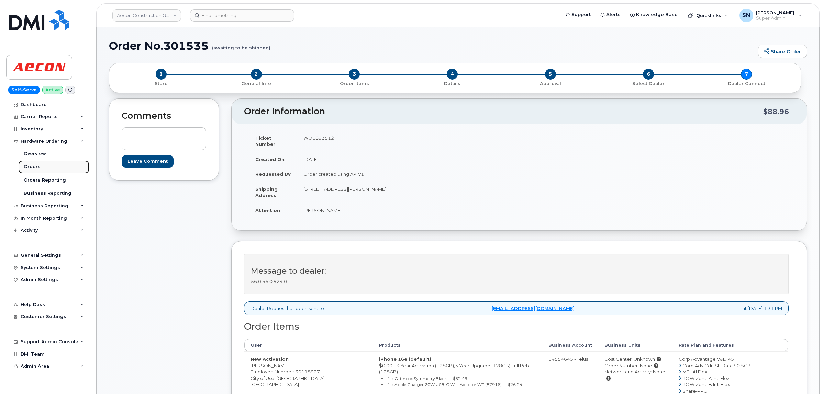
click at [38, 164] on link "Orders" at bounding box center [53, 166] width 71 height 13
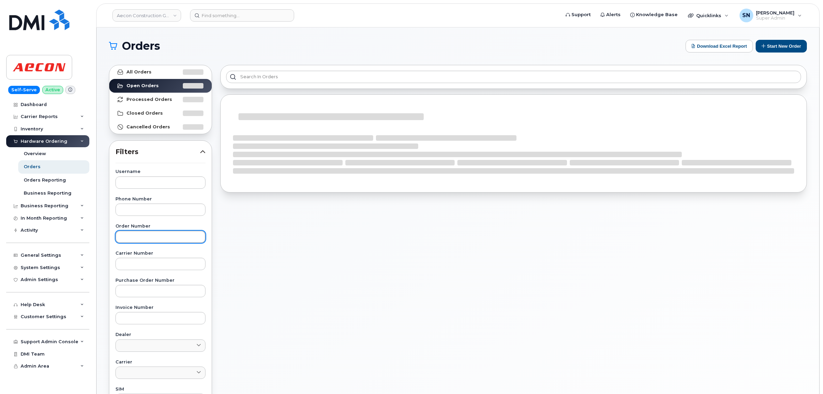
click at [161, 238] on input "text" at bounding box center [160, 237] width 90 height 12
paste input "301539"
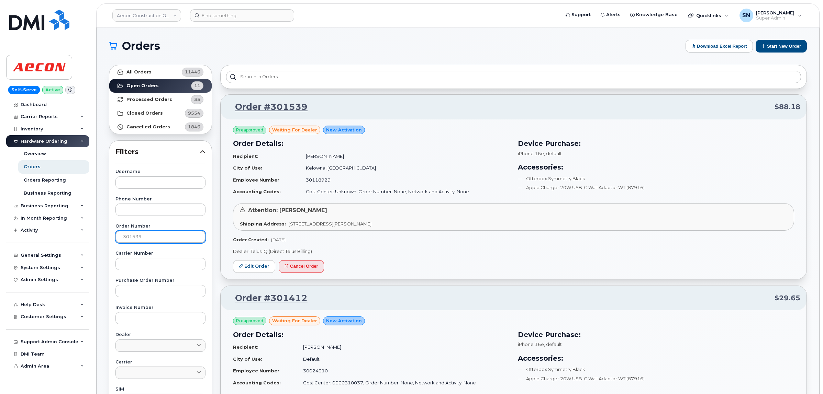
type input "301539"
click at [151, 69] on link "All Orders 11446" at bounding box center [160, 72] width 102 height 14
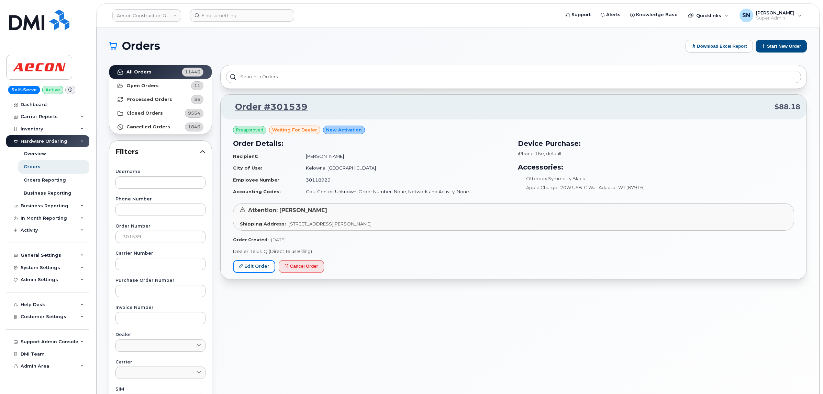
drag, startPoint x: 268, startPoint y: 268, endPoint x: 261, endPoint y: 350, distance: 82.4
click at [268, 268] on link "Edit Order" at bounding box center [254, 266] width 42 height 13
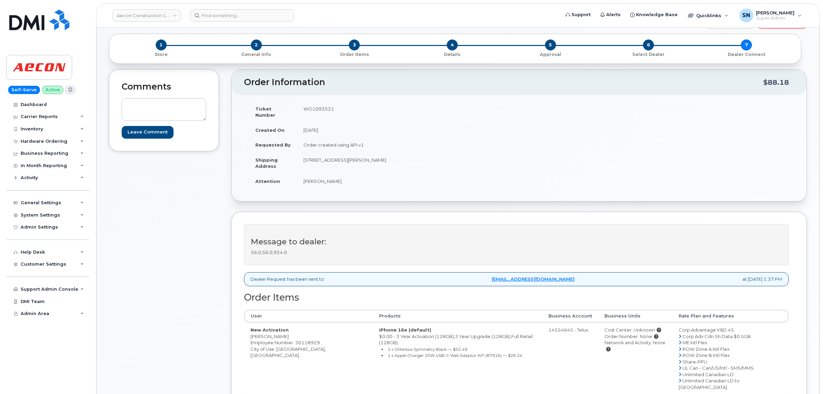
scroll to position [43, 0]
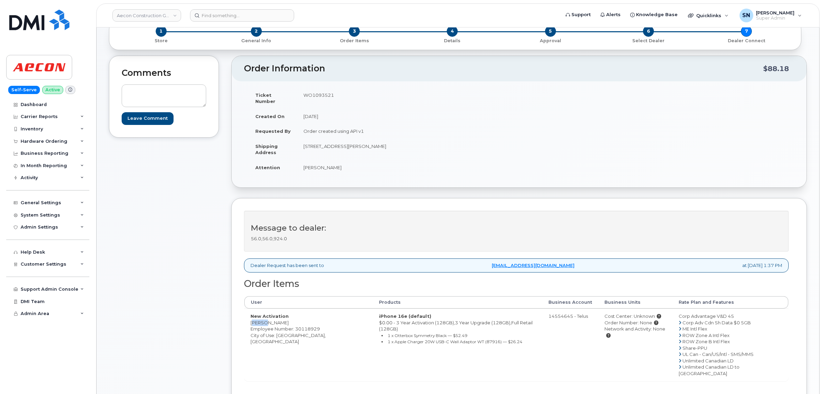
drag, startPoint x: 251, startPoint y: 317, endPoint x: 263, endPoint y: 319, distance: 12.2
click at [263, 319] on td "New Activation [PERSON_NAME] Employee Number: 30118929 City of Use: [GEOGRAPHIC…" at bounding box center [308, 345] width 128 height 72
copy td "[PERSON_NAME]"
click at [273, 318] on td "New Activation [PERSON_NAME] Employee Number: 30118929 City of Use: [GEOGRAPHIC…" at bounding box center [308, 345] width 128 height 72
click at [272, 318] on td "New Activation [PERSON_NAME] Employee Number: 30118929 City of Use: [GEOGRAPHIC…" at bounding box center [308, 345] width 128 height 72
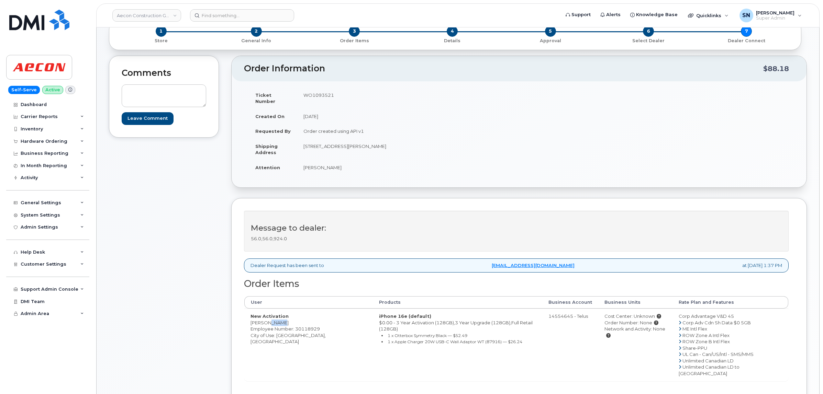
copy td "Bobyk"
drag, startPoint x: 2, startPoint y: 223, endPoint x: 311, endPoint y: 333, distance: 327.8
click at [319, 334] on td "New Activation [PERSON_NAME] Employee Number: 30118929 City of Use: [GEOGRAPHIC…" at bounding box center [308, 345] width 128 height 72
click at [282, 330] on td "New Activation Angie Bobyk Employee Number: 30118929 City of Use: Kelowna, Brit…" at bounding box center [308, 345] width 128 height 72
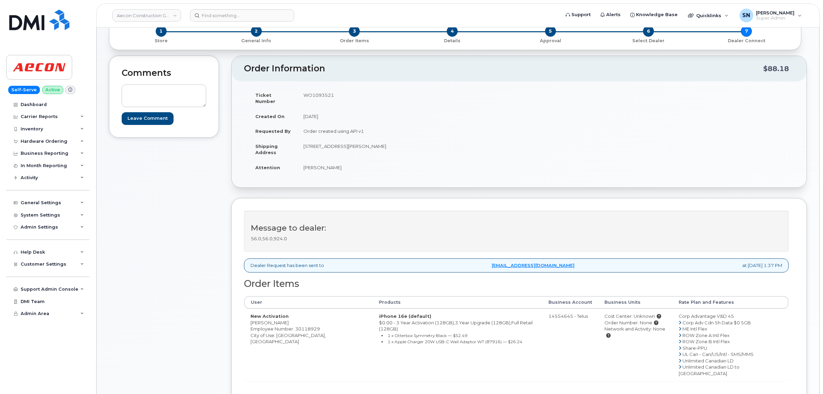
click at [321, 94] on td "WO1093521" at bounding box center [405, 98] width 217 height 21
copy td "WO1093521"
drag, startPoint x: 303, startPoint y: 159, endPoint x: 315, endPoint y: 165, distance: 13.7
click at [315, 165] on td "Angie Bobyk" at bounding box center [405, 167] width 217 height 15
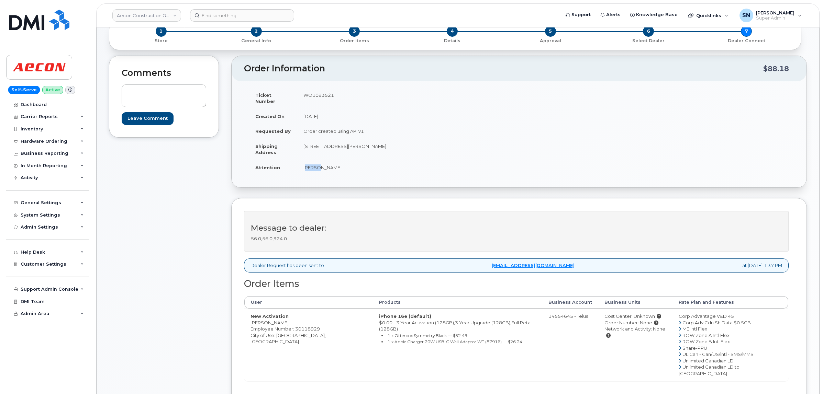
copy td "Angie"
click at [325, 162] on td "Angie Bobyk" at bounding box center [405, 167] width 217 height 15
copy td "Bobyk"
drag, startPoint x: 303, startPoint y: 138, endPoint x: 394, endPoint y: 145, distance: 90.6
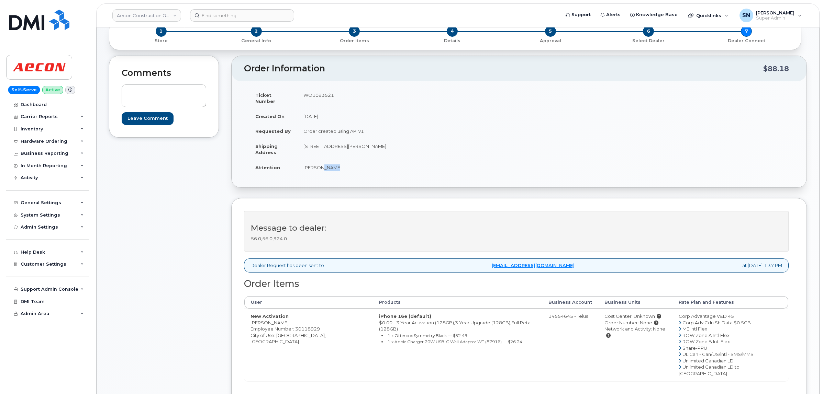
click at [394, 145] on td "840 Camelia Road Kelowna BC V1X 3N1" at bounding box center [405, 149] width 217 height 21
copy td "840 Camelia Road Kelowna BC V1X 3N1"
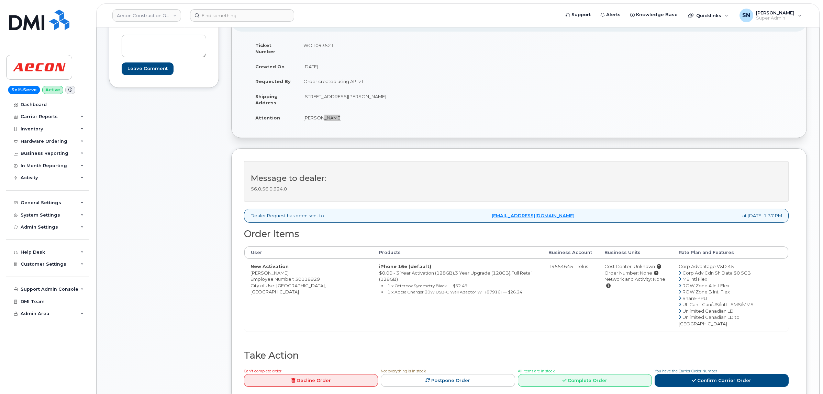
scroll to position [258, 0]
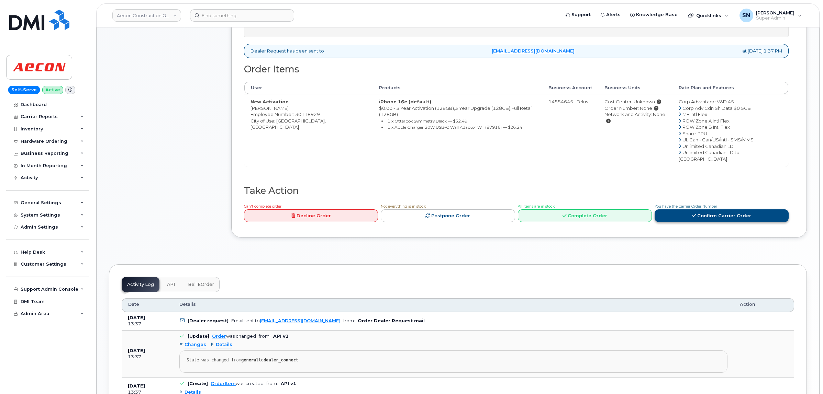
click at [689, 210] on link "Confirm Carrier Order" at bounding box center [721, 216] width 134 height 13
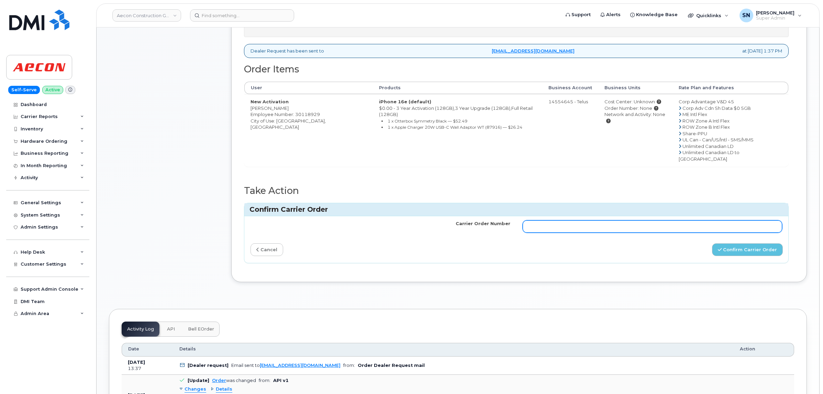
click at [653, 221] on input "Carrier Order Number" at bounding box center [652, 227] width 260 height 12
paste input "TL60031871"
type input "TL60031871"
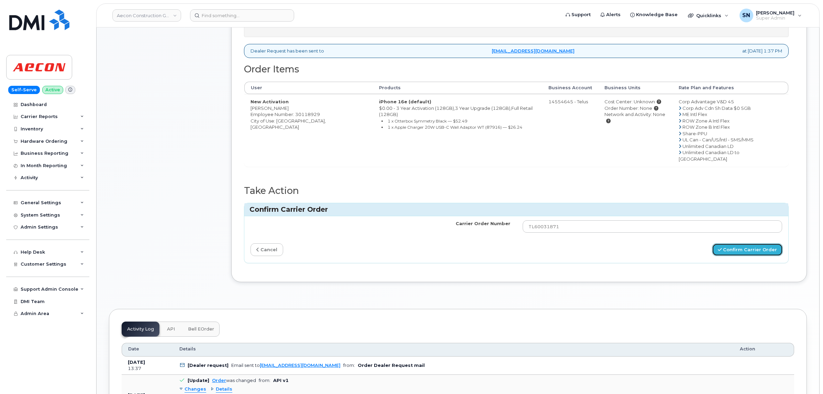
click at [717, 244] on button "Confirm Carrier Order" at bounding box center [747, 250] width 71 height 13
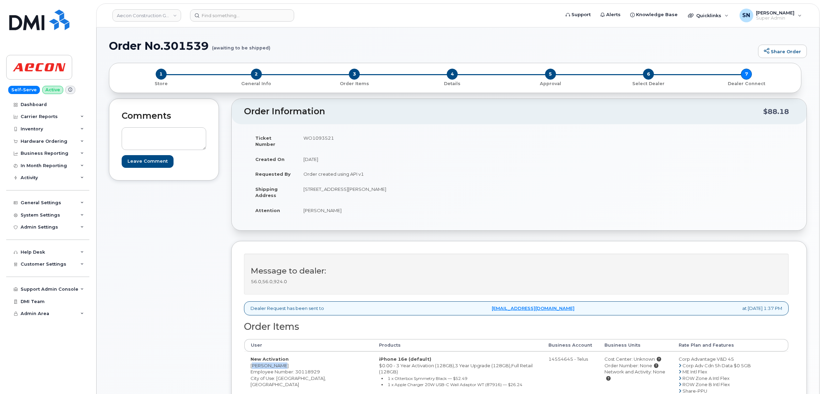
drag, startPoint x: 249, startPoint y: 361, endPoint x: 282, endPoint y: 361, distance: 33.3
click at [282, 361] on td "New Activation [PERSON_NAME] Employee Number: 30118929 City of Use: [GEOGRAPHIC…" at bounding box center [308, 388] width 128 height 72
copy td "[PERSON_NAME]"
drag, startPoint x: 303, startPoint y: 206, endPoint x: 332, endPoint y: 210, distance: 29.7
click at [332, 210] on td "[PERSON_NAME]" at bounding box center [405, 210] width 217 height 15
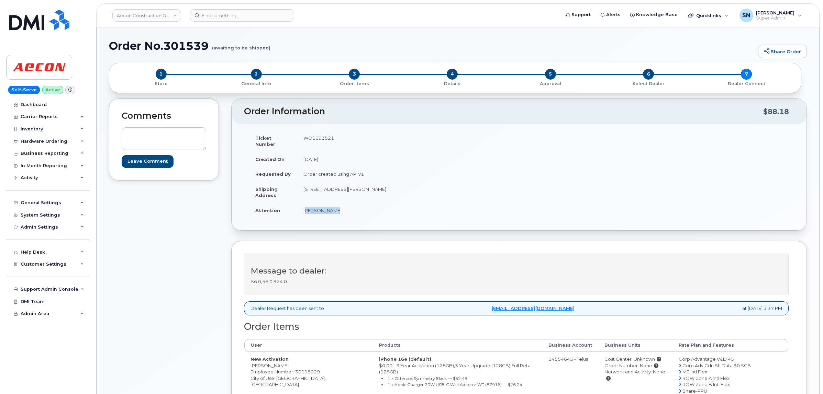
copy td "[PERSON_NAME]"
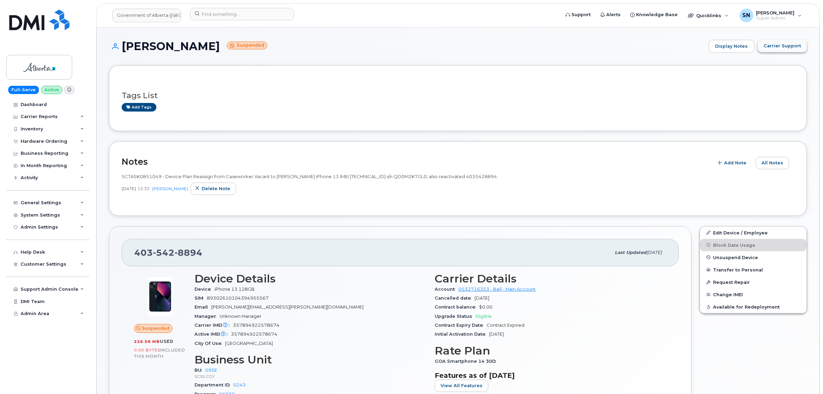
click at [788, 46] on span "Carrier Support" at bounding box center [781, 46] width 37 height 7
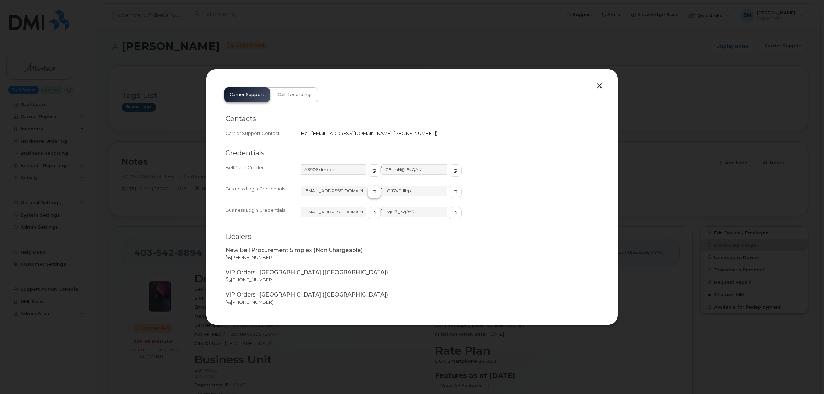
click at [372, 192] on icon "button" at bounding box center [374, 192] width 4 height 4
click at [449, 188] on button "button" at bounding box center [455, 192] width 13 height 12
click at [600, 84] on button "button" at bounding box center [600, 86] width 10 height 10
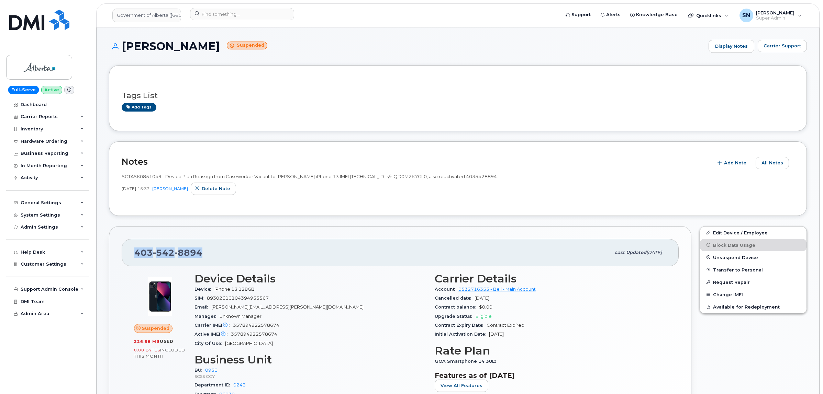
drag, startPoint x: 144, startPoint y: 255, endPoint x: 203, endPoint y: 259, distance: 59.5
click at [203, 259] on div "[PHONE_NUMBER] Last updated [DATE]" at bounding box center [400, 252] width 557 height 27
copy span "[PHONE_NUMBER]"
drag, startPoint x: 719, startPoint y: 231, endPoint x: 718, endPoint y: 235, distance: 4.1
click at [719, 231] on link "Edit Device / Employee" at bounding box center [753, 233] width 106 height 12
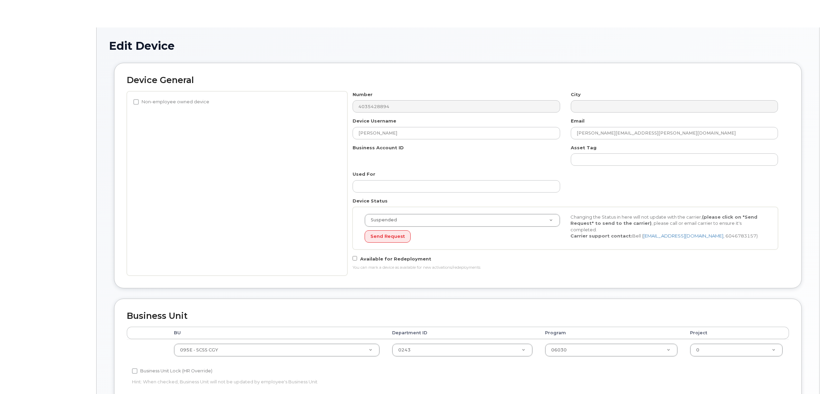
select select "4206362"
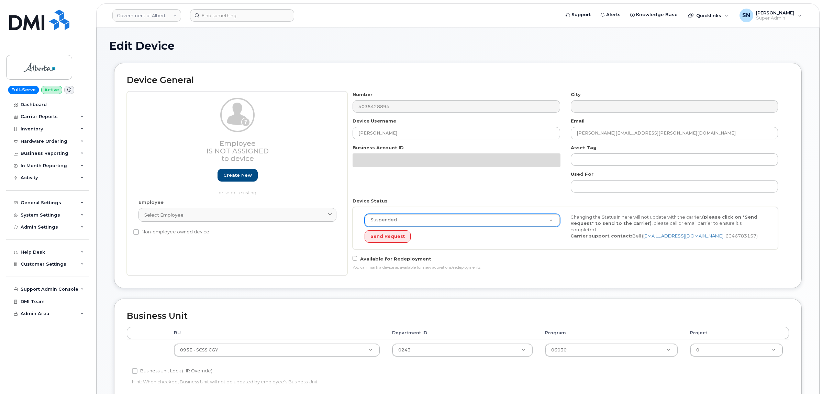
scroll to position [85, 0]
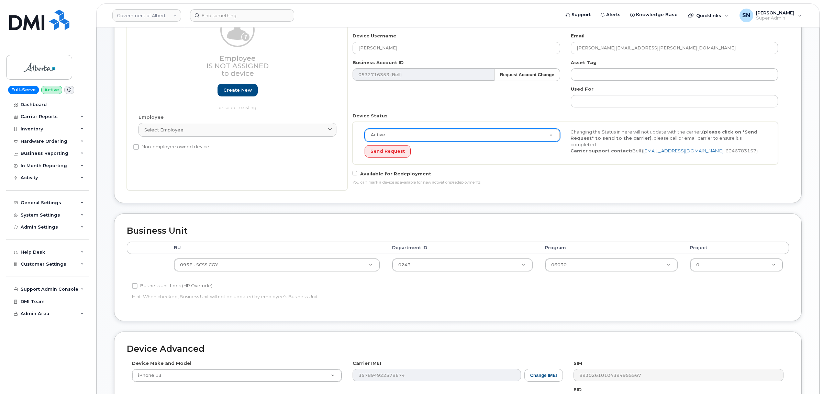
select select "active"
click at [621, 205] on div "Device General Employee Is not assigned to device Create new or select existing…" at bounding box center [458, 96] width 698 height 236
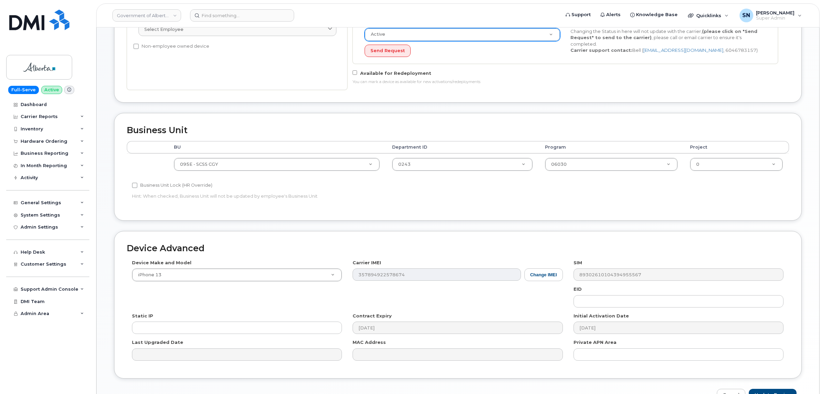
scroll to position [229, 0]
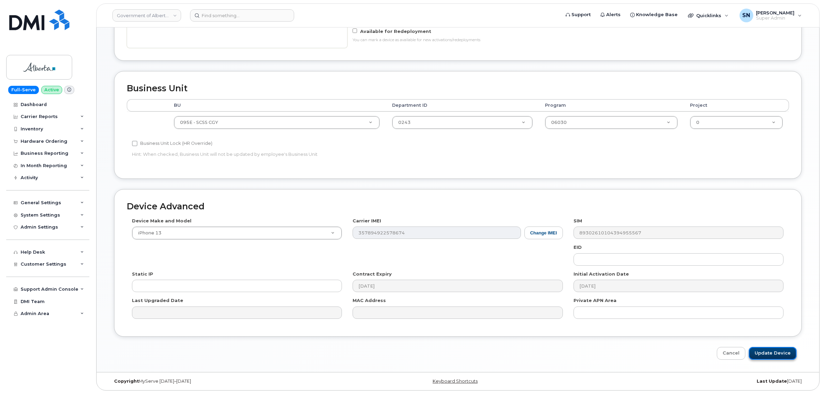
click at [782, 349] on input "Update Device" at bounding box center [772, 353] width 48 height 13
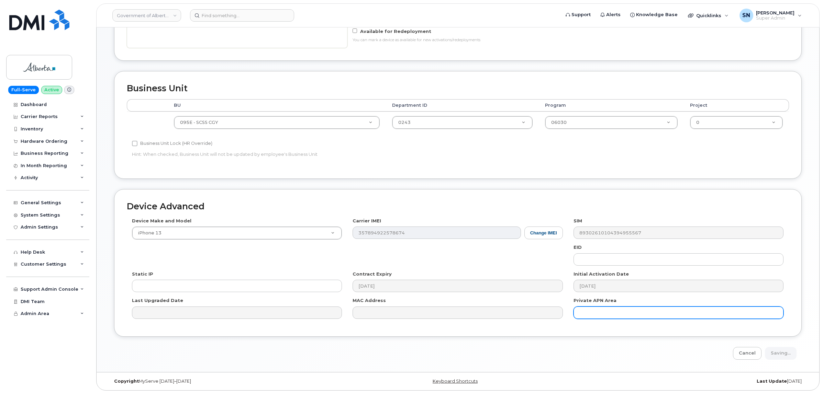
type input "Saving..."
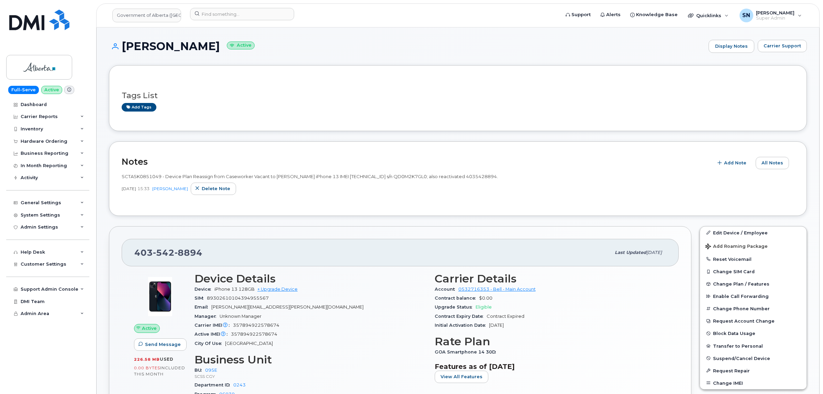
click at [273, 11] on input at bounding box center [242, 14] width 104 height 12
paste input "5062292684"
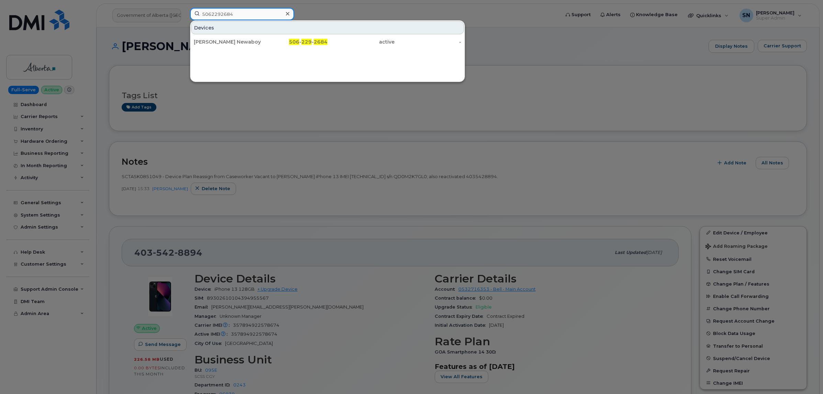
drag, startPoint x: 240, startPoint y: 10, endPoint x: 142, endPoint y: -3, distance: 98.8
paste input "9990387"
drag, startPoint x: 162, startPoint y: 12, endPoint x: 157, endPoint y: 12, distance: 4.5
click at [184, 12] on div "5069990387 Devices Jocelyn Burns Mccue 506 - 999 - 0387 active -" at bounding box center [372, 15] width 376 height 15
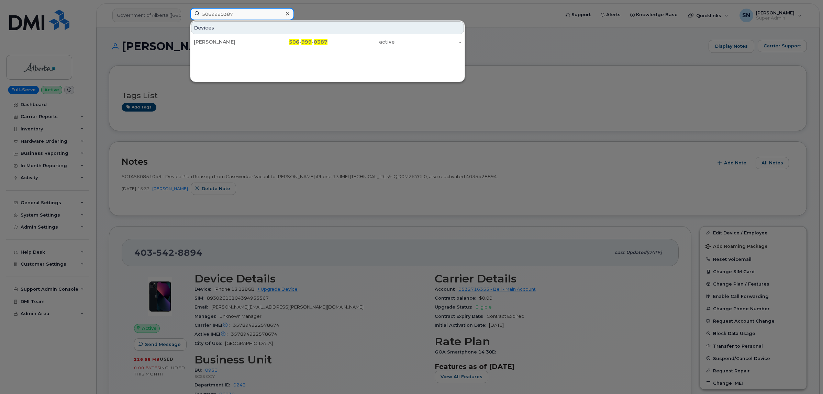
paste input "2590358"
type input "5062590358"
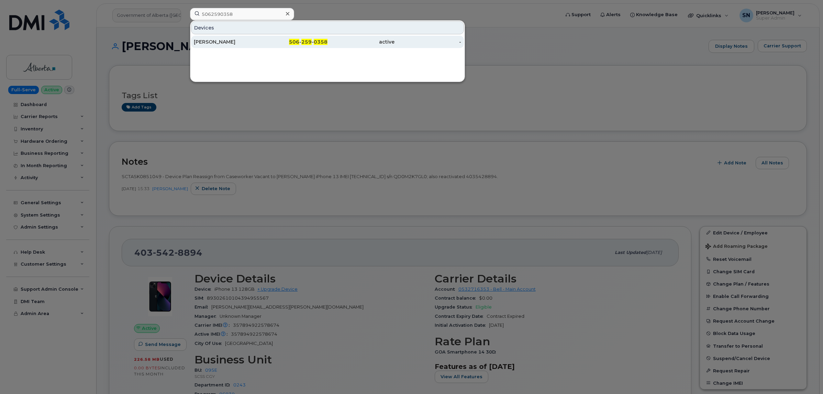
click at [207, 39] on div "Jeffrey Alexander Stirling" at bounding box center [227, 41] width 67 height 7
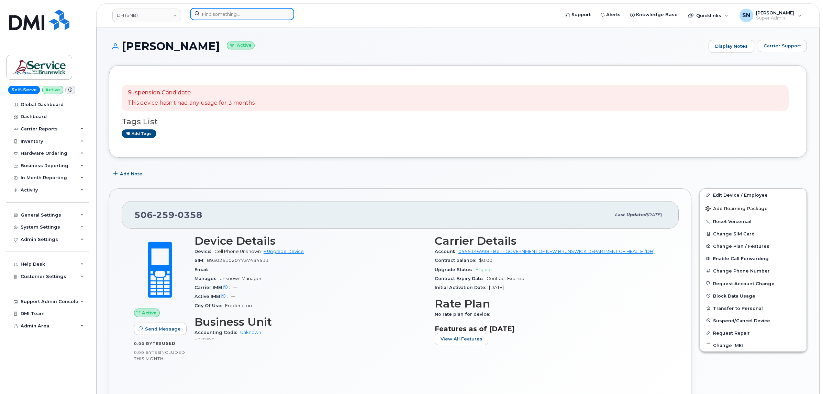
click at [255, 15] on input at bounding box center [242, 14] width 104 height 12
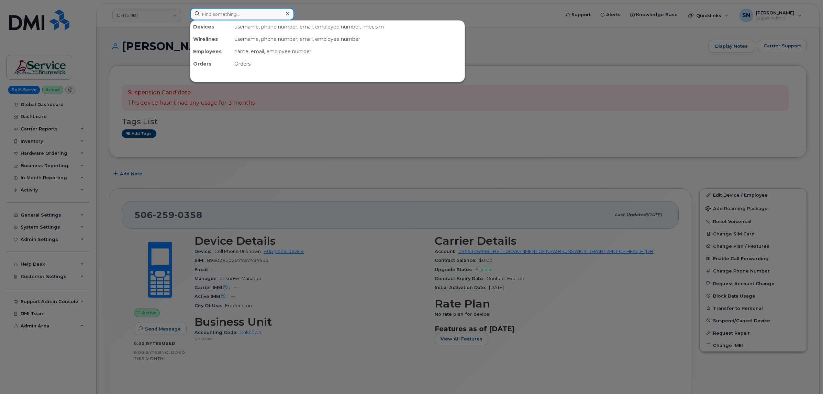
paste input "5064538159"
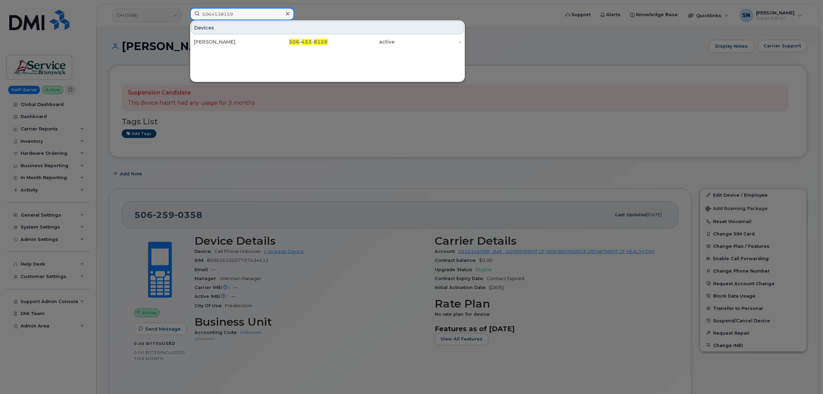
drag, startPoint x: 245, startPoint y: 15, endPoint x: 174, endPoint y: 6, distance: 71.4
click at [184, 8] on div "5064538159 Devices [PERSON_NAME] 506 - 453 - 8159 active -" at bounding box center [372, 15] width 376 height 15
paste input "261587"
drag, startPoint x: 246, startPoint y: 15, endPoint x: 188, endPoint y: 5, distance: 59.6
click at [191, 8] on div "5062615879 Devices [PERSON_NAME] 506 - 261 - 5879 active -" at bounding box center [372, 15] width 376 height 15
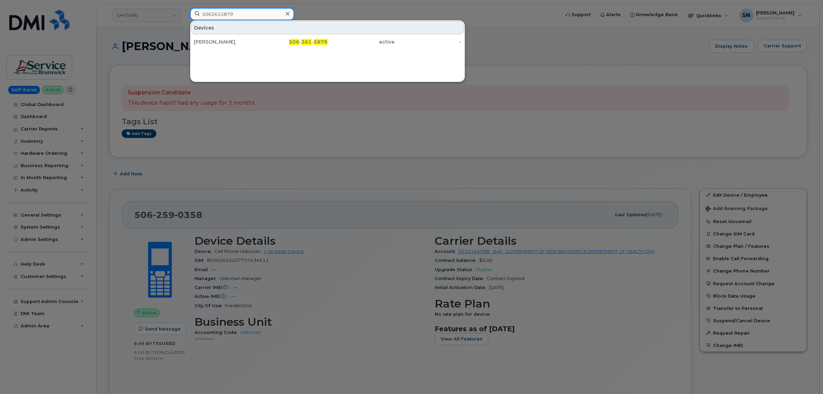
paste input "03181"
drag, startPoint x: 239, startPoint y: 14, endPoint x: 174, endPoint y: 7, distance: 66.0
click at [184, 8] on div "5062603181 Devices [PERSON_NAME] 506 - 260 - 3181 active -" at bounding box center [372, 15] width 376 height 15
paste input "14334"
drag, startPoint x: 240, startPoint y: 13, endPoint x: 169, endPoint y: 6, distance: 70.7
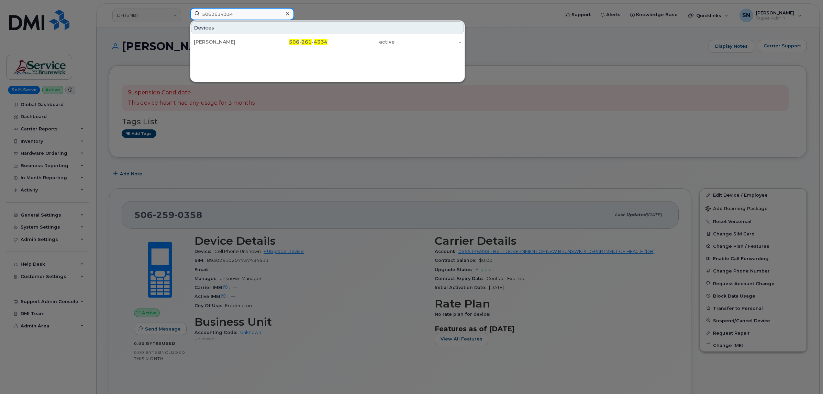
click at [184, 8] on div "5062614334 Devices [PERSON_NAME] 506 - 261 - 4334 active -" at bounding box center [372, 15] width 376 height 15
paste input "96239"
drag, startPoint x: 229, startPoint y: 11, endPoint x: 162, endPoint y: 7, distance: 67.1
click at [184, 8] on div "5069623934 Devices [PERSON_NAME] 506 - 962 - 3934 active -" at bounding box center [372, 15] width 376 height 15
paste input "4266459"
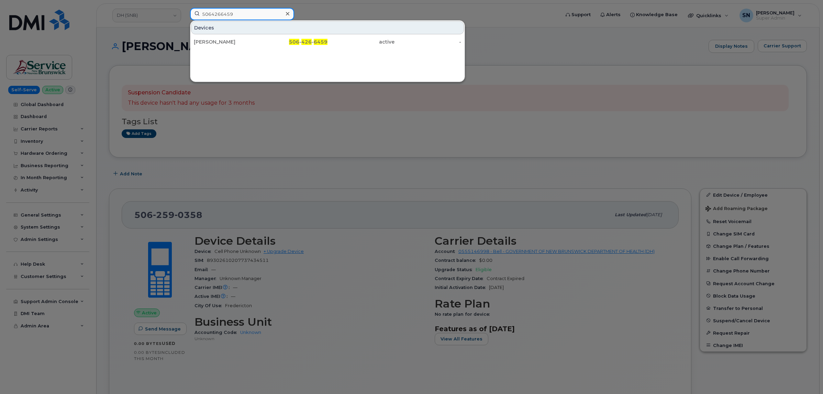
drag, startPoint x: 250, startPoint y: 12, endPoint x: 157, endPoint y: 6, distance: 93.6
click at [184, 8] on div "5064266459 Devices [PERSON_NAME] 506 - 426 - 6459 active -" at bounding box center [372, 15] width 376 height 15
paste input "3780896"
drag, startPoint x: 229, startPoint y: 14, endPoint x: 160, endPoint y: 14, distance: 69.0
click at [184, 14] on div "5063780896 Devices [PERSON_NAME] 506 - 378 - 0896 active -" at bounding box center [372, 15] width 376 height 15
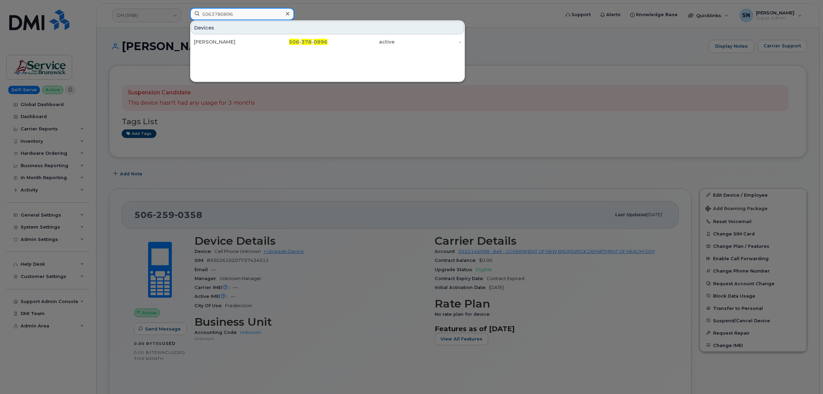
paste input "8381037"
drag, startPoint x: 250, startPoint y: 9, endPoint x: 150, endPoint y: 12, distance: 100.3
click at [150, 12] on div at bounding box center [411, 197] width 823 height 394
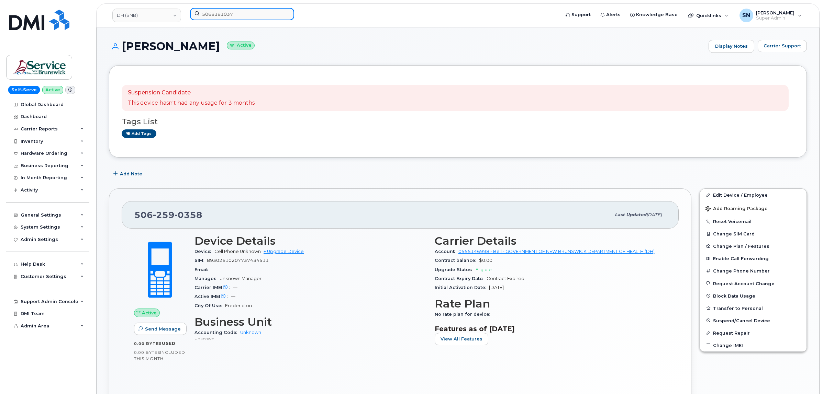
click at [184, 11] on div "5068381037" at bounding box center [372, 15] width 376 height 15
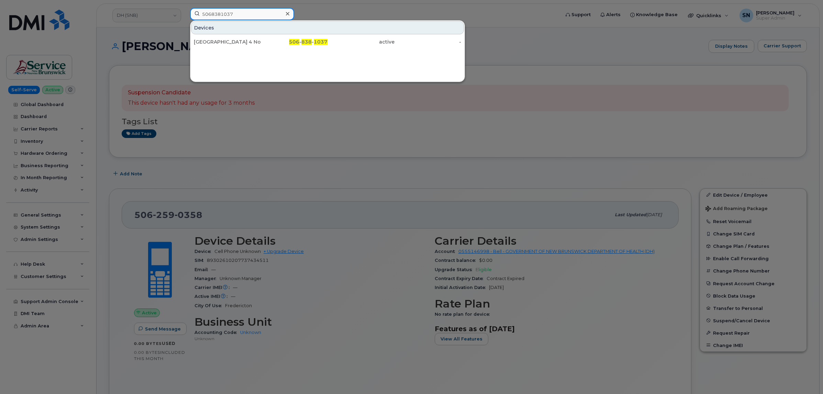
paste input "4294248"
drag, startPoint x: 246, startPoint y: 15, endPoint x: 133, endPoint y: 13, distance: 113.4
click at [184, 13] on div "5064294248 Devices Covid C User 506 - 429 - 4248 active -" at bounding box center [372, 15] width 376 height 15
paste input "8384153"
click at [230, 141] on div at bounding box center [411, 197] width 823 height 394
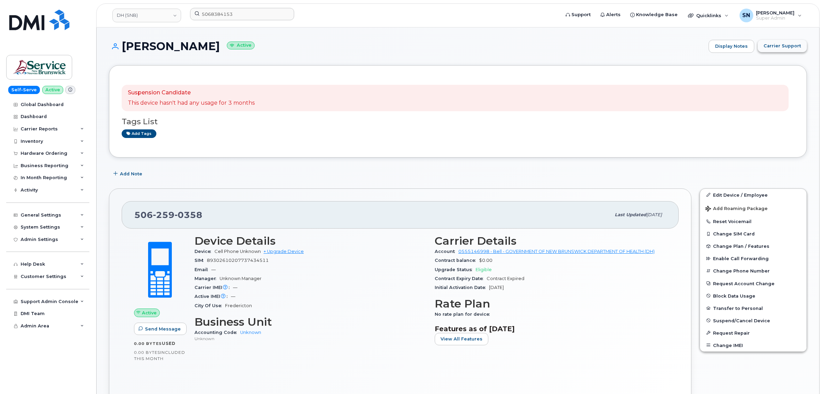
click at [792, 42] on button "Carrier Support" at bounding box center [781, 46] width 49 height 12
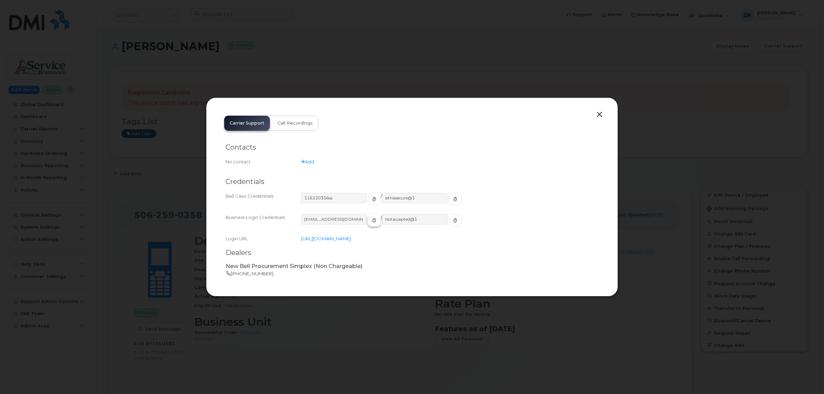
click at [372, 219] on icon "button" at bounding box center [374, 220] width 4 height 4
click at [452, 219] on span "button" at bounding box center [455, 220] width 6 height 6
click at [600, 114] on button "button" at bounding box center [600, 115] width 10 height 10
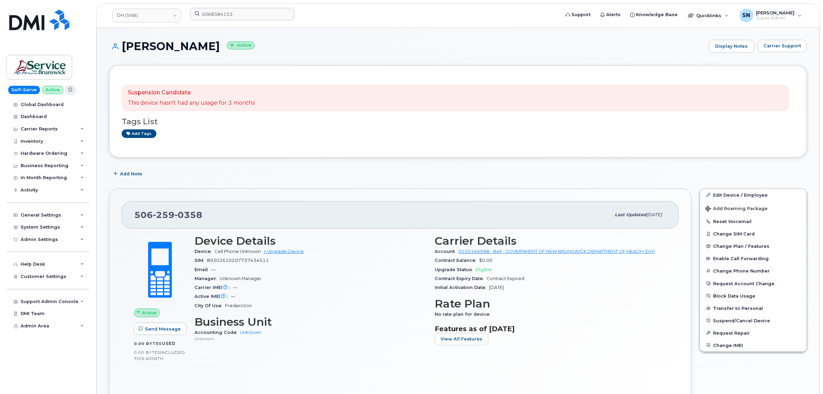
drag, startPoint x: 459, startPoint y: 186, endPoint x: 454, endPoint y: 186, distance: 4.8
click at [457, 186] on div "[PHONE_NUMBER] Last updated [DATE] Active Send Message 0.00 Bytes  used 0.00 By…" at bounding box center [400, 298] width 590 height 228
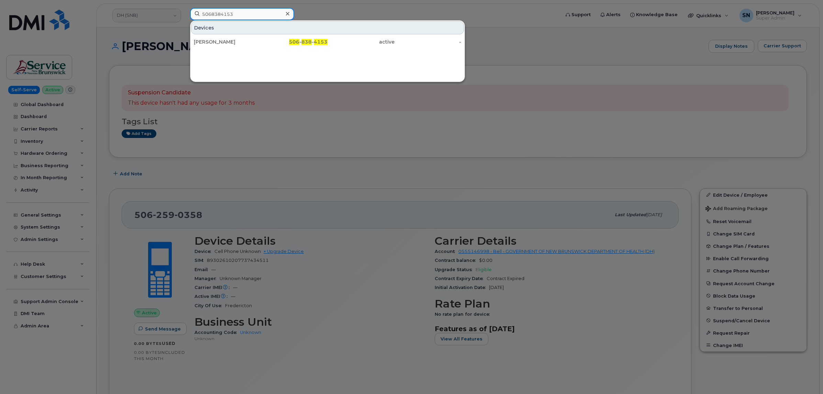
click at [256, 15] on input "5068384153" at bounding box center [242, 14] width 104 height 12
paste input "780977170"
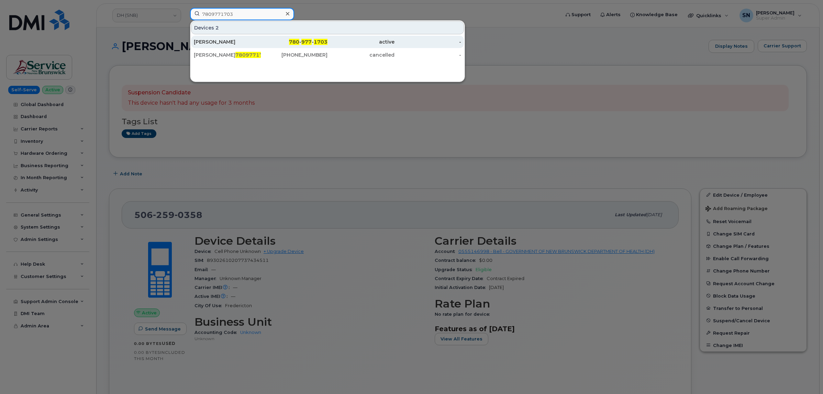
type input "7809771703"
click at [238, 44] on div "[PERSON_NAME]" at bounding box center [227, 41] width 67 height 7
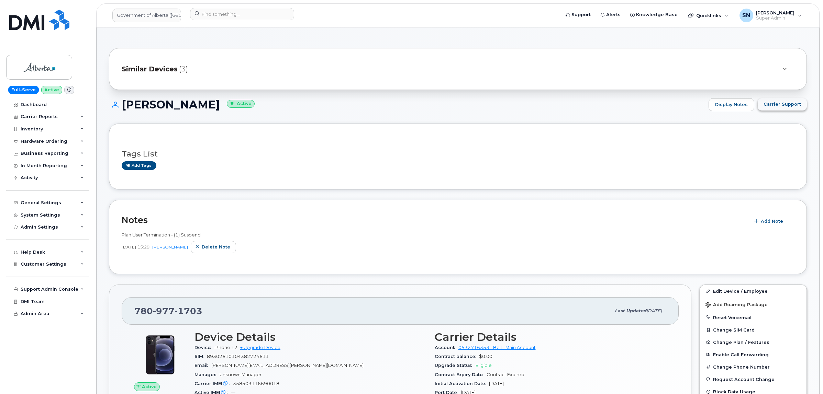
click at [791, 107] on span "Carrier Support" at bounding box center [781, 104] width 37 height 7
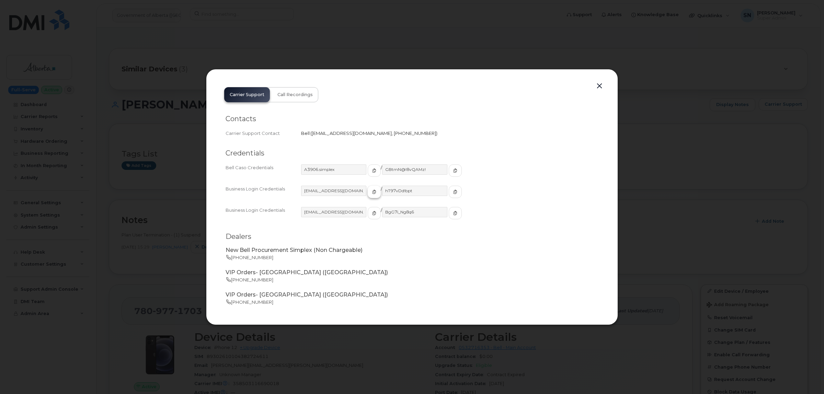
click at [368, 197] on button "button" at bounding box center [374, 192] width 13 height 12
click at [449, 196] on button "button" at bounding box center [455, 192] width 13 height 12
click at [600, 83] on button "button" at bounding box center [600, 86] width 10 height 10
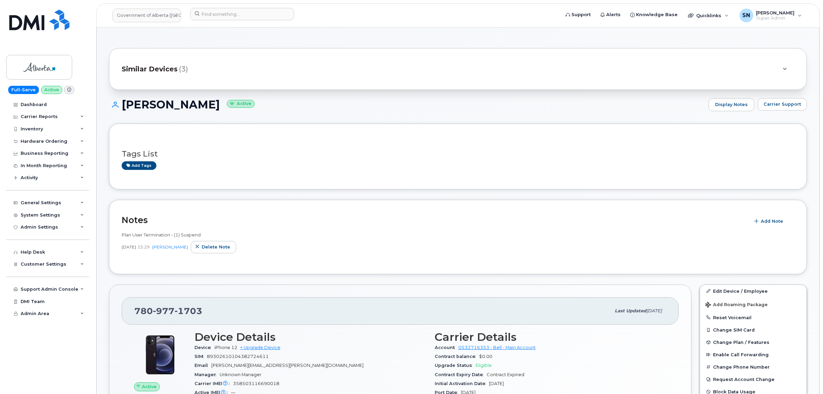
click at [200, 148] on div "Tags List Add tags" at bounding box center [458, 157] width 672 height 26
drag, startPoint x: 145, startPoint y: 313, endPoint x: 200, endPoint y: 313, distance: 55.3
click at [200, 313] on span "780 977 1703" at bounding box center [168, 311] width 68 height 10
copy span "780 977 1703"
click at [268, 14] on input at bounding box center [242, 14] width 104 height 12
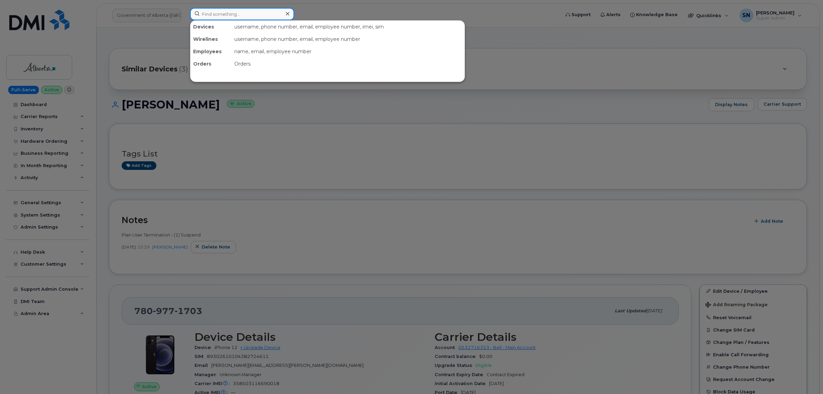
paste input "4168185549"
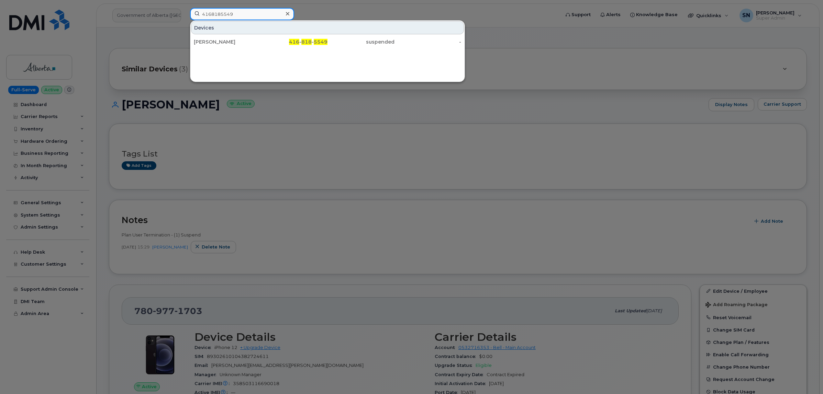
type input "4168185549"
click at [244, 40] on div "[PERSON_NAME]" at bounding box center [227, 41] width 67 height 7
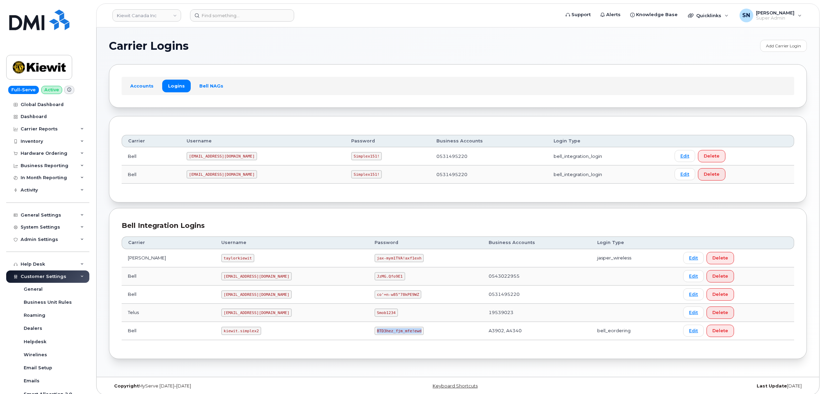
scroll to position [119, 0]
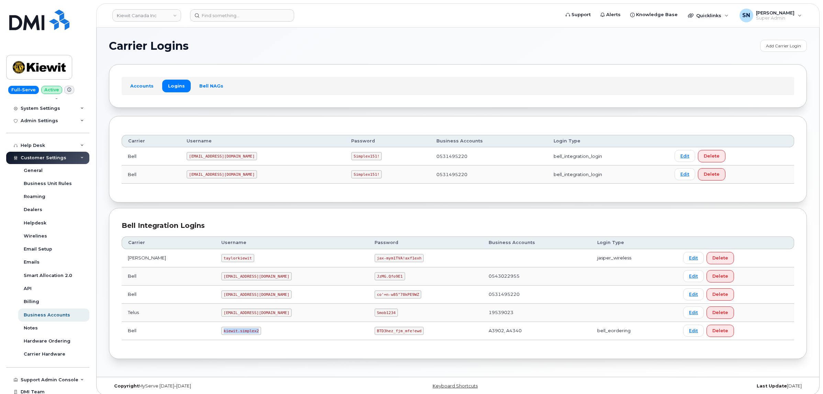
drag, startPoint x: 205, startPoint y: 332, endPoint x: 240, endPoint y: 337, distance: 35.5
click at [240, 337] on td "kiewit.simplex2" at bounding box center [291, 331] width 153 height 18
copy code "kiewit.simplex2"
drag, startPoint x: 342, startPoint y: 332, endPoint x: 386, endPoint y: 336, distance: 43.8
click at [386, 335] on code "BTD3hez_fjm_mfe!ewd" at bounding box center [398, 331] width 49 height 8
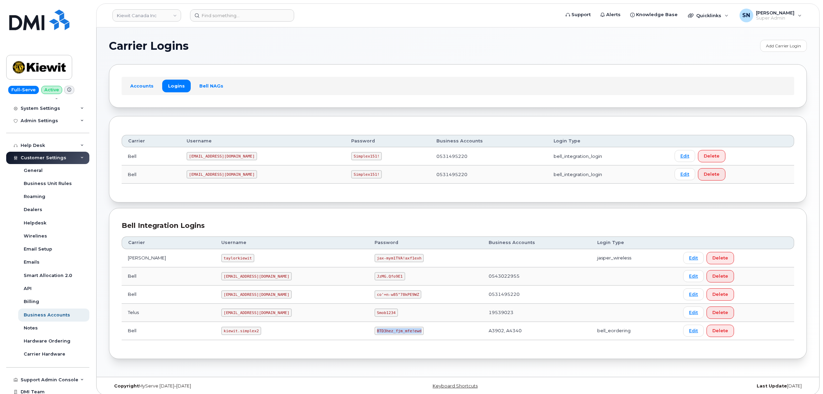
copy code "BTD3hez_fjm_mfe!ewd"
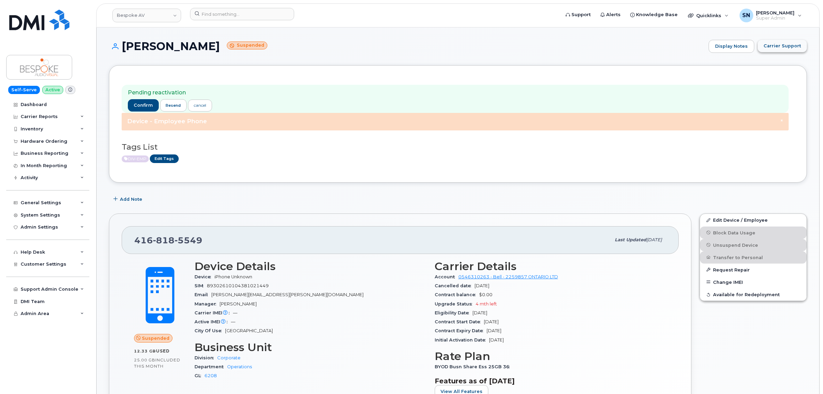
click at [783, 44] on span "Carrier Support" at bounding box center [781, 46] width 37 height 7
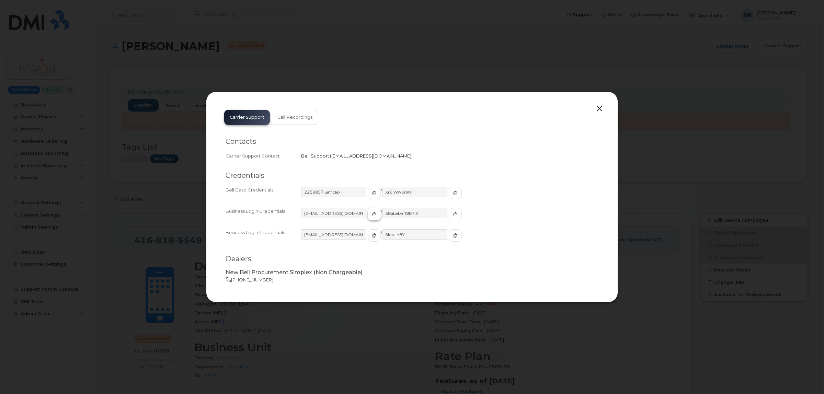
click at [368, 211] on button "button" at bounding box center [374, 214] width 13 height 12
drag, startPoint x: 432, startPoint y: 213, endPoint x: 436, endPoint y: 215, distance: 4.2
click at [449, 215] on button "button" at bounding box center [455, 214] width 13 height 12
click at [599, 108] on button "button" at bounding box center [600, 109] width 10 height 10
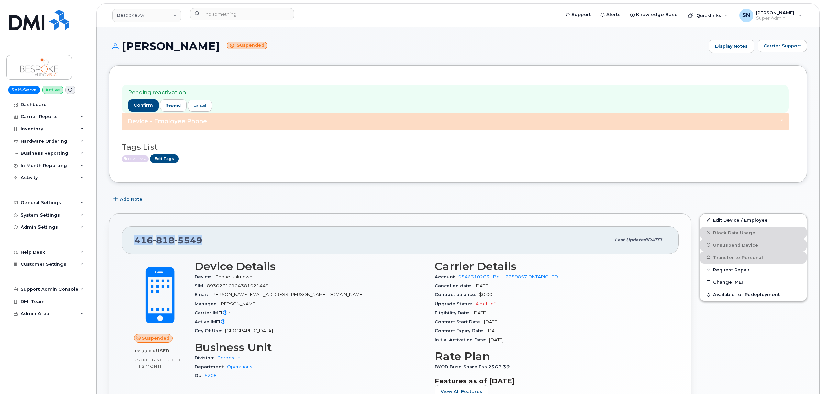
drag, startPoint x: 136, startPoint y: 243, endPoint x: 201, endPoint y: 245, distance: 64.9
click at [201, 245] on div "416 818 5549" at bounding box center [372, 240] width 476 height 14
copy span "416 818 5549"
click at [325, 40] on h1 "Alex Caetano Suspended" at bounding box center [407, 46] width 596 height 12
click at [208, 19] on input at bounding box center [242, 14] width 104 height 12
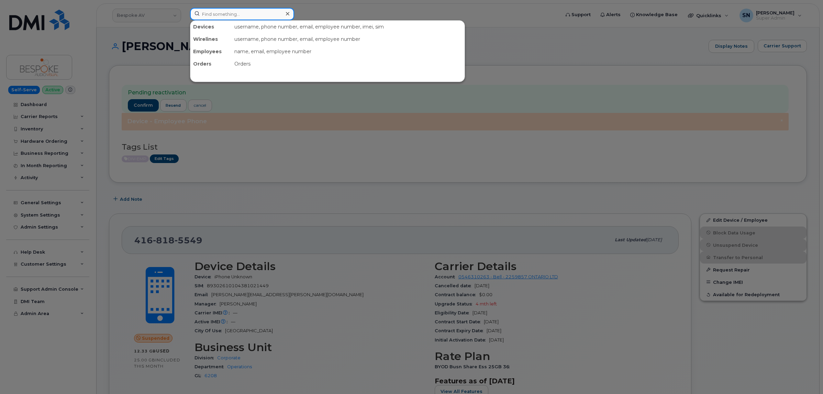
paste input "5064613451"
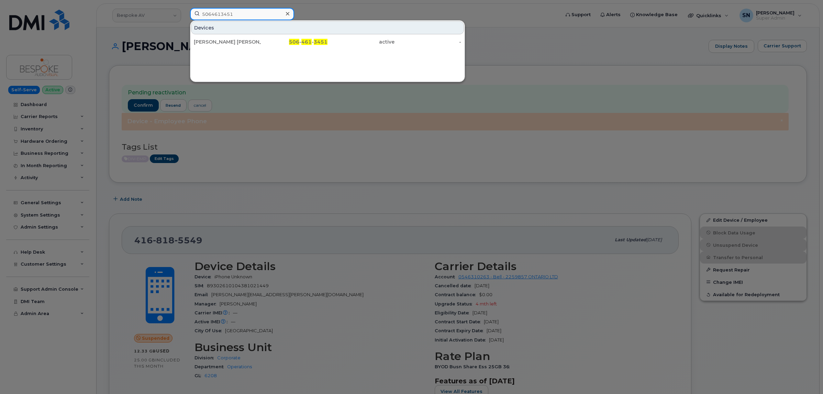
type input "5064613451"
click at [222, 42] on div "[PERSON_NAME] [PERSON_NAME]" at bounding box center [227, 41] width 67 height 7
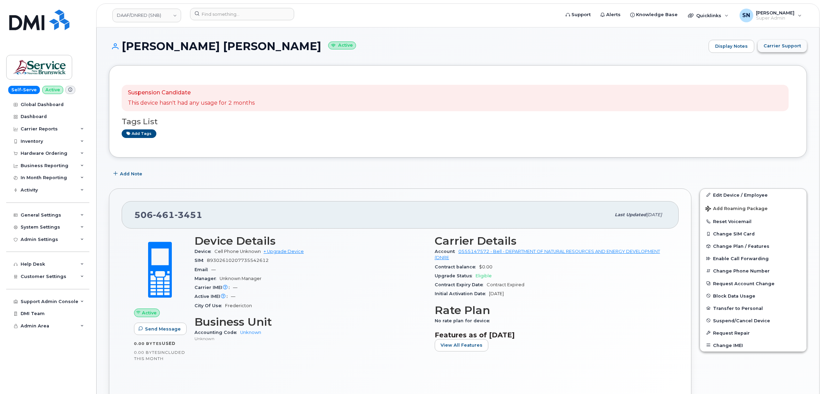
click at [784, 48] on span "Carrier Support" at bounding box center [781, 46] width 37 height 7
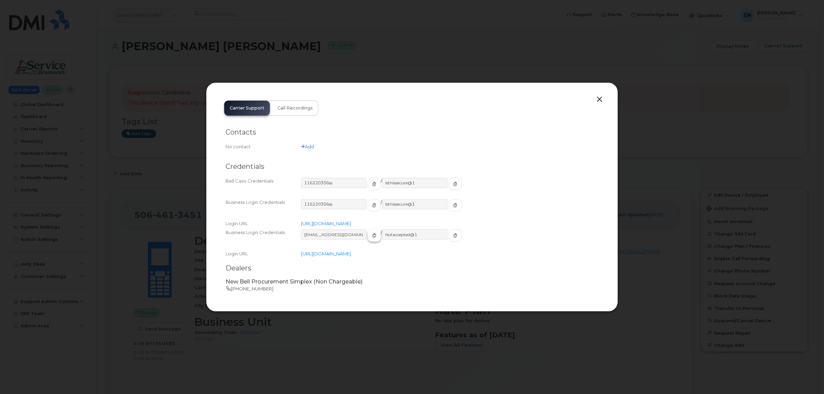
click at [372, 236] on icon "button" at bounding box center [374, 236] width 4 height 4
click at [453, 236] on icon "button" at bounding box center [455, 236] width 4 height 4
click at [601, 99] on button "button" at bounding box center [600, 100] width 10 height 10
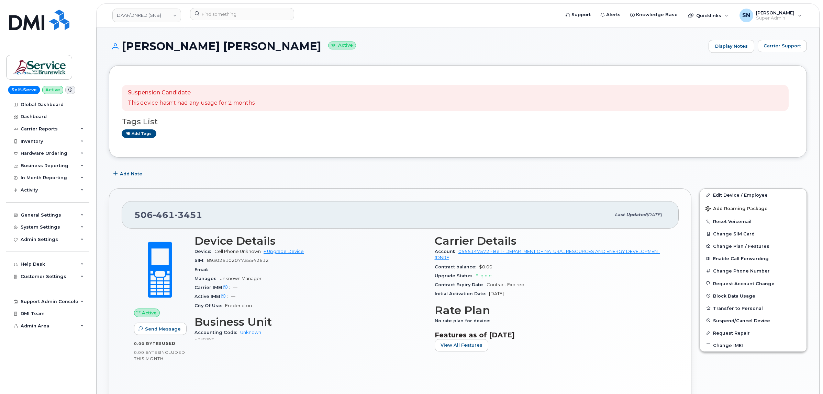
drag, startPoint x: 135, startPoint y: 213, endPoint x: 199, endPoint y: 217, distance: 64.0
click at [199, 217] on span "[PHONE_NUMBER]" at bounding box center [168, 215] width 68 height 10
copy span "[PHONE_NUMBER]"
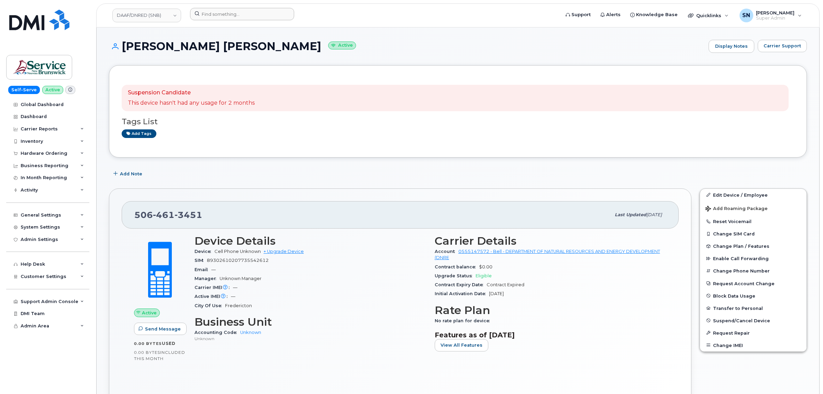
drag, startPoint x: 255, startPoint y: 19, endPoint x: 255, endPoint y: 16, distance: 3.5
click at [255, 16] on div at bounding box center [372, 15] width 376 height 15
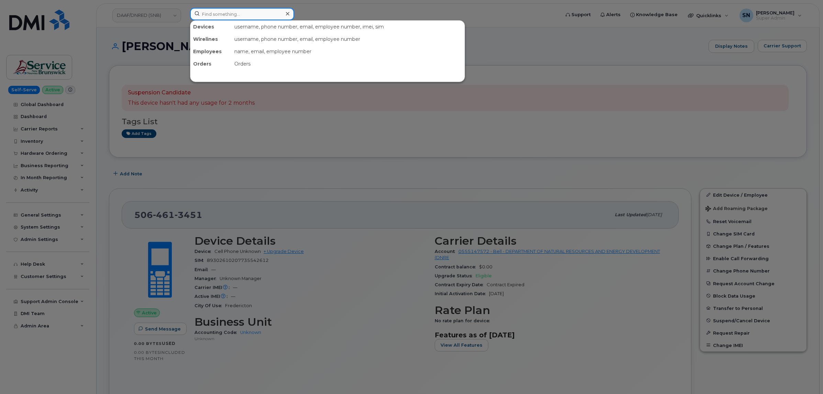
click at [259, 14] on input at bounding box center [242, 14] width 104 height 12
paste input "5063800687"
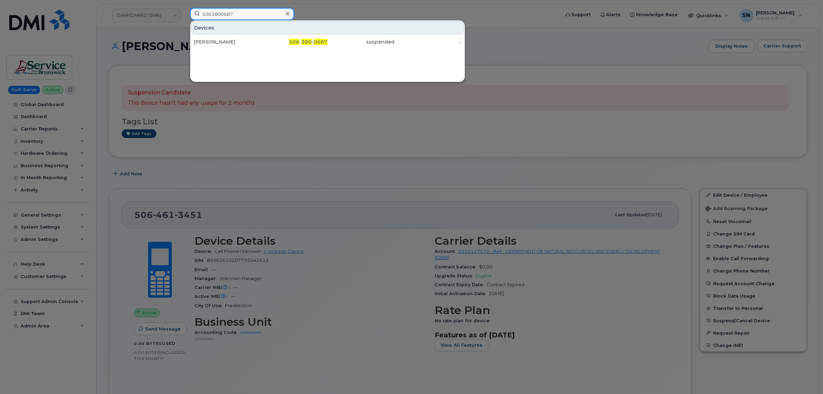
type input "5063800687"
click at [235, 36] on div "[PERSON_NAME]" at bounding box center [227, 42] width 67 height 12
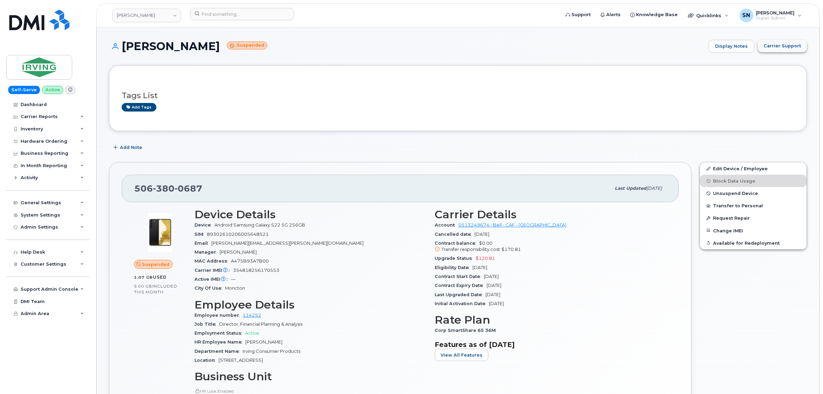
click at [787, 48] on span "Carrier Support" at bounding box center [781, 46] width 37 height 7
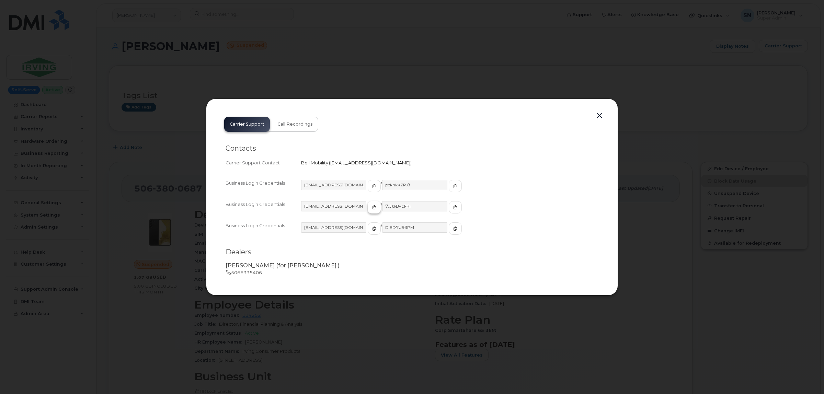
click at [372, 208] on icon "button" at bounding box center [374, 207] width 4 height 4
click at [449, 211] on button "button" at bounding box center [455, 207] width 13 height 12
click at [599, 114] on button "button" at bounding box center [600, 116] width 10 height 10
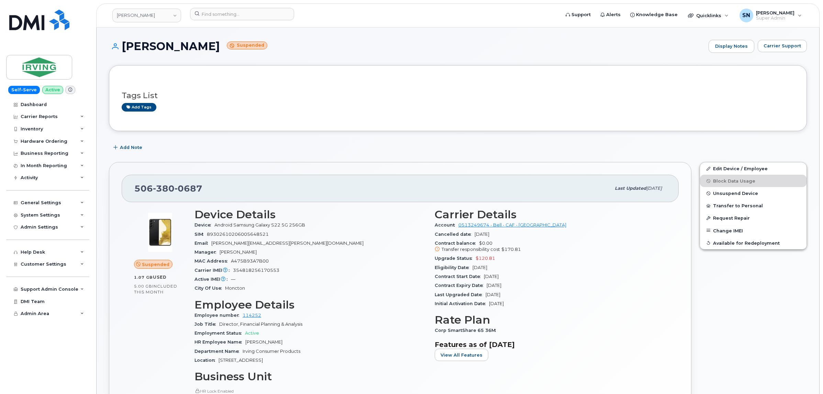
click at [268, 145] on div "Add Note" at bounding box center [458, 148] width 698 height 12
drag, startPoint x: 136, startPoint y: 188, endPoint x: 203, endPoint y: 190, distance: 67.0
click at [203, 190] on div "506 380 0687" at bounding box center [372, 188] width 476 height 14
copy span "506 380 0687"
click at [789, 47] on span "Carrier Support" at bounding box center [781, 46] width 37 height 7
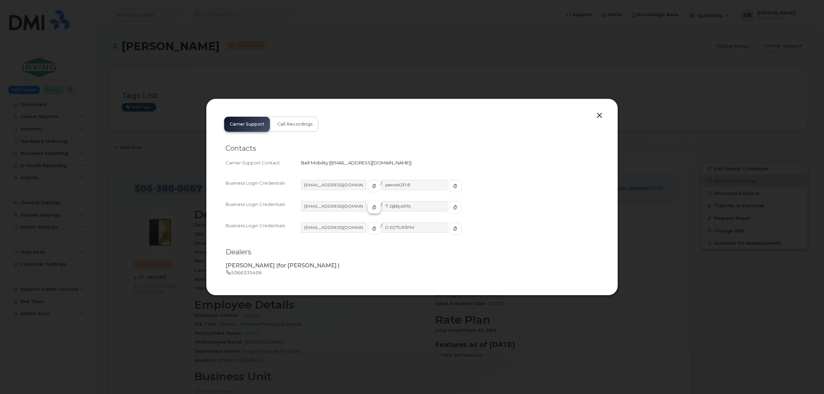
click at [372, 208] on icon "button" at bounding box center [374, 207] width 4 height 4
click at [453, 207] on icon "button" at bounding box center [455, 207] width 4 height 4
click at [599, 116] on button "button" at bounding box center [600, 116] width 10 height 10
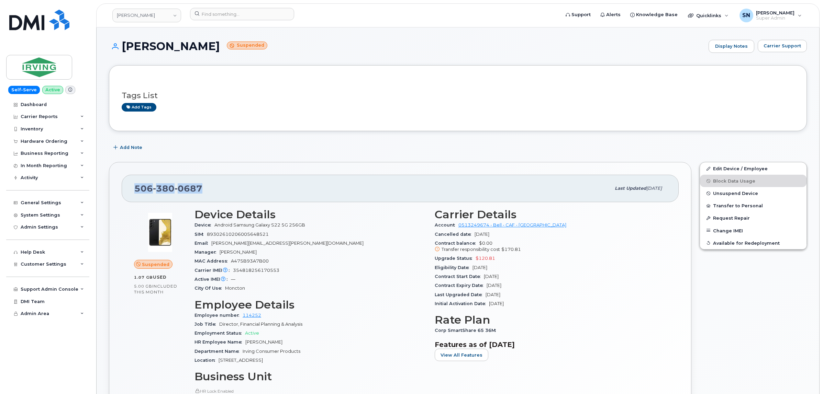
click at [195, 189] on span "0687" at bounding box center [188, 188] width 28 height 10
drag, startPoint x: 195, startPoint y: 189, endPoint x: 204, endPoint y: 187, distance: 9.8
click at [204, 187] on div "506 380 0687" at bounding box center [372, 188] width 476 height 14
copy span "506 380 0687"
